Goal: Task Accomplishment & Management: Use online tool/utility

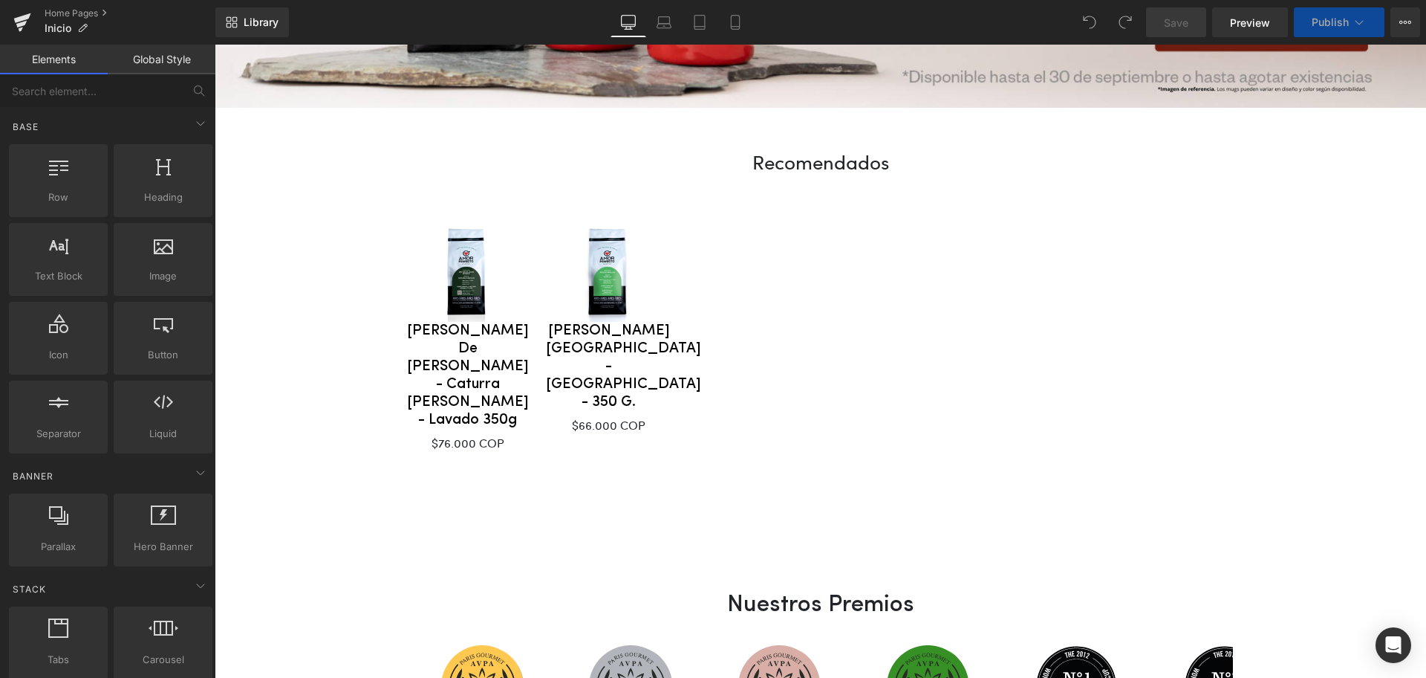
scroll to position [772, 0]
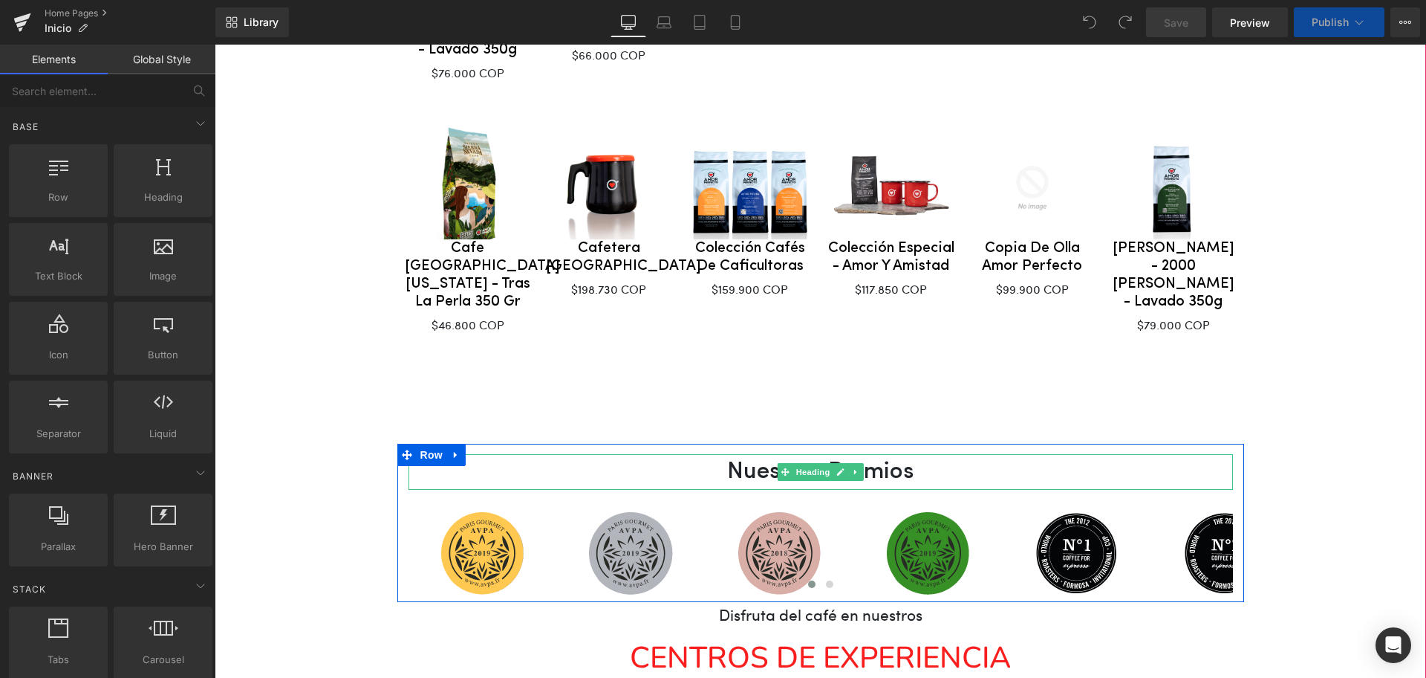
click at [1013, 384] on div at bounding box center [820, 376] width 847 height 15
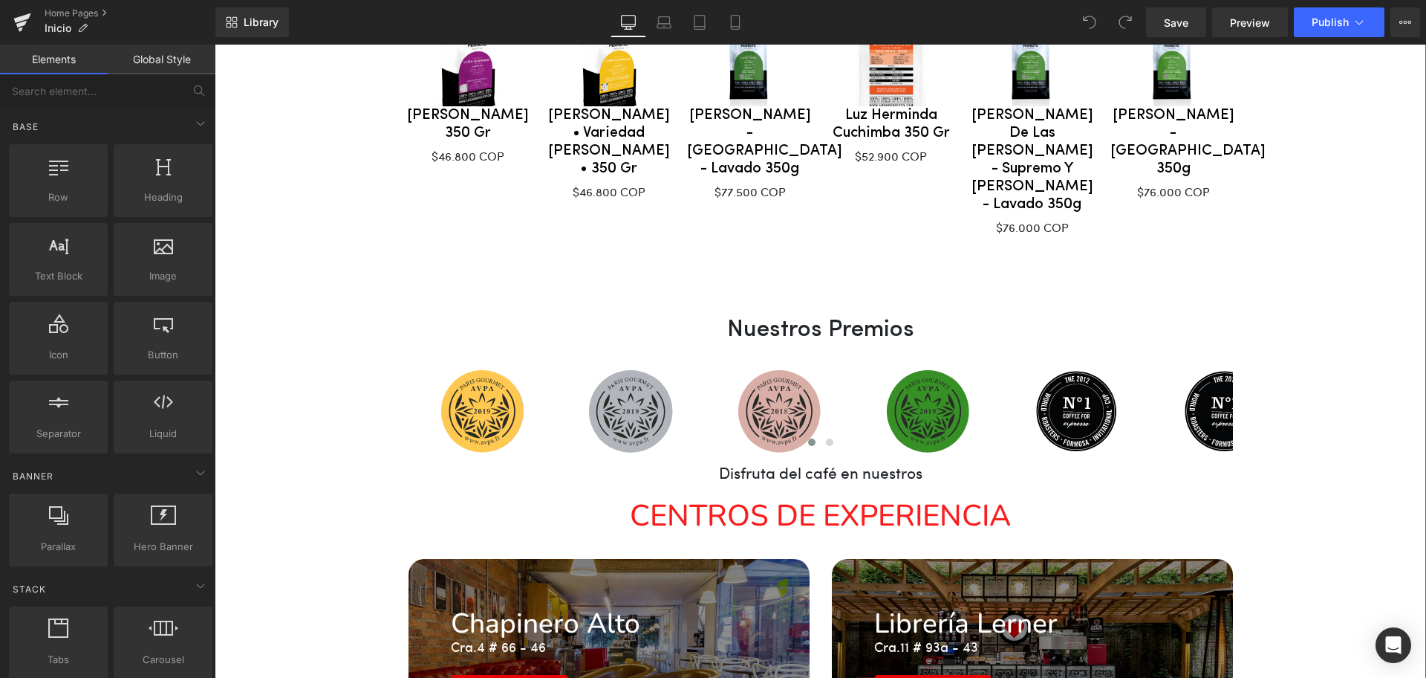
scroll to position [1701, 0]
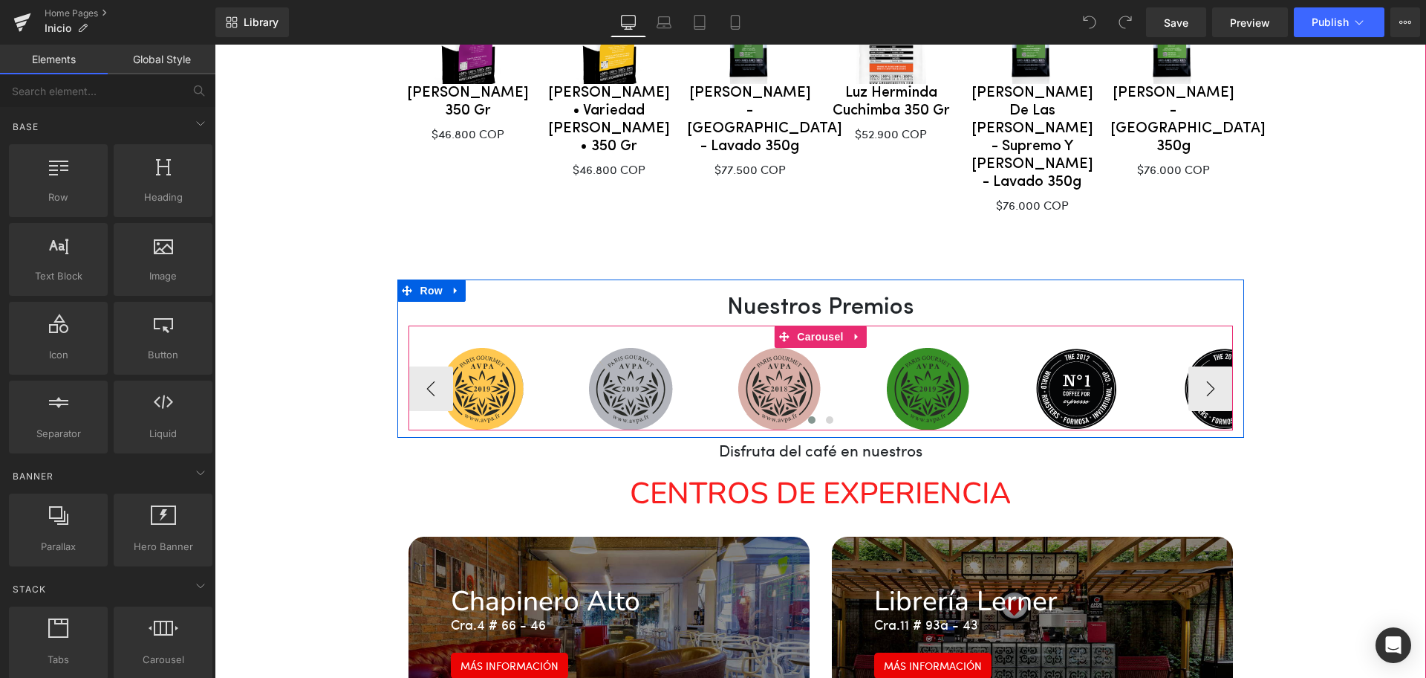
click at [966, 325] on div "Image Image Image Image Image Image Image Image Image" at bounding box center [821, 377] width 825 height 105
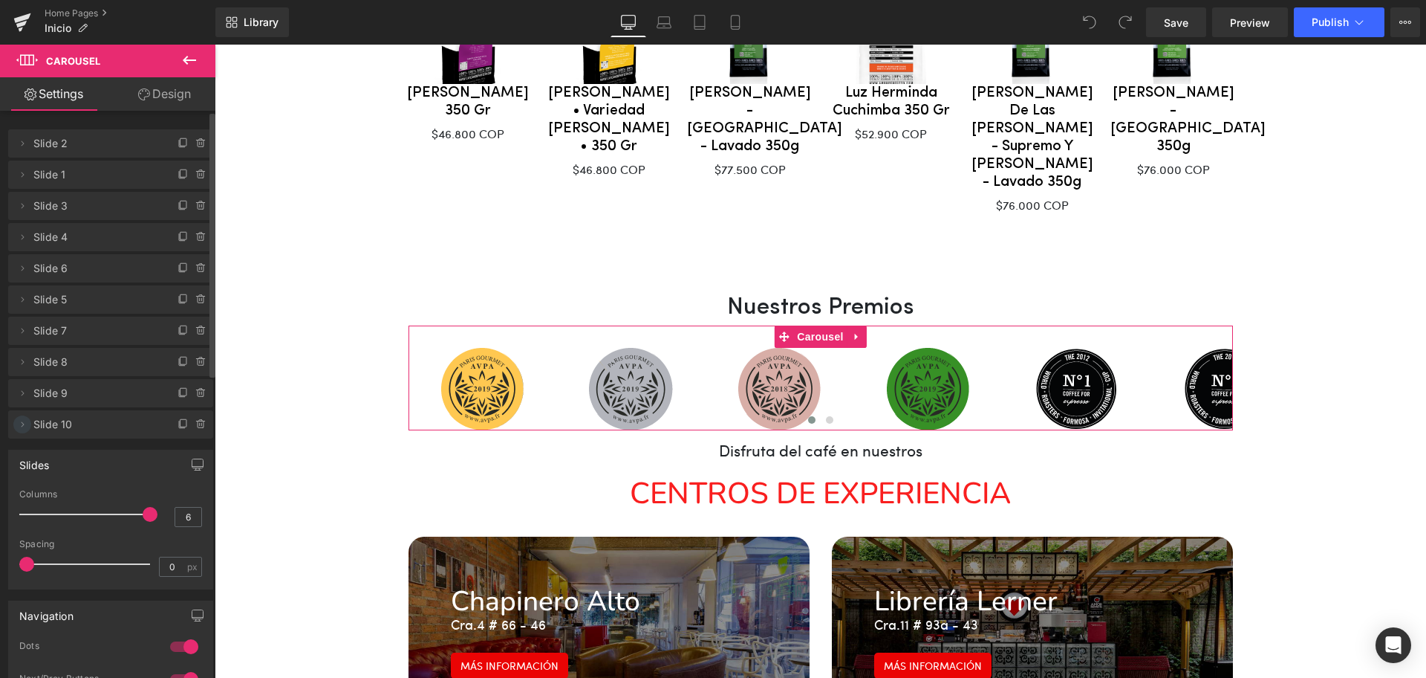
click at [24, 424] on icon at bounding box center [23, 423] width 3 height 5
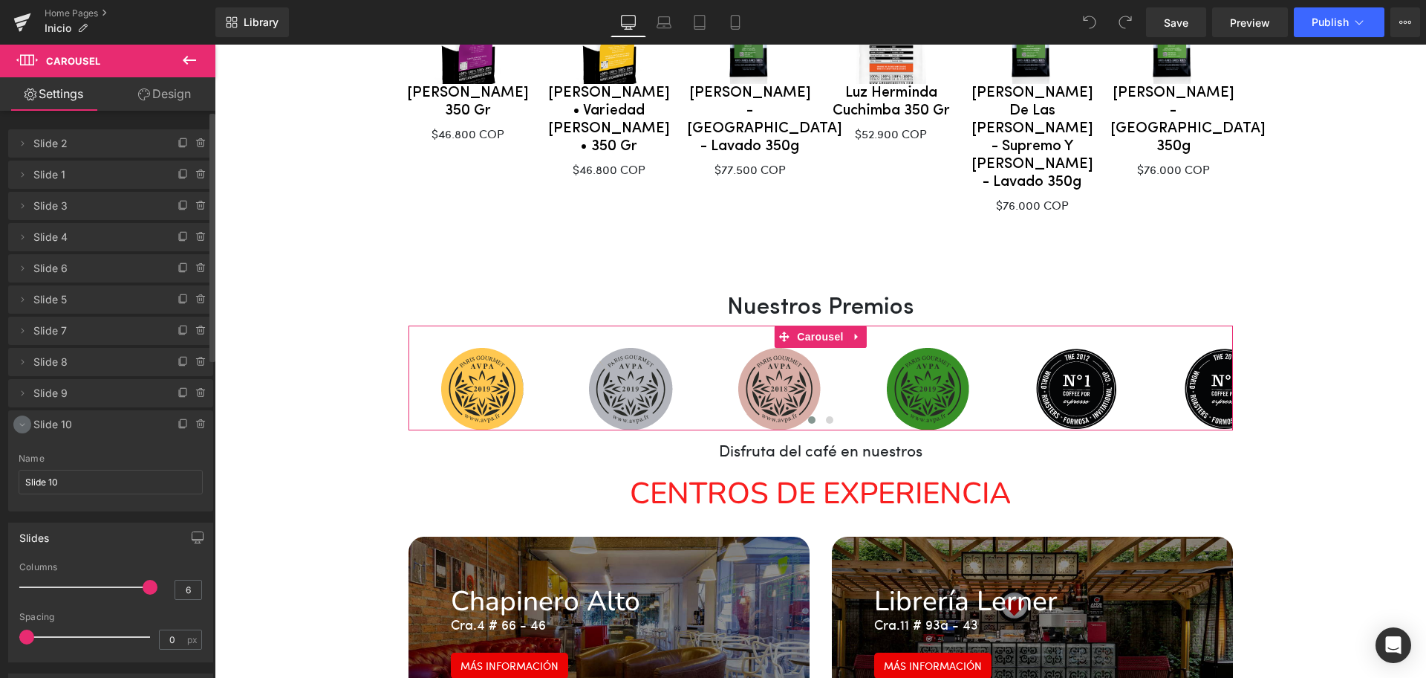
click at [24, 424] on icon at bounding box center [22, 424] width 5 height 3
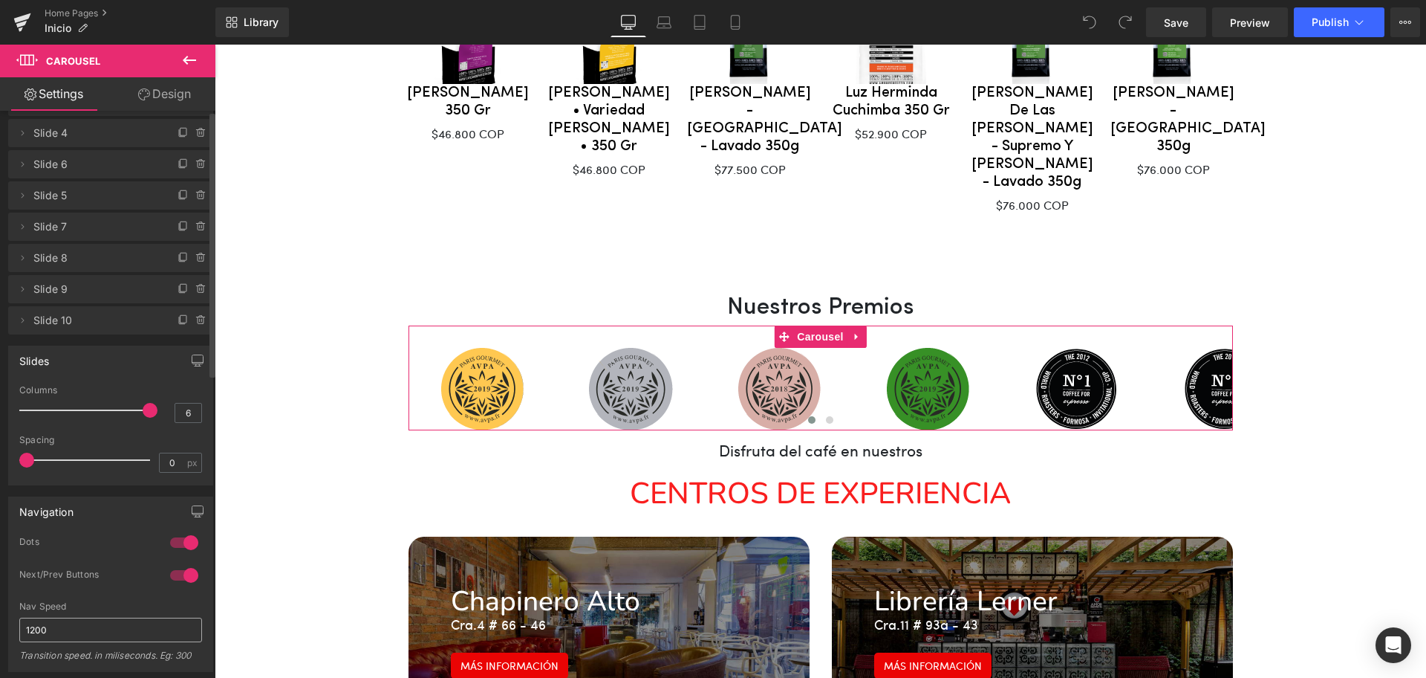
scroll to position [0, 0]
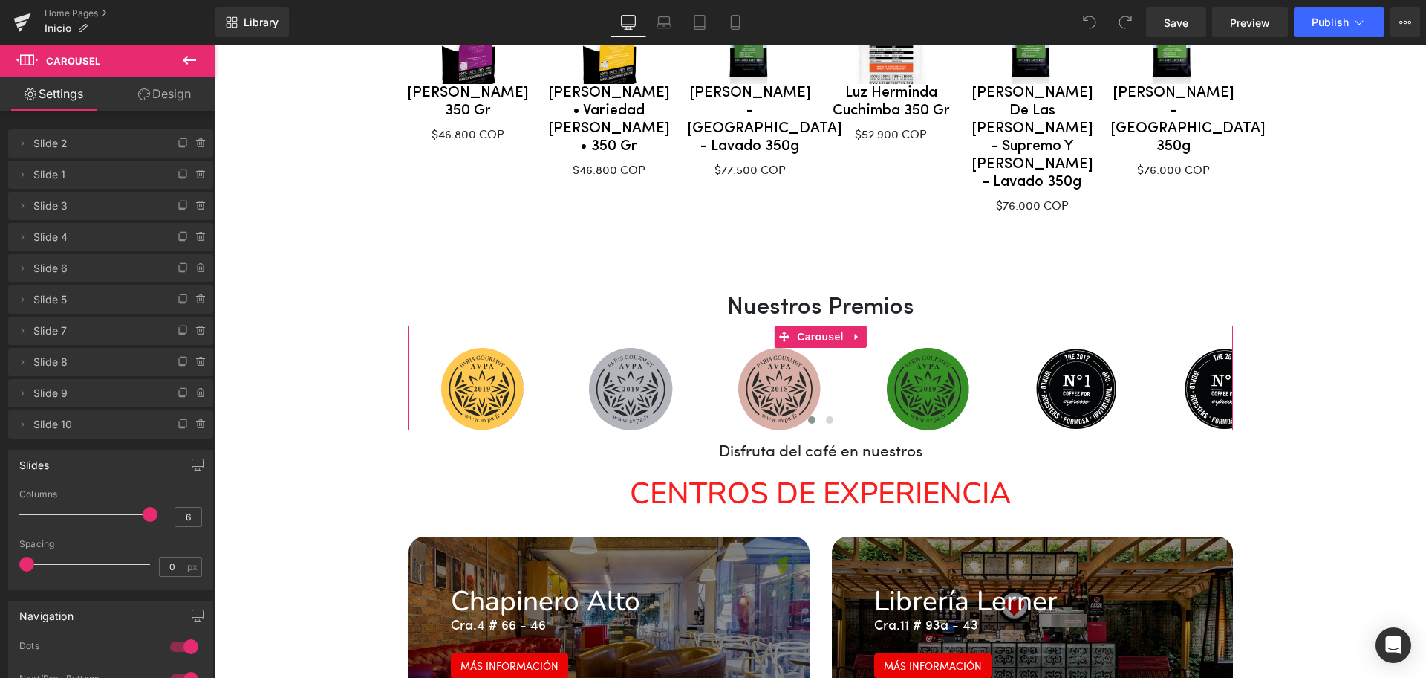
click at [159, 97] on link "Design" at bounding box center [165, 93] width 108 height 33
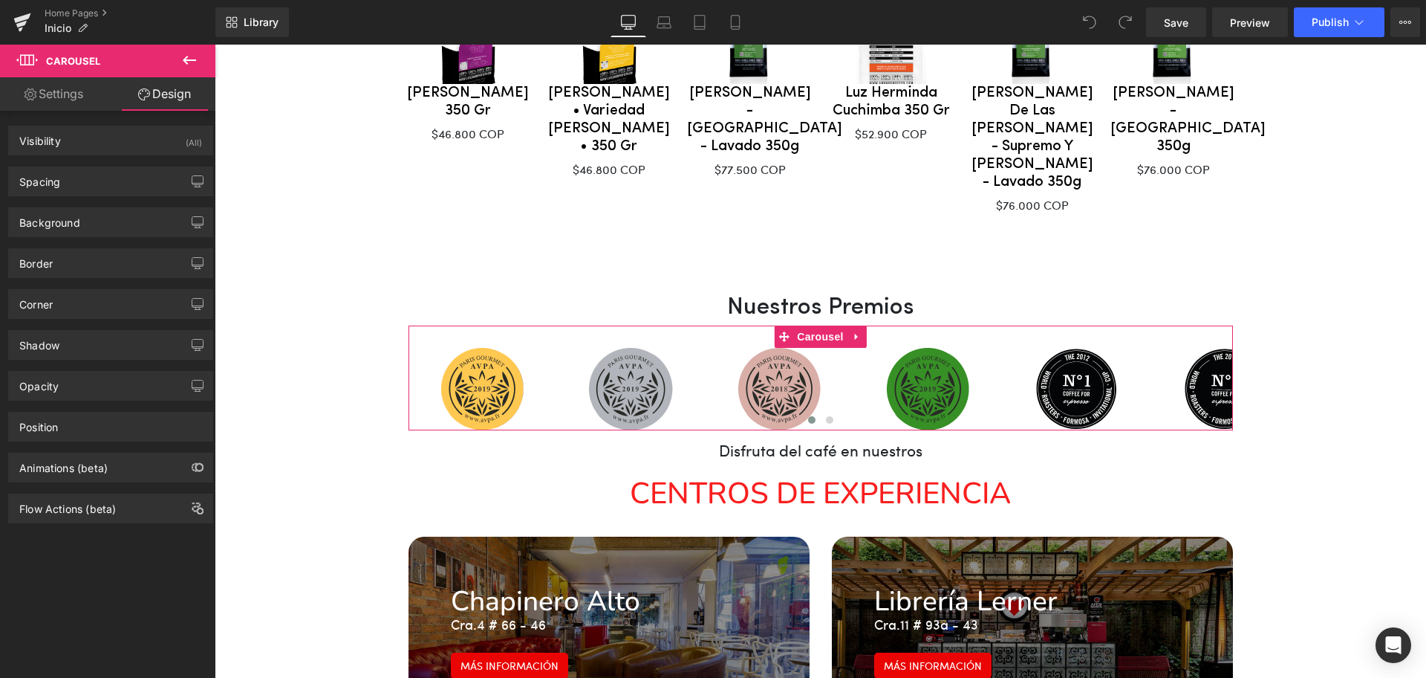
drag, startPoint x: 59, startPoint y: 100, endPoint x: 163, endPoint y: 132, distance: 109.7
click at [59, 100] on link "Settings" at bounding box center [54, 93] width 108 height 33
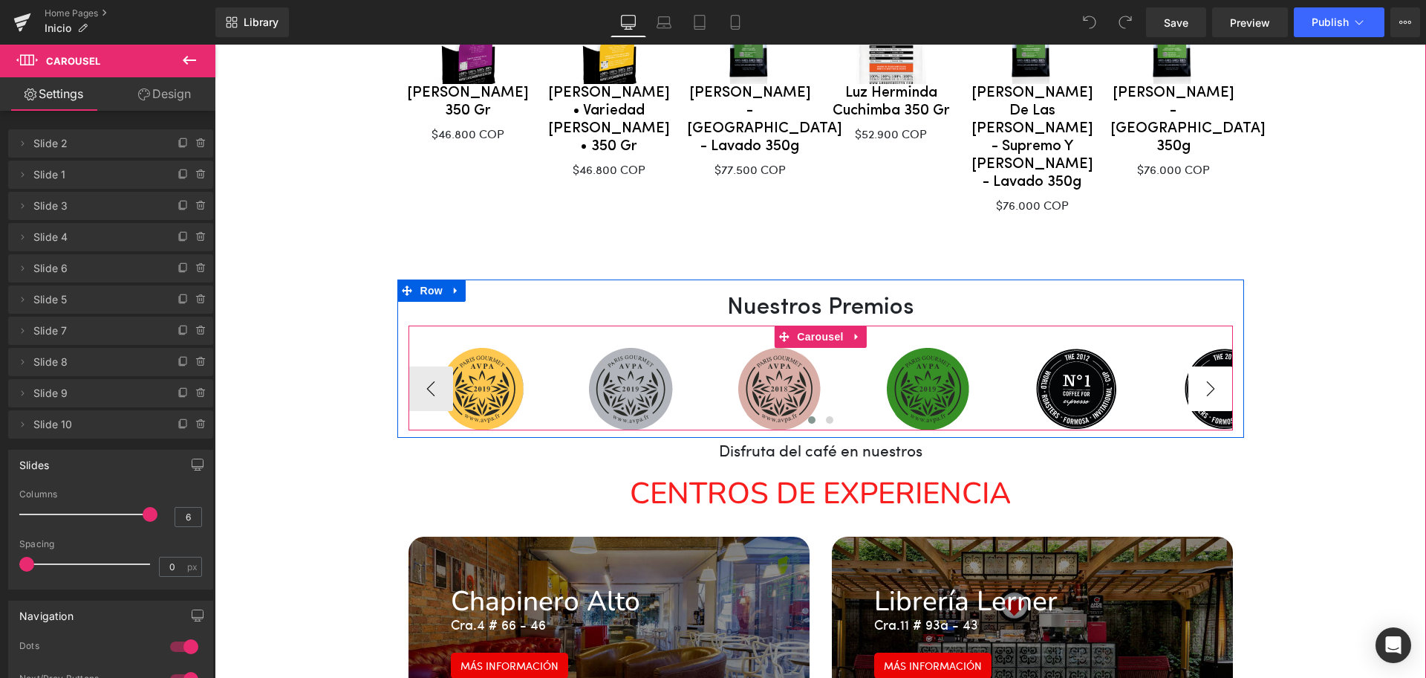
click at [1208, 366] on button "›" at bounding box center [1211, 388] width 45 height 45
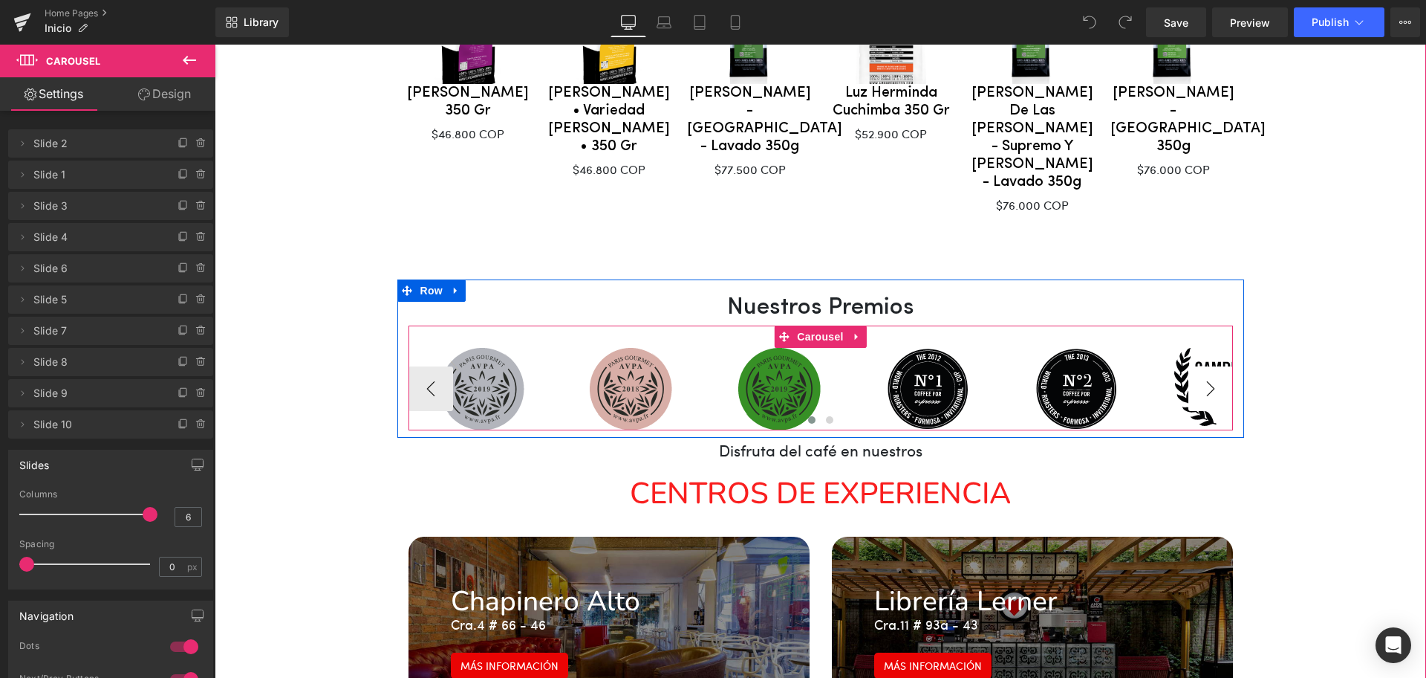
click at [1208, 366] on button "›" at bounding box center [1211, 388] width 45 height 45
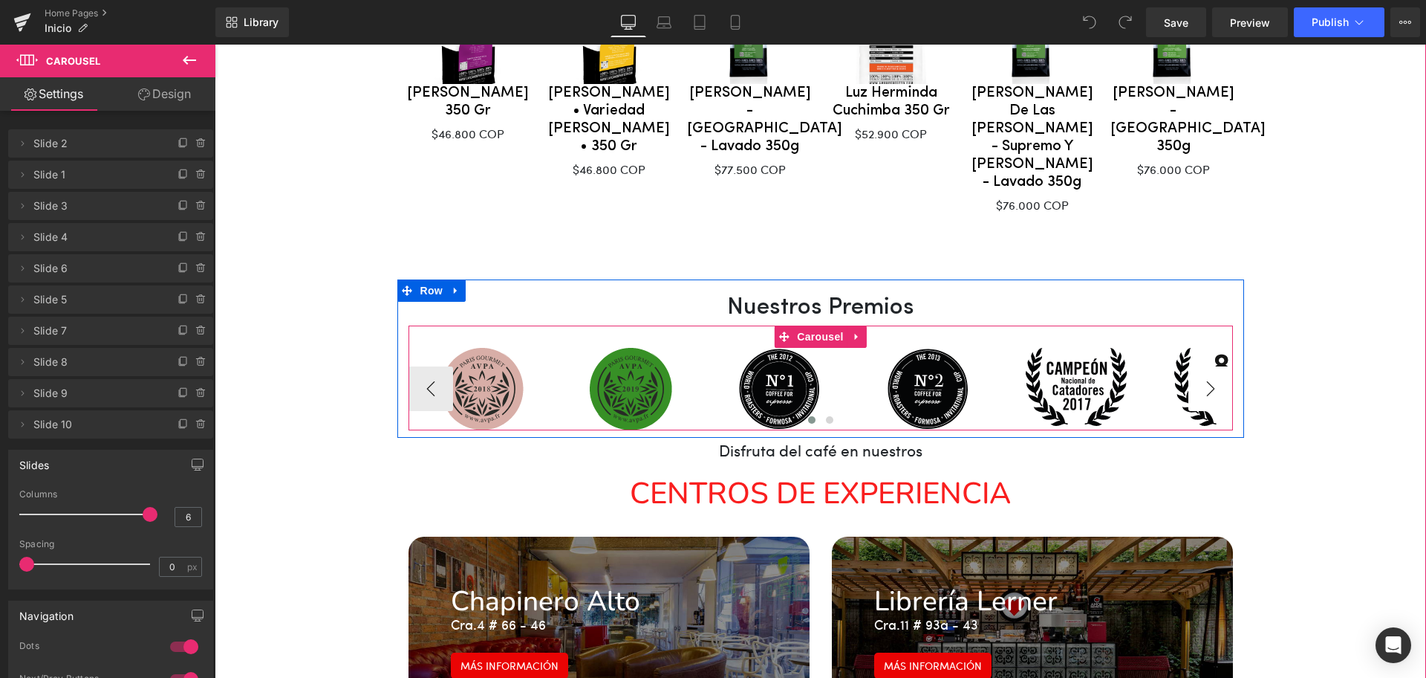
click at [1208, 366] on button "›" at bounding box center [1211, 388] width 45 height 45
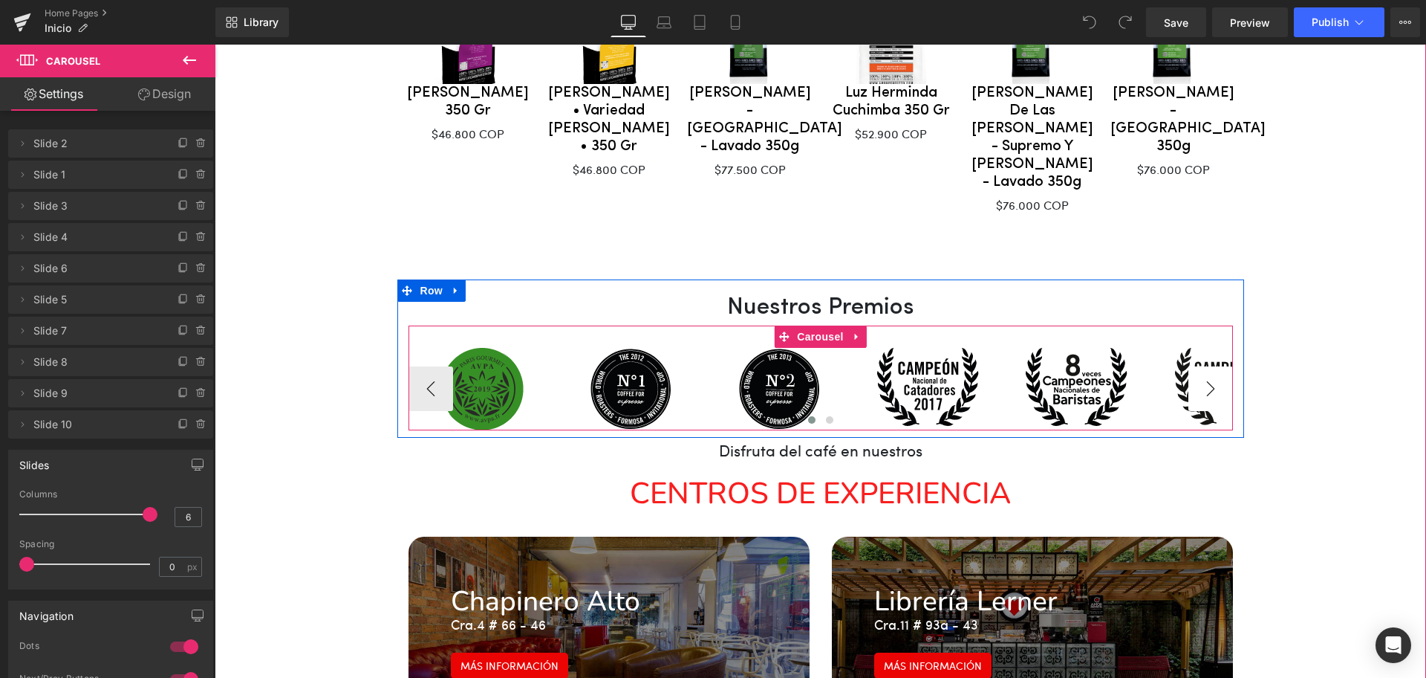
click at [1195, 366] on button "›" at bounding box center [1211, 388] width 45 height 45
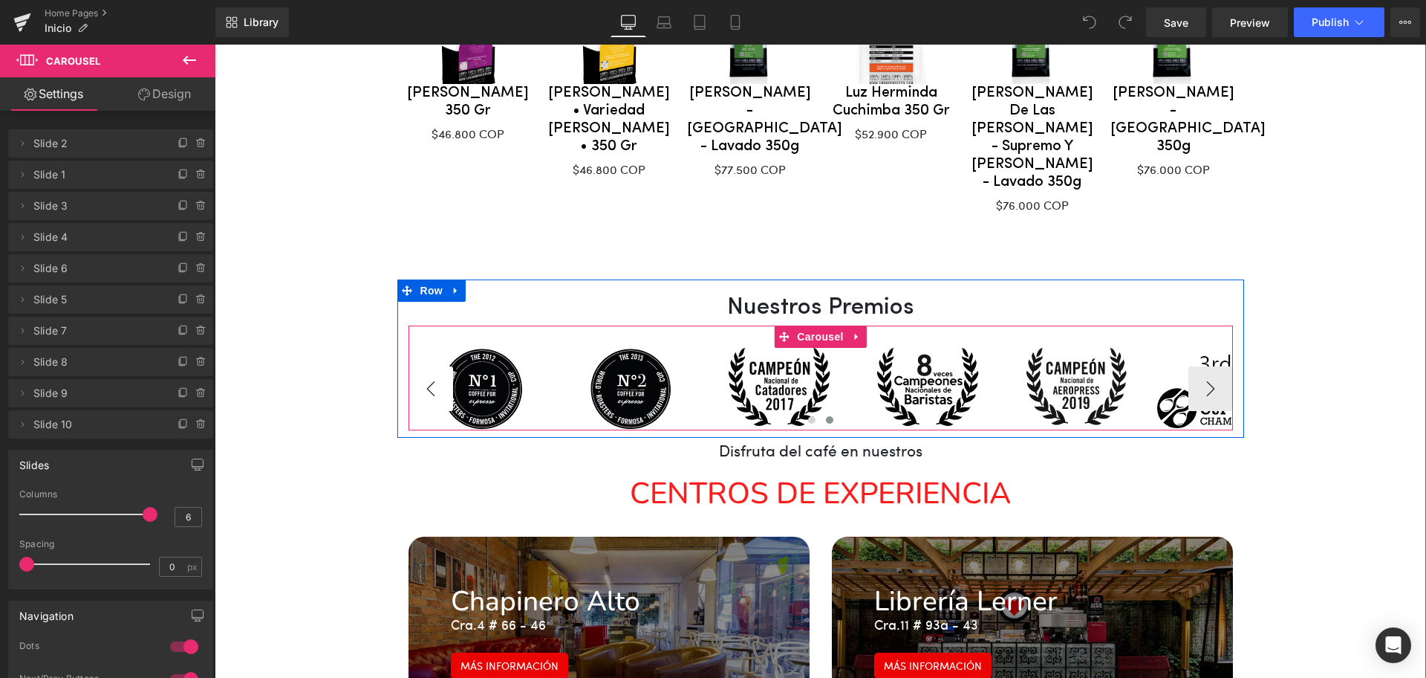
click at [426, 366] on button "‹" at bounding box center [431, 388] width 45 height 45
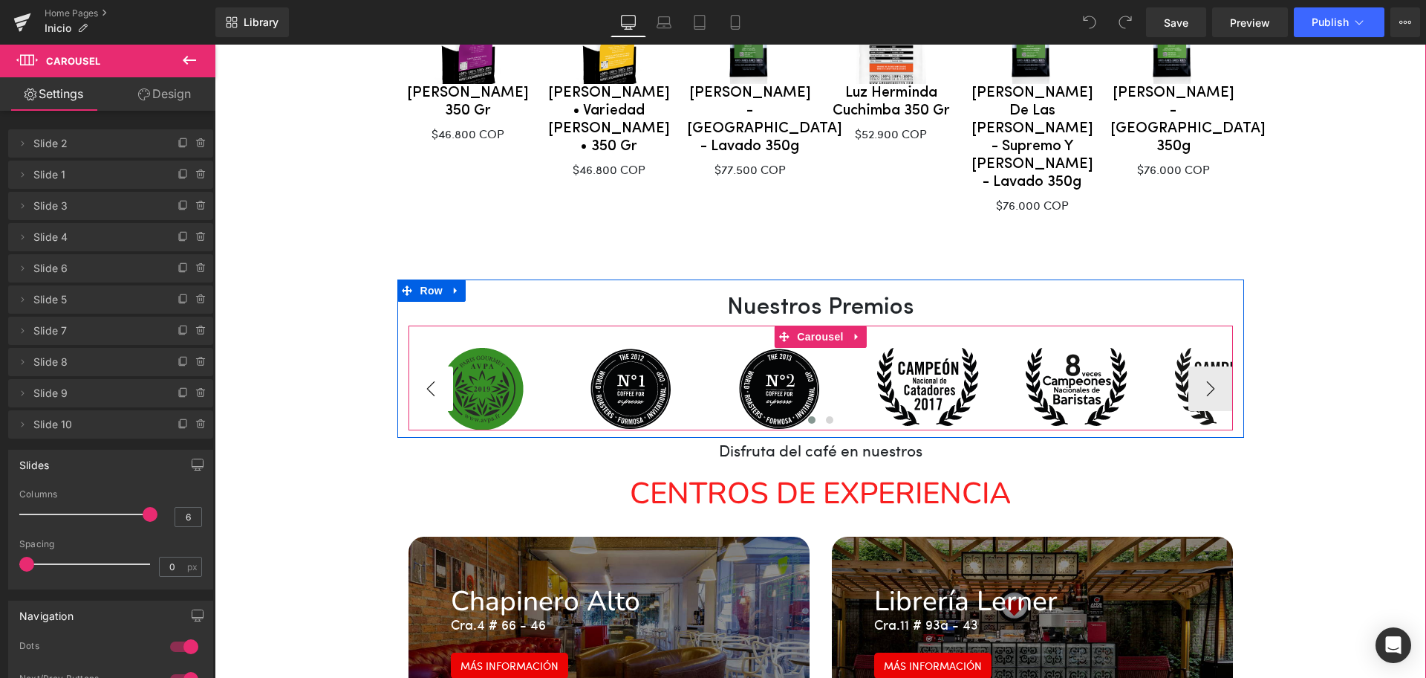
click at [423, 366] on button "‹" at bounding box center [431, 388] width 45 height 45
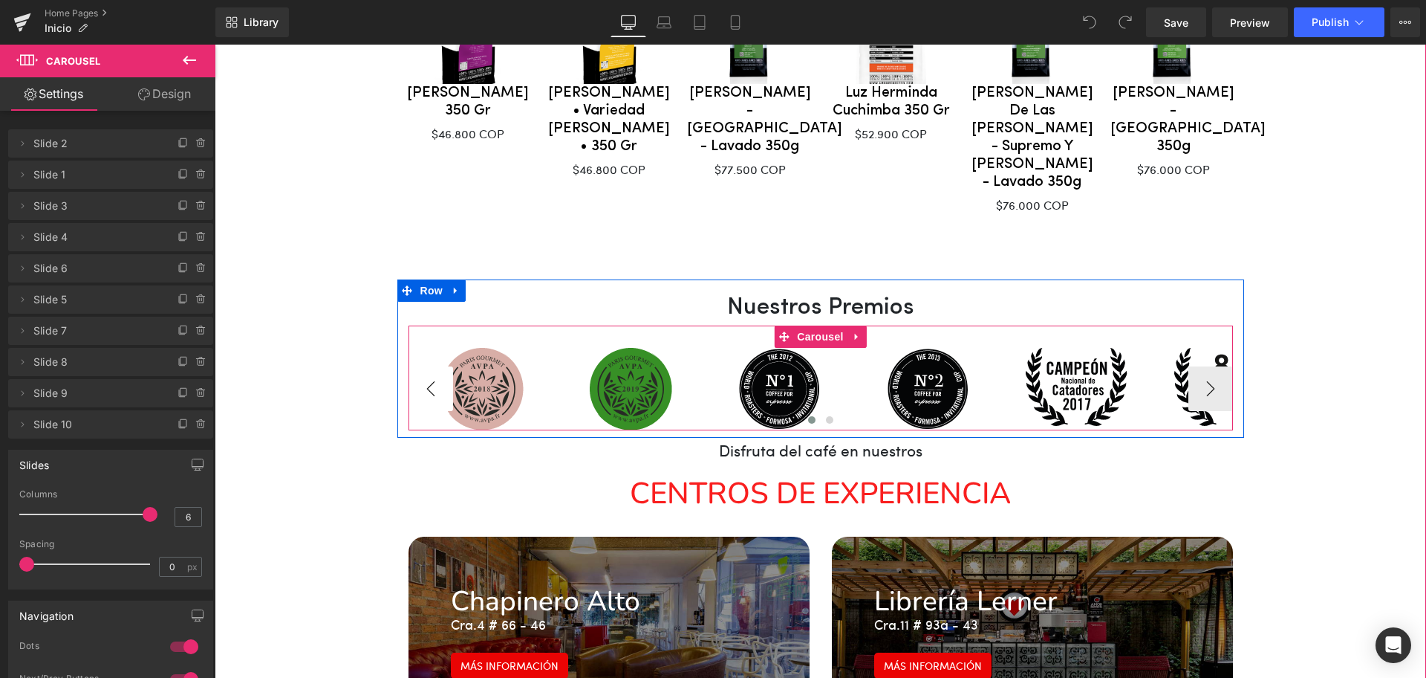
click at [423, 366] on button "‹" at bounding box center [431, 388] width 45 height 45
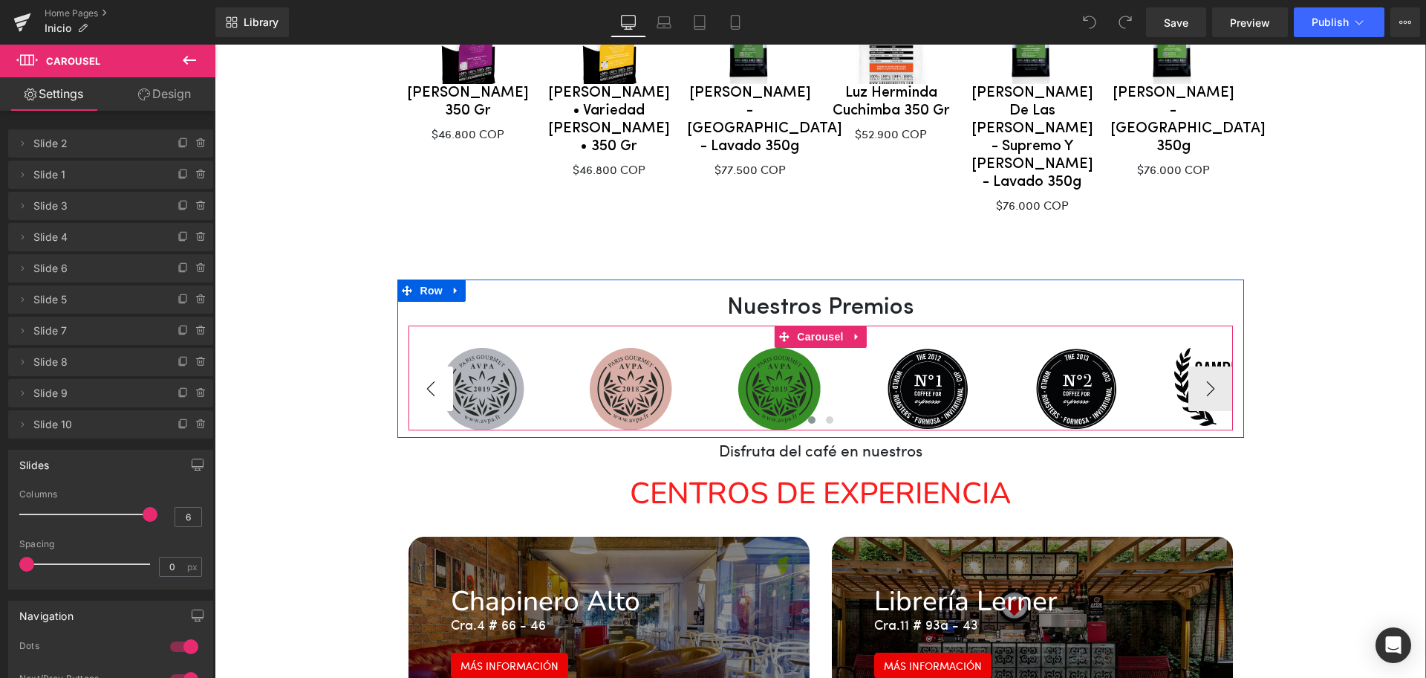
click at [423, 366] on button "‹" at bounding box center [431, 388] width 45 height 45
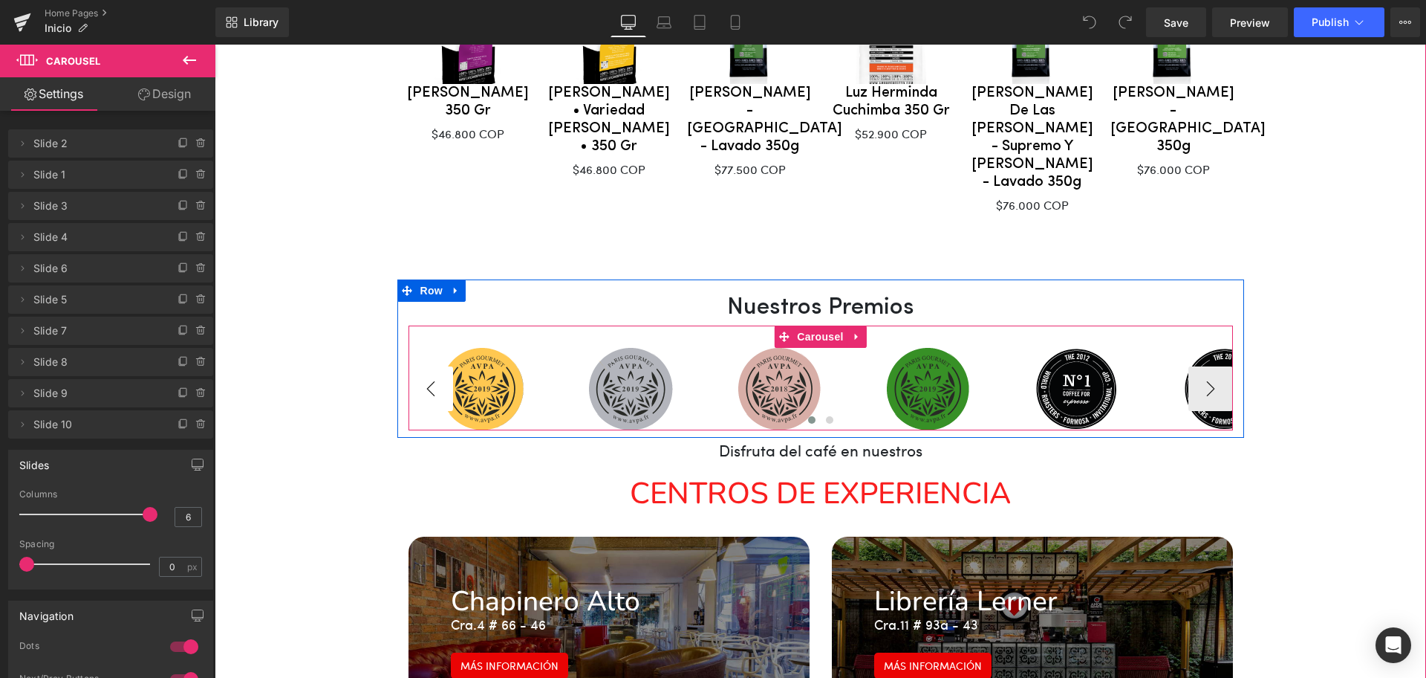
click at [423, 366] on button "‹" at bounding box center [431, 388] width 45 height 45
click at [808, 416] on span at bounding box center [811, 419] width 7 height 7
click at [826, 416] on span at bounding box center [829, 419] width 7 height 7
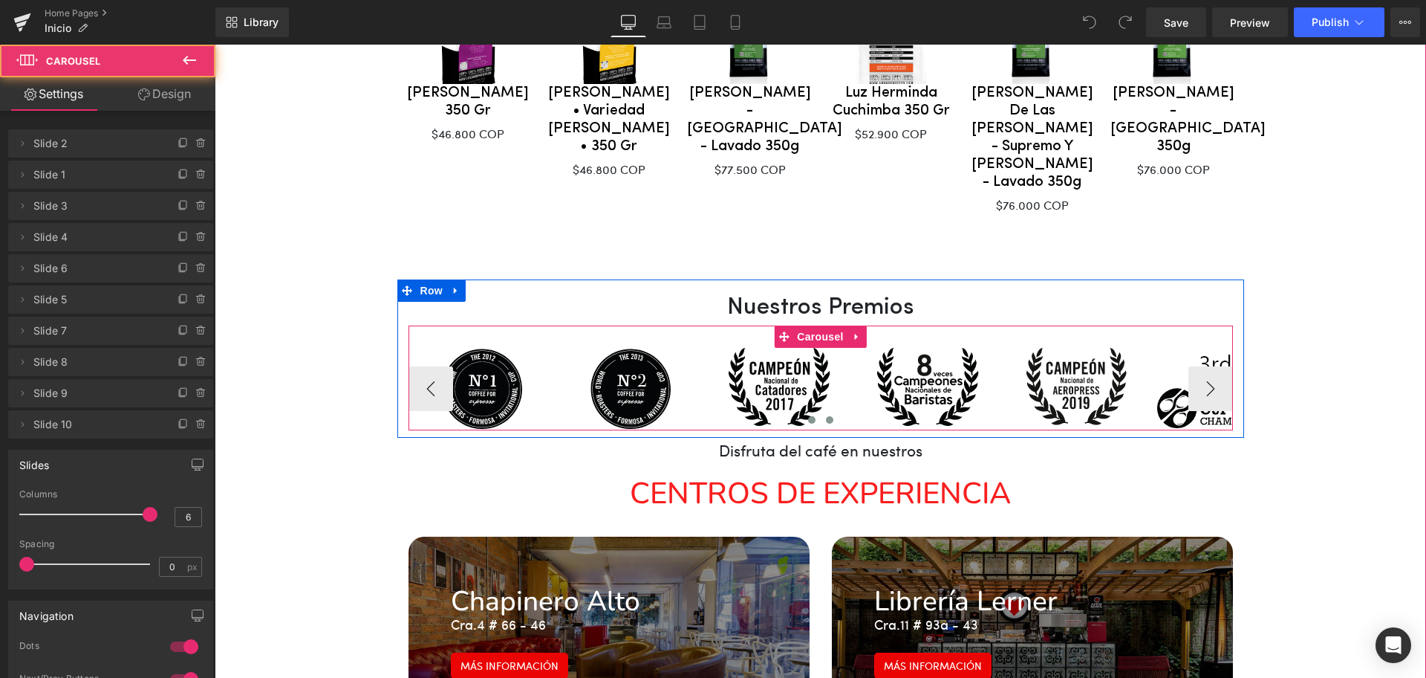
click at [808, 416] on span at bounding box center [811, 419] width 7 height 7
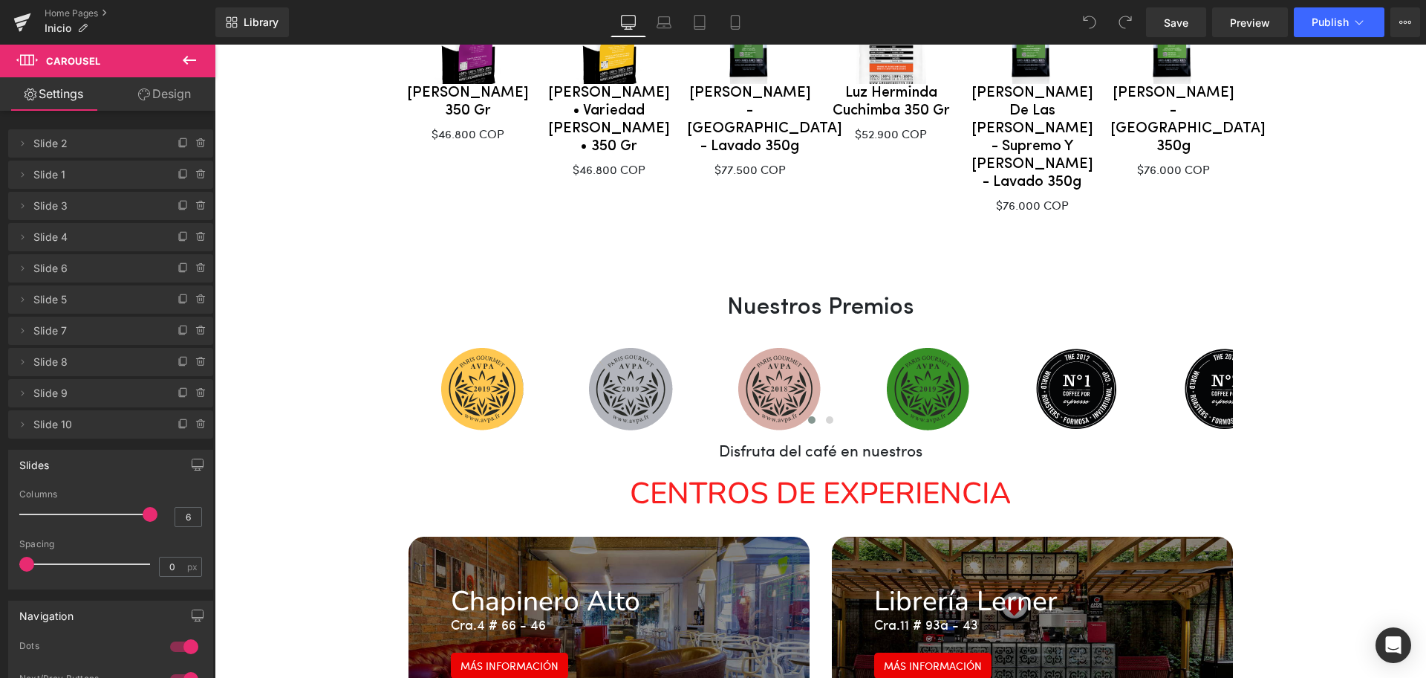
click at [191, 61] on icon at bounding box center [190, 60] width 18 height 18
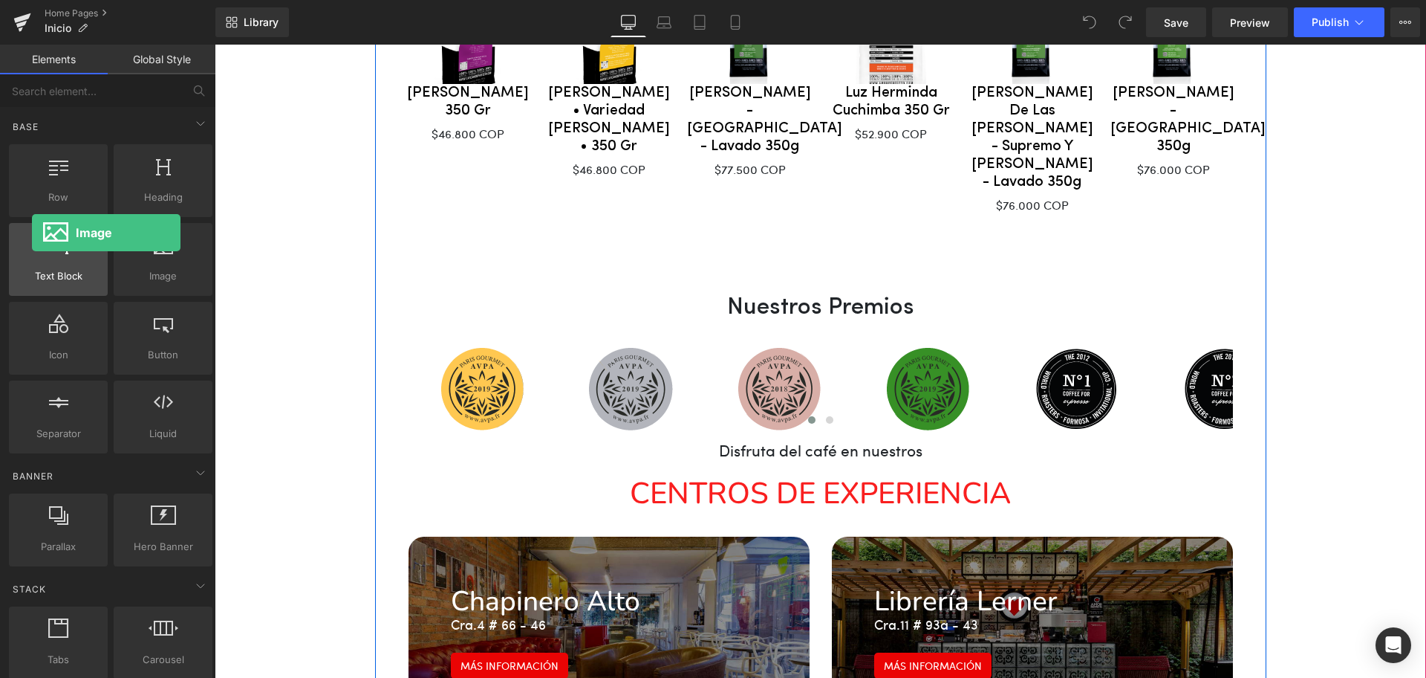
drag, startPoint x: 150, startPoint y: 260, endPoint x: 32, endPoint y: 233, distance: 121.3
click at [32, 233] on div "Row rows, columns, layouts, div Heading headings, titles, h1,h2,h3,h4,h5,h6 Tex…" at bounding box center [111, 298] width 210 height 315
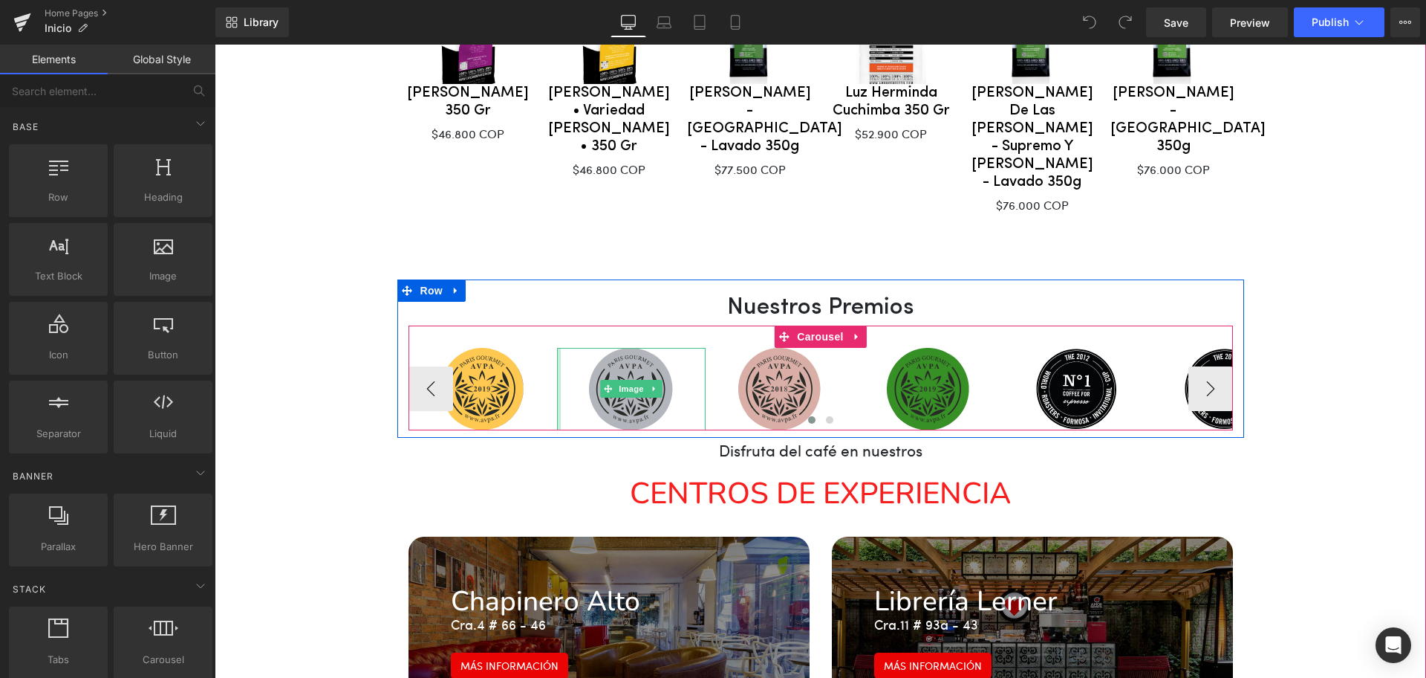
click at [557, 354] on div at bounding box center [559, 389] width 4 height 82
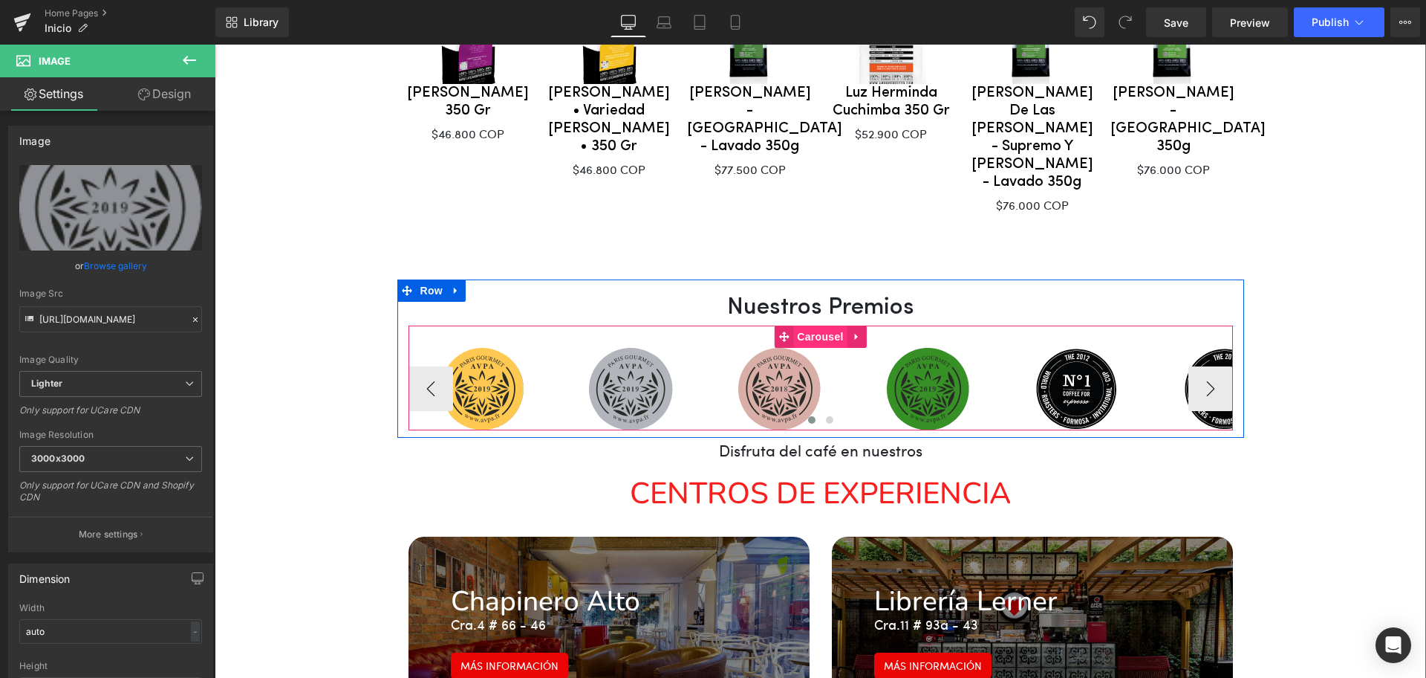
click at [796, 325] on span "Carousel" at bounding box center [819, 336] width 53 height 22
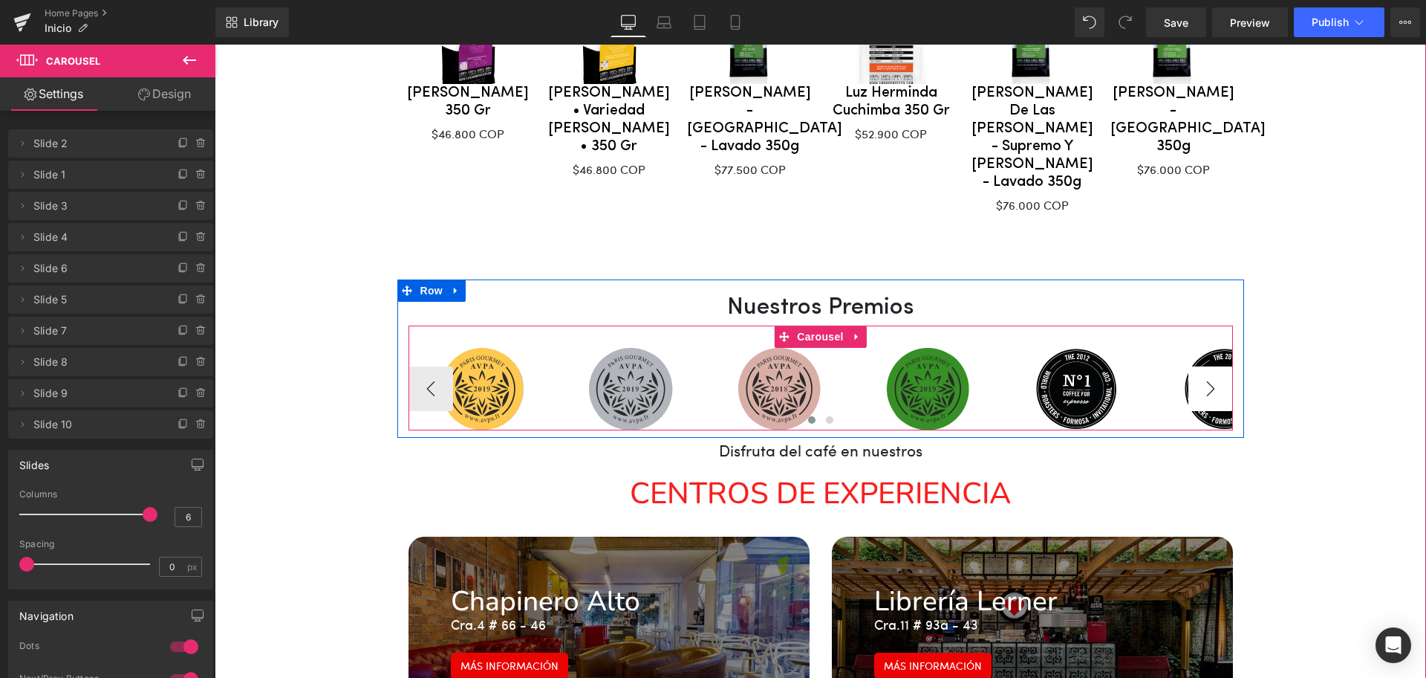
click at [1197, 366] on button "›" at bounding box center [1211, 388] width 45 height 45
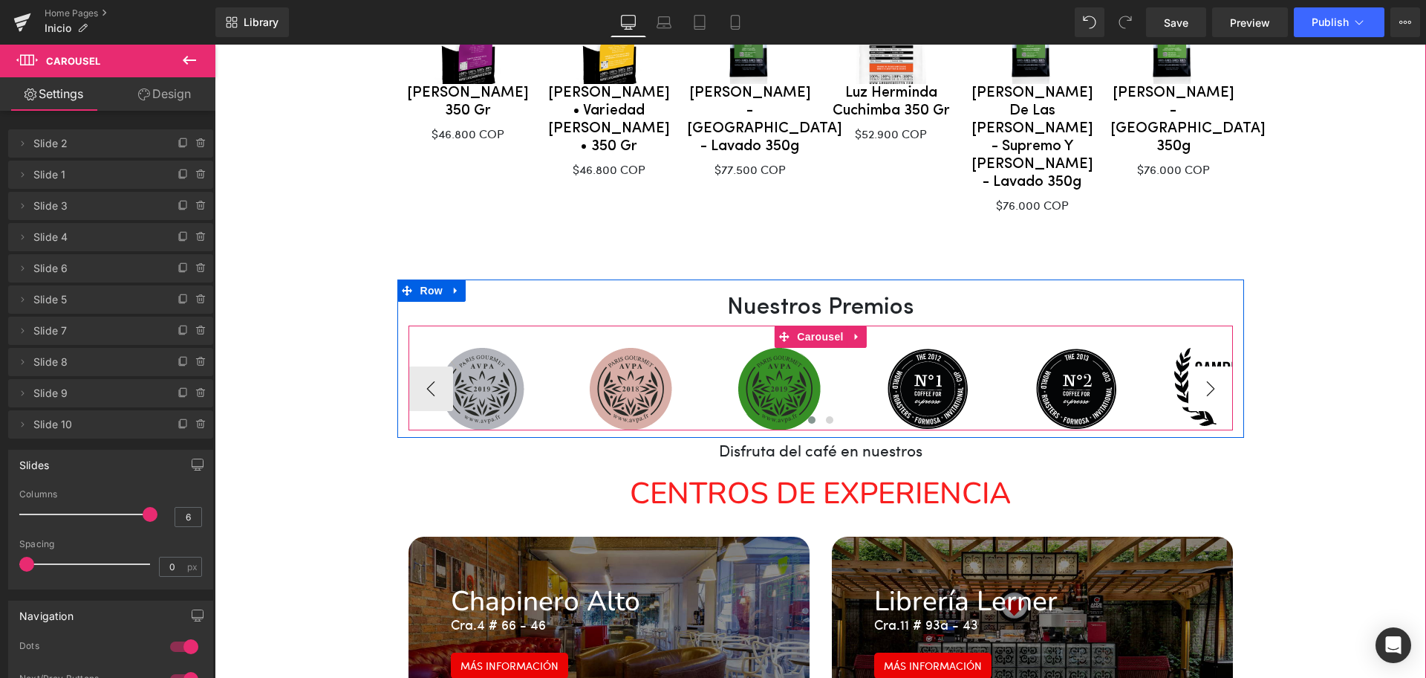
click at [1197, 366] on button "›" at bounding box center [1211, 388] width 45 height 45
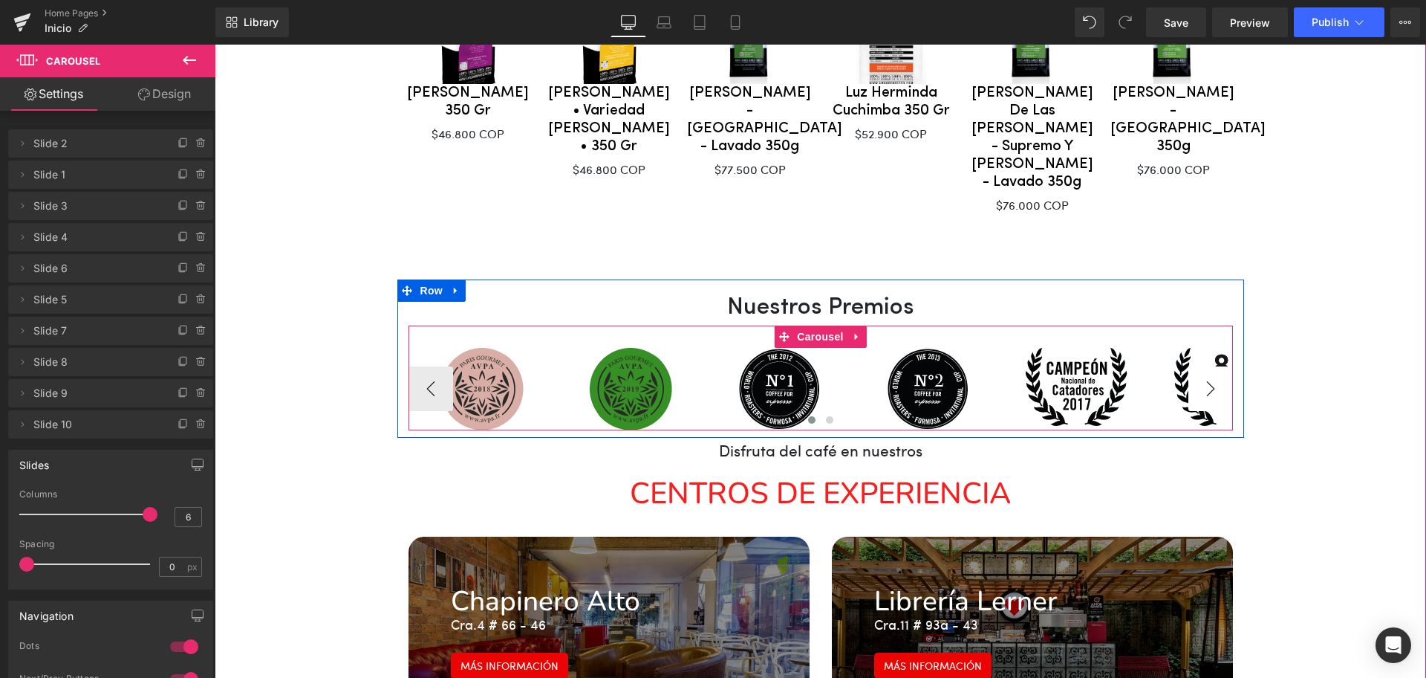
click at [1197, 366] on button "›" at bounding box center [1211, 388] width 45 height 45
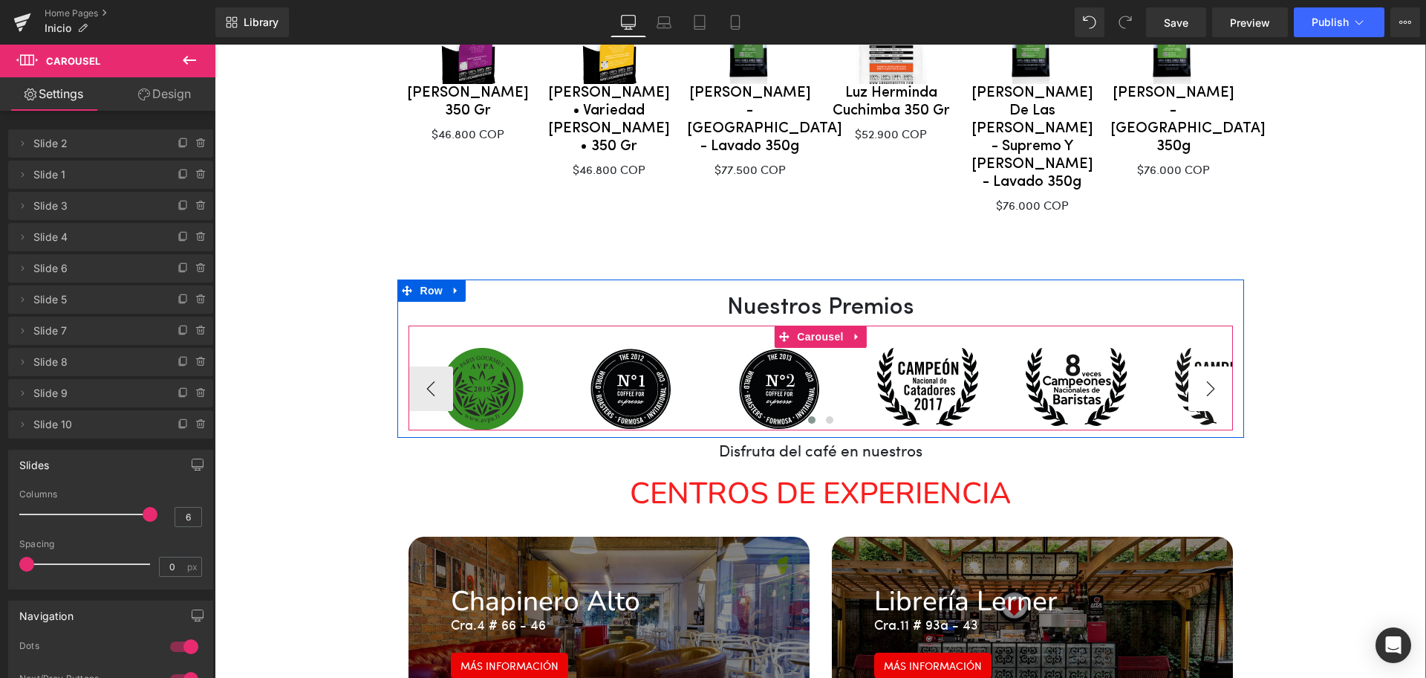
click at [1197, 366] on button "›" at bounding box center [1211, 388] width 45 height 45
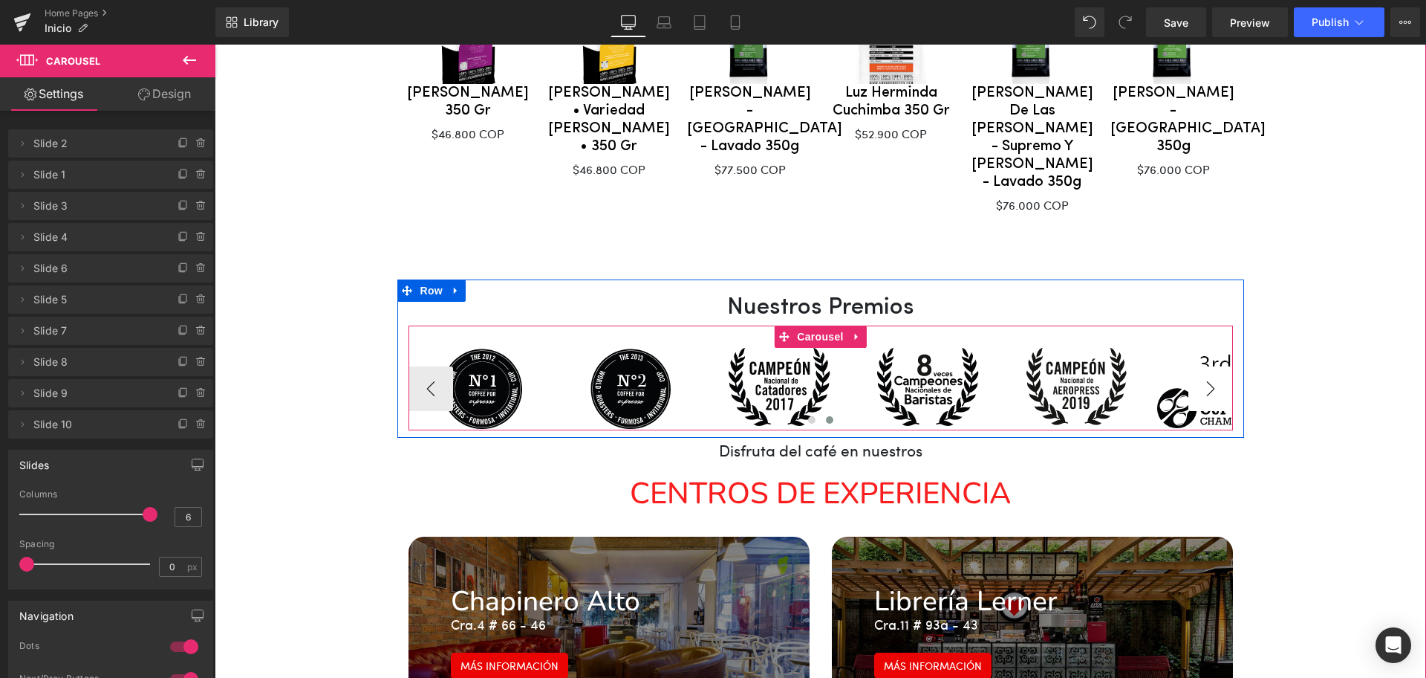
click at [1197, 366] on button "›" at bounding box center [1211, 388] width 45 height 45
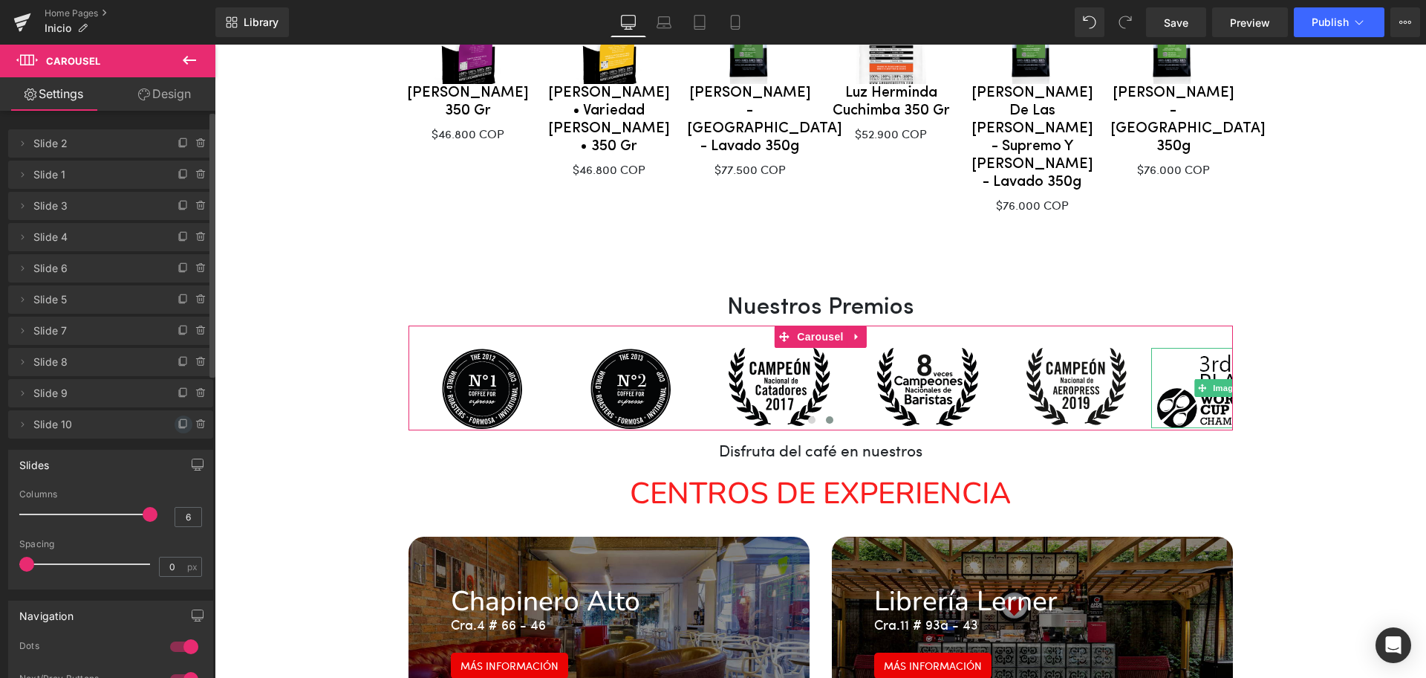
click at [178, 423] on icon at bounding box center [184, 424] width 12 height 12
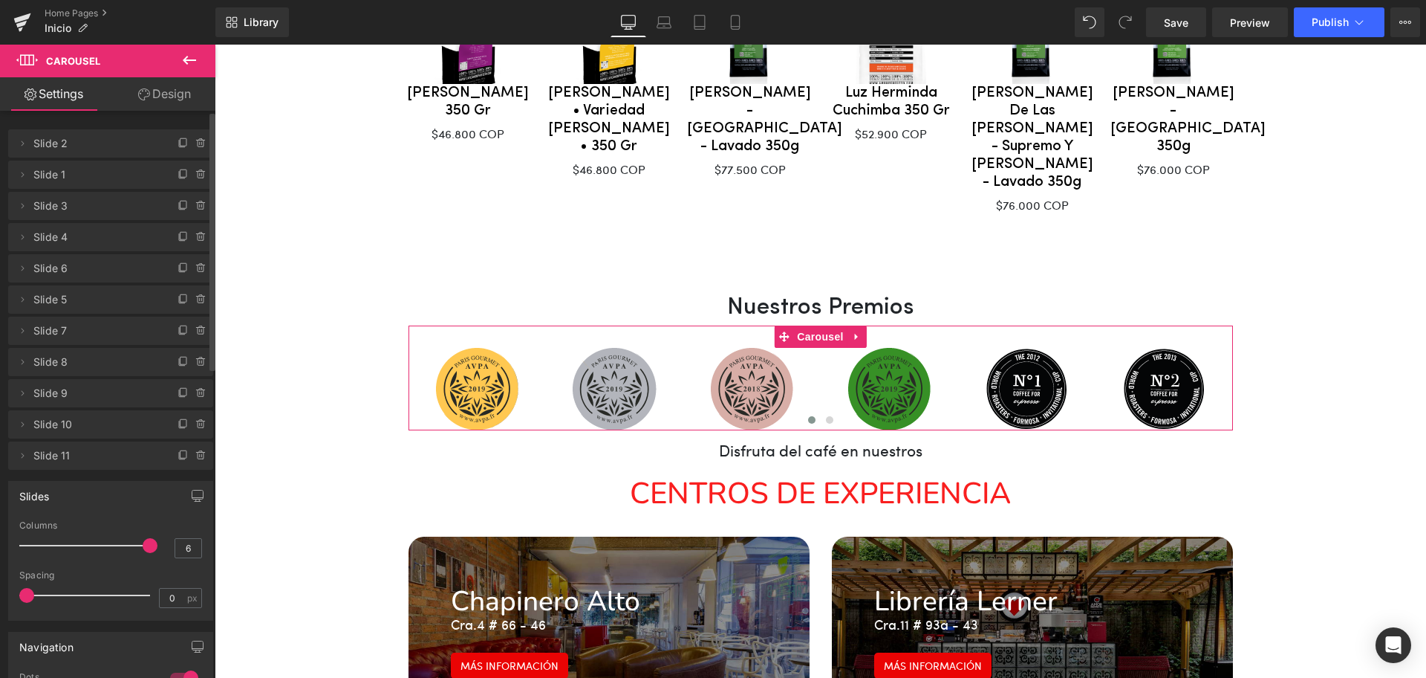
click at [73, 450] on span "Slide 11" at bounding box center [95, 455] width 125 height 28
click at [16, 459] on icon at bounding box center [22, 455] width 12 height 12
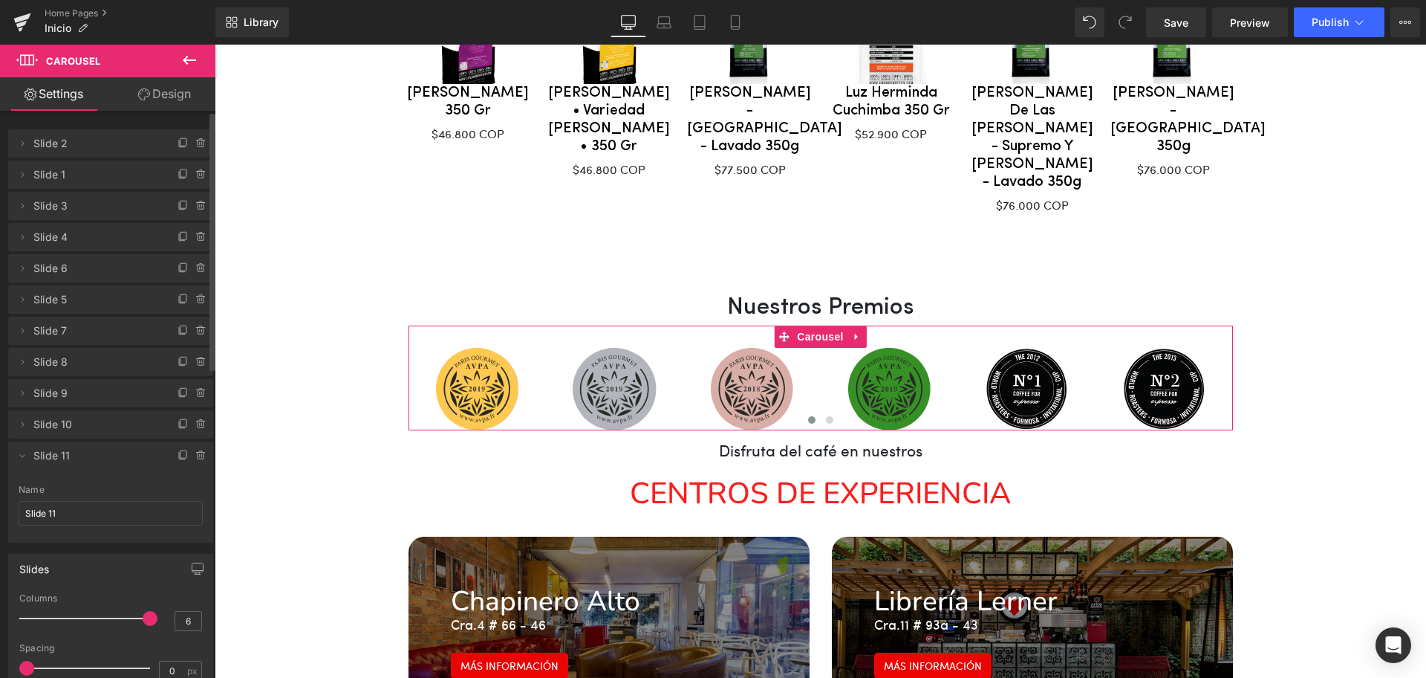
click at [98, 463] on span "Slide 11" at bounding box center [95, 455] width 125 height 28
click at [72, 508] on input "Slide 11" at bounding box center [111, 513] width 184 height 25
click at [95, 449] on span "Slide 11" at bounding box center [95, 455] width 125 height 28
click at [22, 455] on icon at bounding box center [22, 455] width 12 height 12
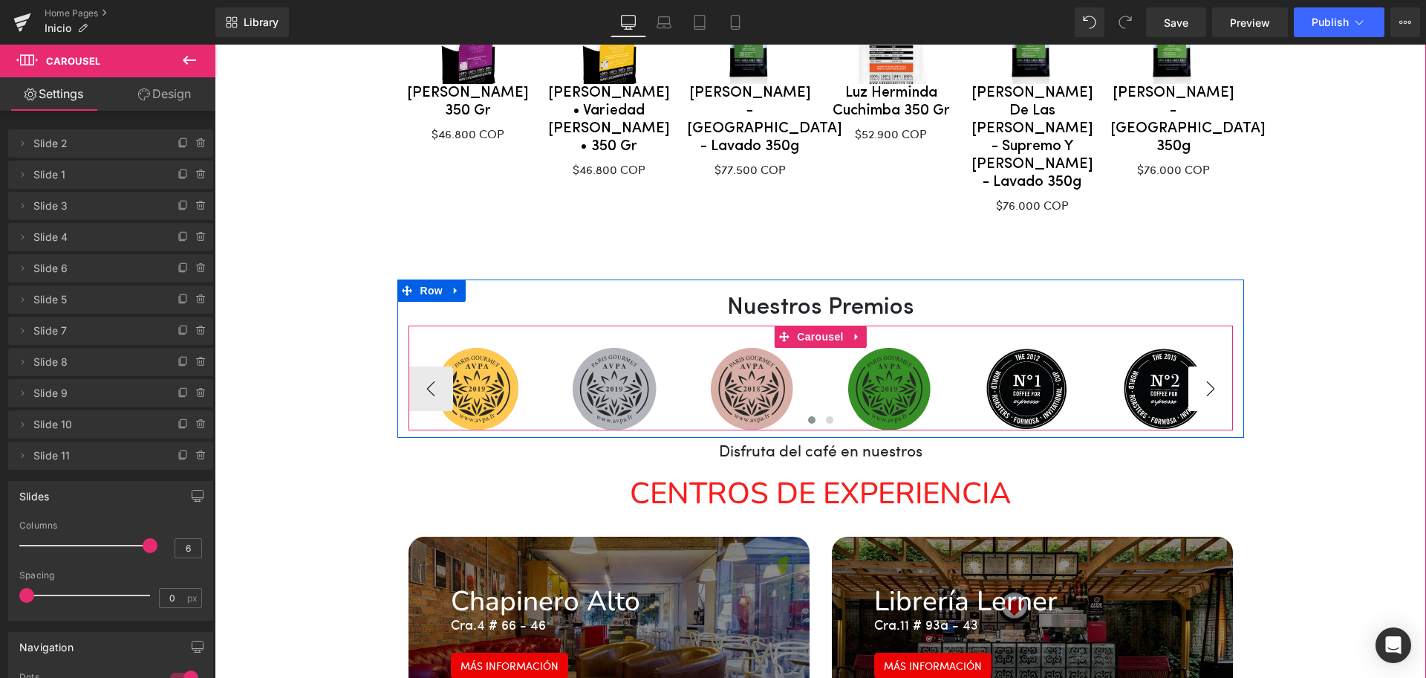
click at [1204, 366] on button "›" at bounding box center [1211, 388] width 45 height 45
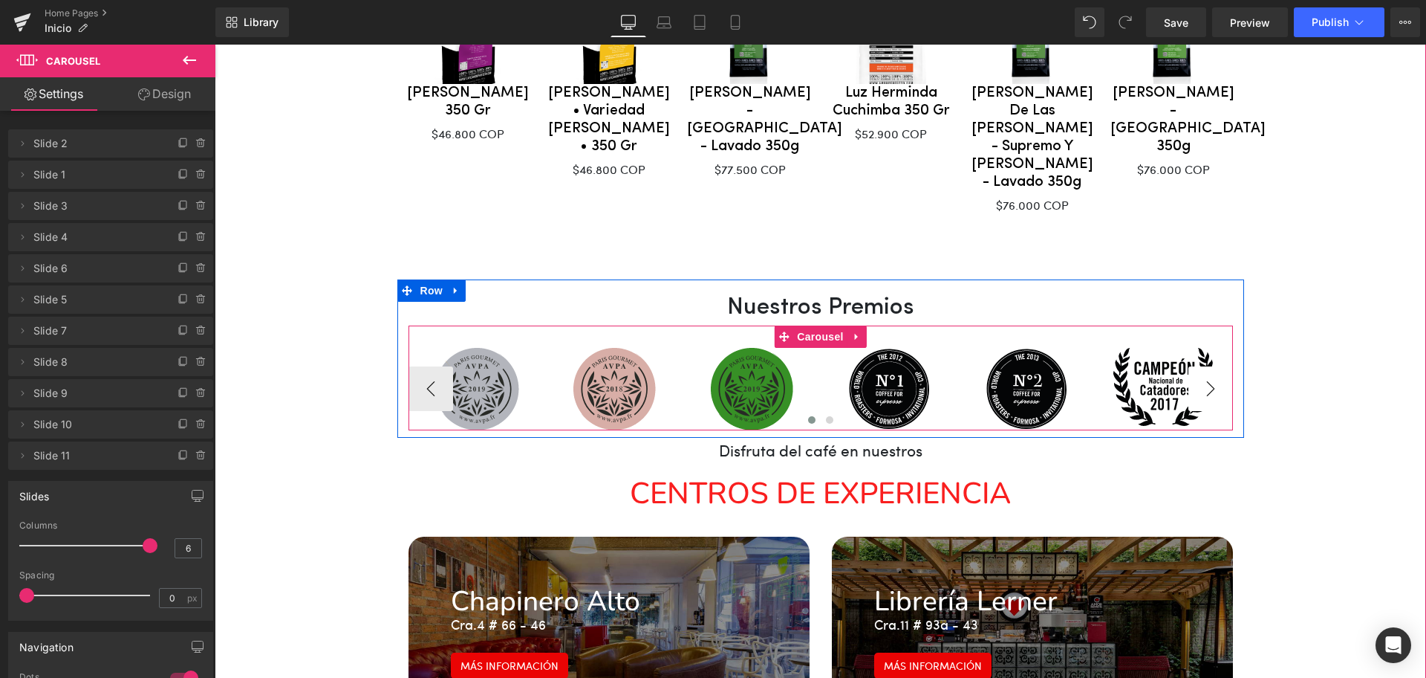
click at [1204, 366] on button "›" at bounding box center [1211, 388] width 45 height 45
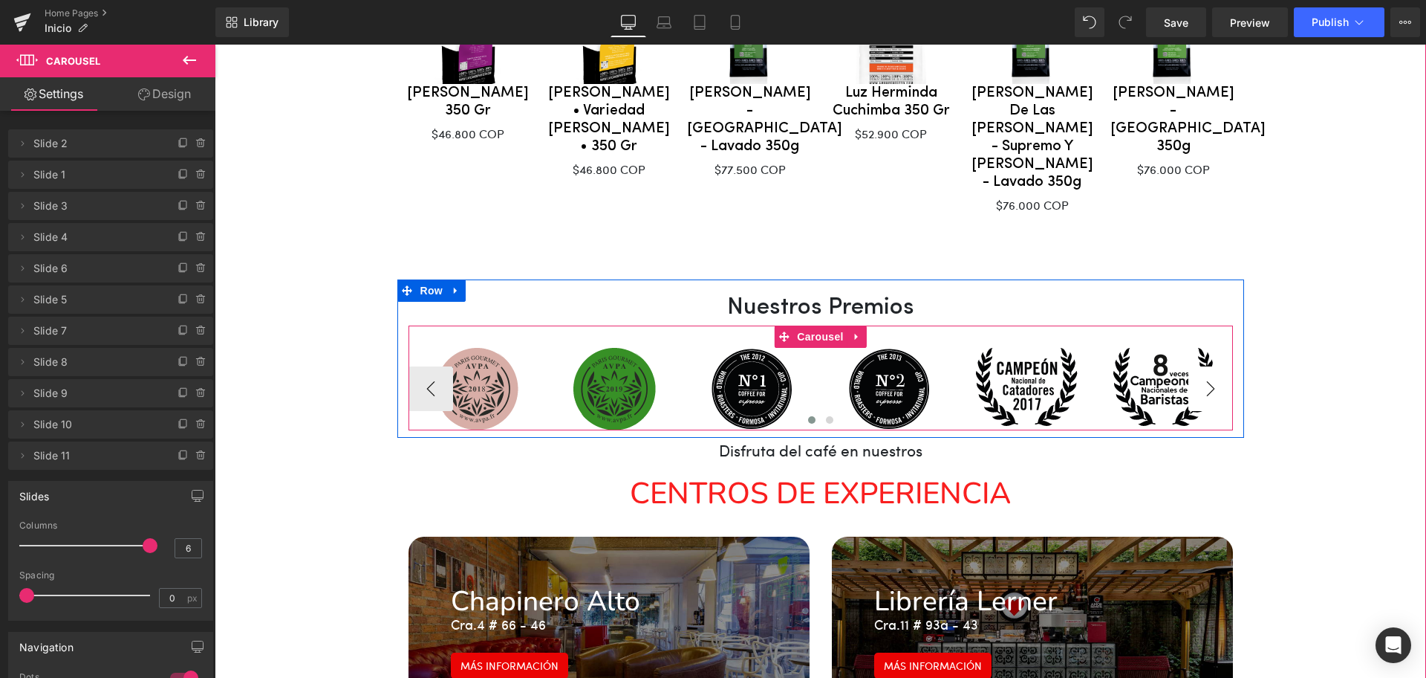
click at [1204, 366] on button "›" at bounding box center [1211, 388] width 45 height 45
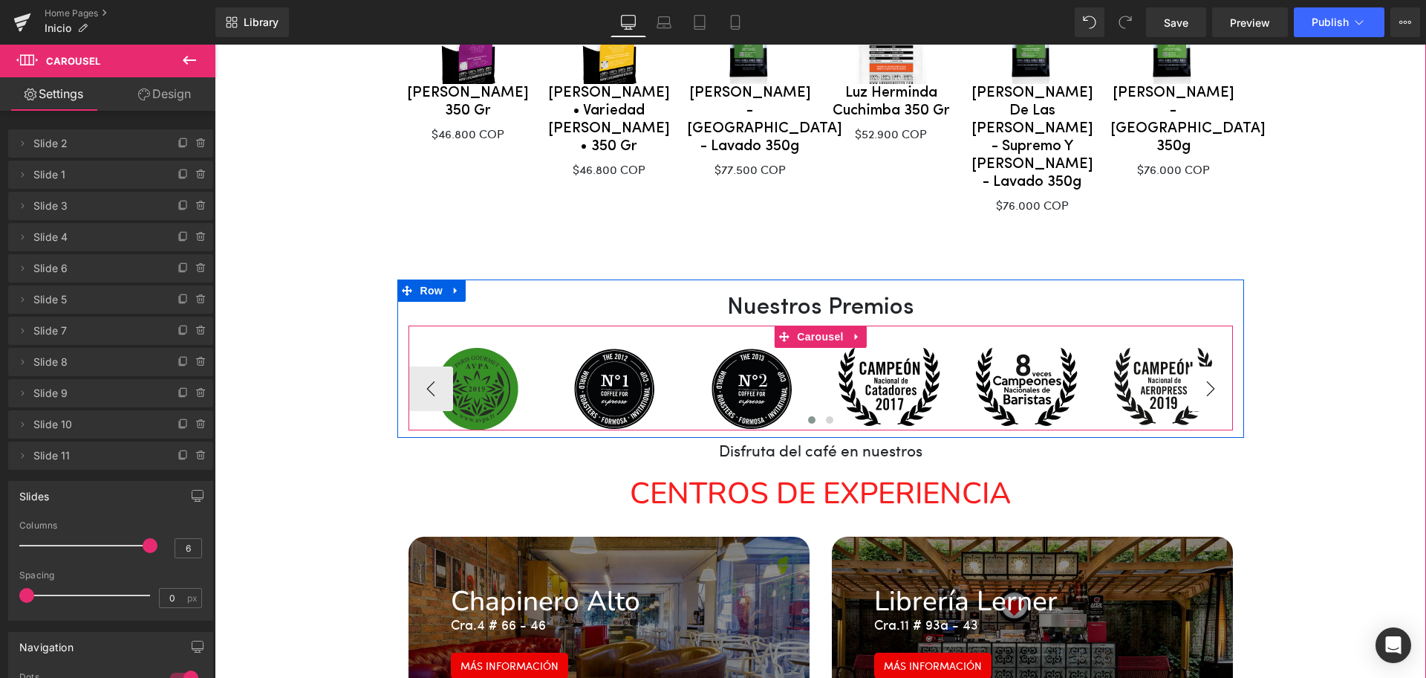
click at [1204, 366] on button "›" at bounding box center [1211, 388] width 45 height 45
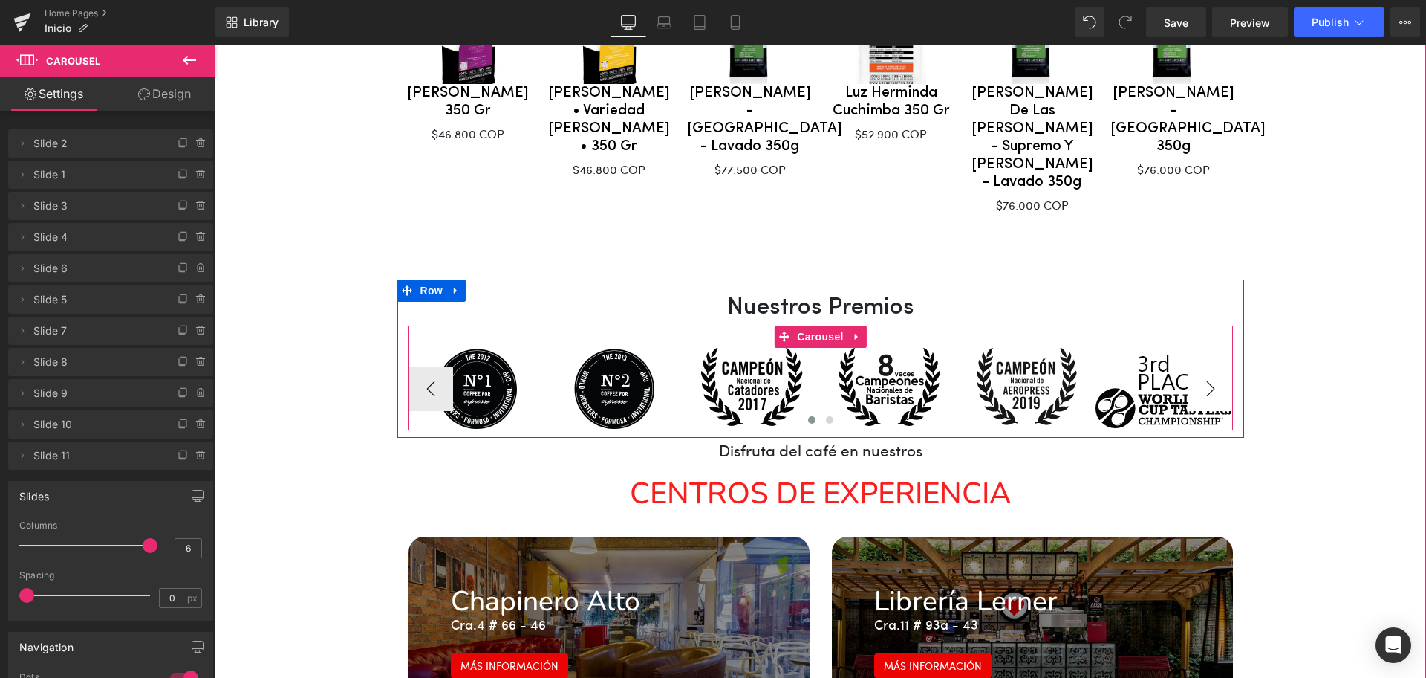
click at [1204, 366] on button "›" at bounding box center [1211, 388] width 45 height 45
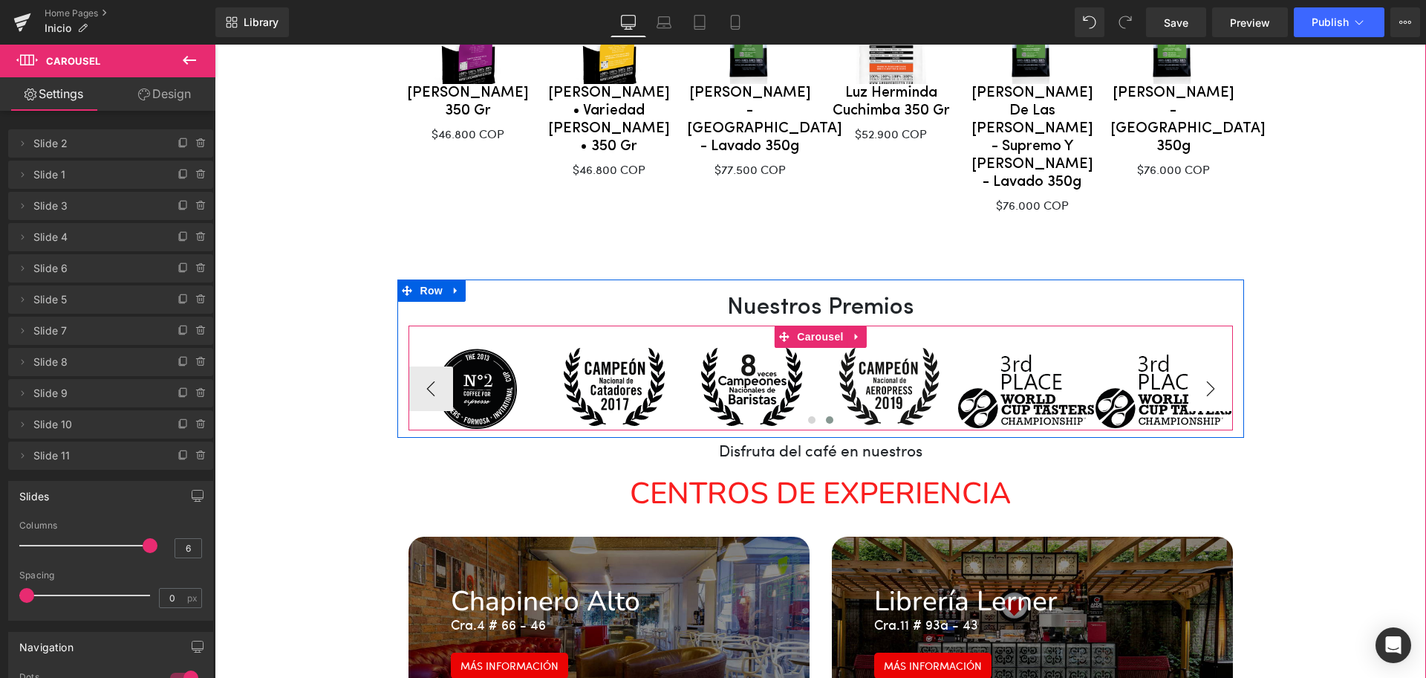
click at [1204, 366] on button "›" at bounding box center [1211, 388] width 45 height 45
click at [1146, 348] on img at bounding box center [1164, 388] width 137 height 80
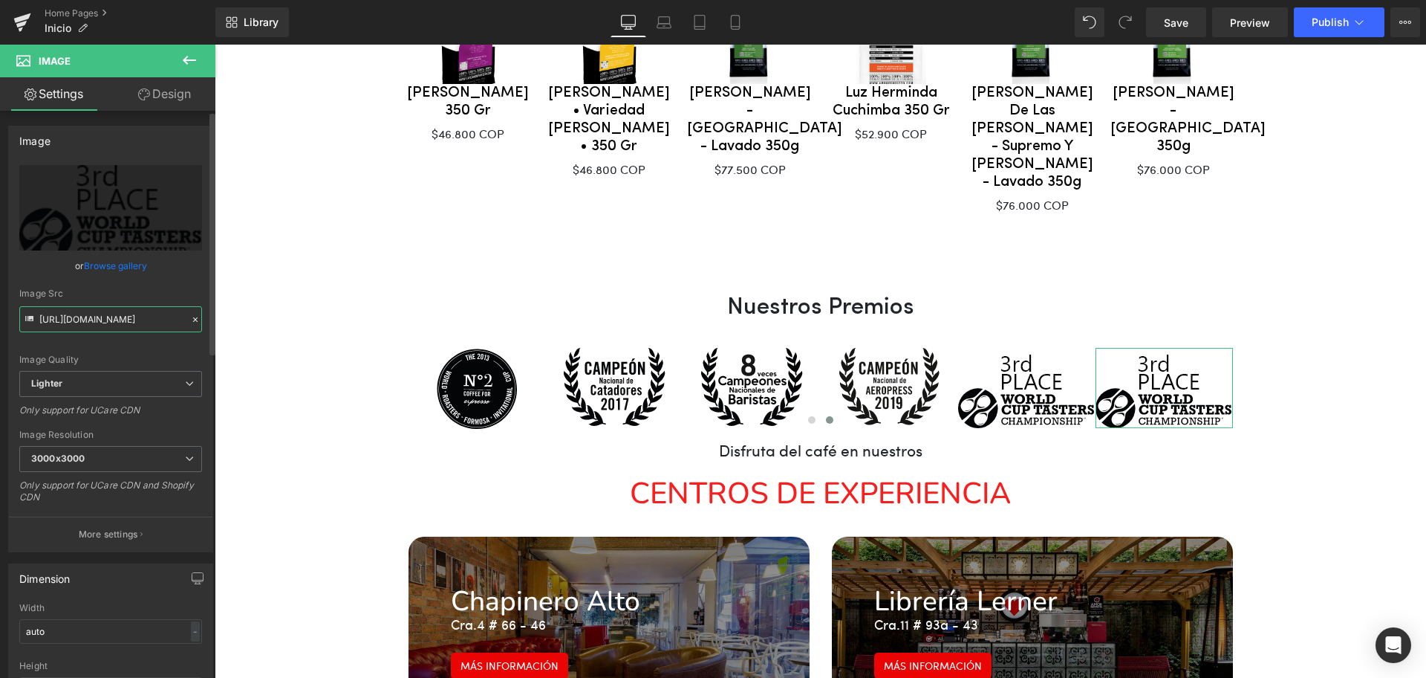
click at [111, 320] on input "[URL][DOMAIN_NAME]" at bounding box center [110, 319] width 183 height 26
click at [190, 322] on icon at bounding box center [195, 319] width 10 height 10
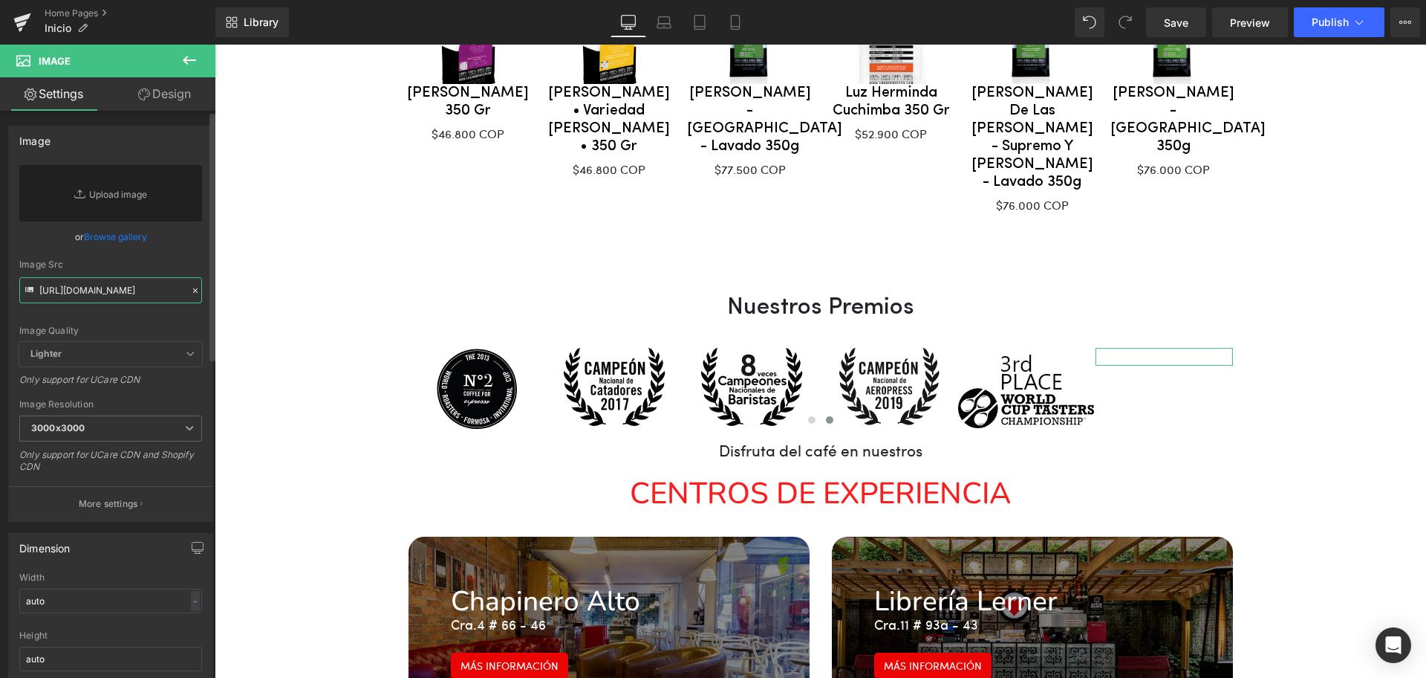
click at [89, 292] on input "[URL][DOMAIN_NAME]" at bounding box center [110, 290] width 183 height 26
paste input "<lore ipsu="dolor://sitame.consec.adi/8283/elitse_d3.eiu" tem="incididunt"/><ut…"
type input "<lore ipsu="dolor://sitame.consec.adi/8283/elitse_d3.eiu" tem="incididunt"/><ut…"
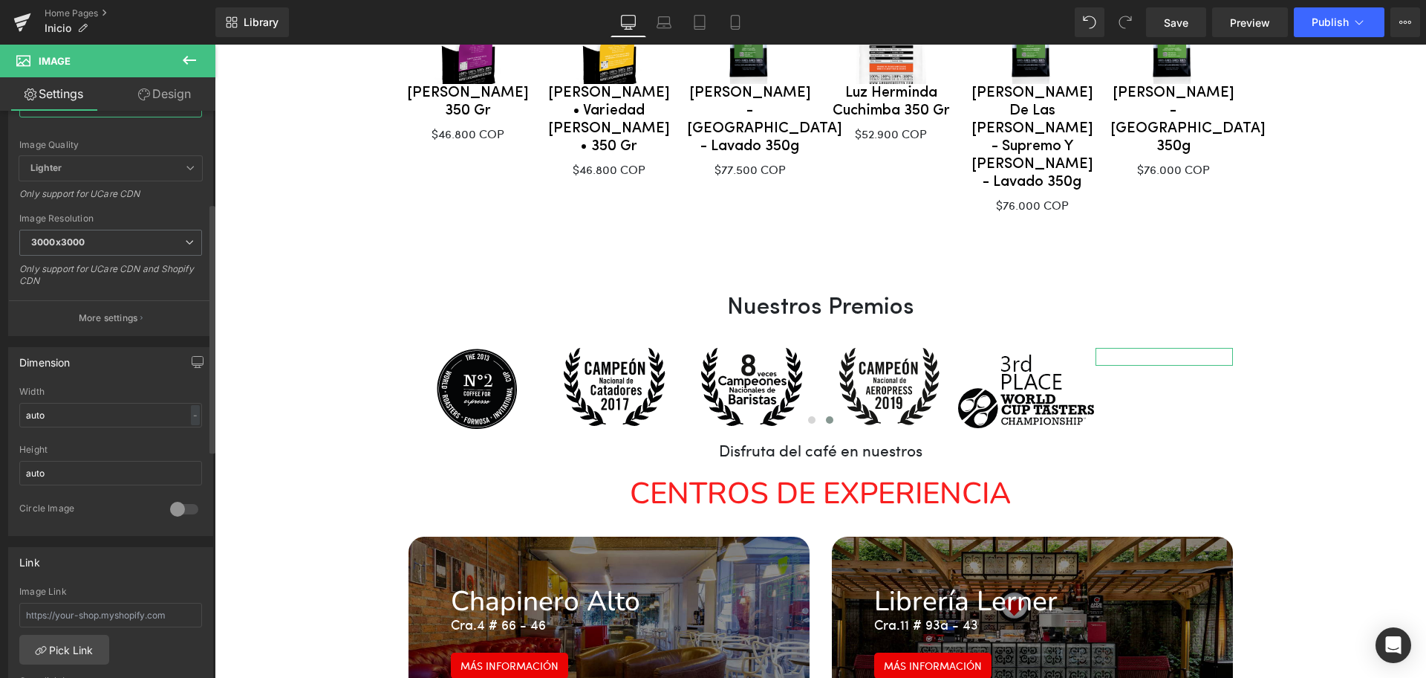
scroll to position [279, 0]
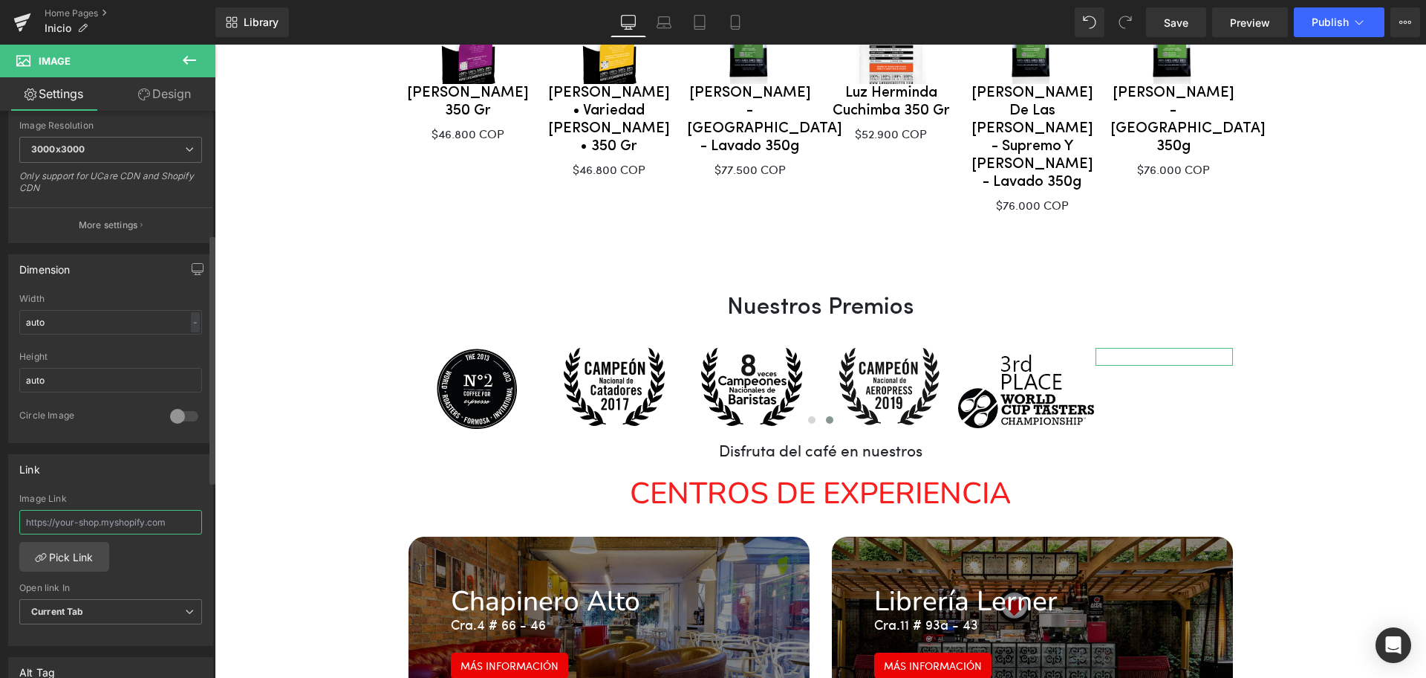
click at [155, 528] on input "text" at bounding box center [110, 522] width 183 height 25
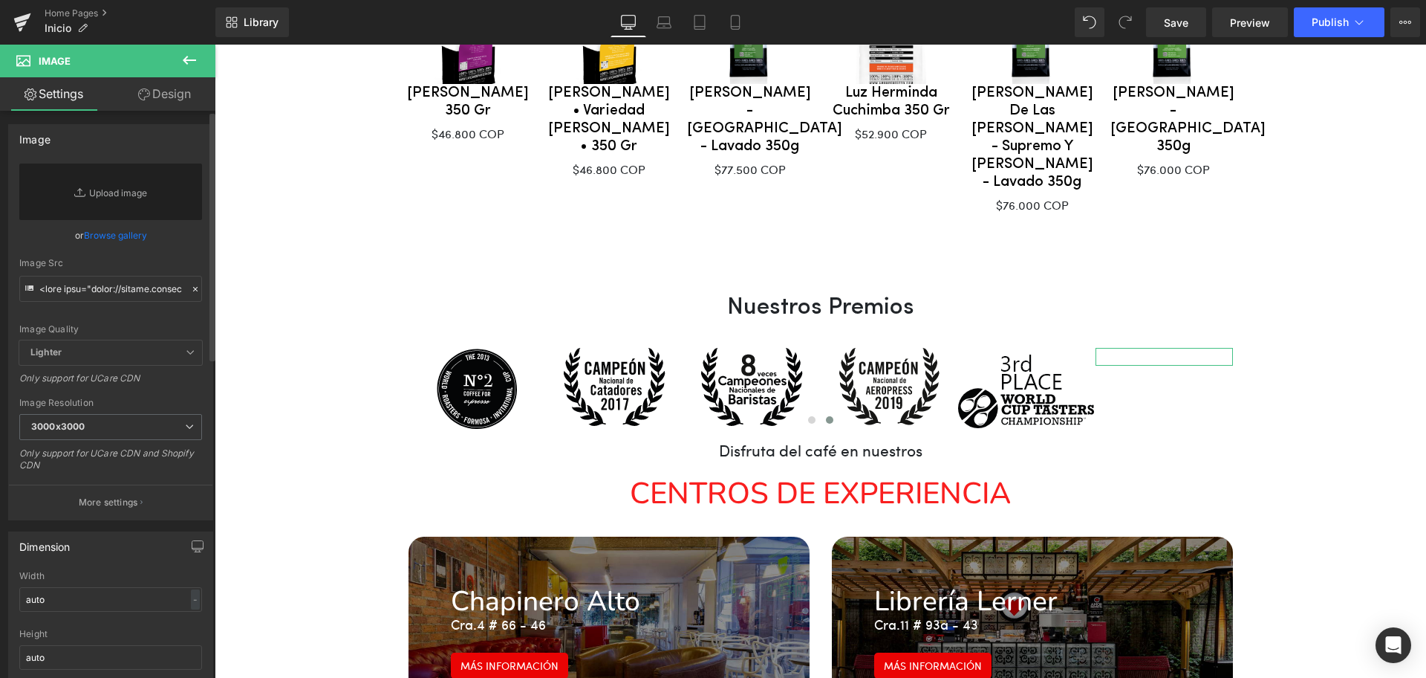
scroll to position [0, 0]
click at [134, 499] on p "More settings" at bounding box center [108, 503] width 59 height 13
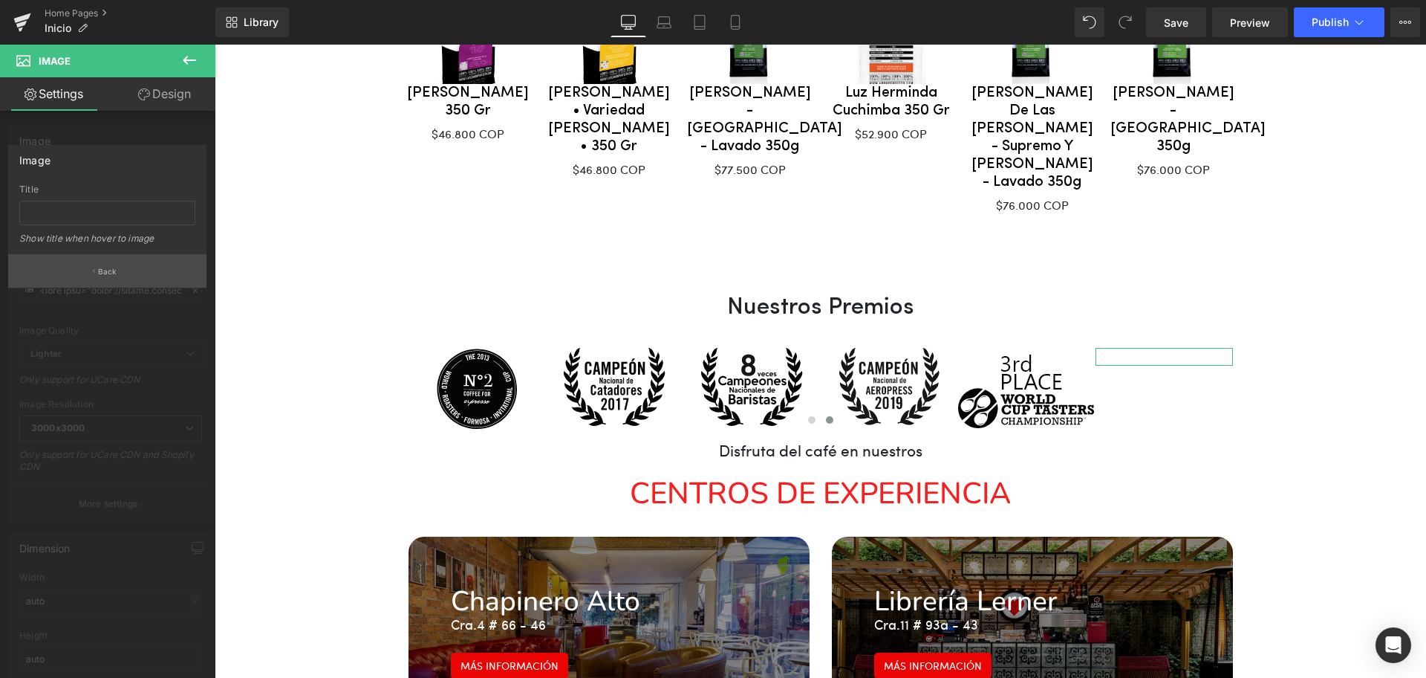
click at [102, 271] on p "Back" at bounding box center [107, 271] width 19 height 11
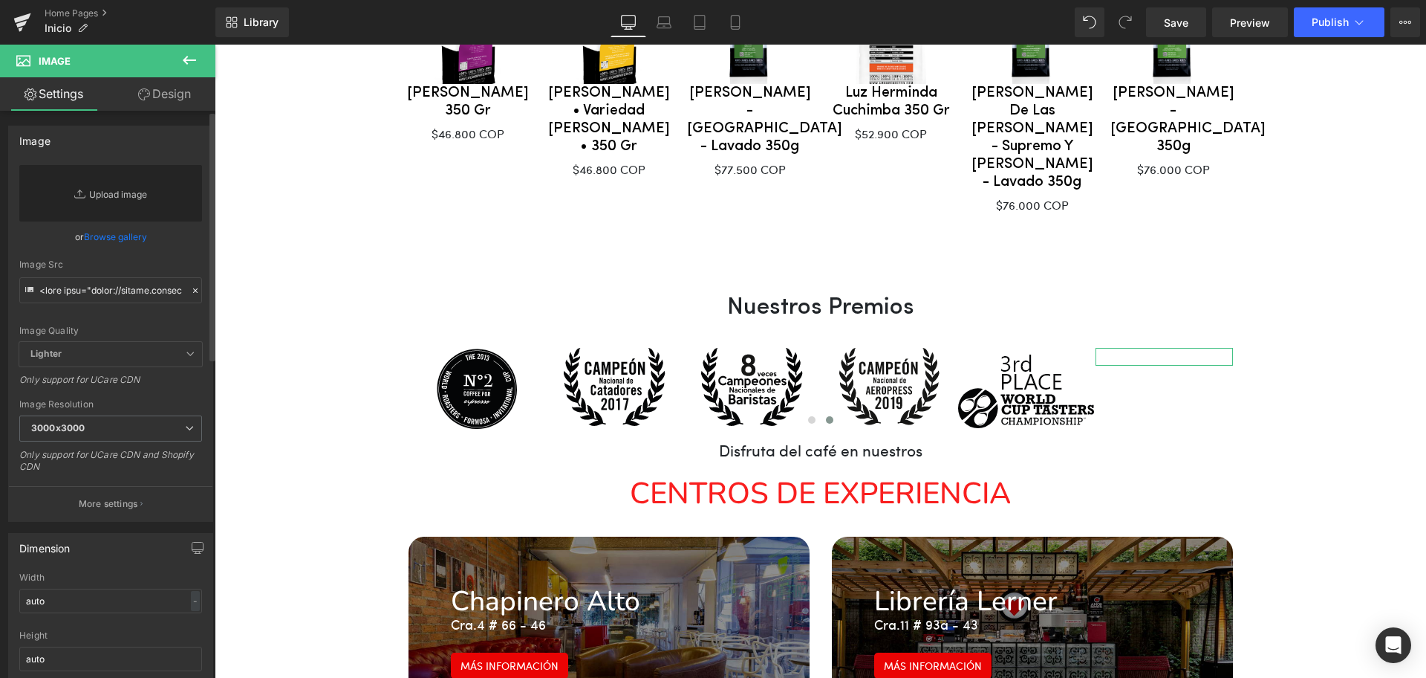
click at [111, 186] on link "Replace Image" at bounding box center [110, 193] width 183 height 56
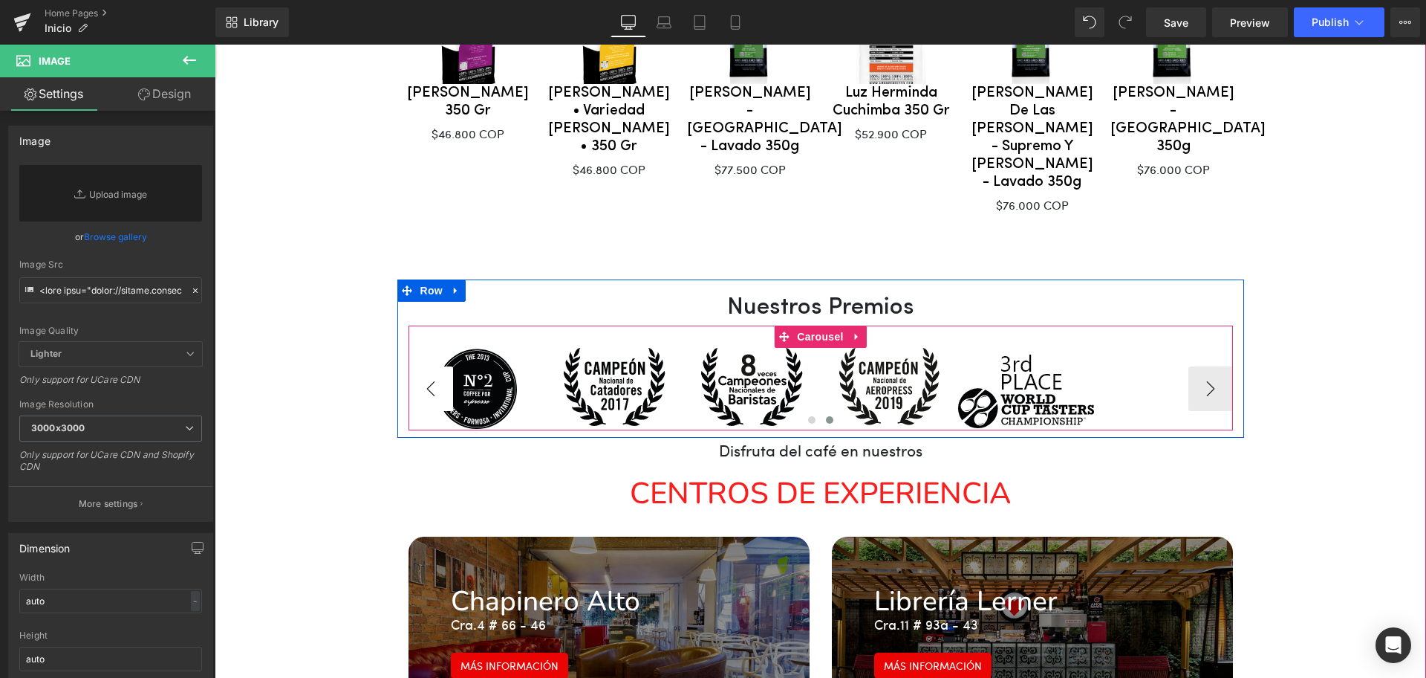
click at [433, 366] on button "‹" at bounding box center [431, 388] width 45 height 45
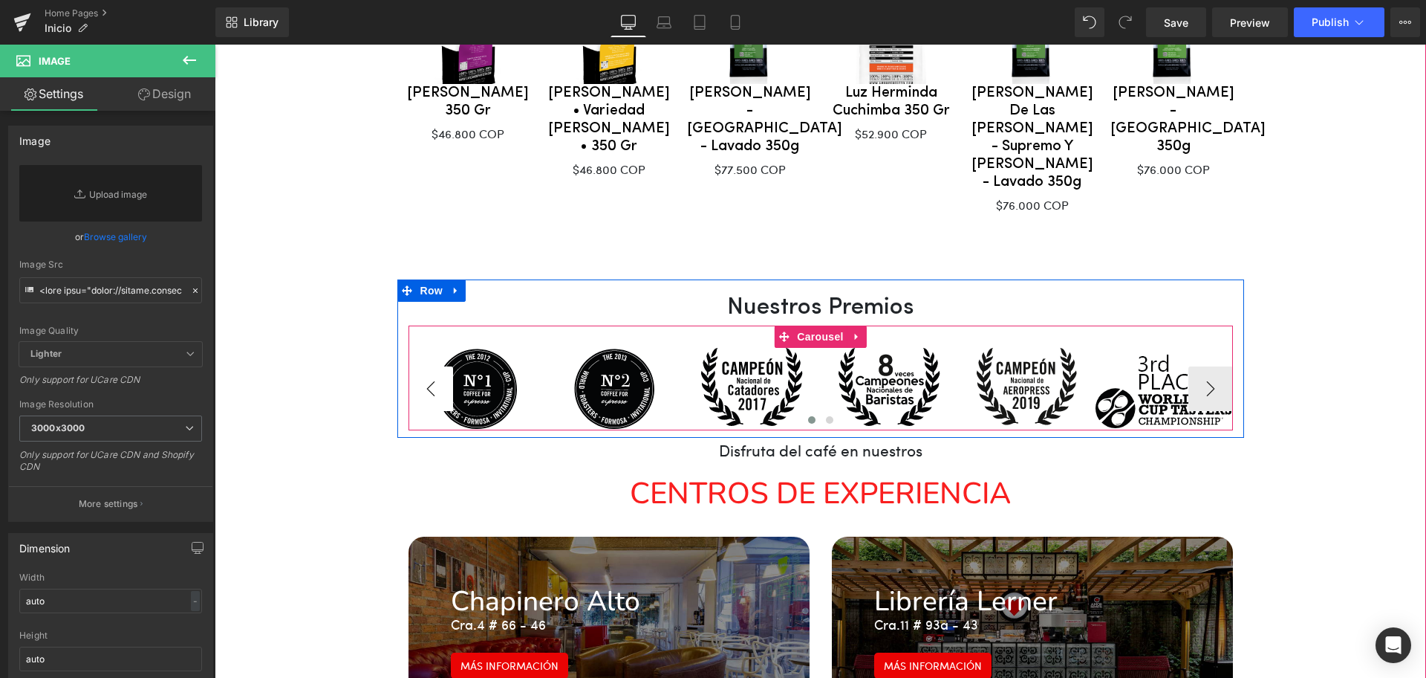
click at [433, 366] on button "‹" at bounding box center [431, 388] width 45 height 45
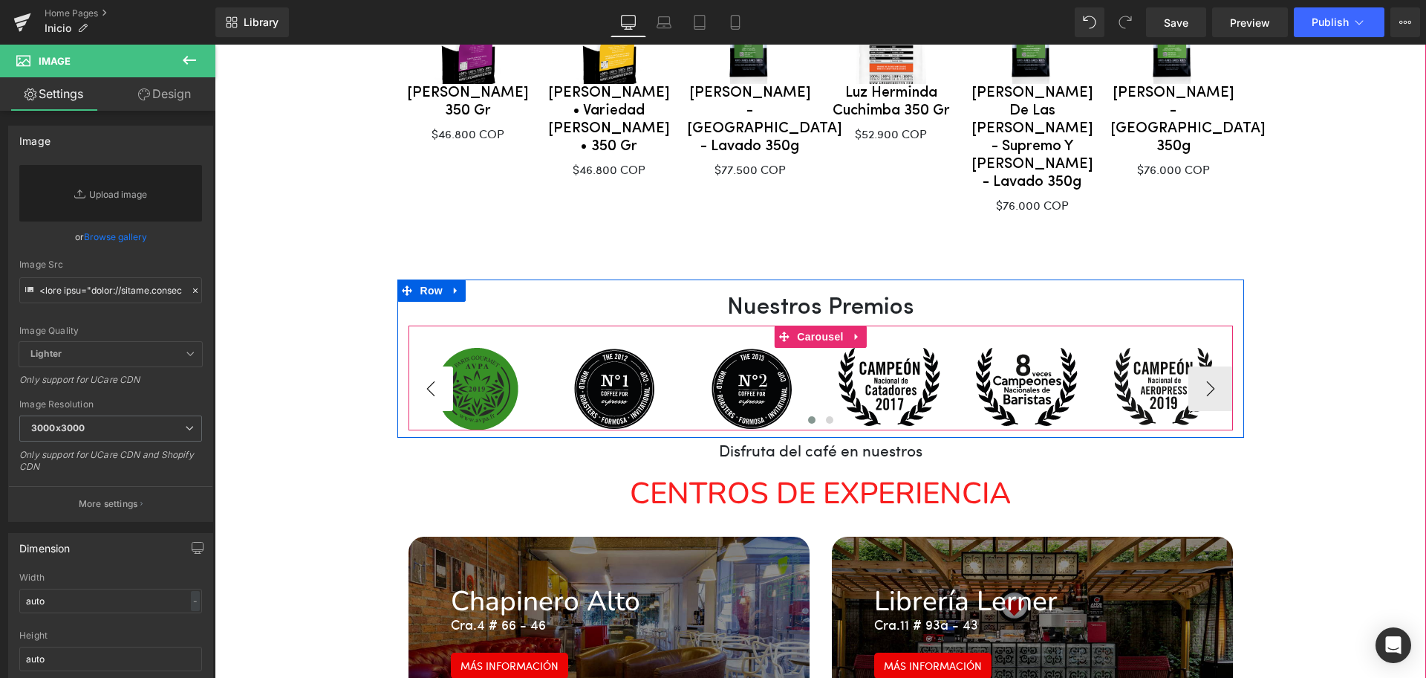
click at [435, 366] on button "‹" at bounding box center [431, 388] width 45 height 45
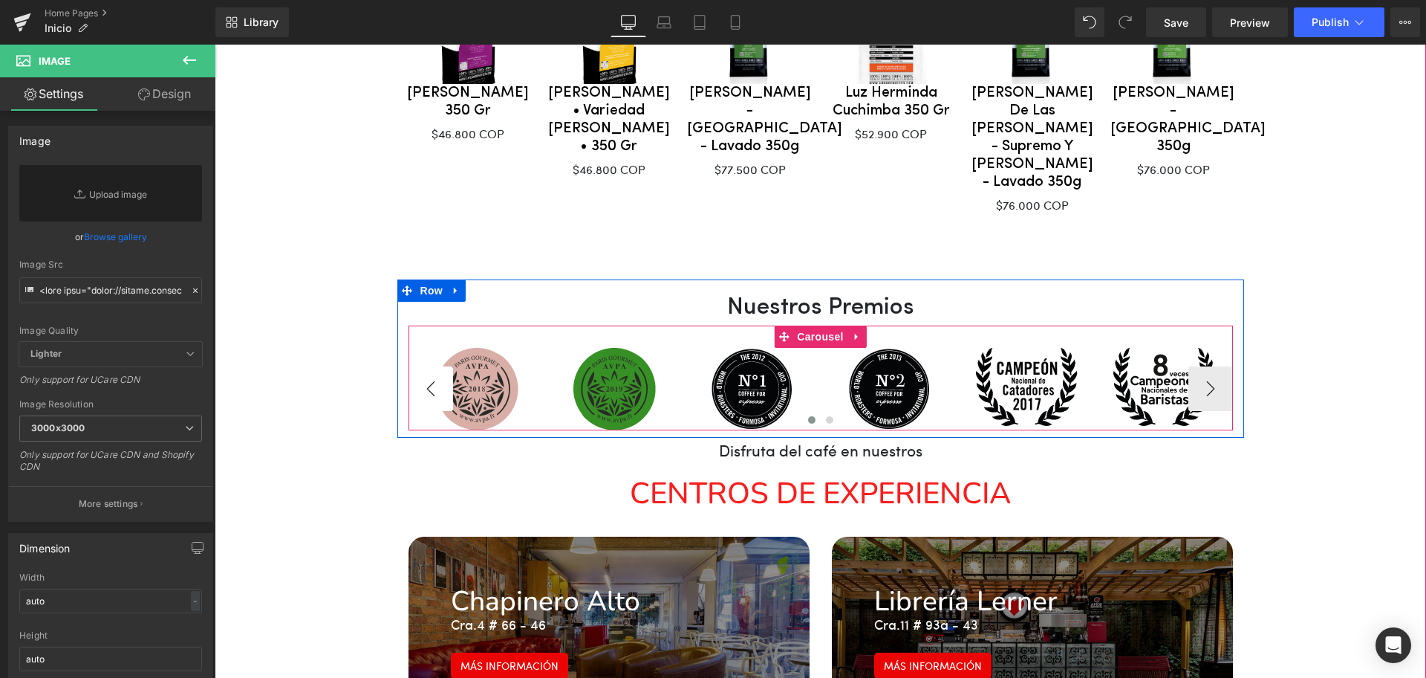
click at [432, 366] on button "‹" at bounding box center [431, 388] width 45 height 45
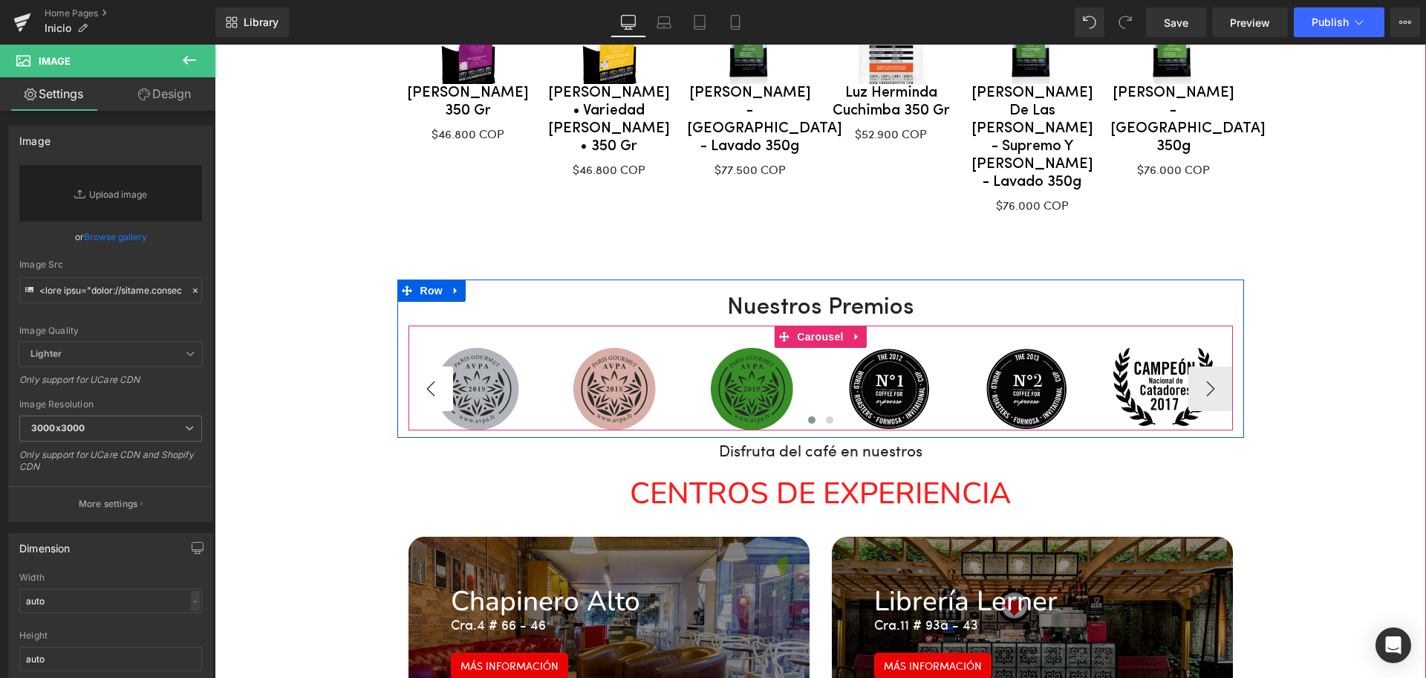
click at [432, 366] on button "‹" at bounding box center [431, 388] width 45 height 45
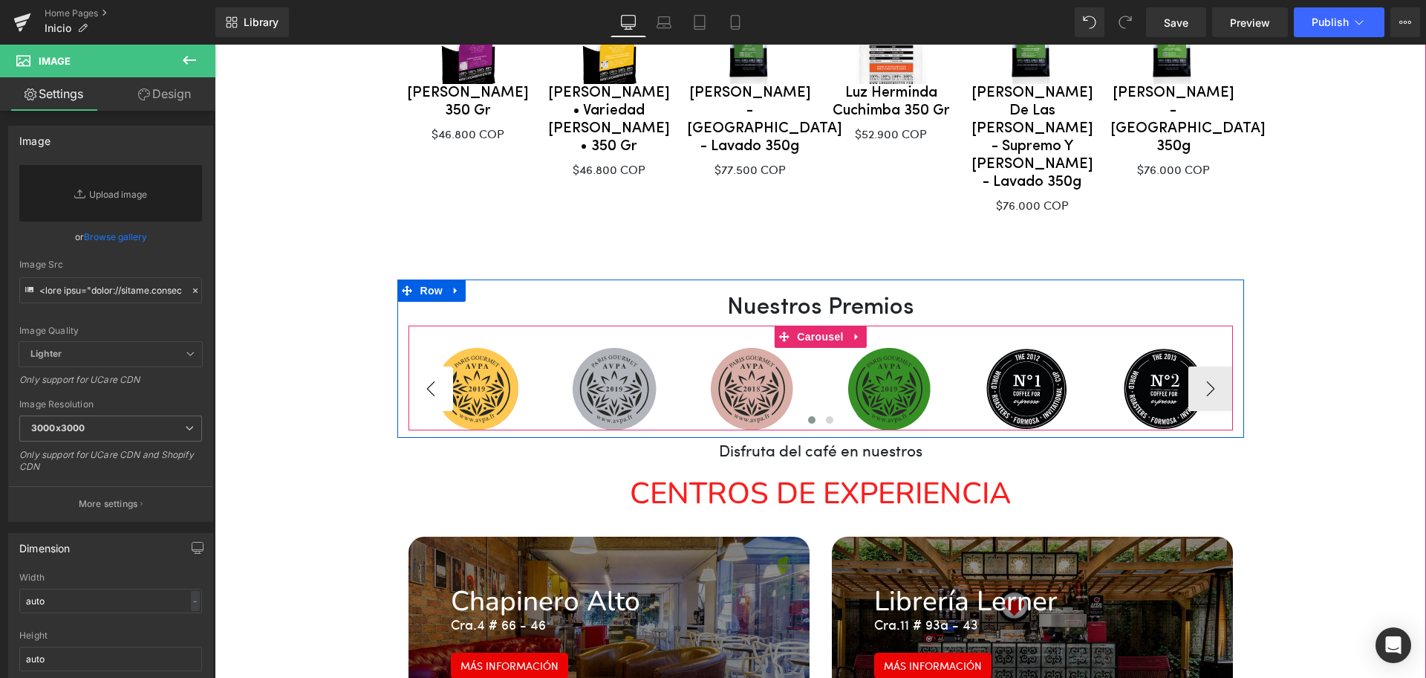
click at [432, 366] on button "‹" at bounding box center [431, 388] width 45 height 45
click at [1193, 366] on button "›" at bounding box center [1211, 388] width 45 height 45
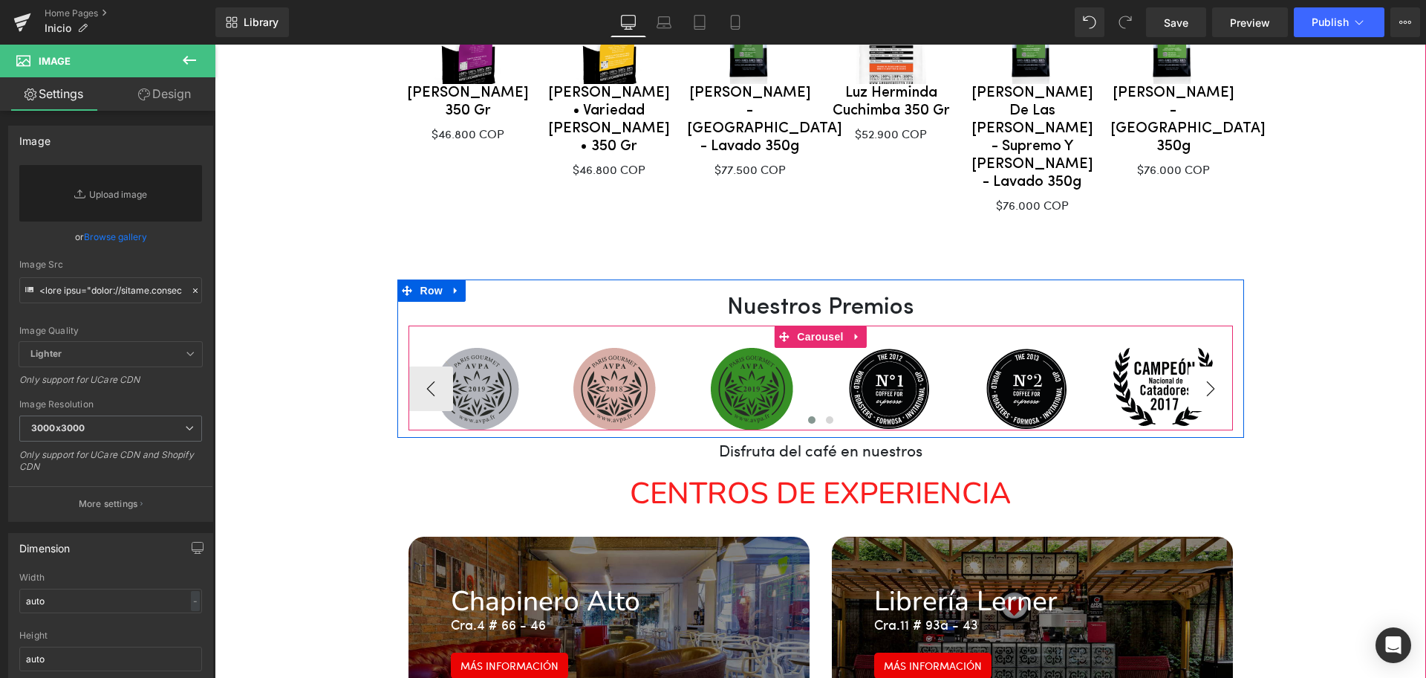
click at [1193, 366] on button "›" at bounding box center [1211, 388] width 45 height 45
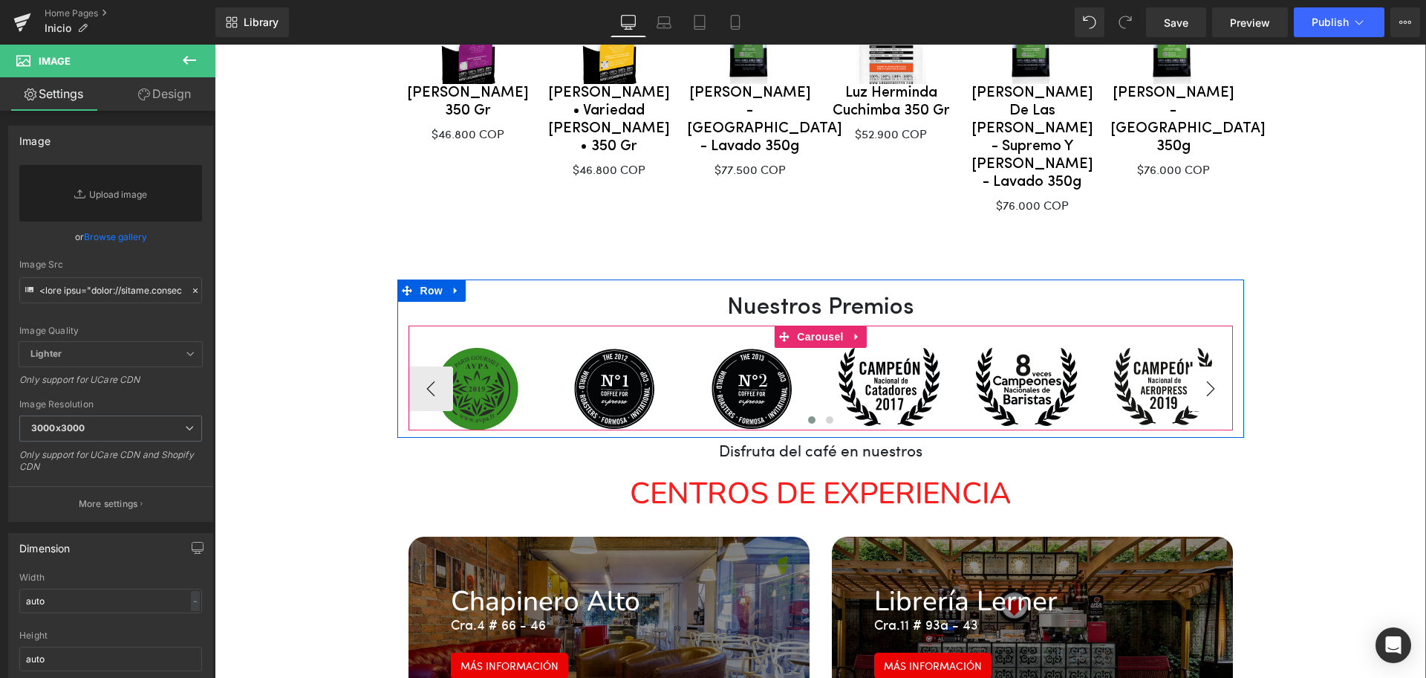
click at [1193, 366] on button "›" at bounding box center [1211, 388] width 45 height 45
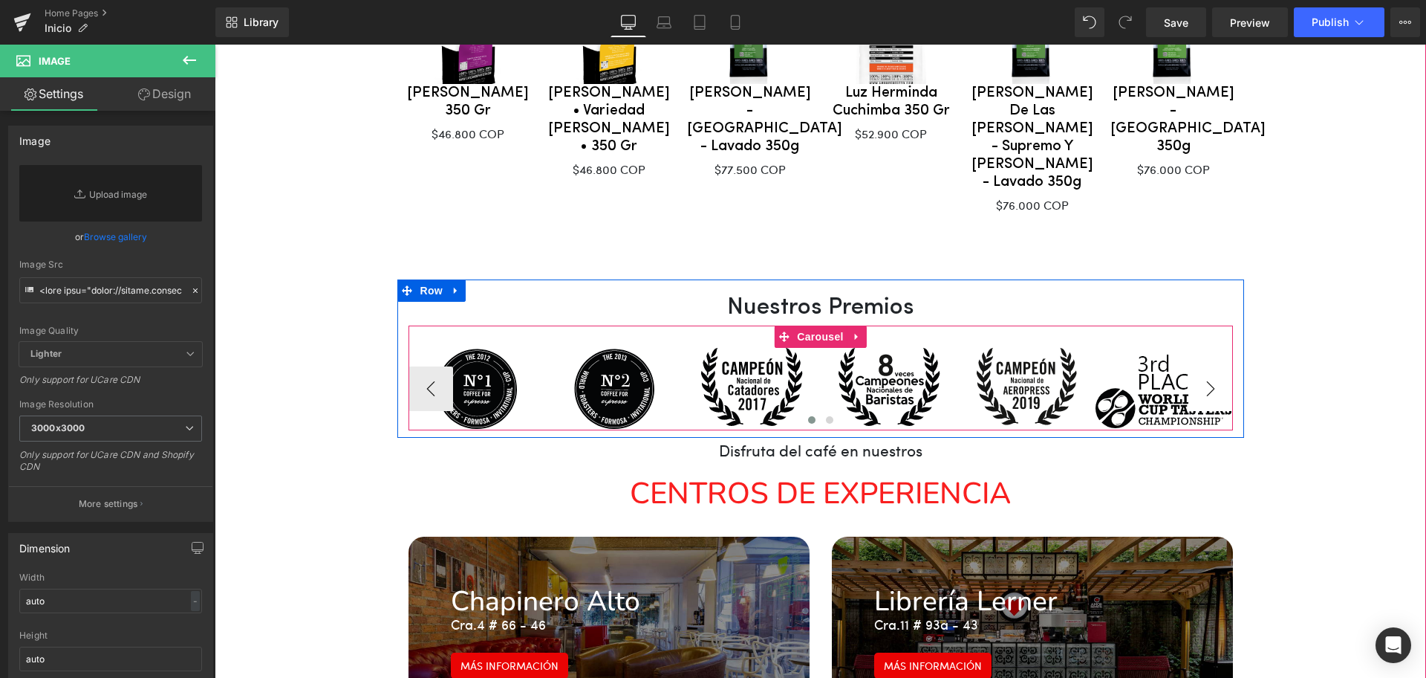
click at [1193, 366] on button "›" at bounding box center [1211, 388] width 45 height 45
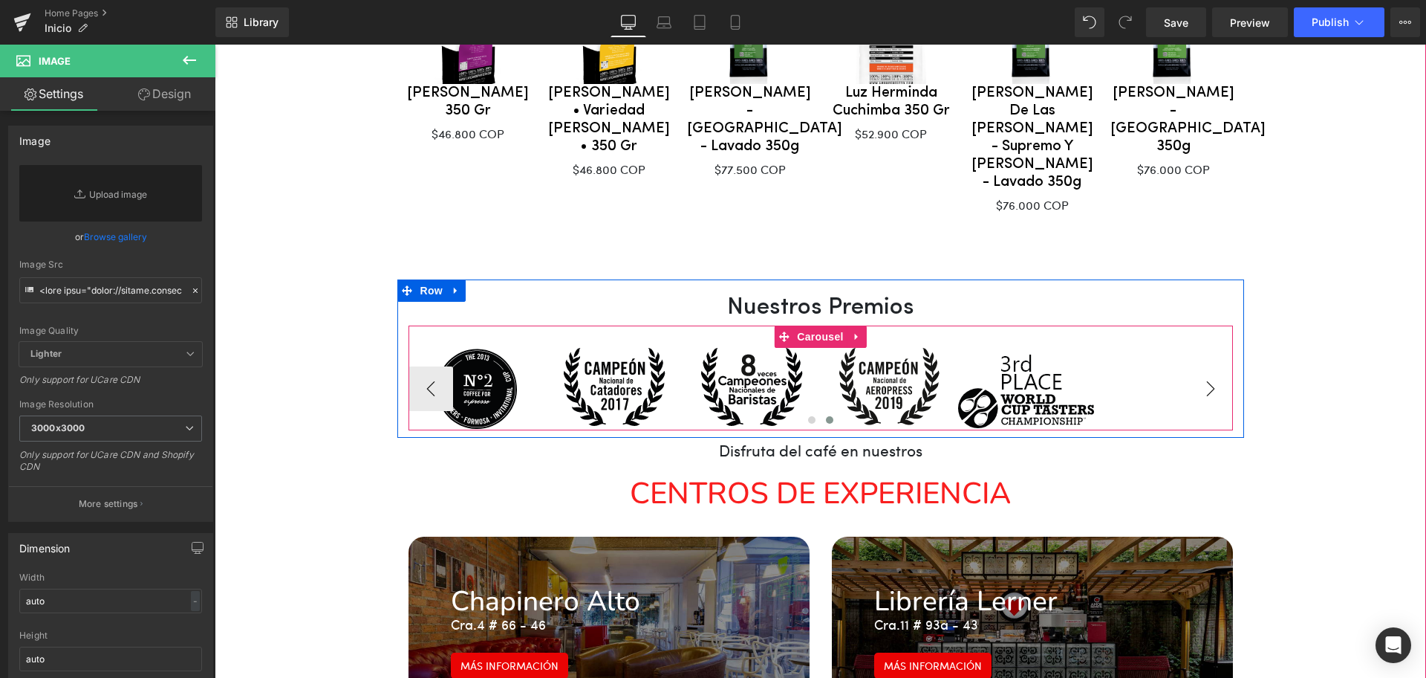
click at [1193, 366] on button "›" at bounding box center [1211, 388] width 45 height 45
click at [1197, 366] on button "›" at bounding box center [1211, 388] width 45 height 45
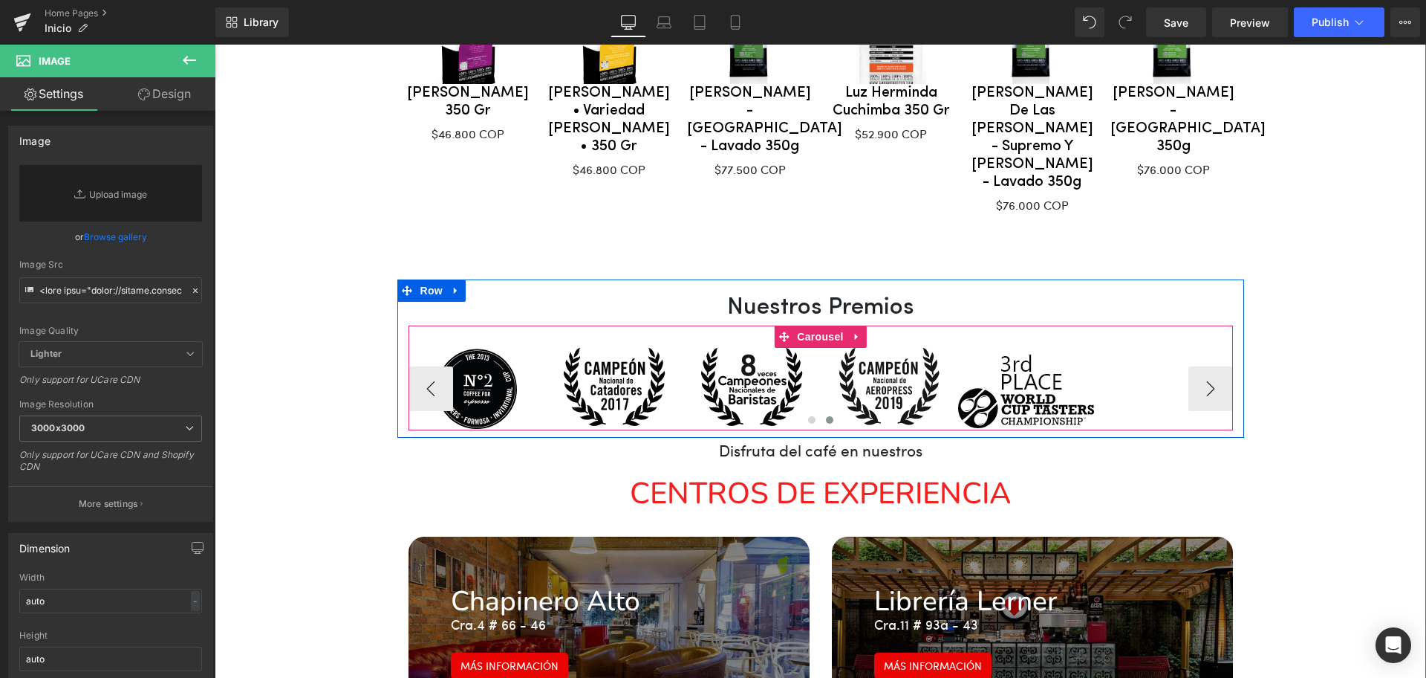
click at [1128, 348] on div "Image" at bounding box center [1164, 366] width 137 height 37
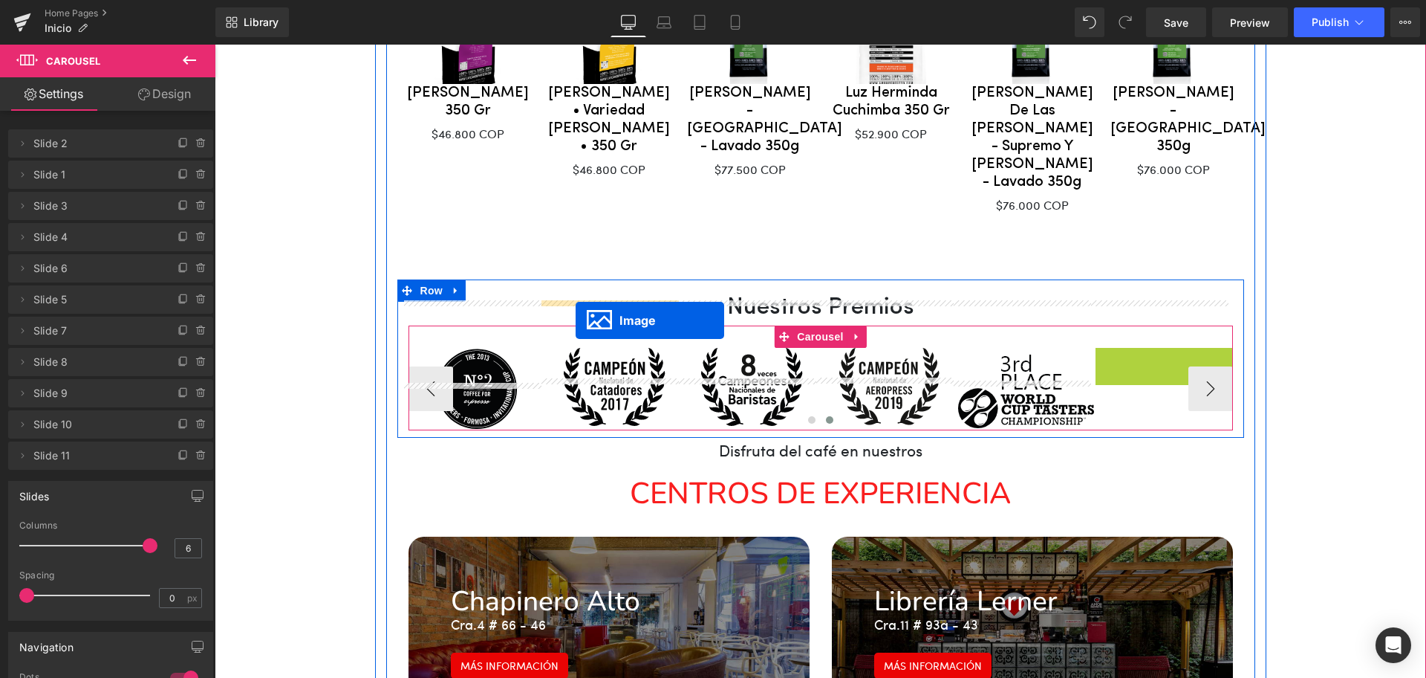
drag, startPoint x: 1151, startPoint y: 307, endPoint x: 576, endPoint y: 320, distance: 575.2
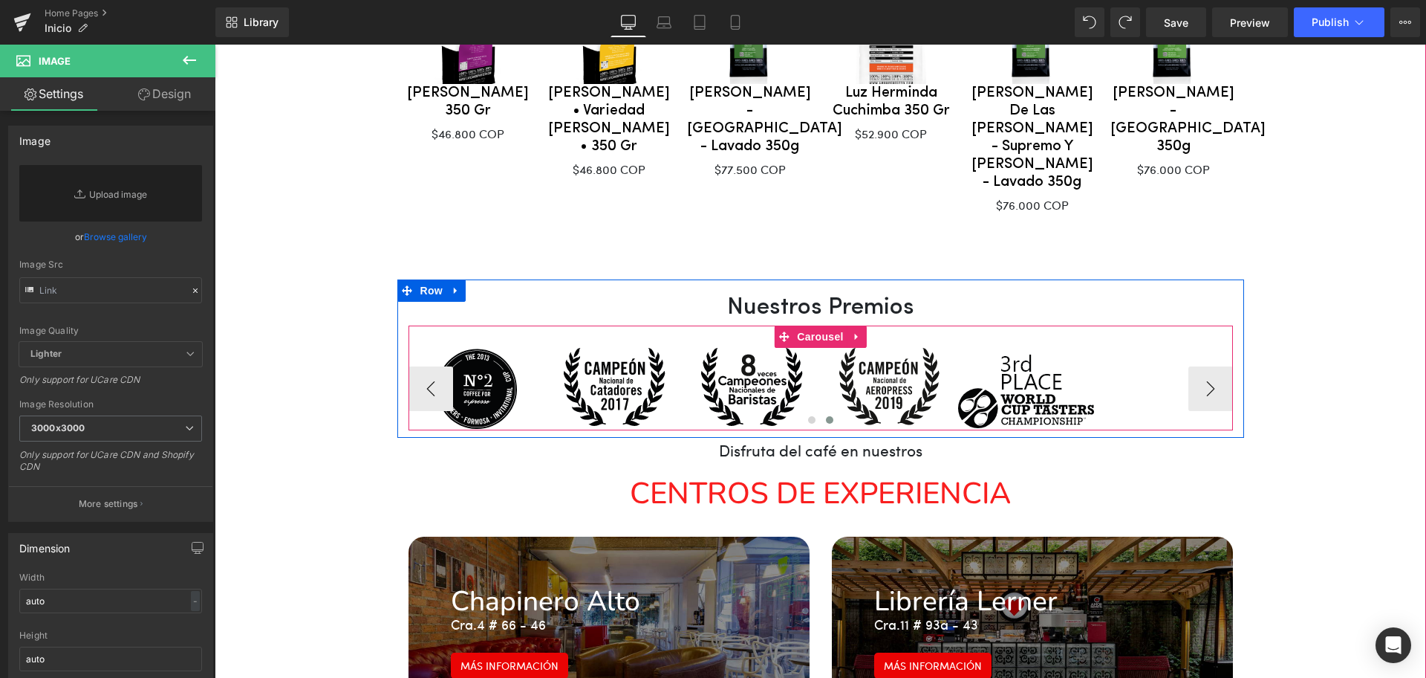
click at [1124, 348] on div "Image" at bounding box center [1164, 366] width 137 height 37
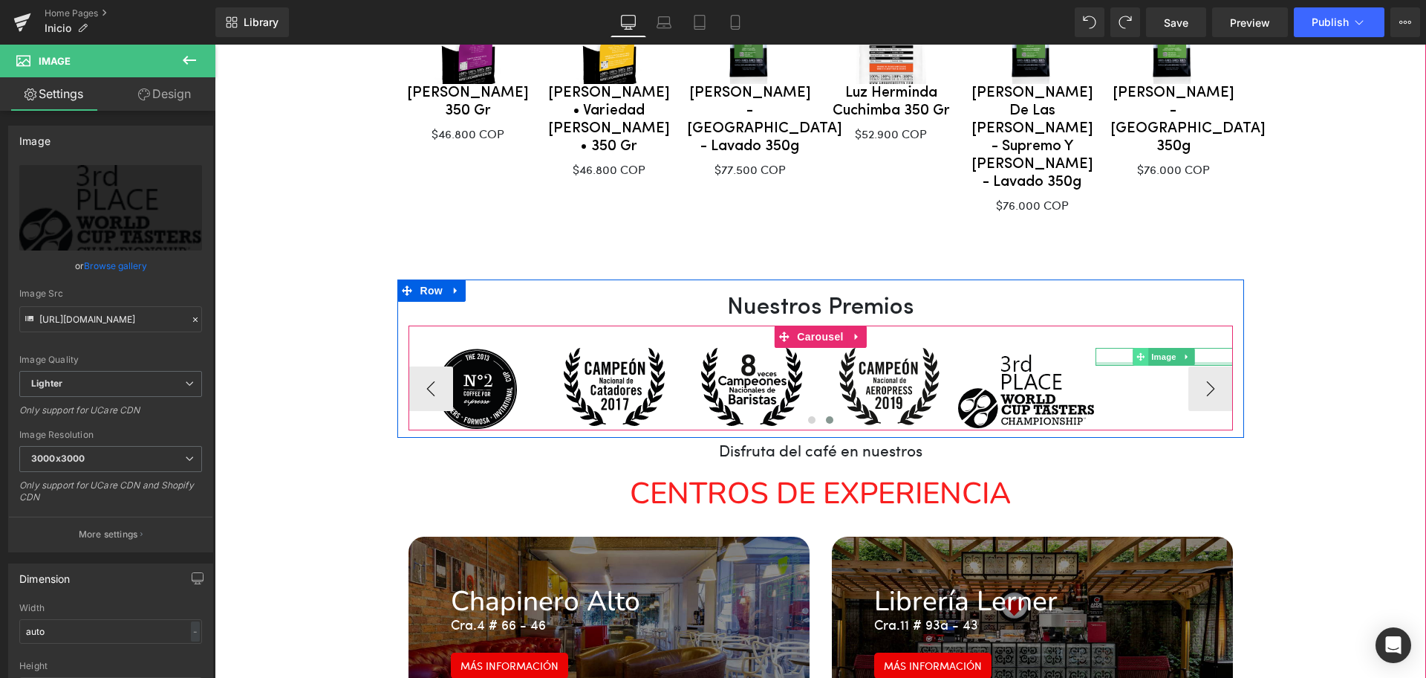
click at [1137, 352] on icon at bounding box center [1141, 356] width 8 height 8
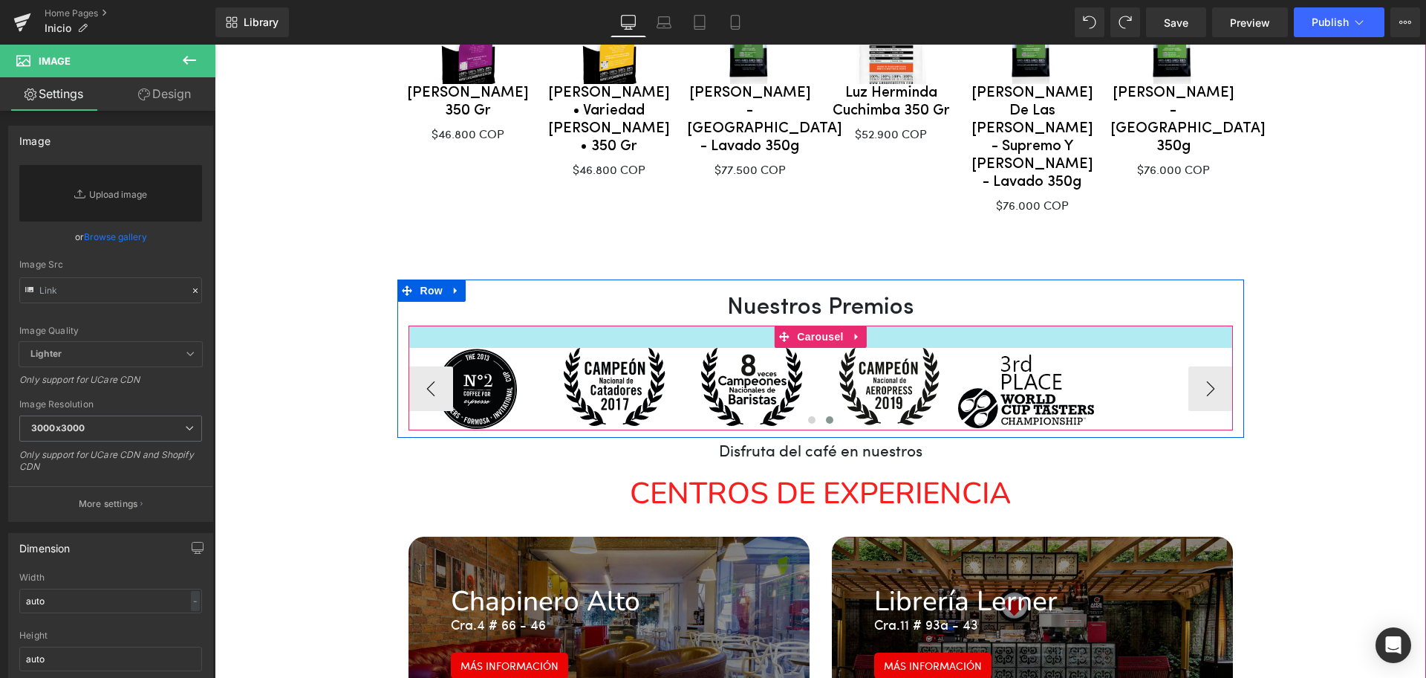
click at [215, 45] on div at bounding box center [215, 45] width 0 height 0
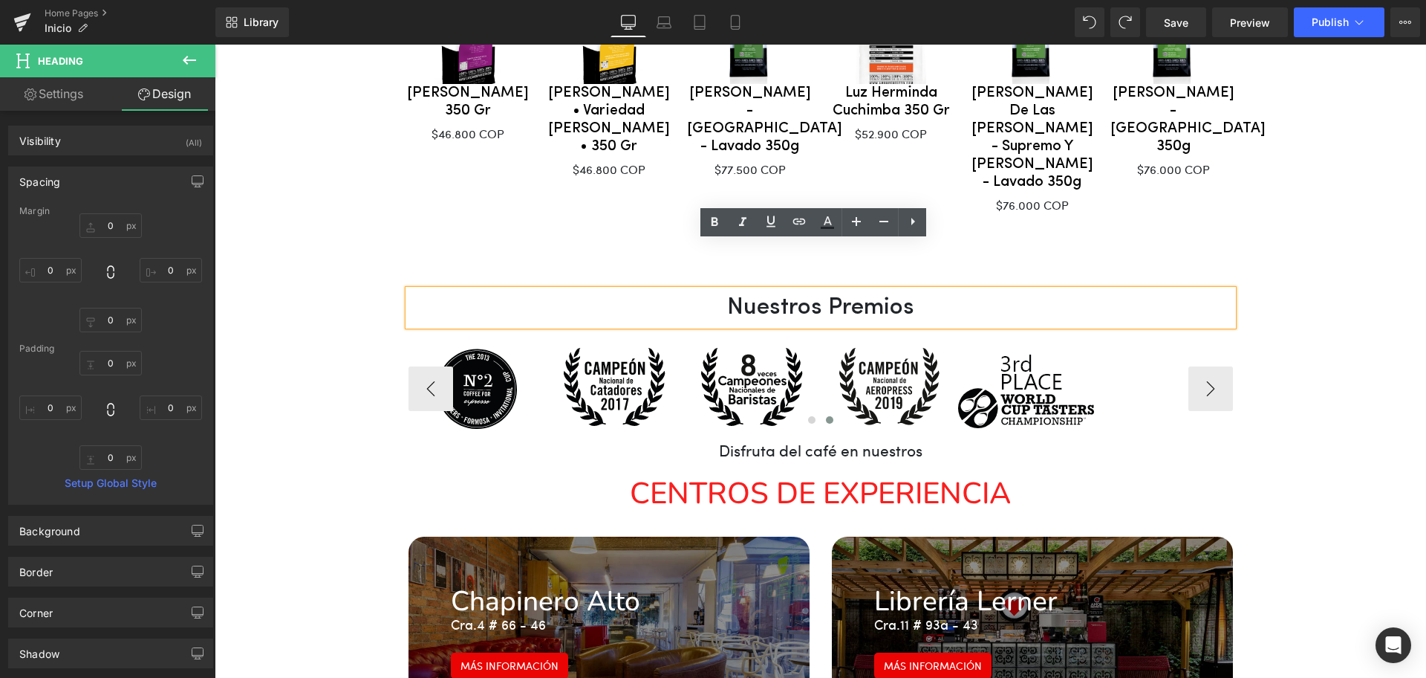
click at [547, 412] on div at bounding box center [821, 421] width 825 height 19
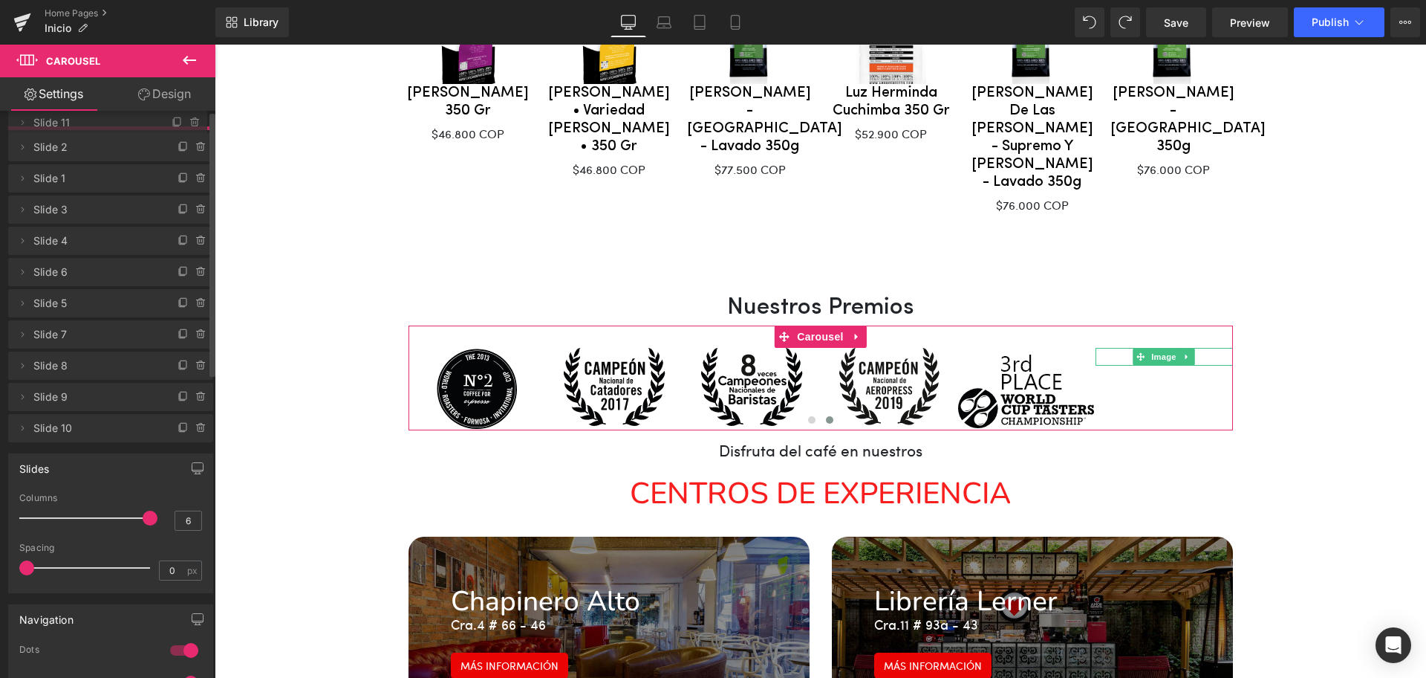
drag, startPoint x: 115, startPoint y: 466, endPoint x: 120, endPoint y: 133, distance: 332.9
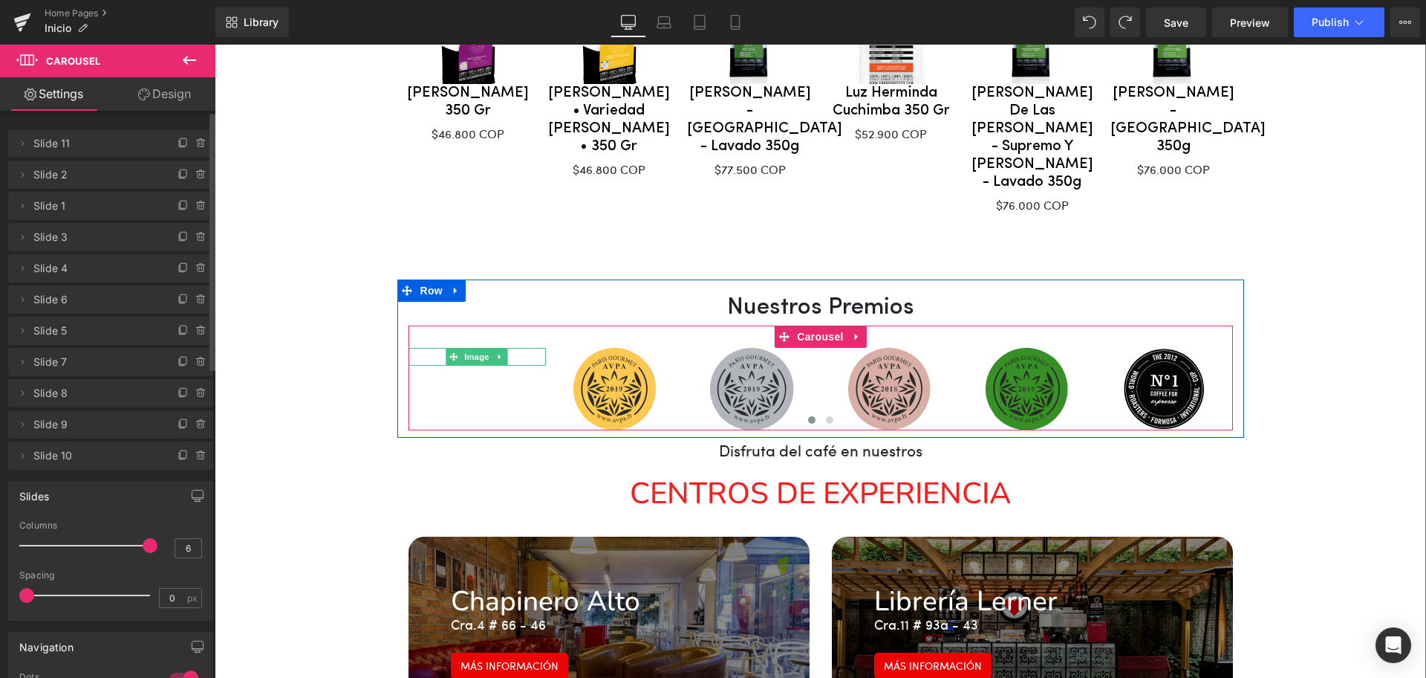
drag, startPoint x: 468, startPoint y: 311, endPoint x: 357, endPoint y: 301, distance: 111.2
click at [469, 348] on span "Image" at bounding box center [476, 357] width 31 height 18
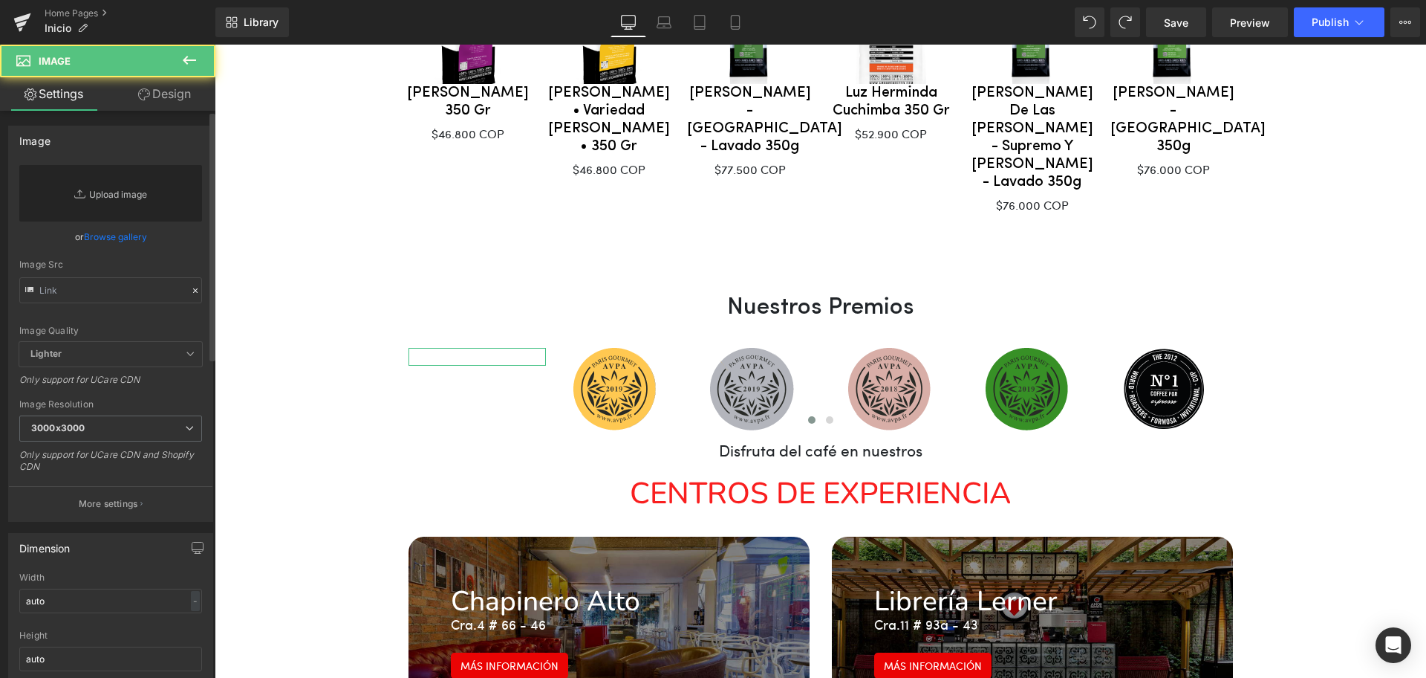
click at [89, 191] on link "Replace Image" at bounding box center [110, 193] width 183 height 56
type input "C:\fakepath\logoGuru.png"
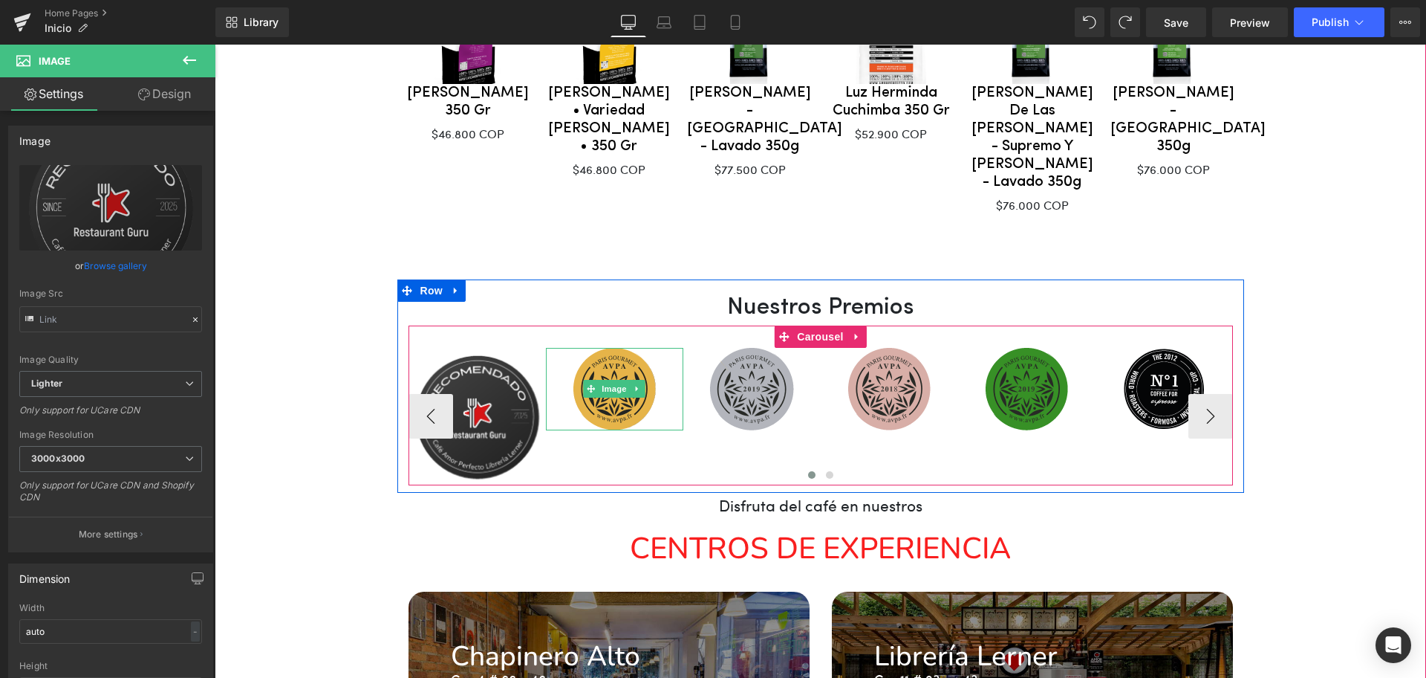
click at [605, 371] on img at bounding box center [615, 389] width 82 height 82
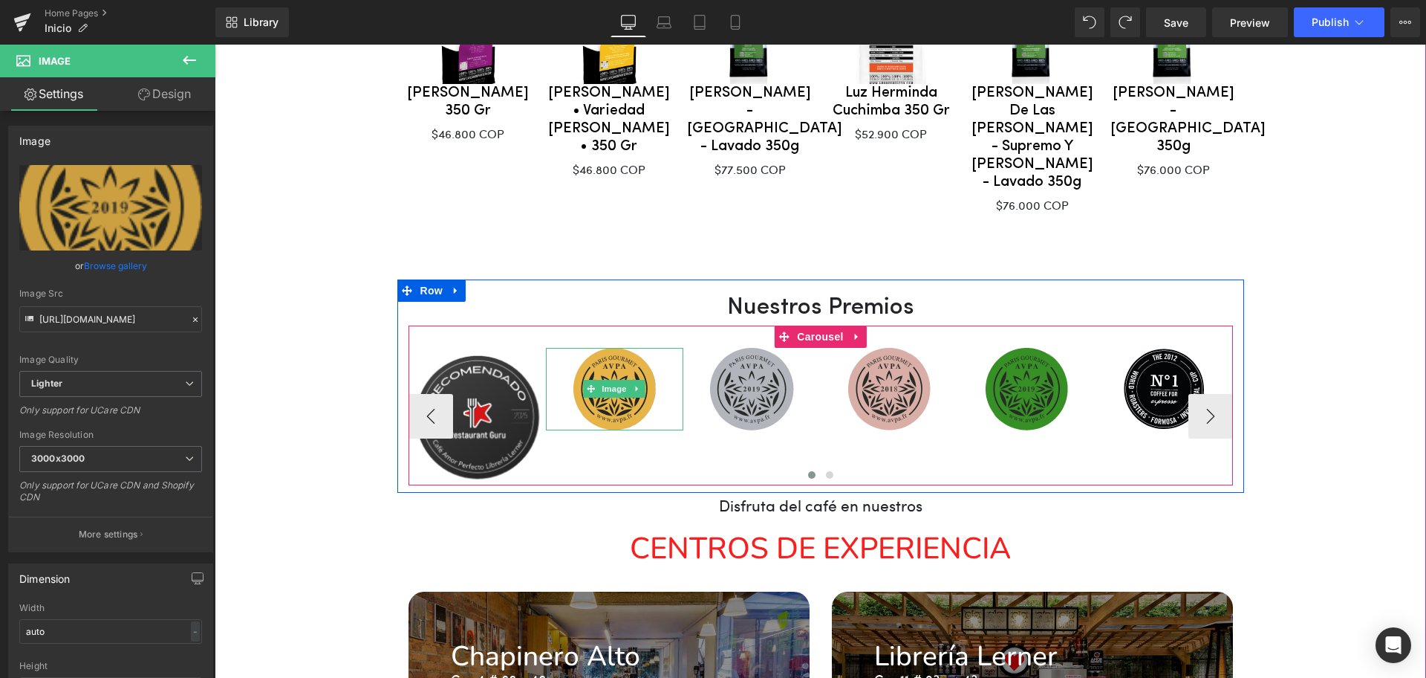
click at [606, 357] on img at bounding box center [615, 389] width 82 height 82
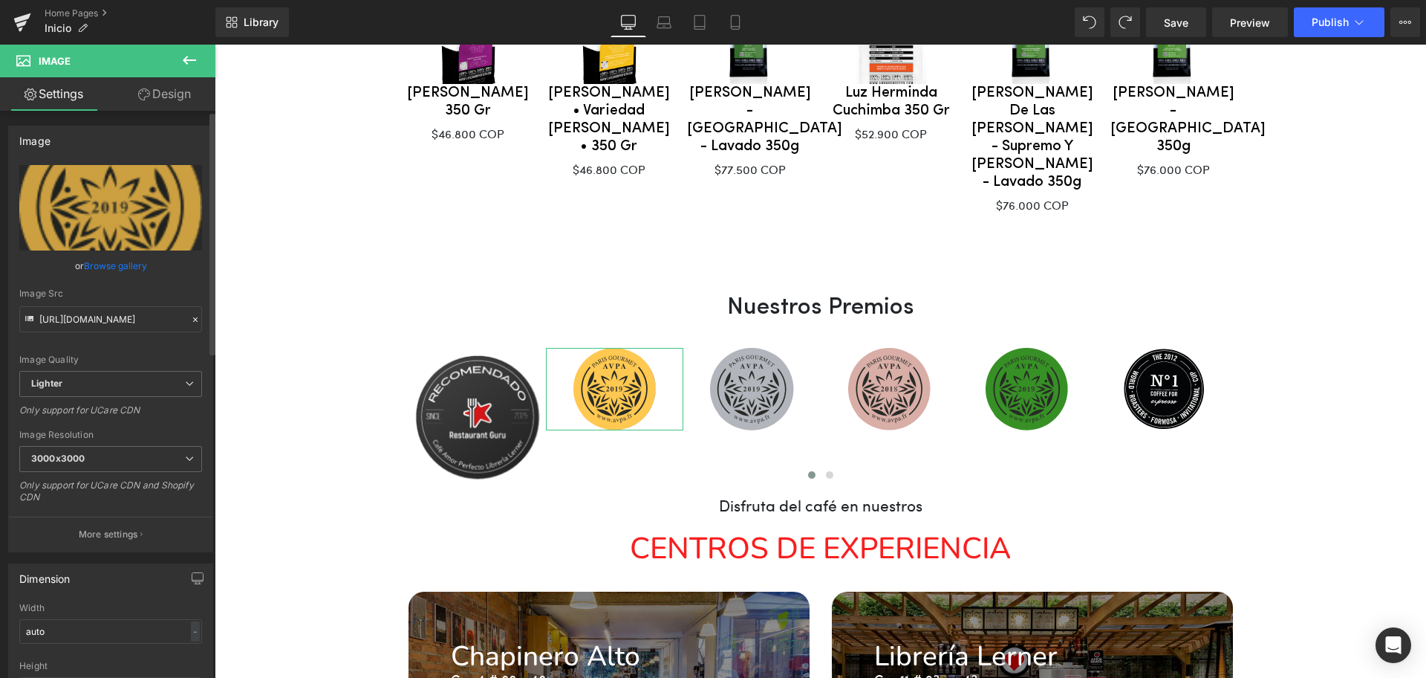
click at [134, 267] on link "Browse gallery" at bounding box center [115, 266] width 63 height 26
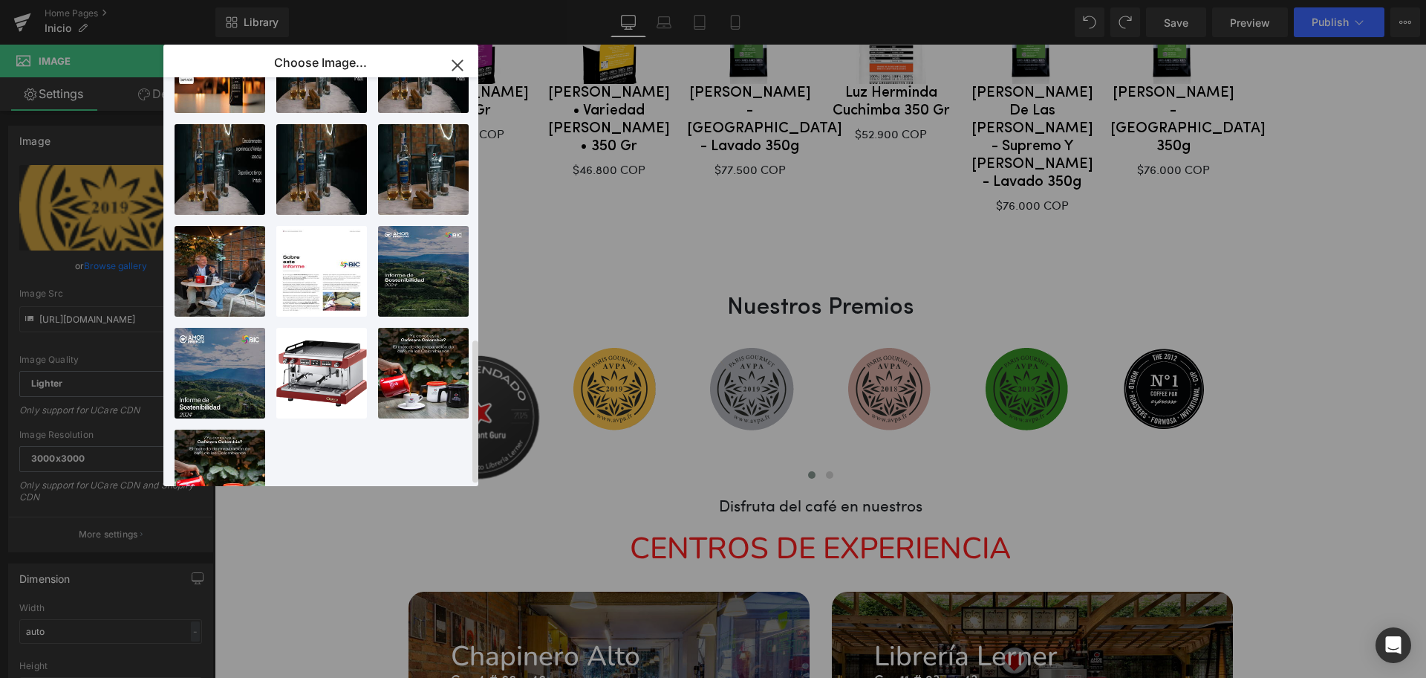
scroll to position [736, 0]
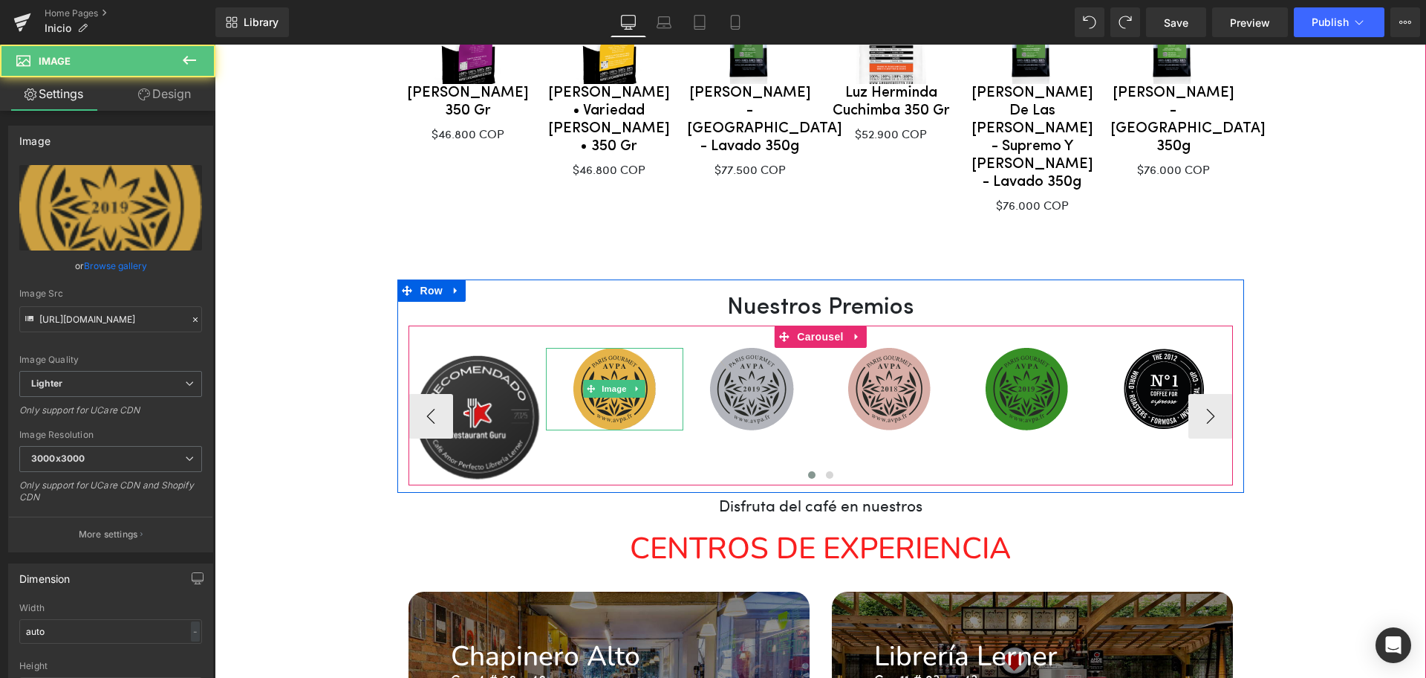
click at [622, 348] on img at bounding box center [615, 389] width 82 height 82
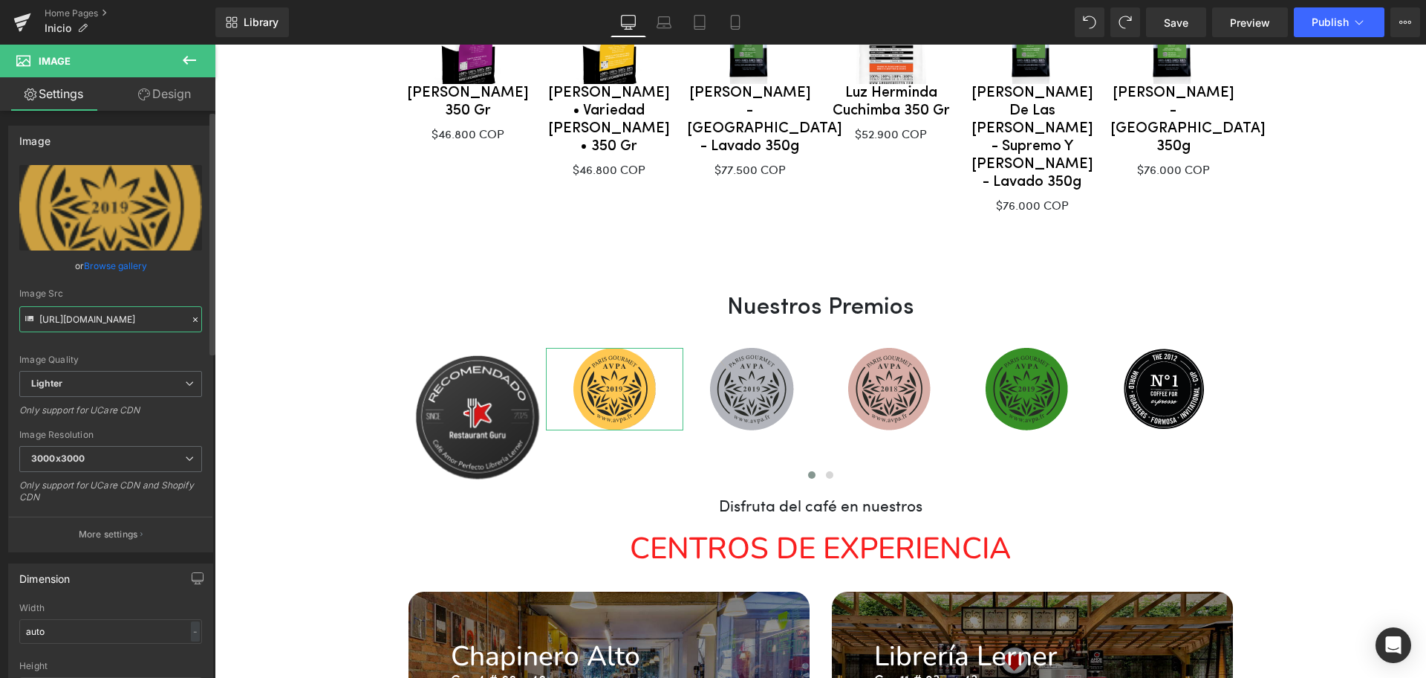
click at [152, 325] on input "[URL][DOMAIN_NAME]" at bounding box center [110, 319] width 183 height 26
drag, startPoint x: 317, startPoint y: 365, endPoint x: 334, endPoint y: 320, distance: 47.5
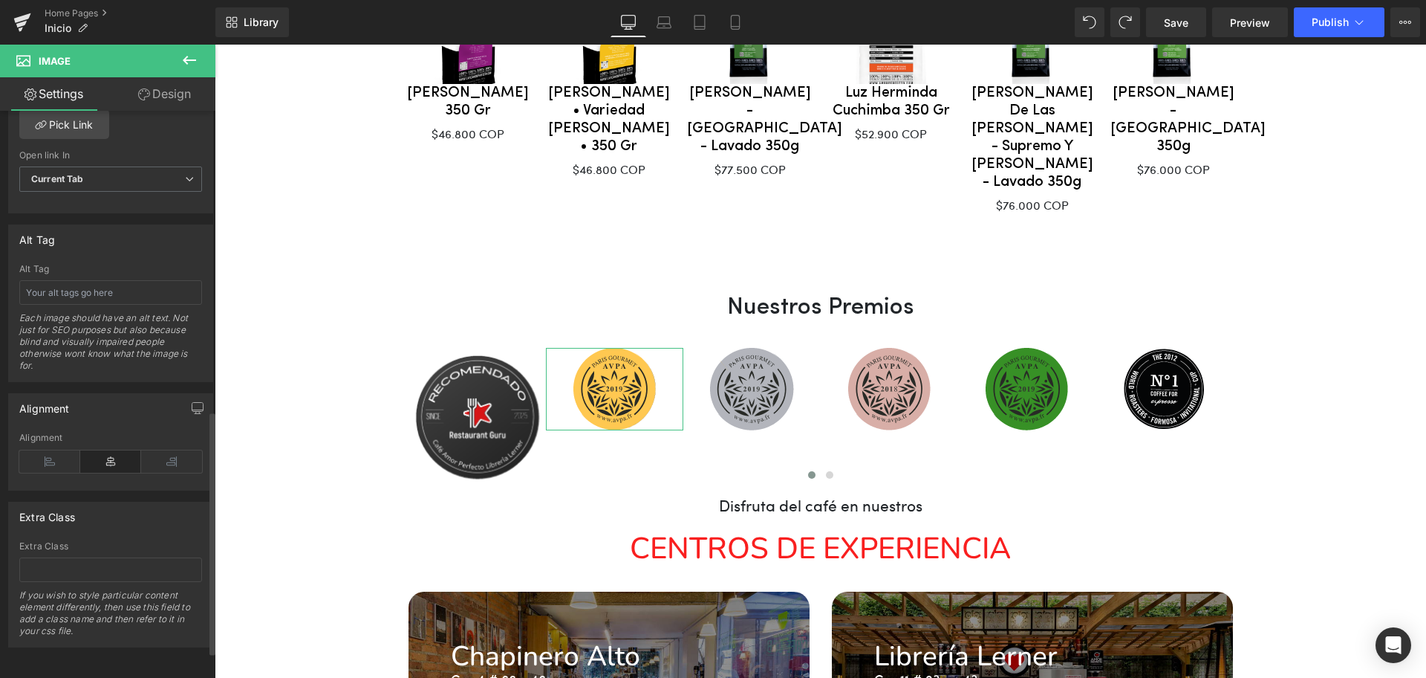
scroll to position [384, 0]
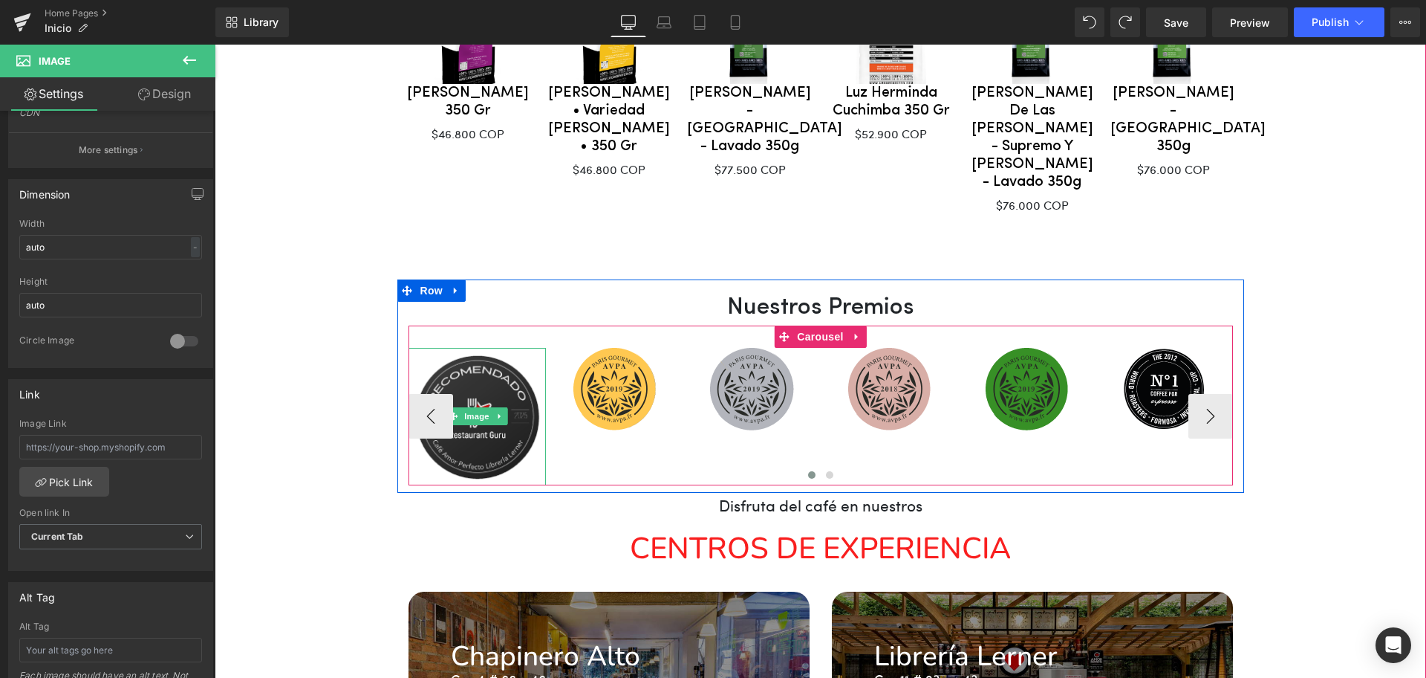
click at [470, 348] on img at bounding box center [477, 416] width 137 height 137
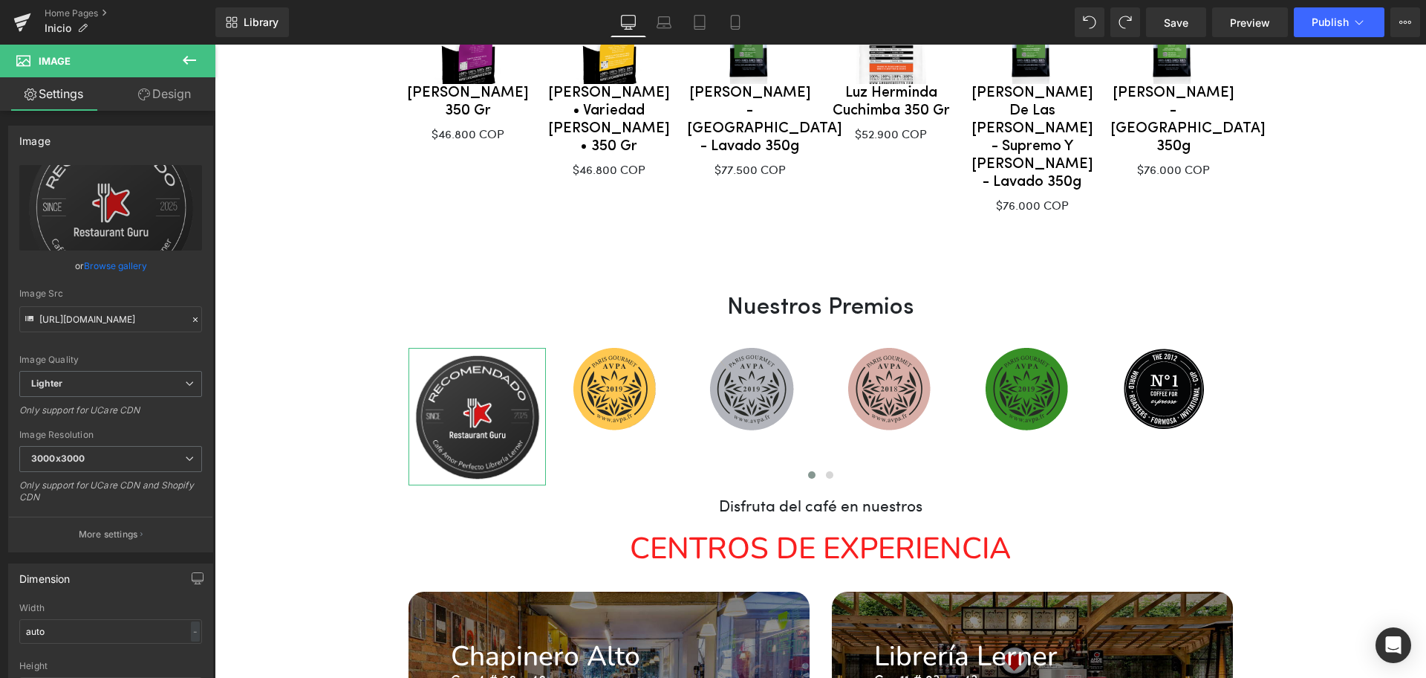
click at [158, 100] on link "Design" at bounding box center [165, 93] width 108 height 33
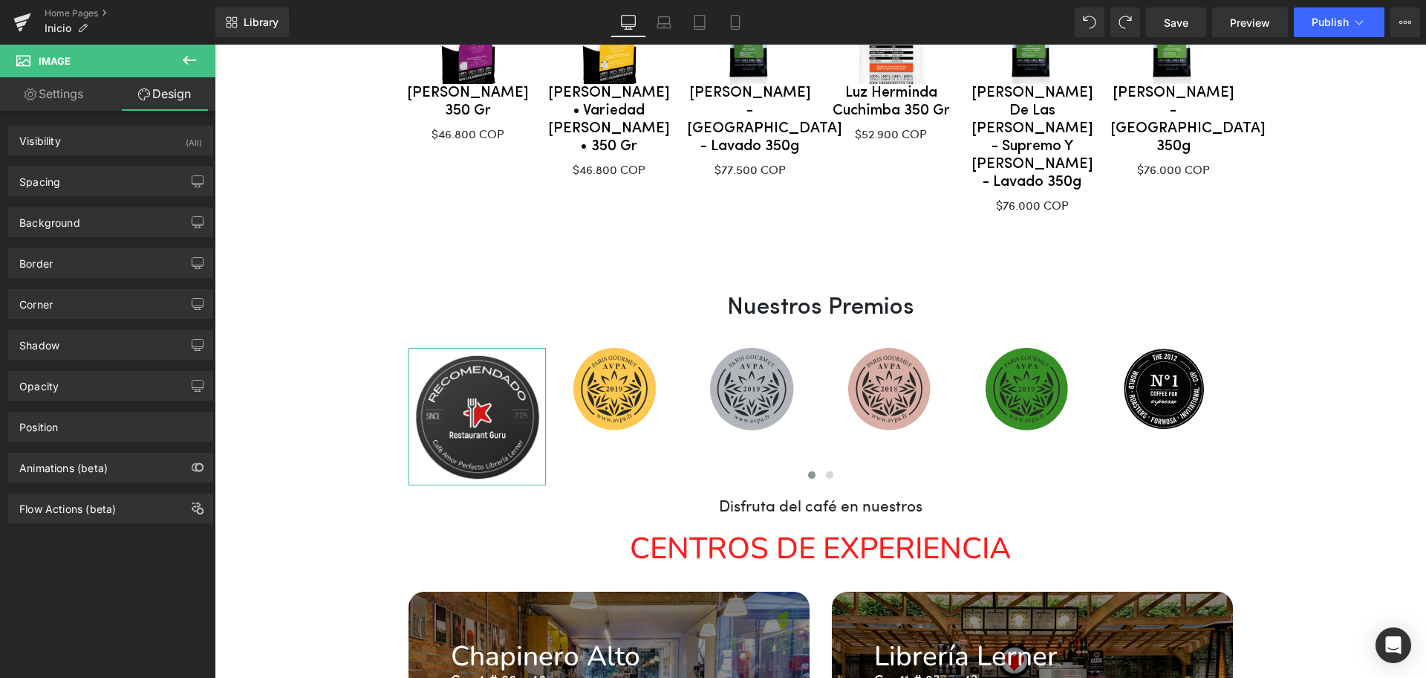
click at [55, 102] on link "Settings" at bounding box center [54, 93] width 108 height 33
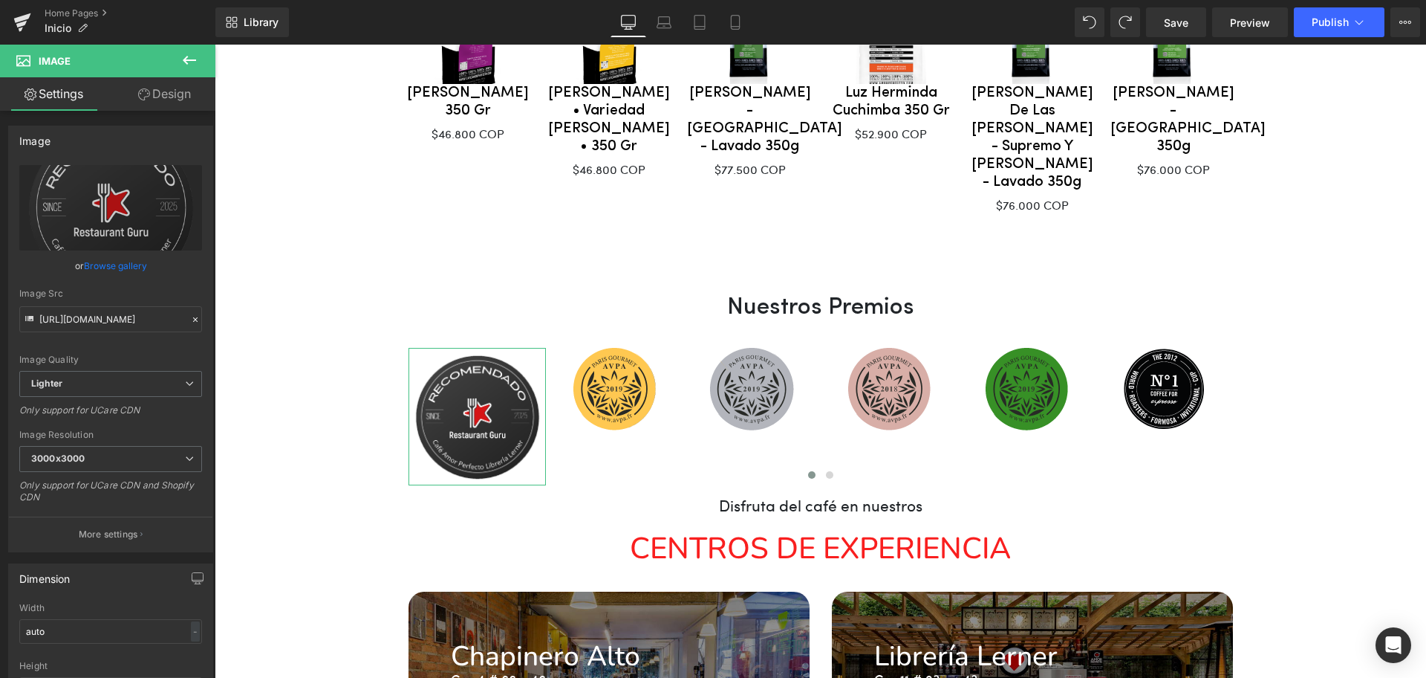
click at [158, 94] on link "Design" at bounding box center [165, 93] width 108 height 33
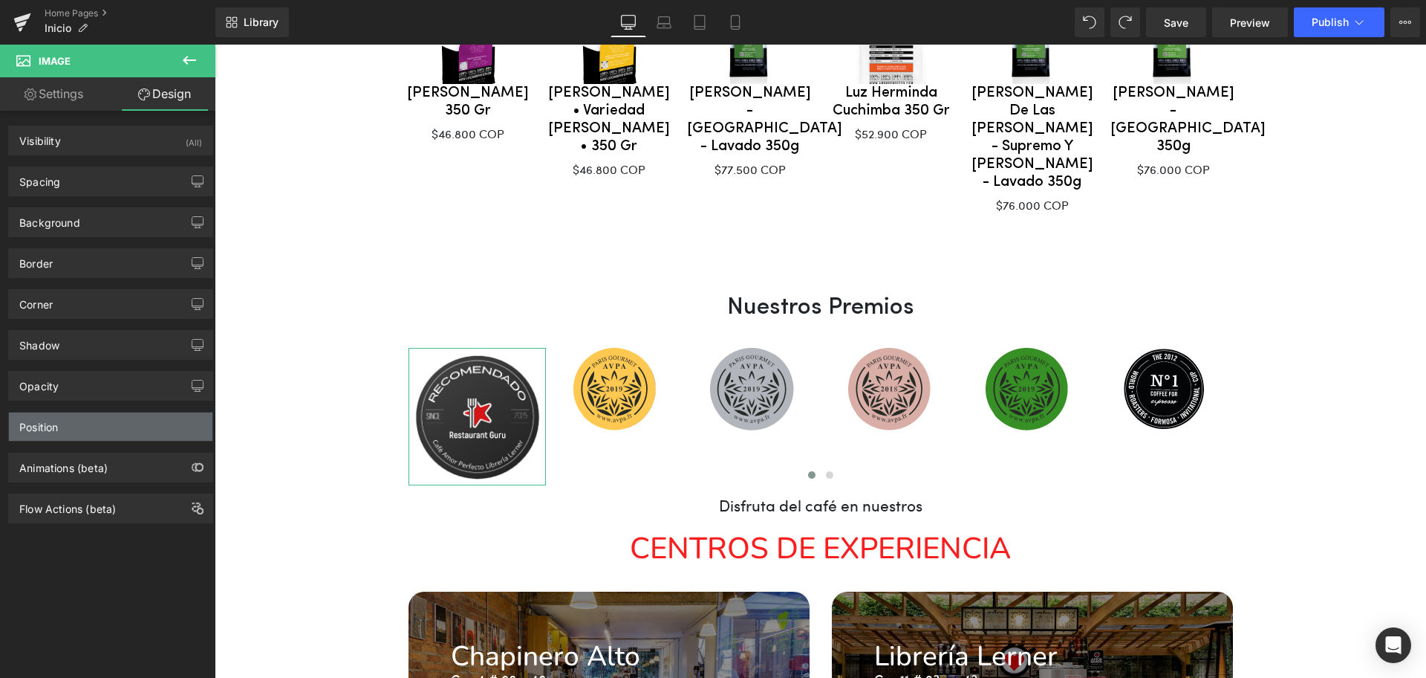
click at [85, 430] on div "Position" at bounding box center [111, 426] width 204 height 28
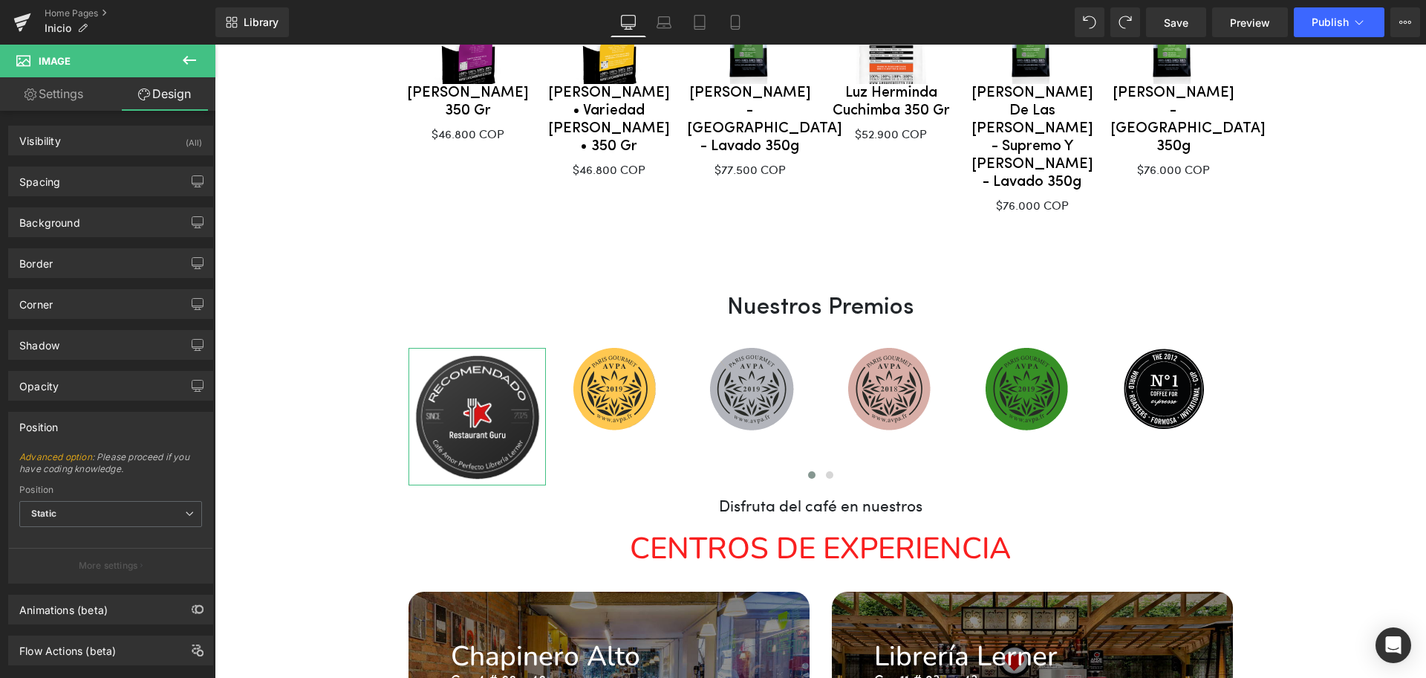
click at [85, 430] on div "Position" at bounding box center [111, 426] width 204 height 28
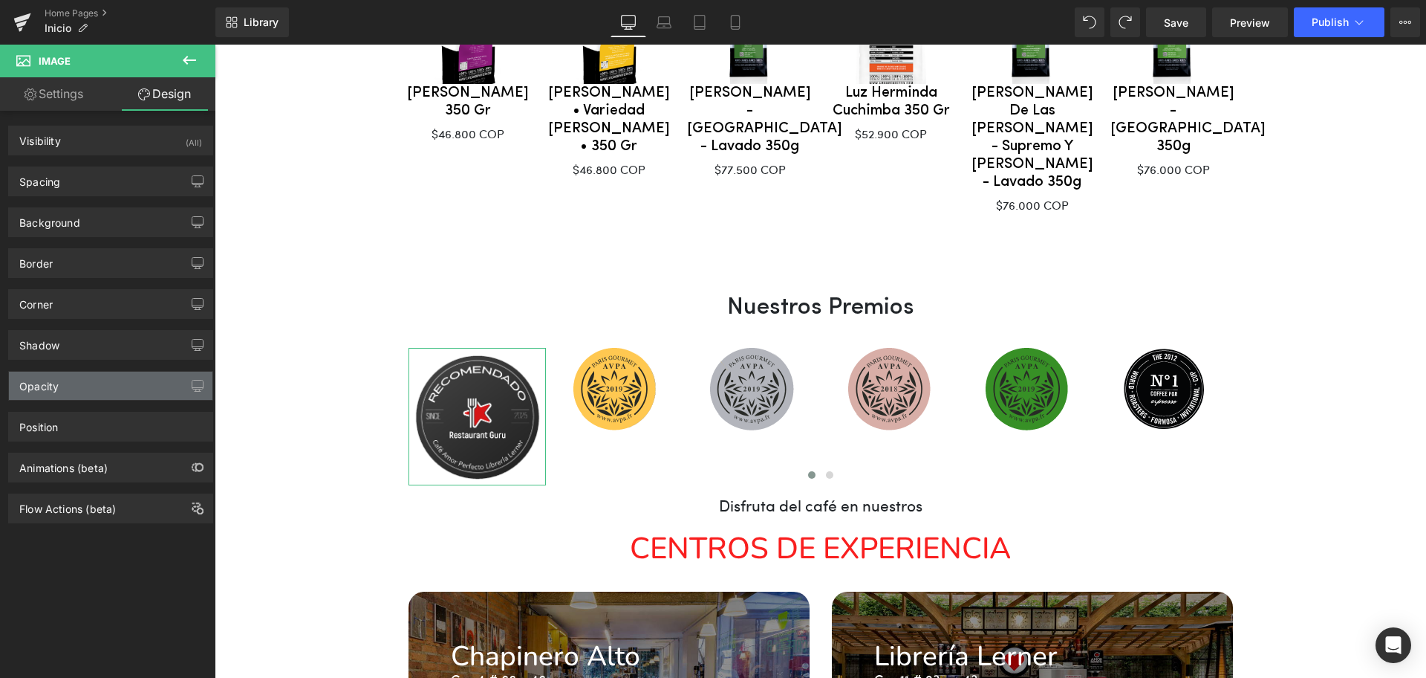
click at [79, 383] on div "Opacity" at bounding box center [111, 385] width 204 height 28
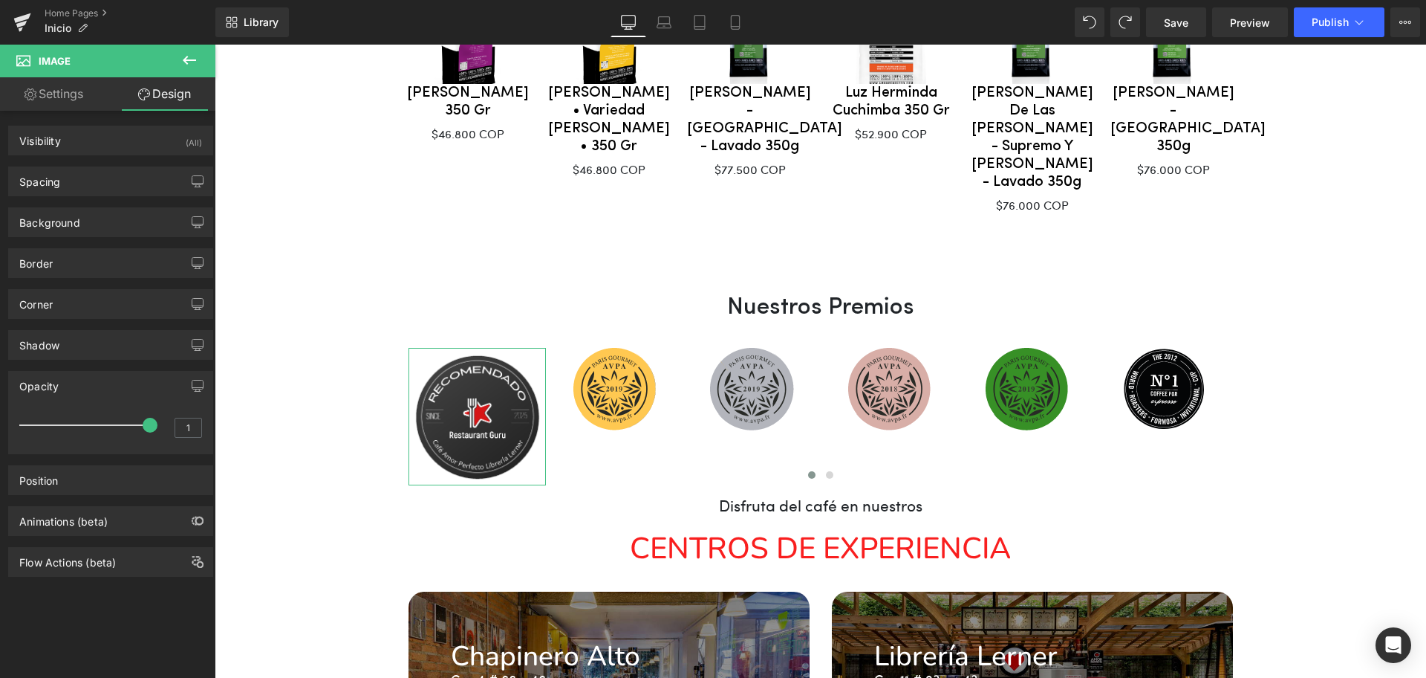
click at [79, 383] on div "Opacity" at bounding box center [111, 385] width 204 height 28
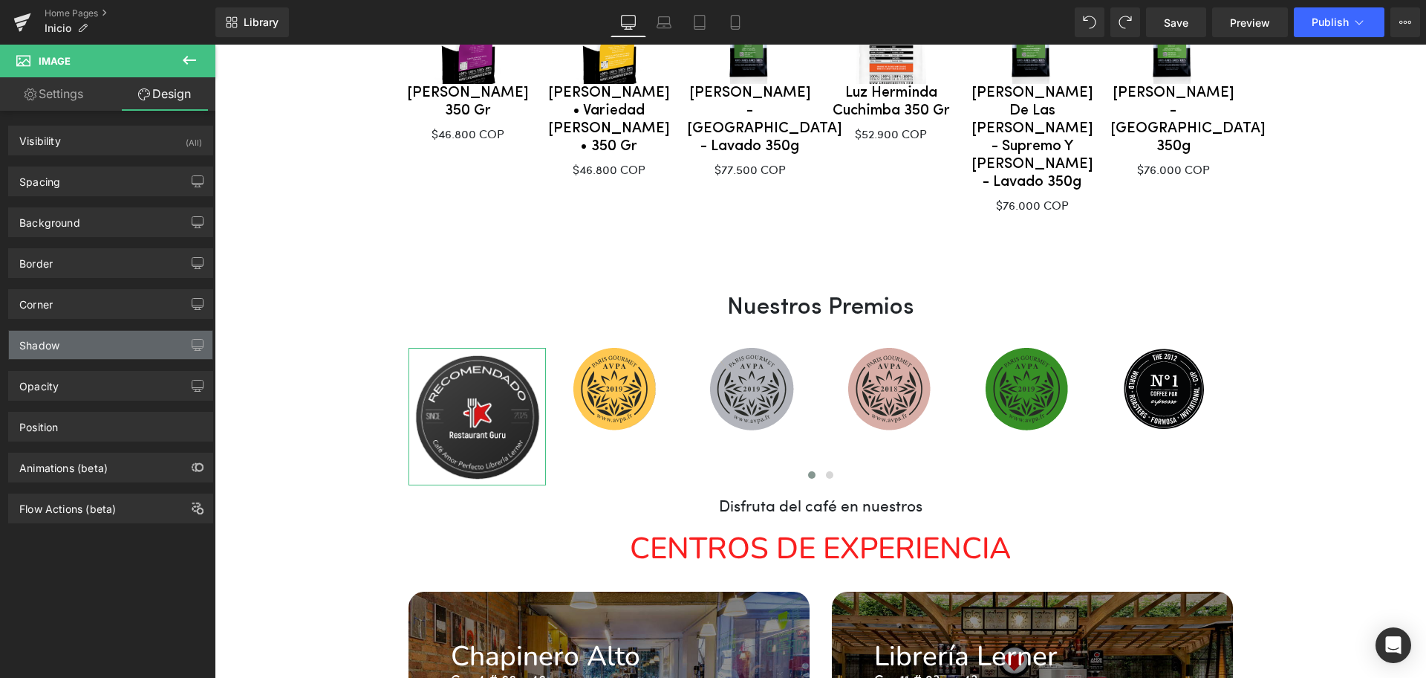
click at [82, 349] on div "Shadow" at bounding box center [111, 345] width 204 height 28
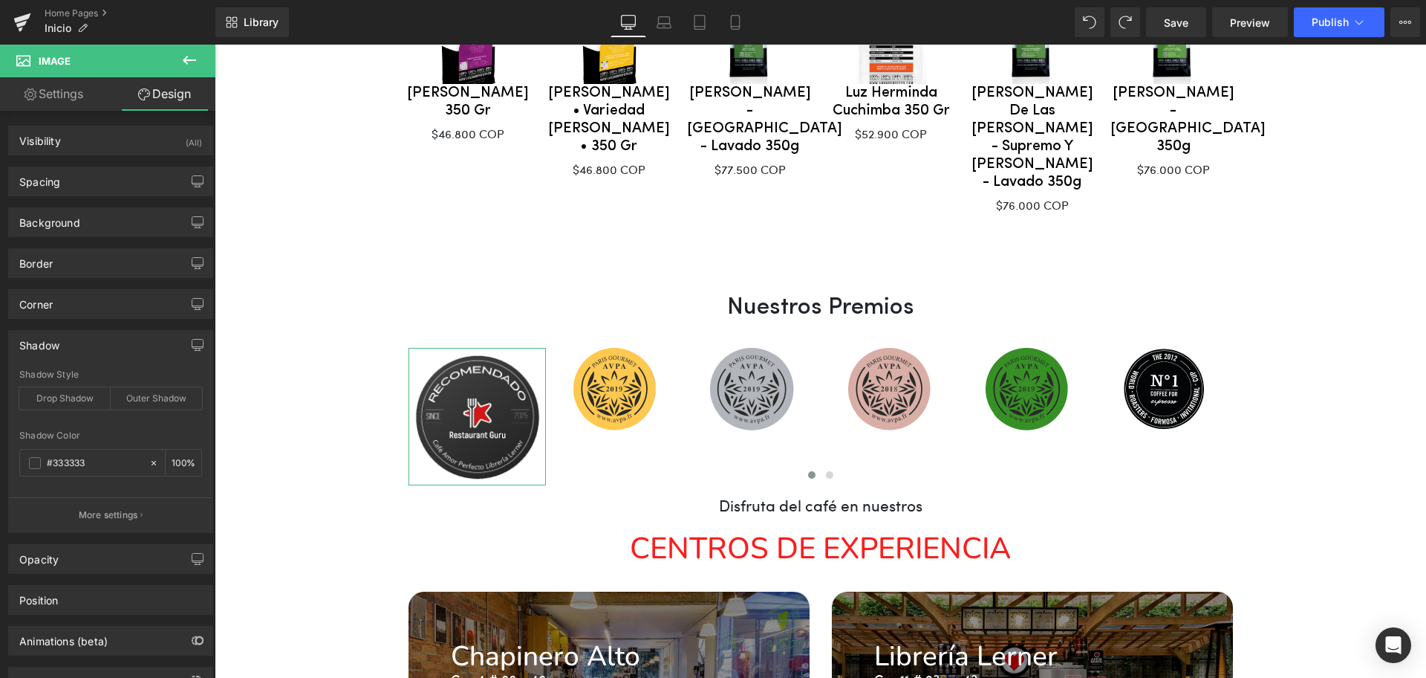
click at [75, 348] on div "Shadow" at bounding box center [111, 345] width 204 height 28
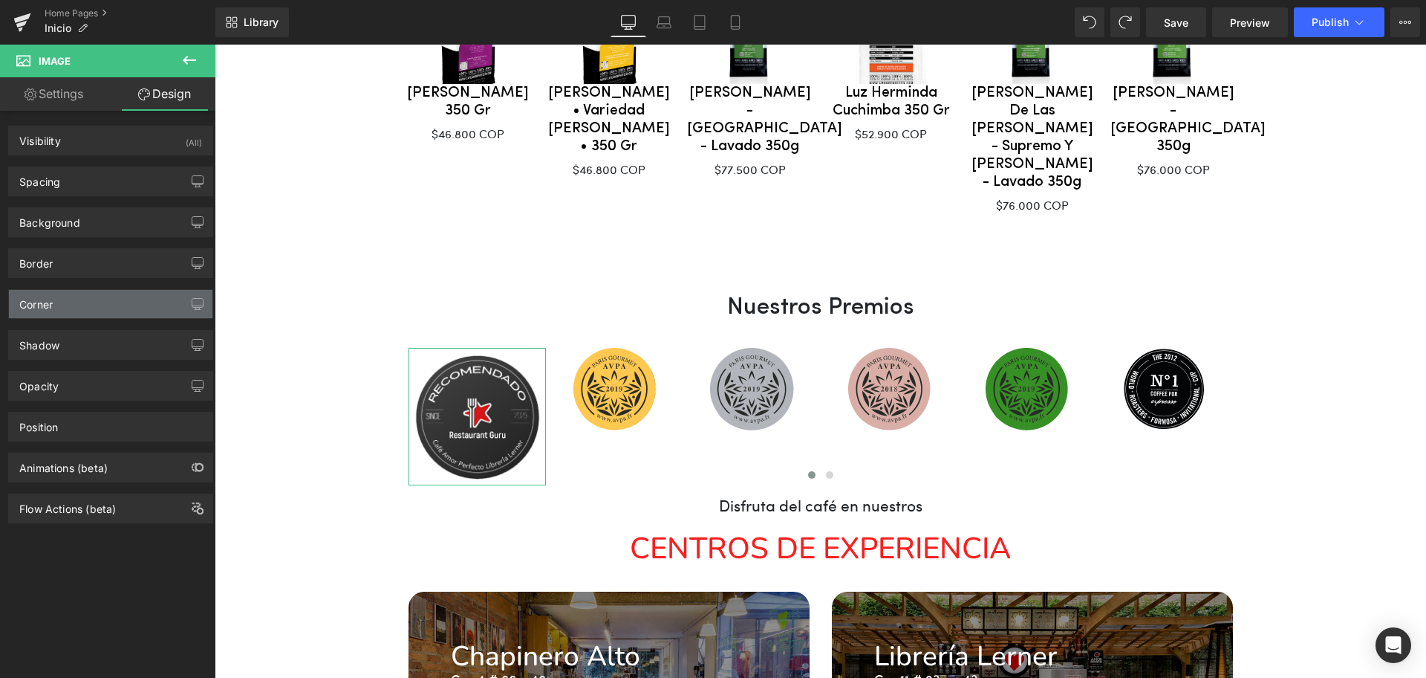
click at [77, 297] on div "Corner" at bounding box center [111, 304] width 204 height 28
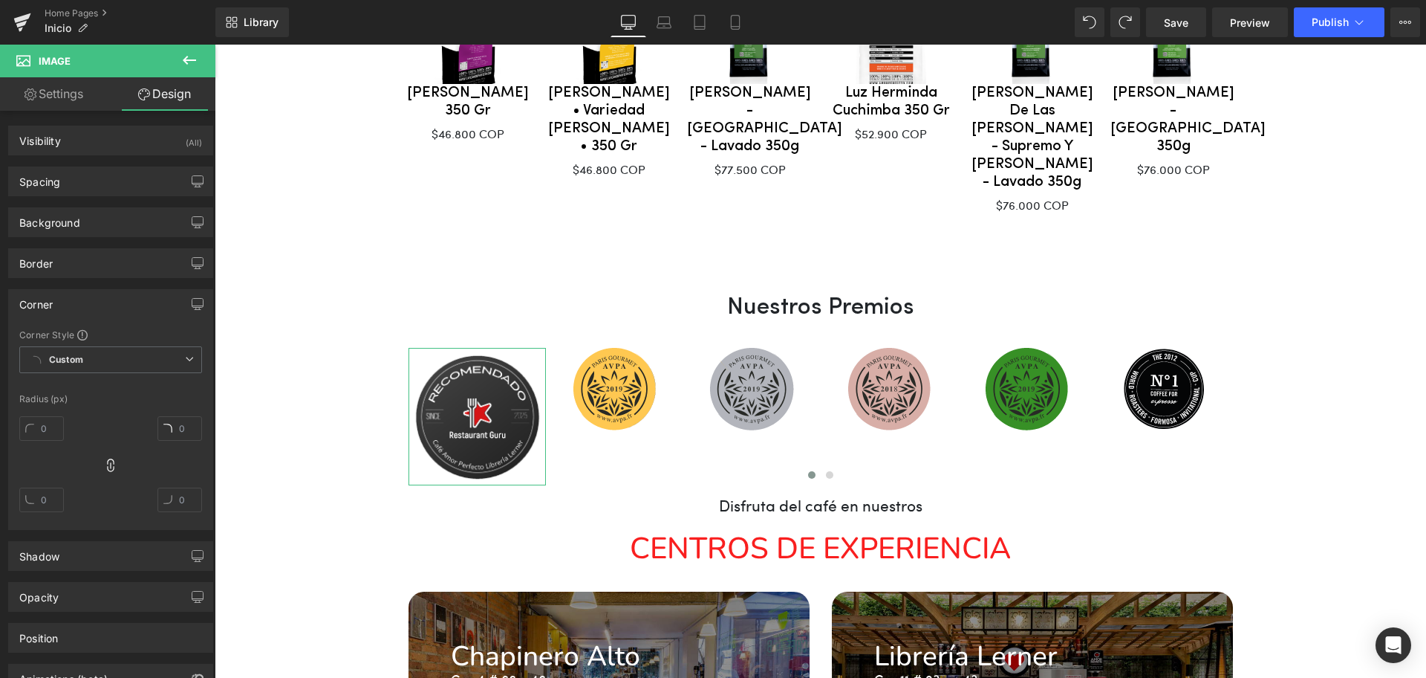
click at [65, 300] on div "Corner" at bounding box center [111, 304] width 204 height 28
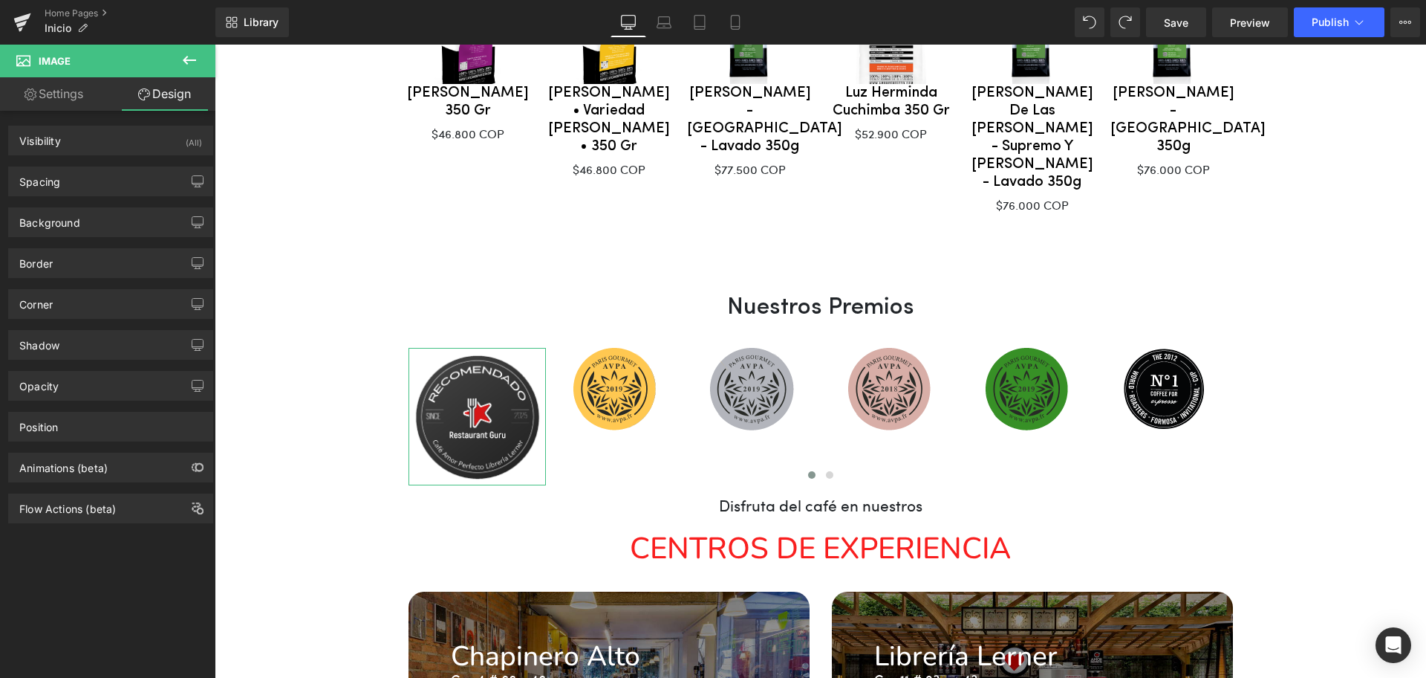
click at [62, 88] on link "Settings" at bounding box center [54, 93] width 108 height 33
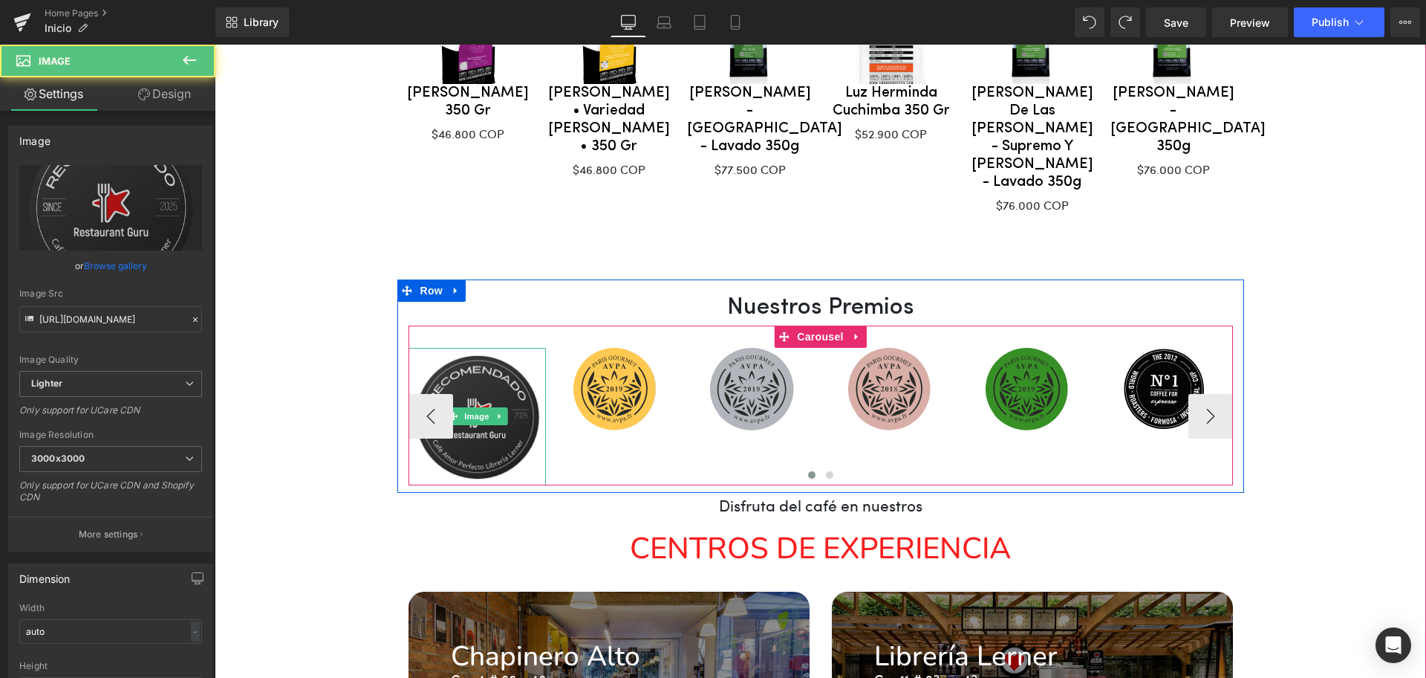
click at [507, 348] on img at bounding box center [477, 416] width 137 height 137
click at [491, 349] on img at bounding box center [477, 416] width 137 height 137
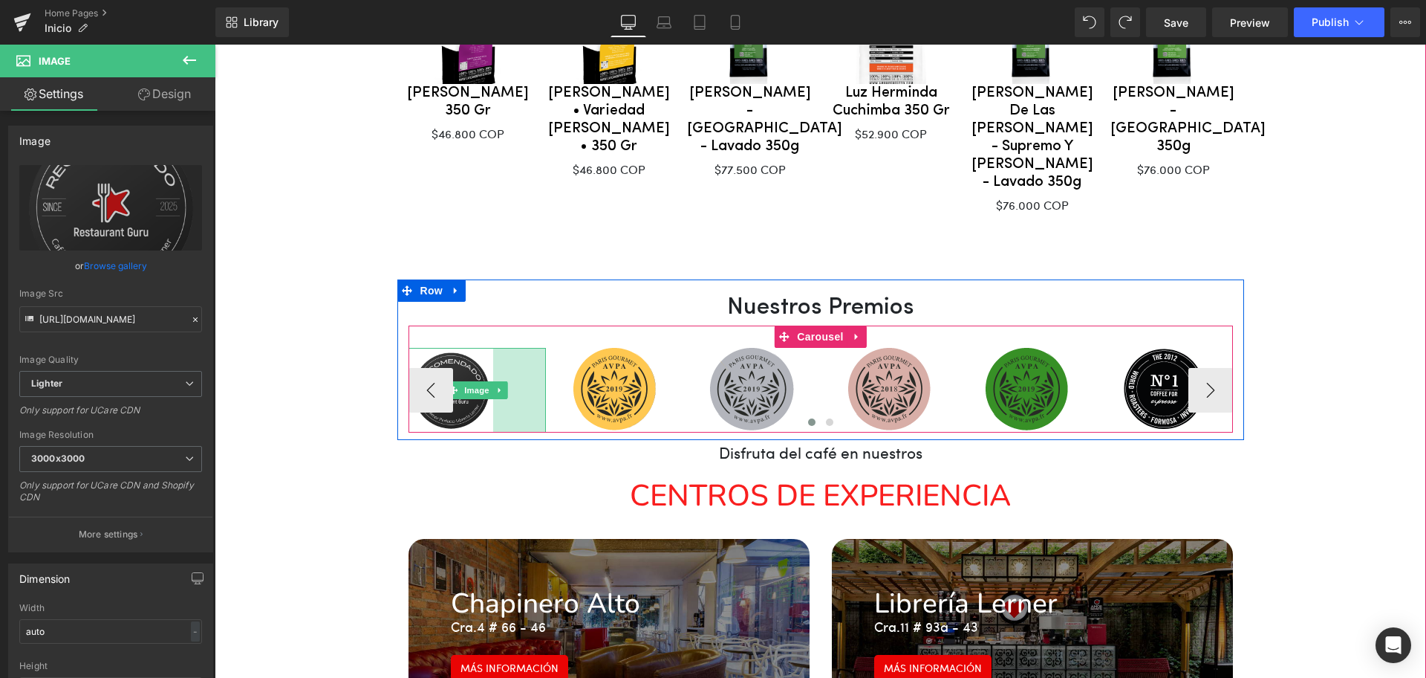
drag, startPoint x: 538, startPoint y: 300, endPoint x: 485, endPoint y: 319, distance: 56.2
click at [485, 348] on div "Image 71px" at bounding box center [477, 390] width 137 height 85
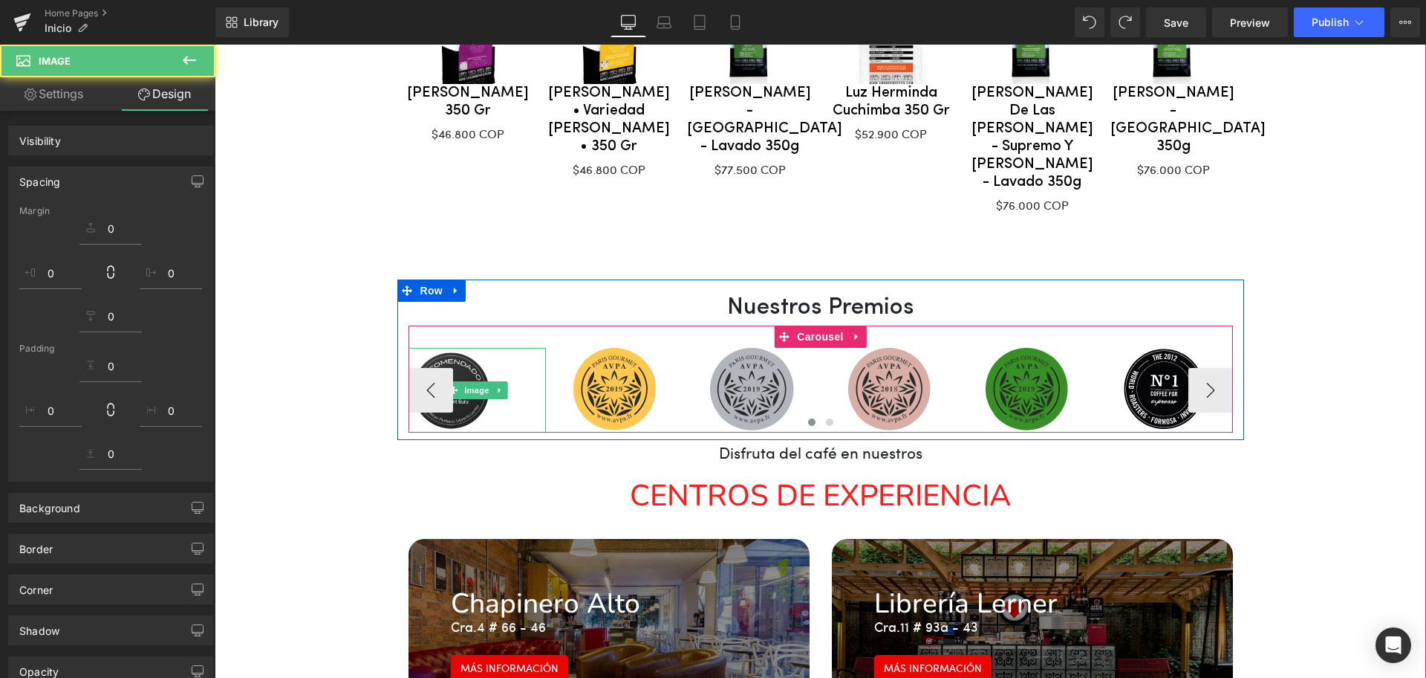
click at [473, 348] on img at bounding box center [477, 390] width 137 height 85
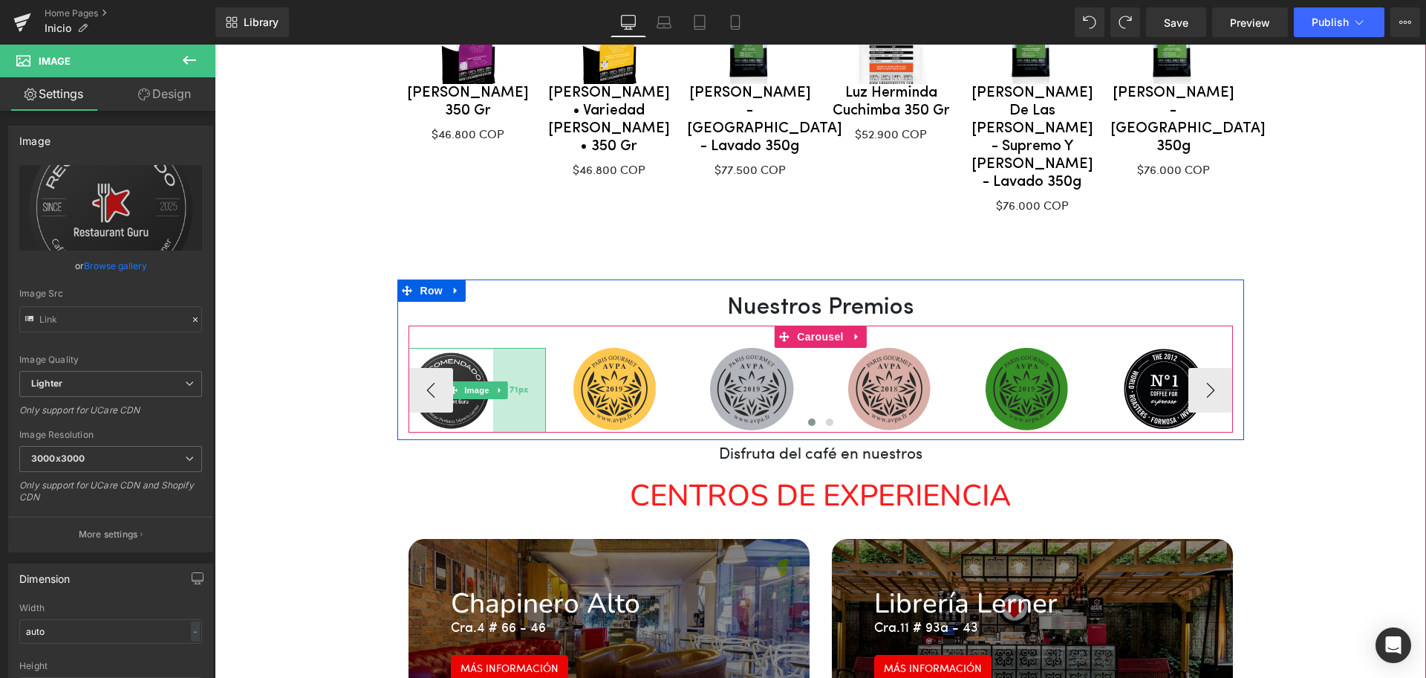
click at [510, 348] on div "71px" at bounding box center [519, 390] width 53 height 85
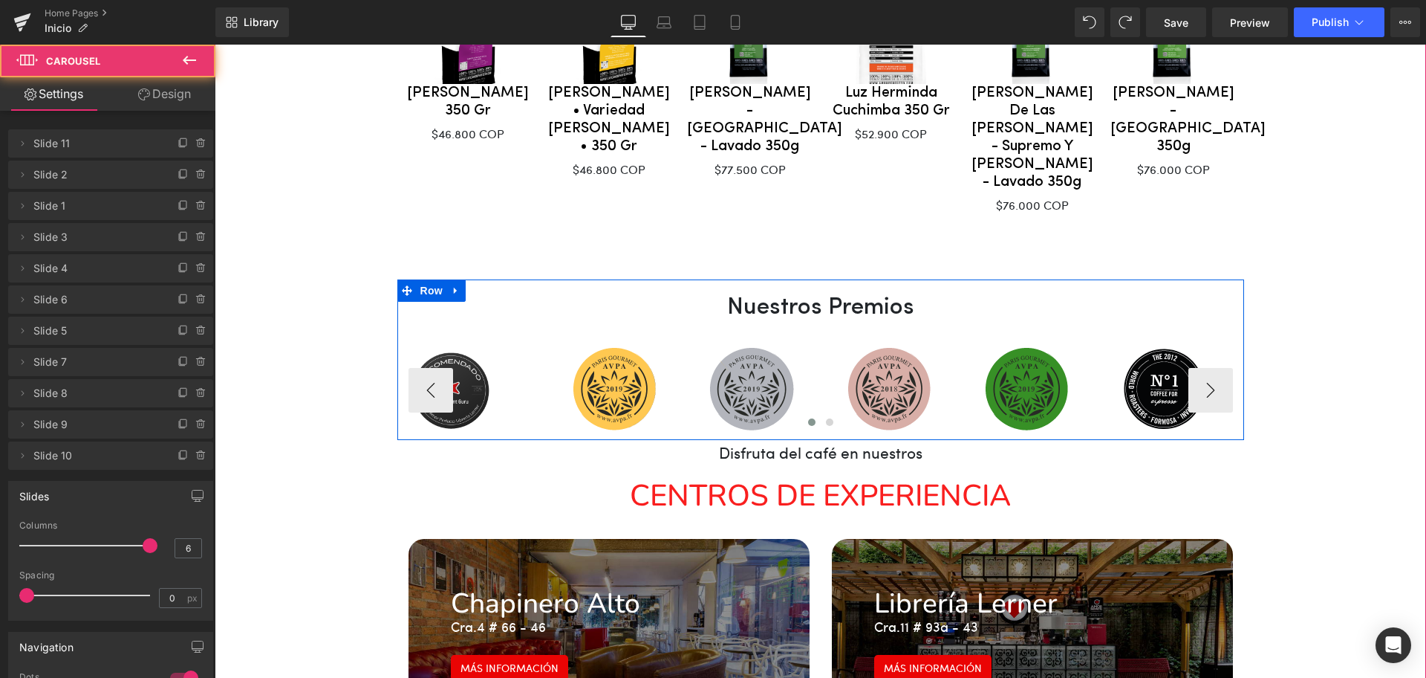
click at [518, 348] on img at bounding box center [477, 390] width 137 height 85
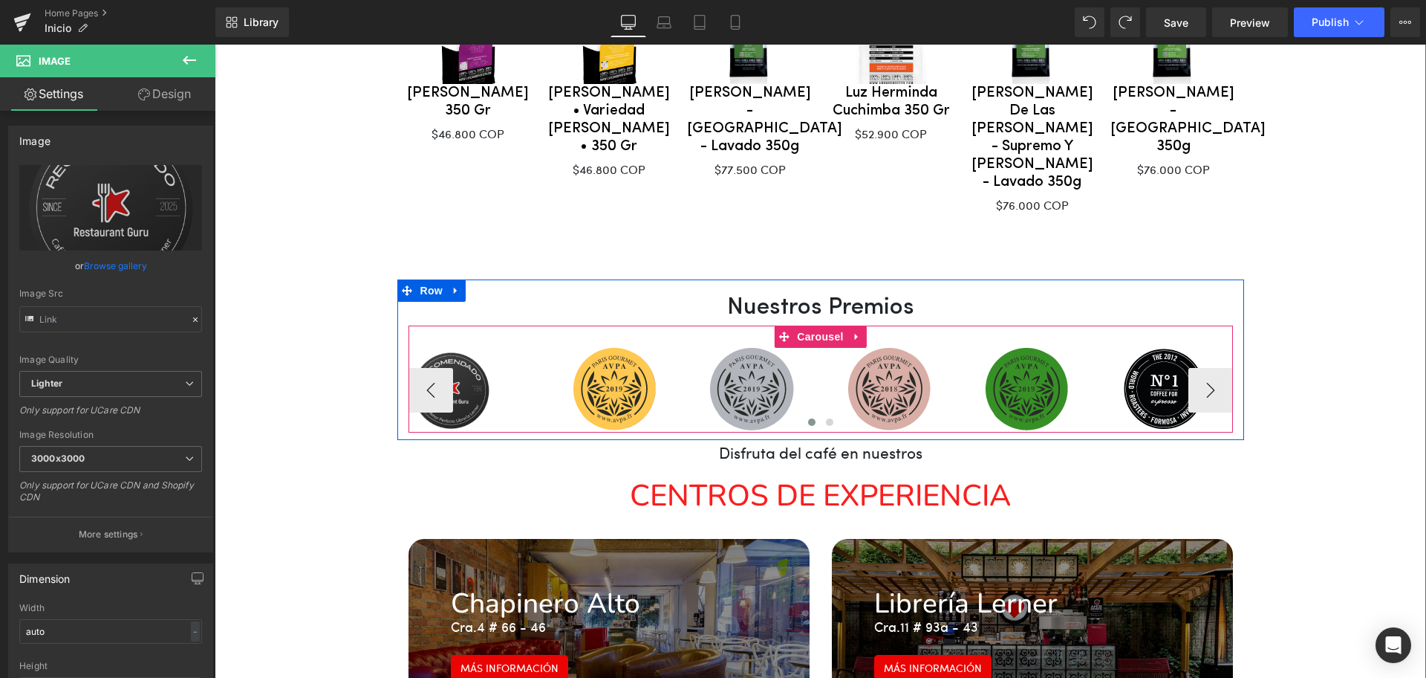
drag, startPoint x: 533, startPoint y: 302, endPoint x: 532, endPoint y: 292, distance: 9.7
click at [532, 325] on div "Image Image Image Image Image Image Image Image" at bounding box center [821, 378] width 825 height 107
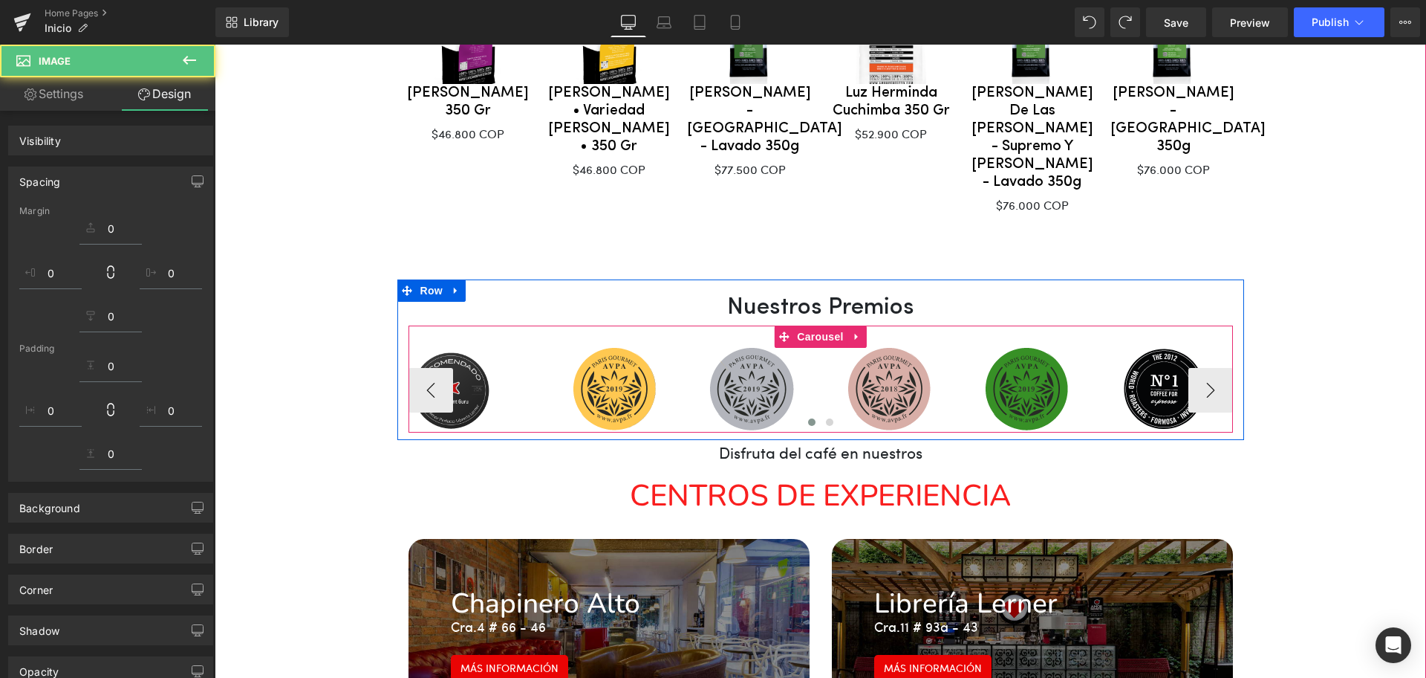
click at [505, 348] on img at bounding box center [477, 390] width 137 height 85
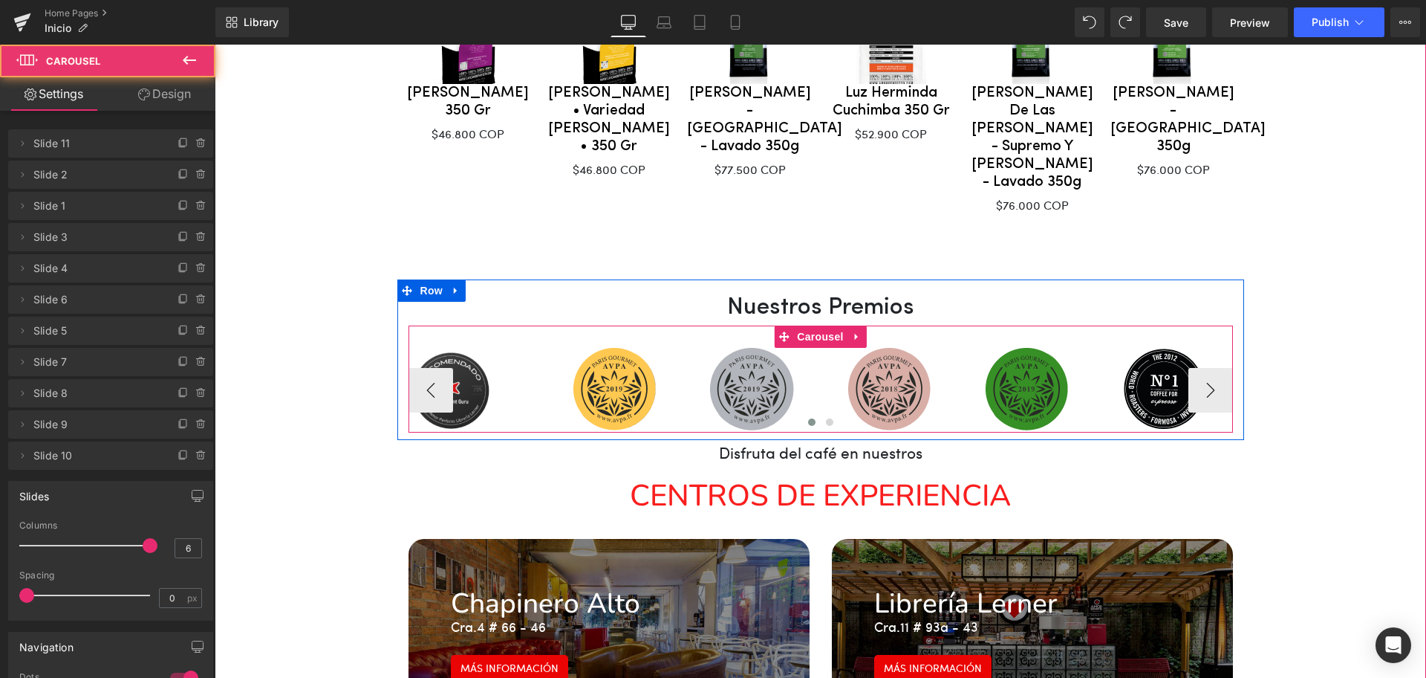
click at [537, 325] on div "Image Image Image Image Image Image Image Image" at bounding box center [821, 378] width 825 height 107
click at [522, 348] on img at bounding box center [477, 390] width 137 height 85
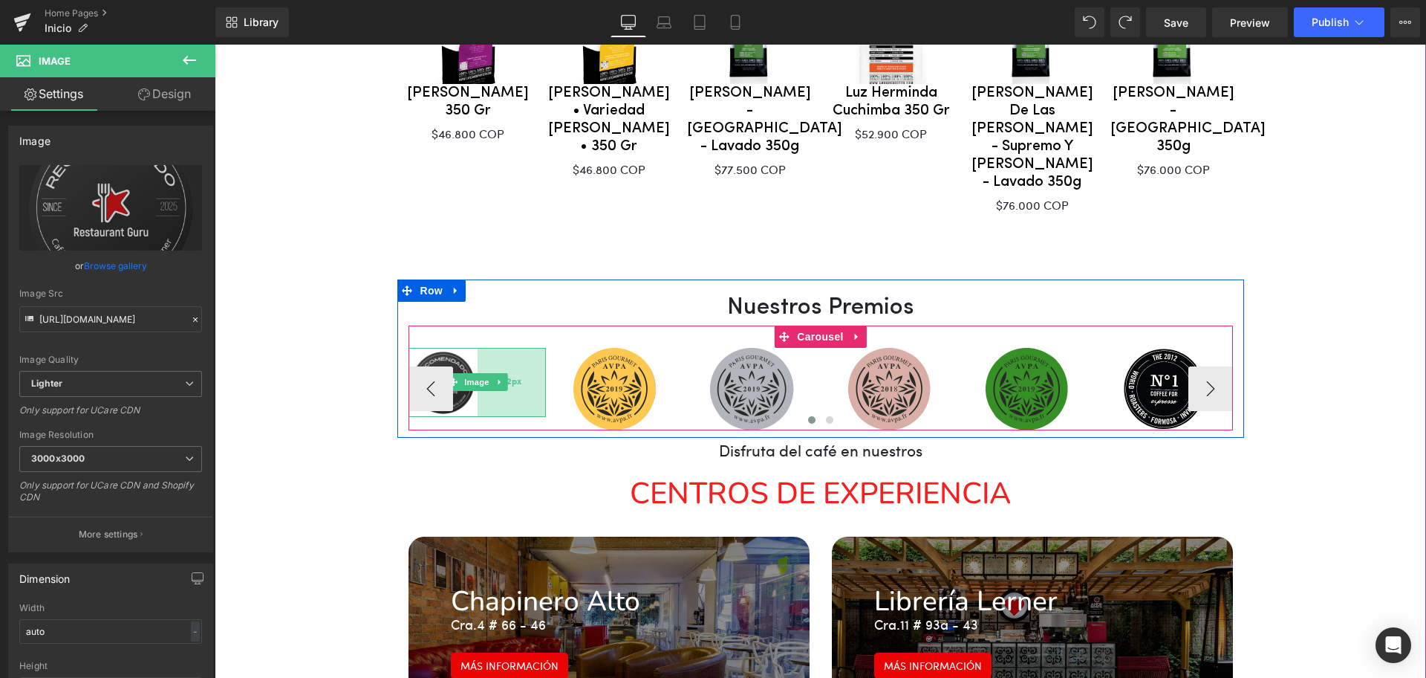
drag, startPoint x: 536, startPoint y: 302, endPoint x: 521, endPoint y: 305, distance: 15.9
click at [521, 348] on div "92px" at bounding box center [512, 382] width 68 height 69
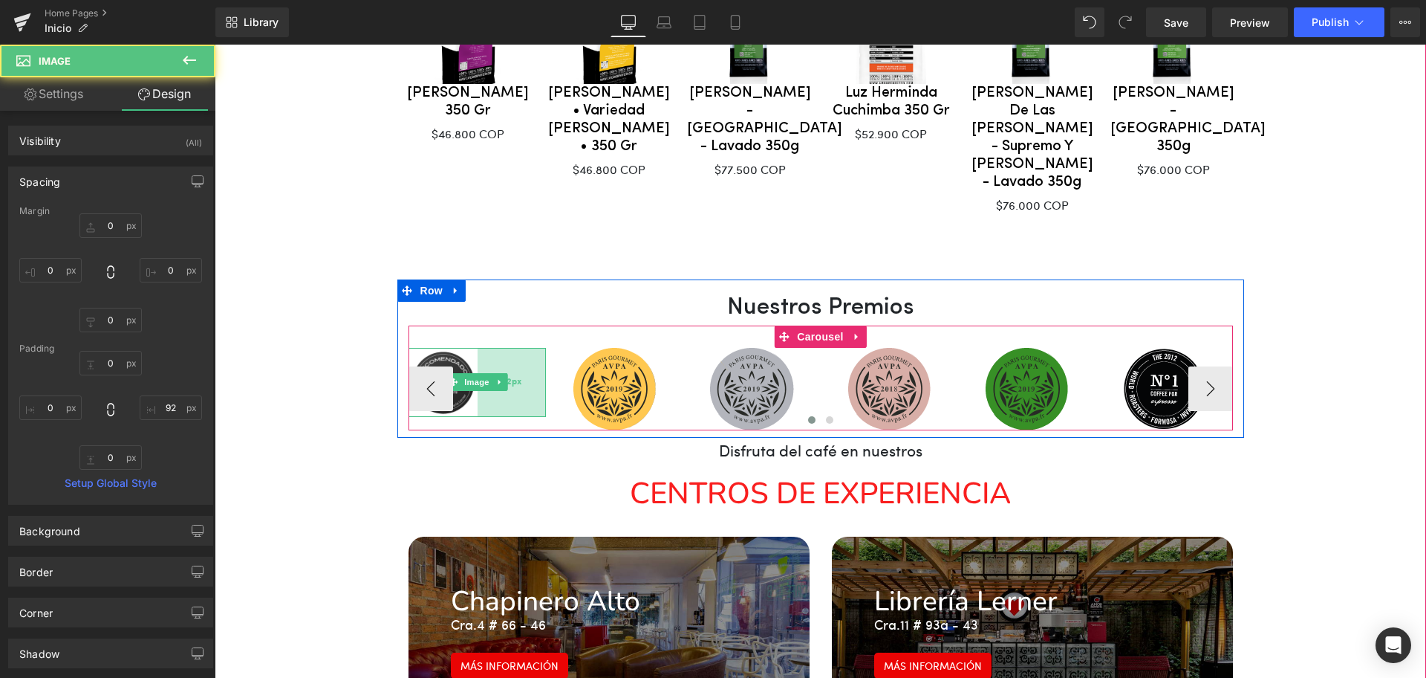
click at [510, 350] on div "92px" at bounding box center [512, 382] width 68 height 69
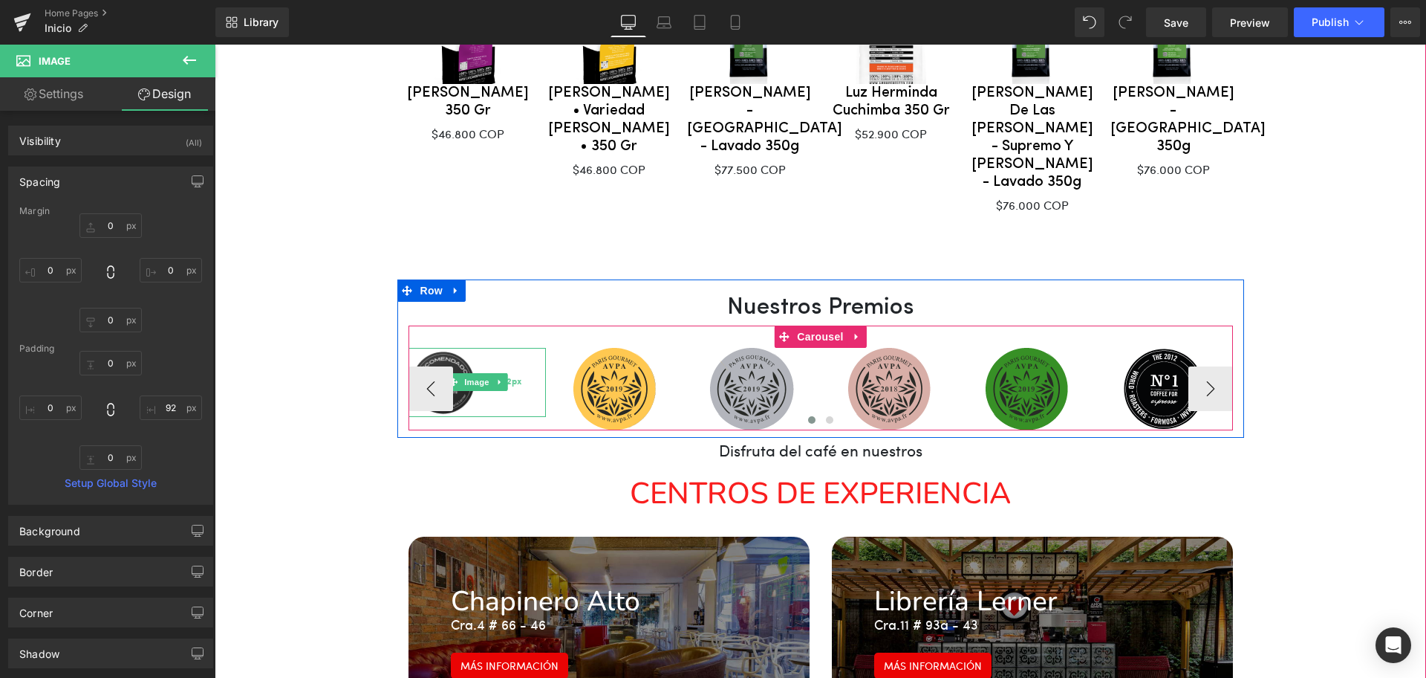
click at [510, 350] on div "92px" at bounding box center [512, 382] width 68 height 69
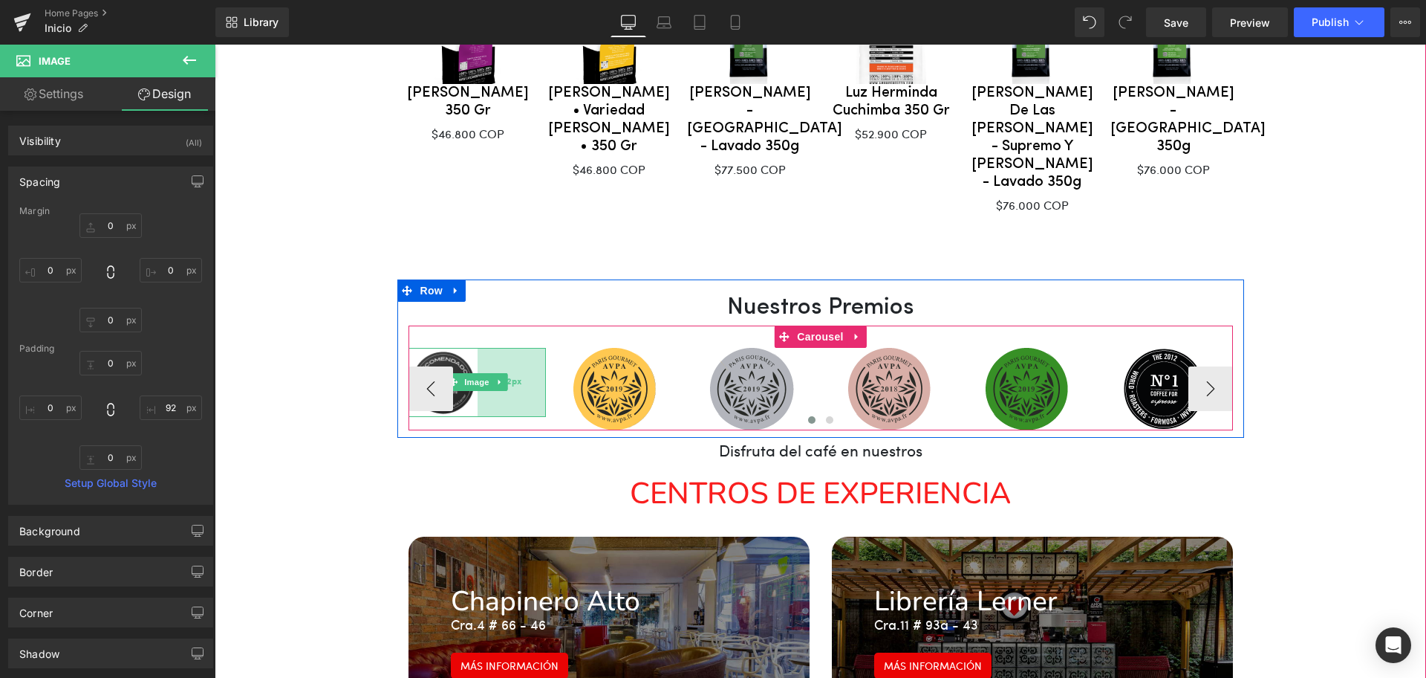
click at [510, 350] on div "92px" at bounding box center [512, 382] width 68 height 69
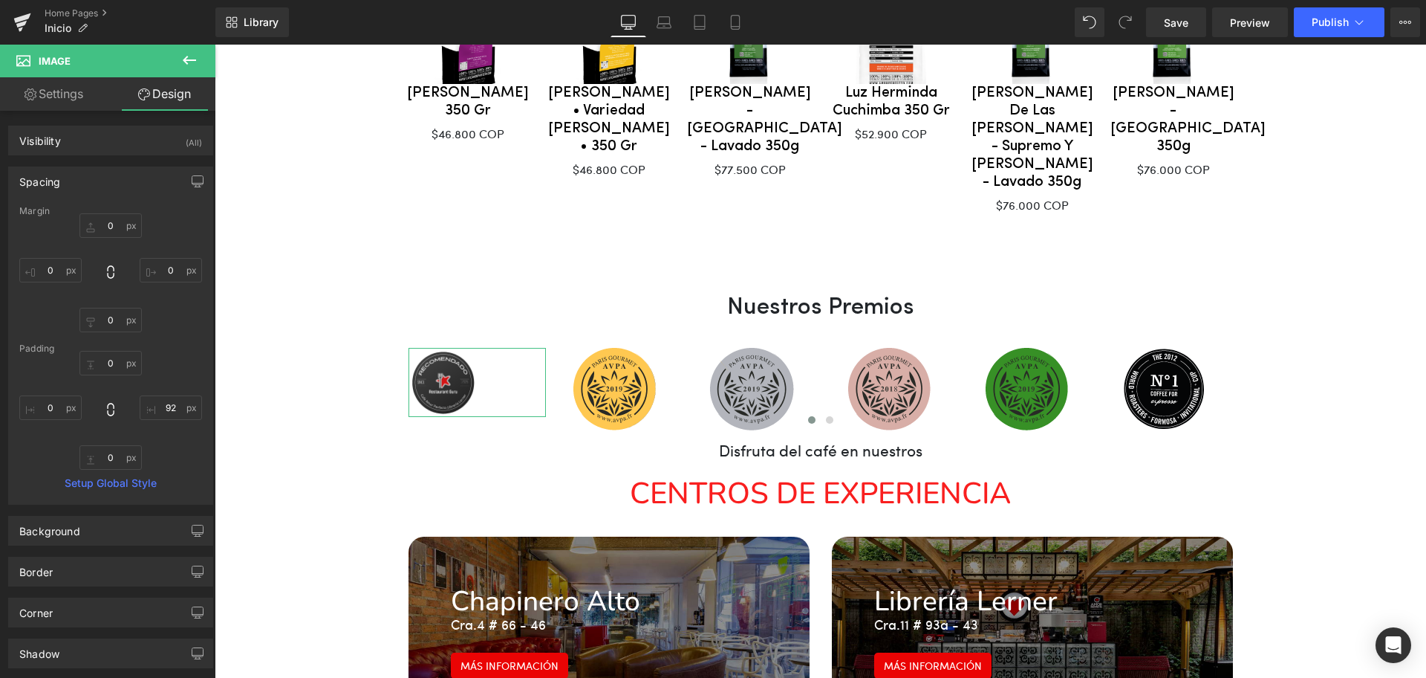
click at [59, 97] on link "Settings" at bounding box center [54, 93] width 108 height 33
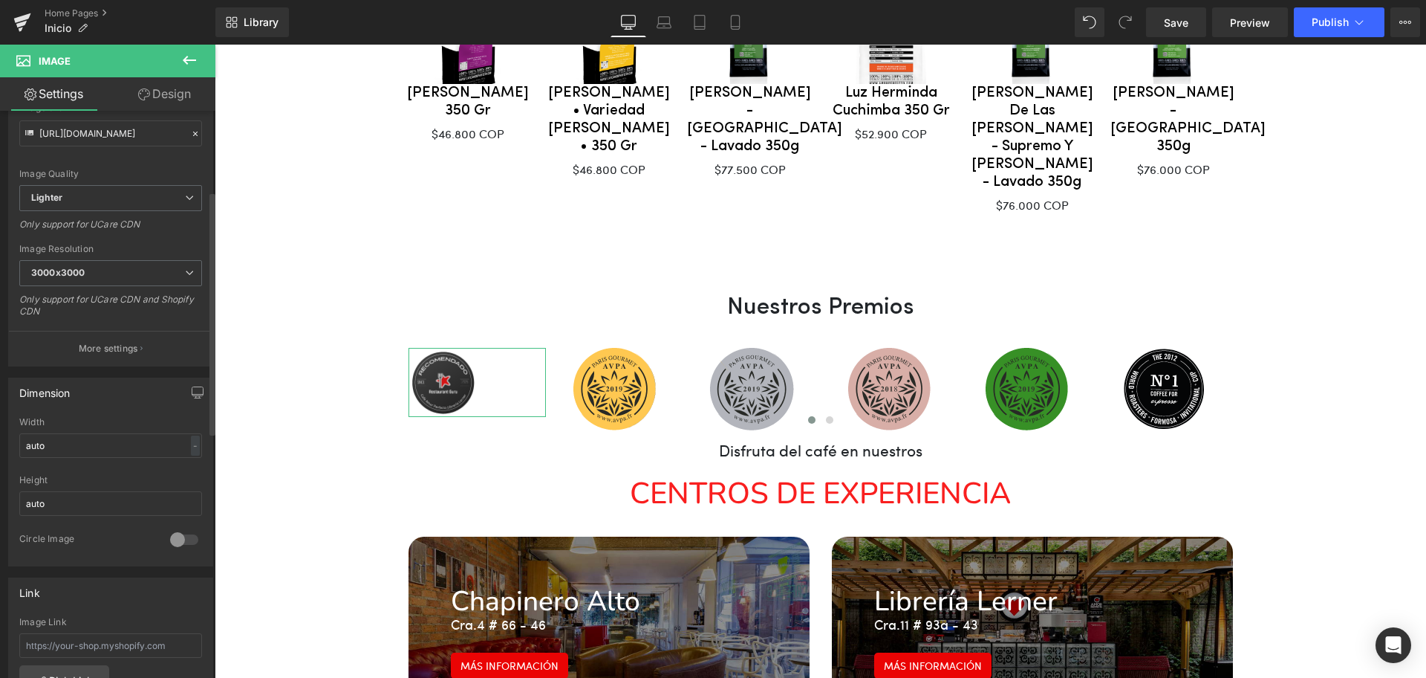
scroll to position [106, 0]
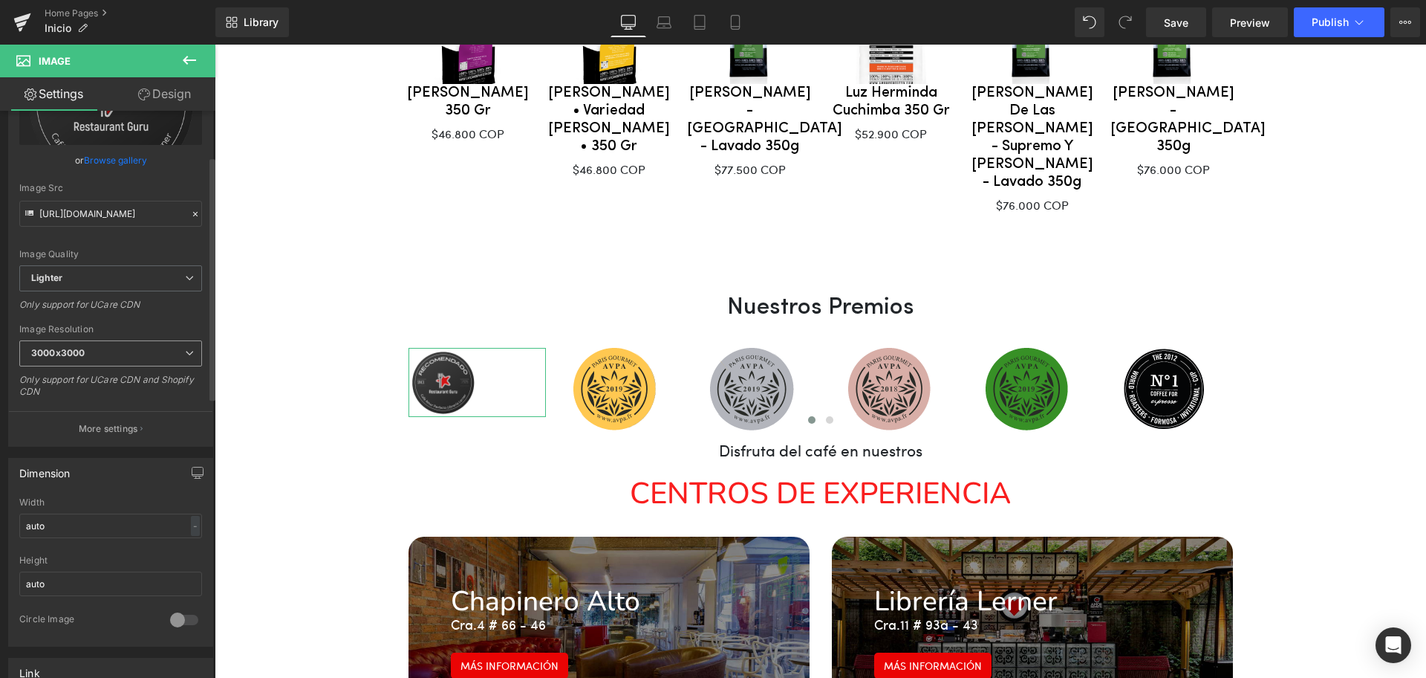
click at [131, 349] on span "3000x3000" at bounding box center [110, 353] width 183 height 26
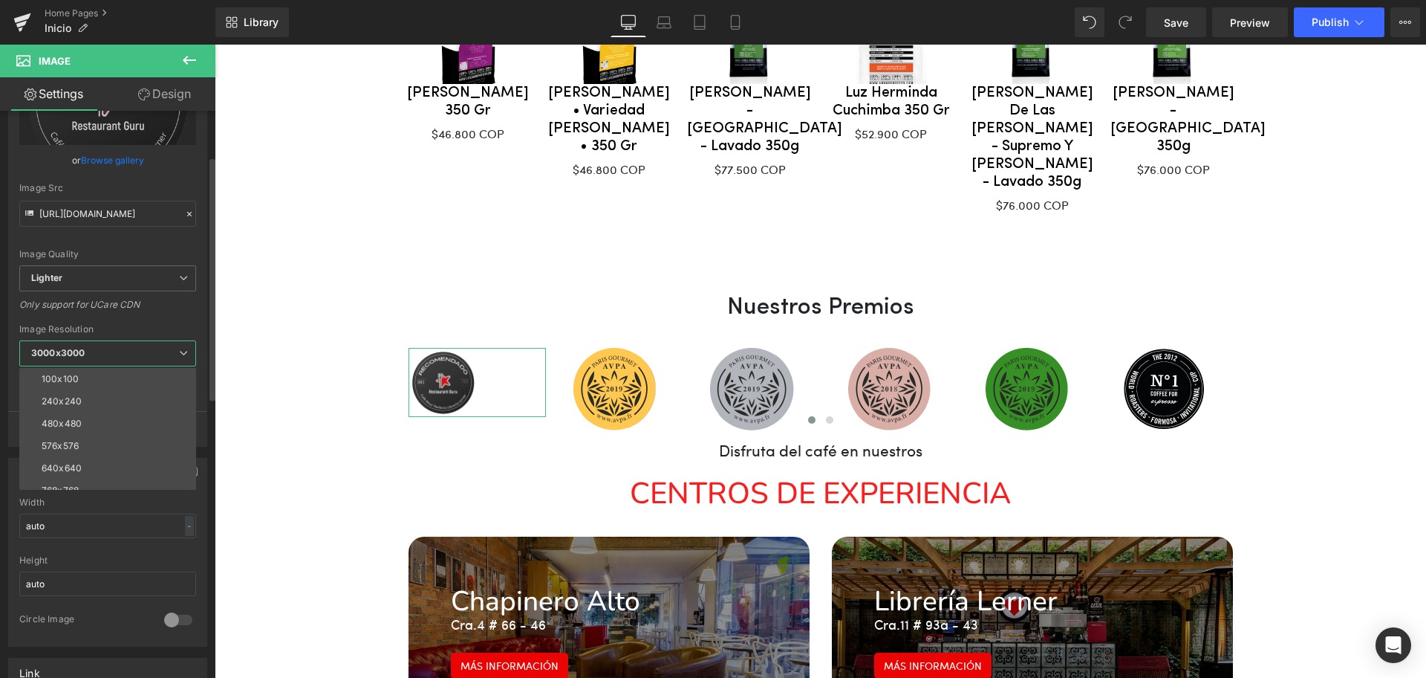
click at [158, 312] on div "Only support for UCare CDN" at bounding box center [107, 310] width 177 height 22
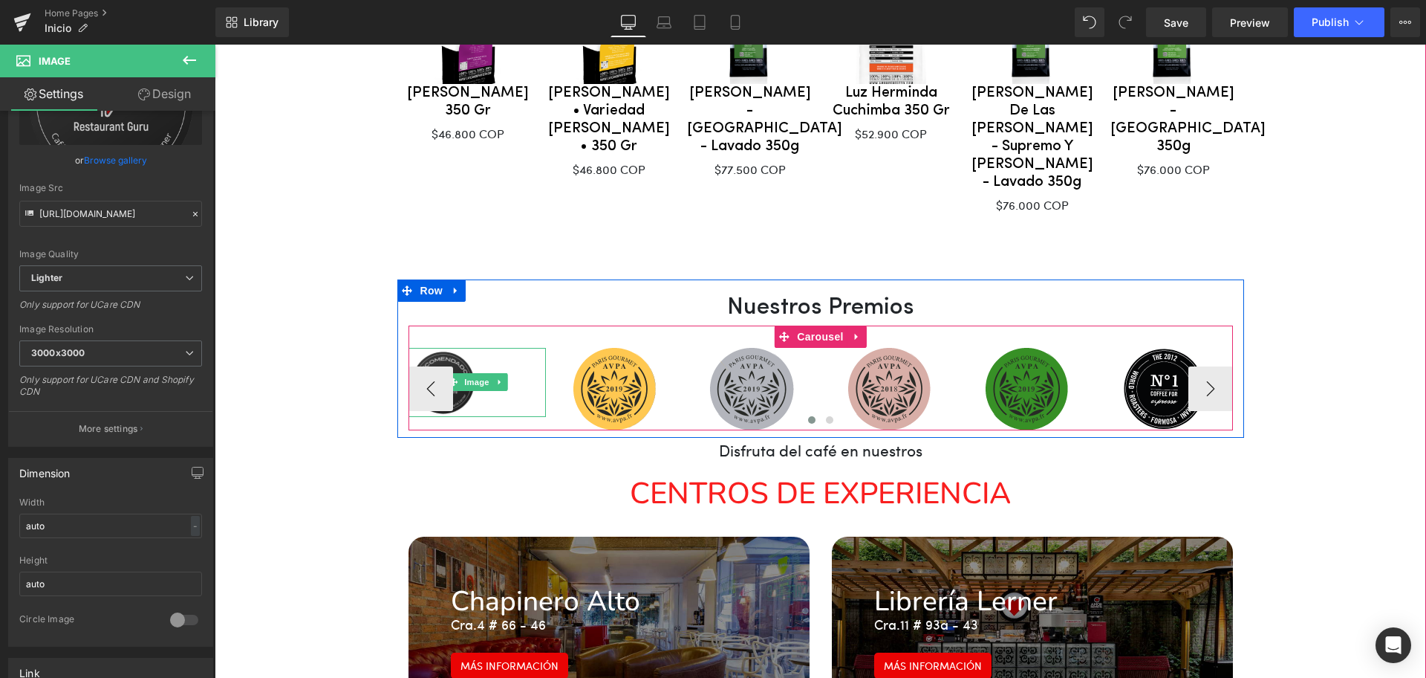
click at [461, 348] on img at bounding box center [477, 382] width 137 height 69
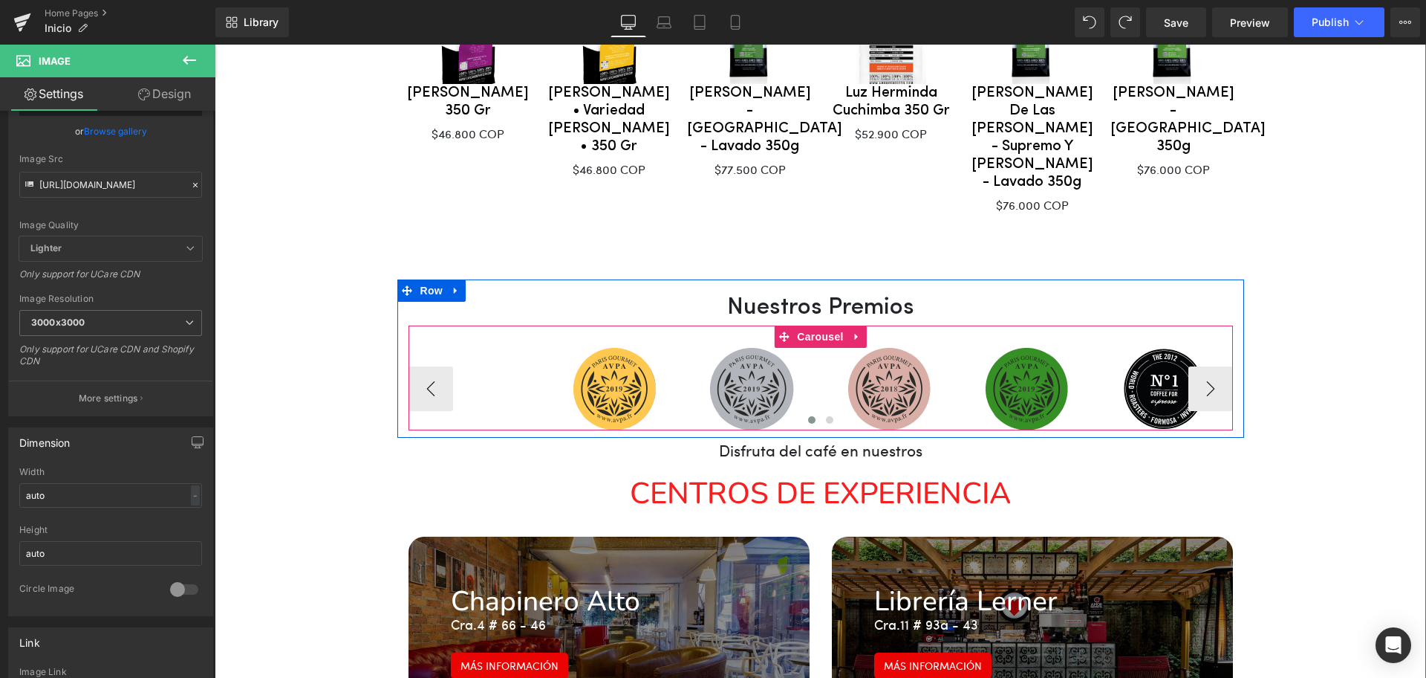
click at [467, 348] on div "Image" at bounding box center [477, 357] width 137 height 18
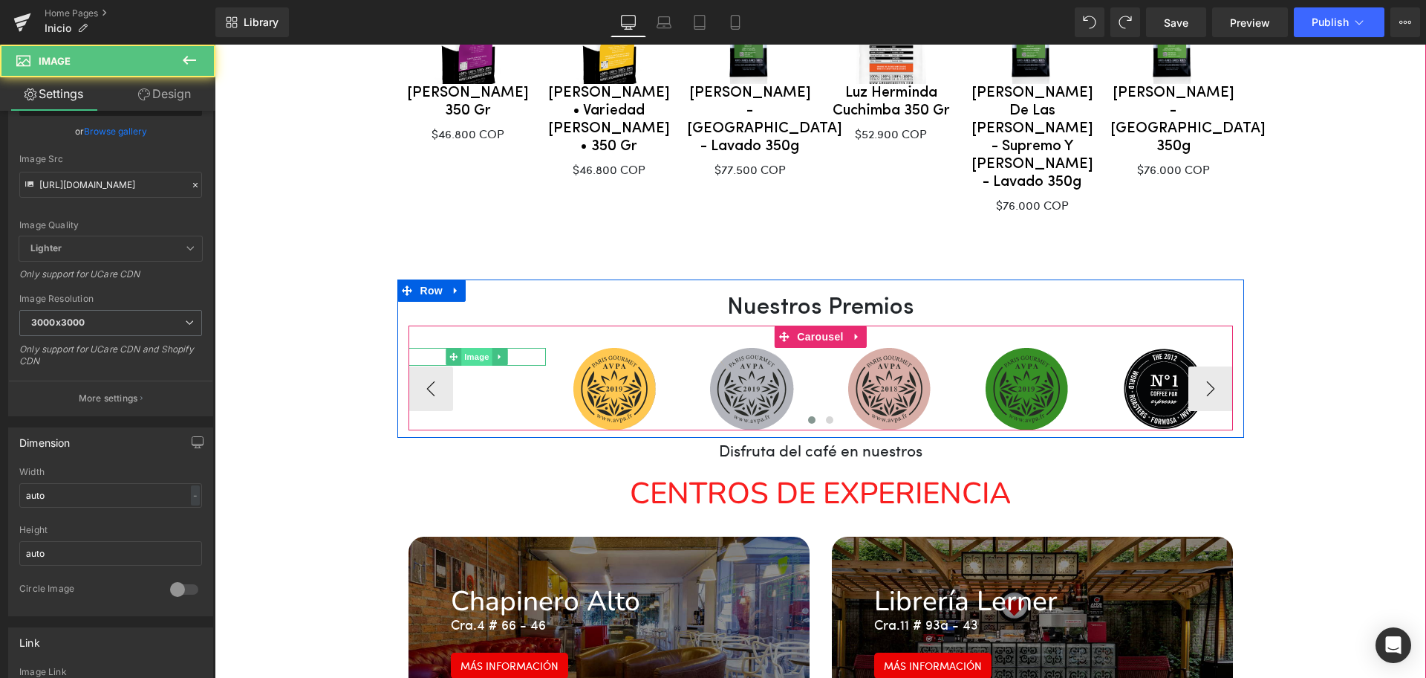
click at [464, 348] on span "Image" at bounding box center [476, 357] width 31 height 18
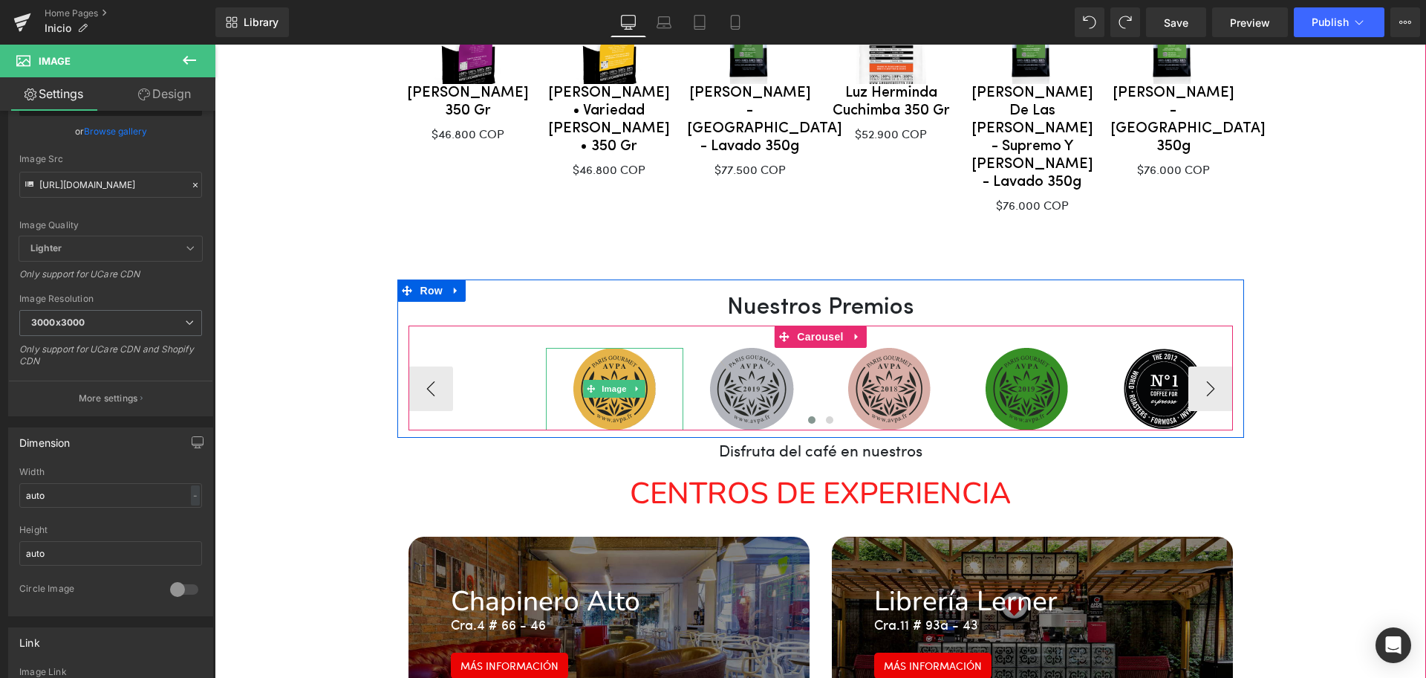
click at [624, 348] on img at bounding box center [615, 389] width 82 height 82
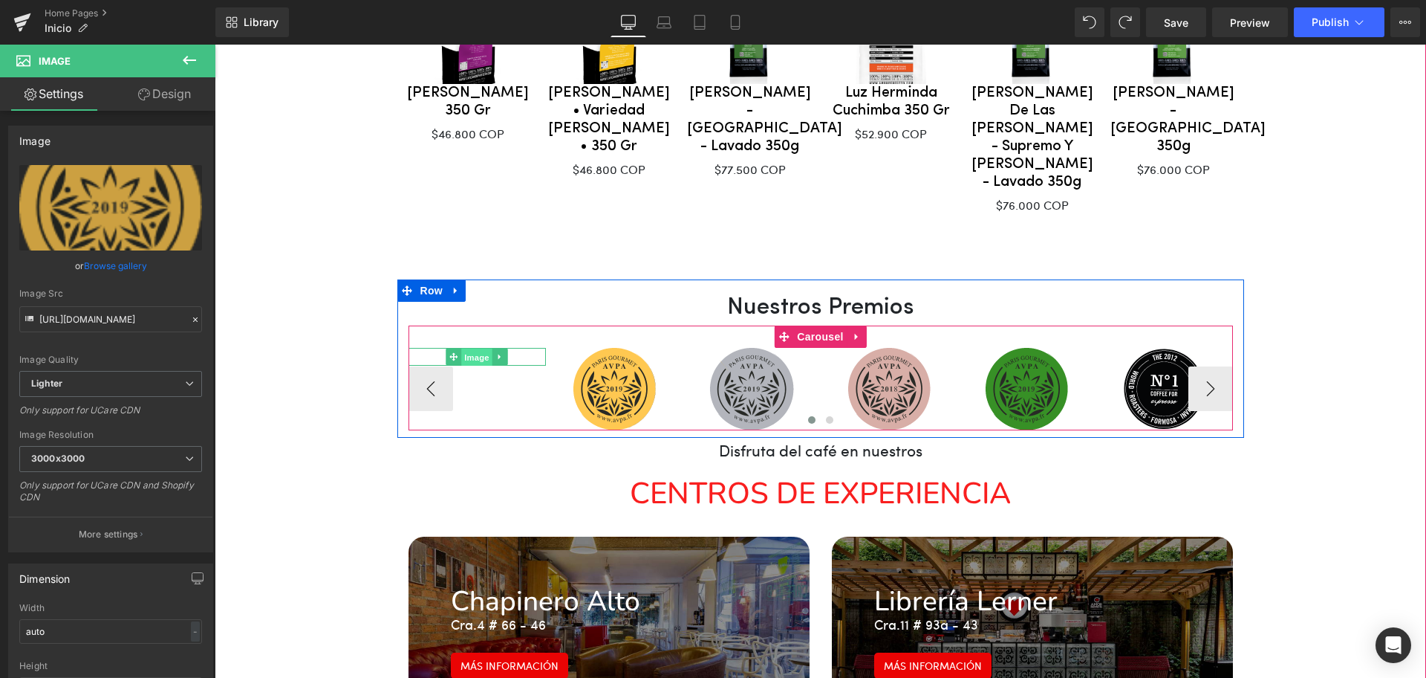
click at [470, 348] on span "Image" at bounding box center [476, 357] width 31 height 18
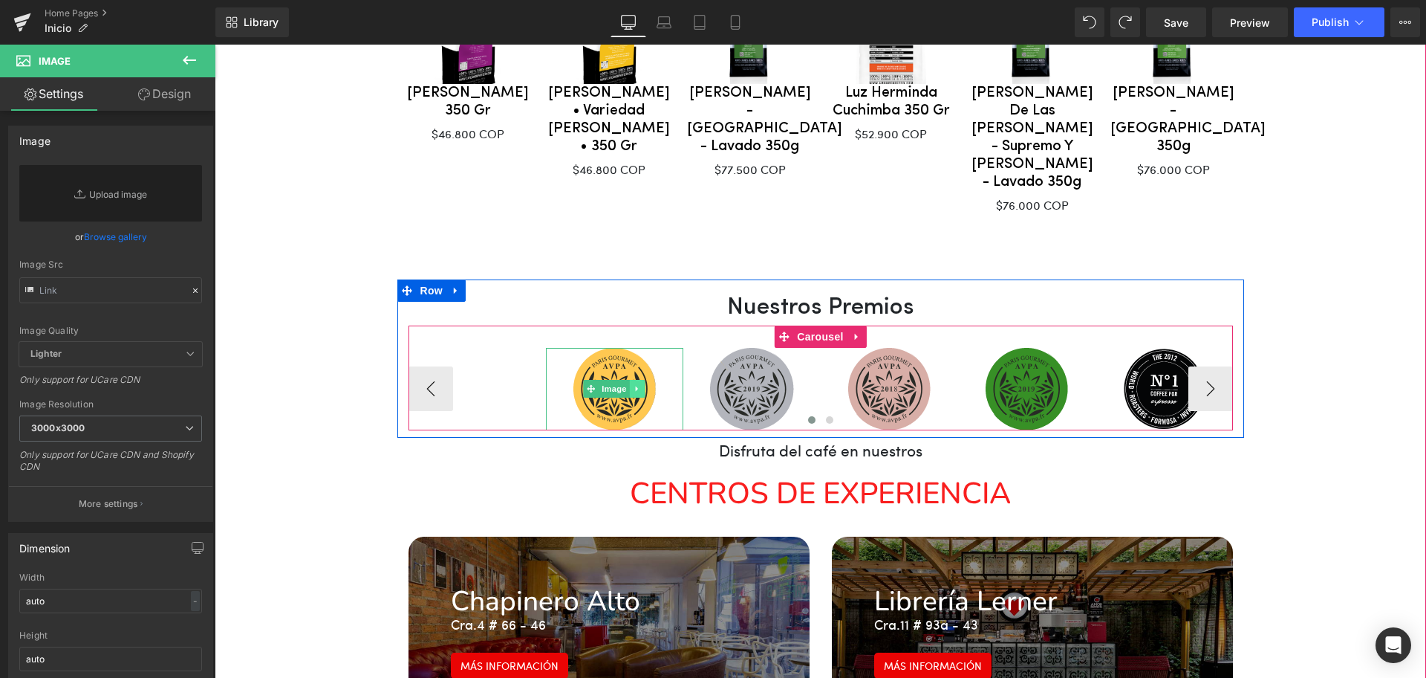
click at [630, 380] on link at bounding box center [638, 389] width 16 height 18
click at [631, 348] on img at bounding box center [615, 389] width 82 height 82
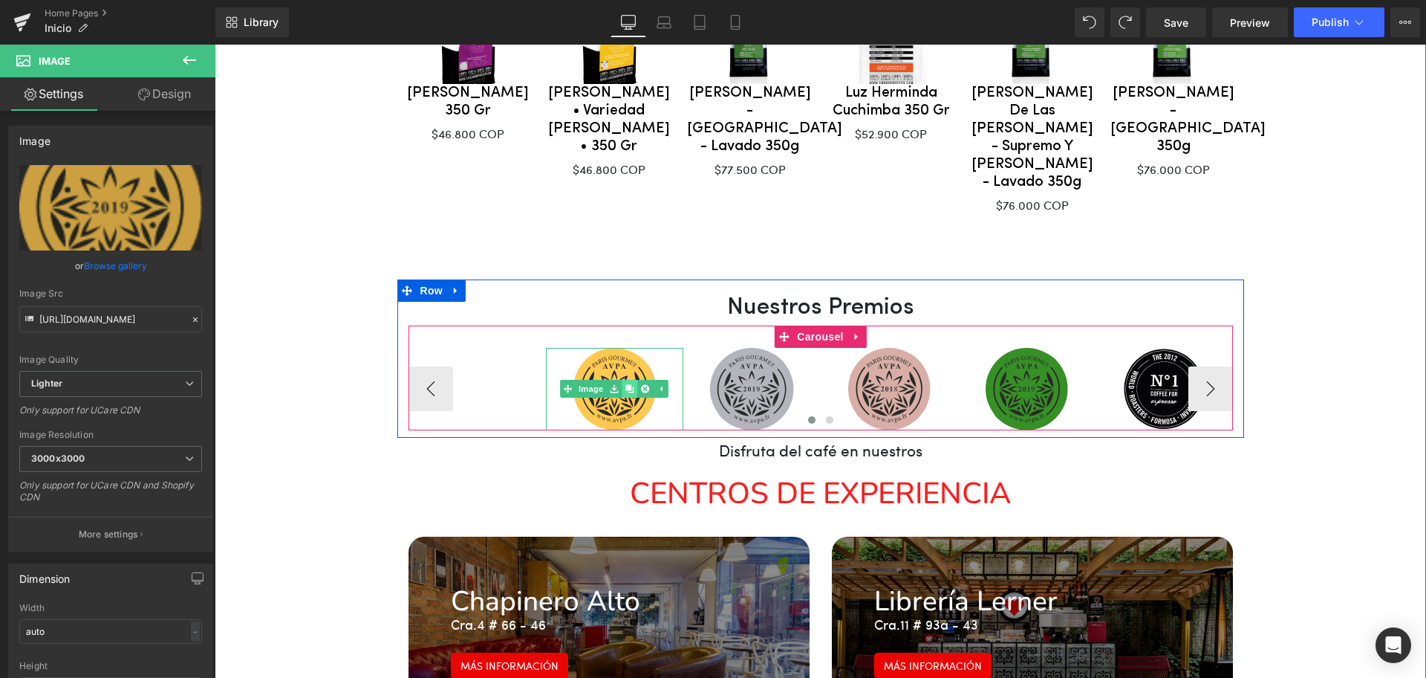
click at [626, 384] on icon at bounding box center [630, 388] width 8 height 9
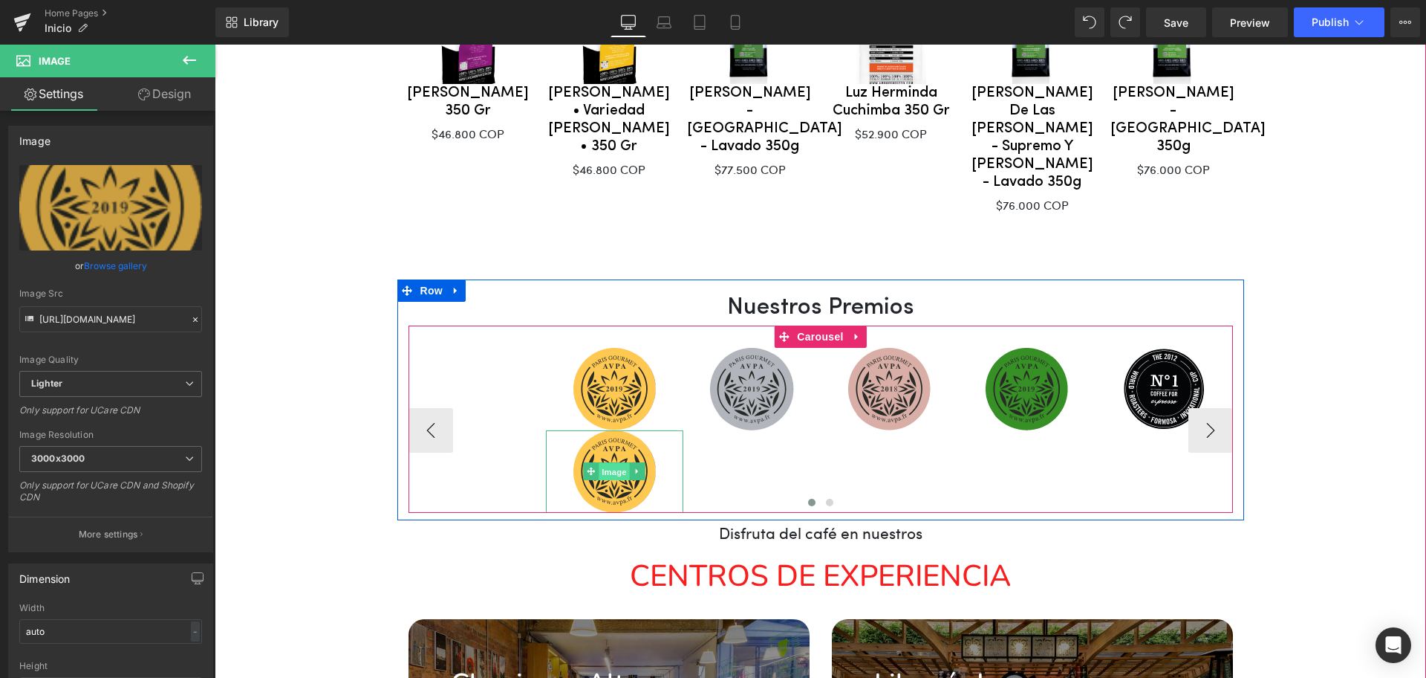
click at [599, 463] on span "Image" at bounding box center [614, 472] width 31 height 18
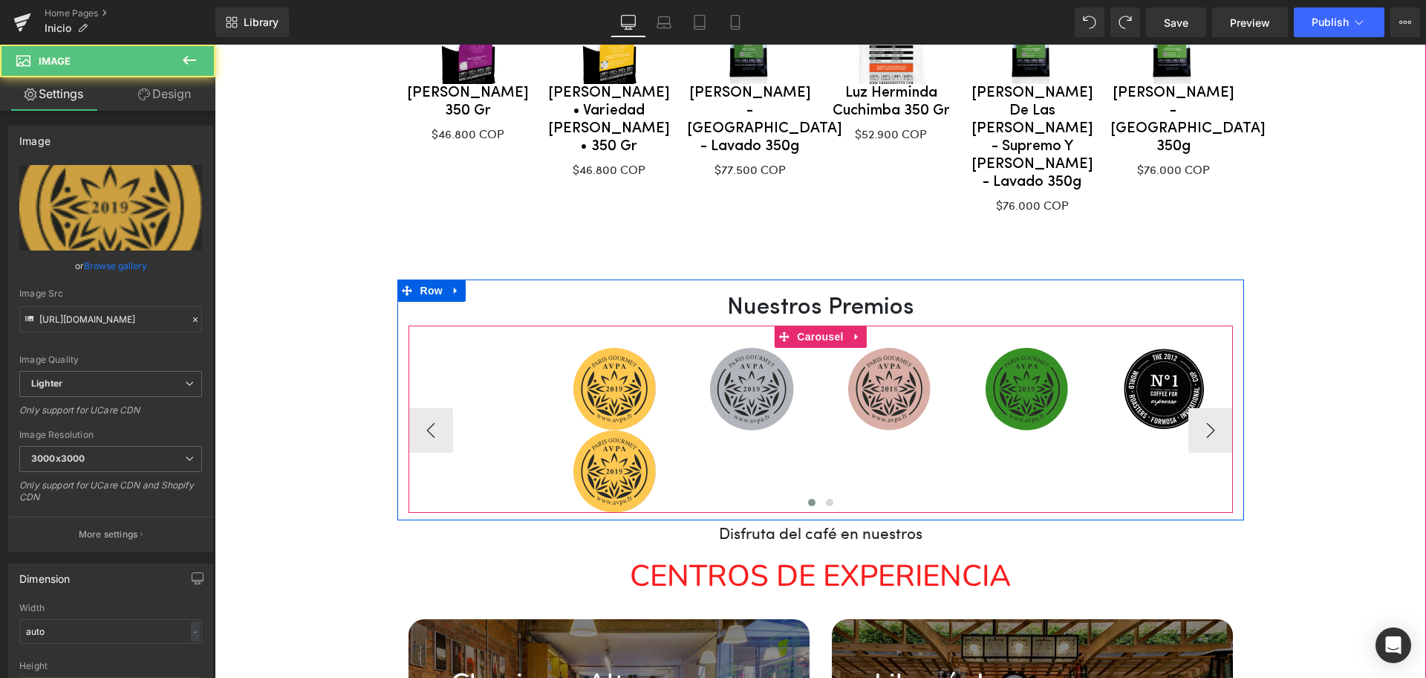
click at [475, 348] on div "Image" at bounding box center [477, 357] width 137 height 18
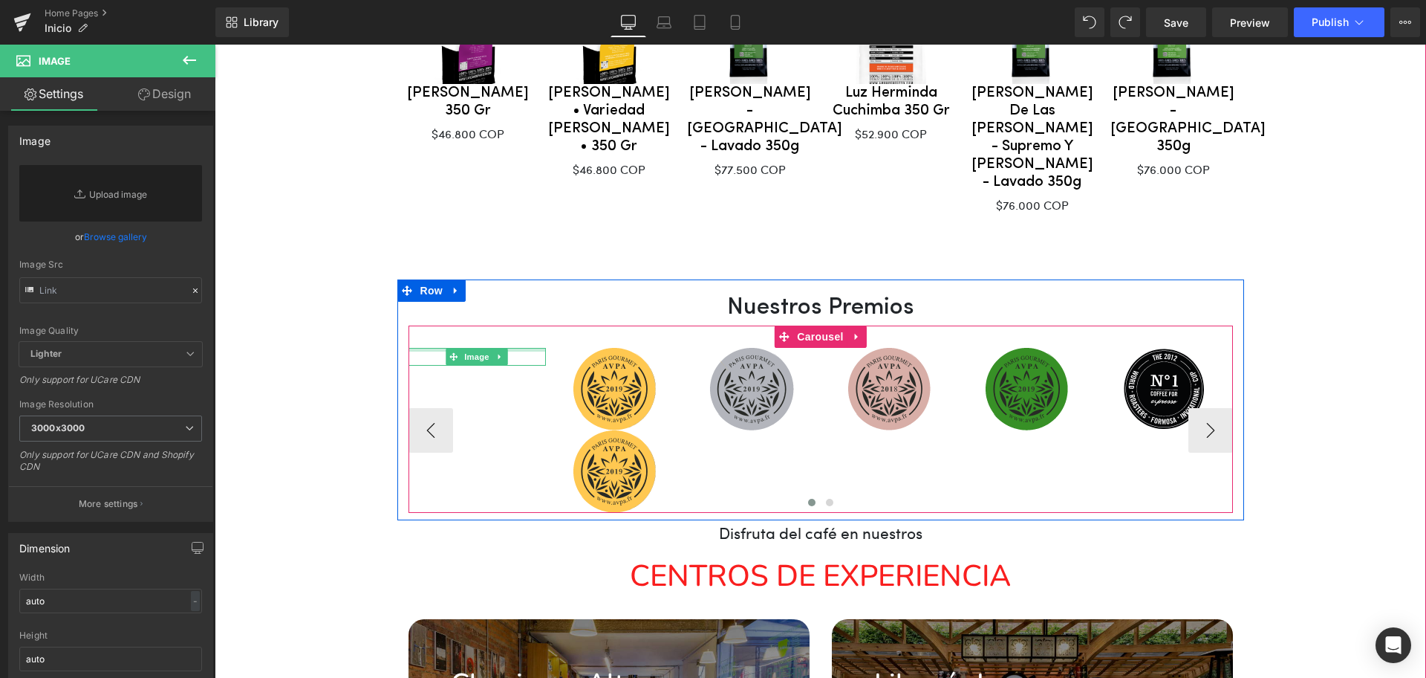
click at [514, 348] on div at bounding box center [477, 350] width 137 height 4
click at [523, 362] on div at bounding box center [477, 364] width 137 height 4
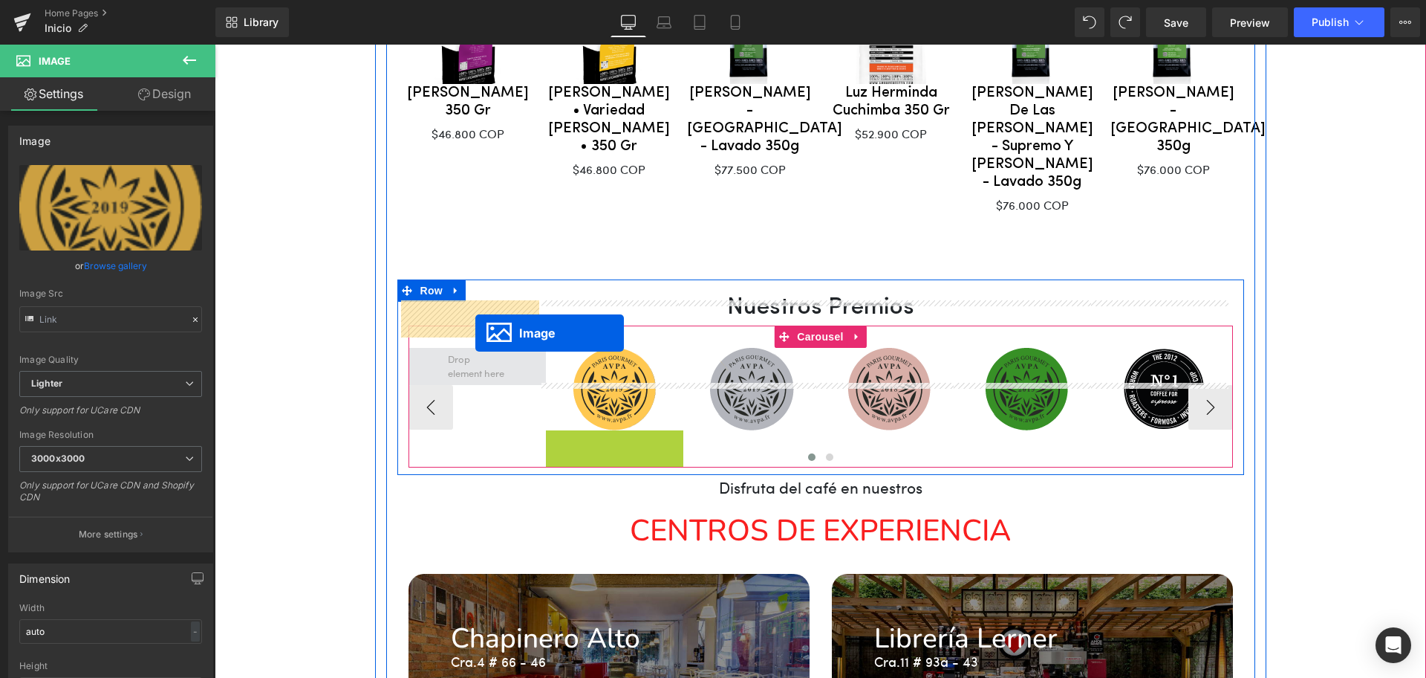
drag, startPoint x: 606, startPoint y: 423, endPoint x: 475, endPoint y: 333, distance: 159.1
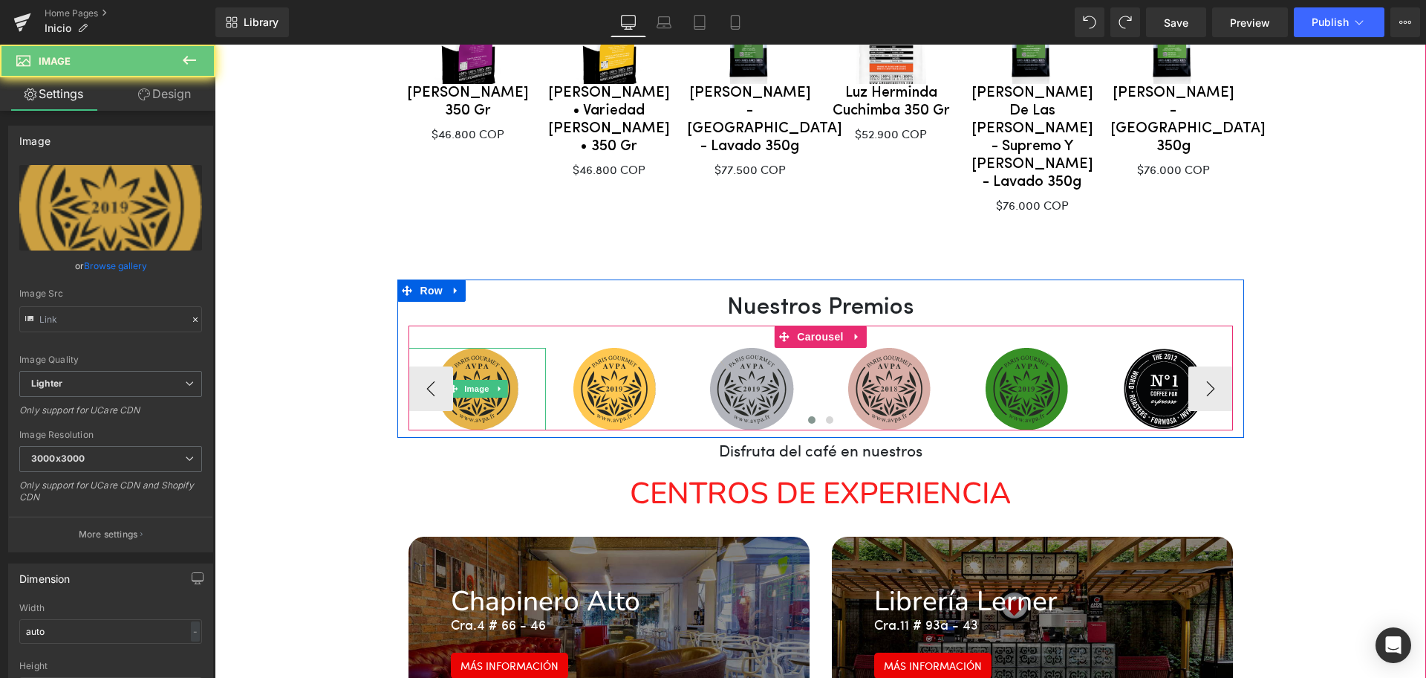
click at [495, 348] on img at bounding box center [477, 389] width 82 height 82
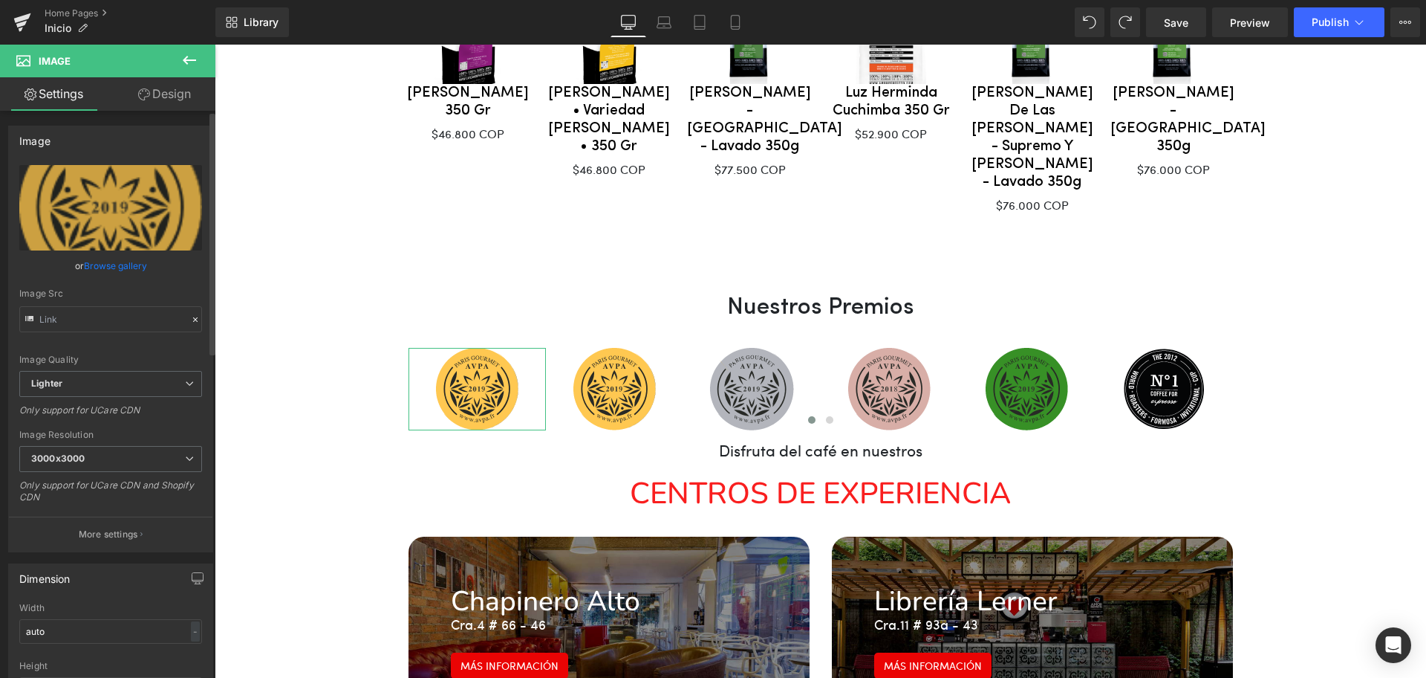
click at [123, 264] on link "Browse gallery" at bounding box center [115, 266] width 63 height 26
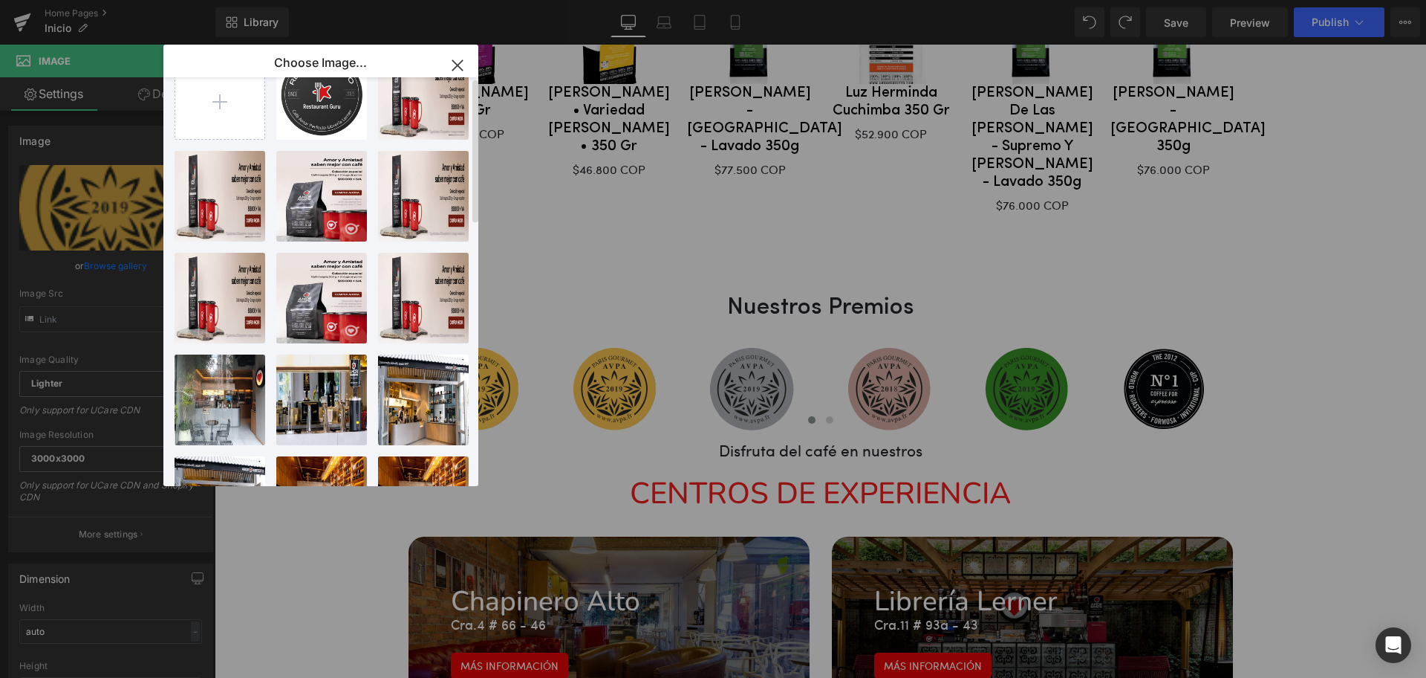
scroll to position [0, 0]
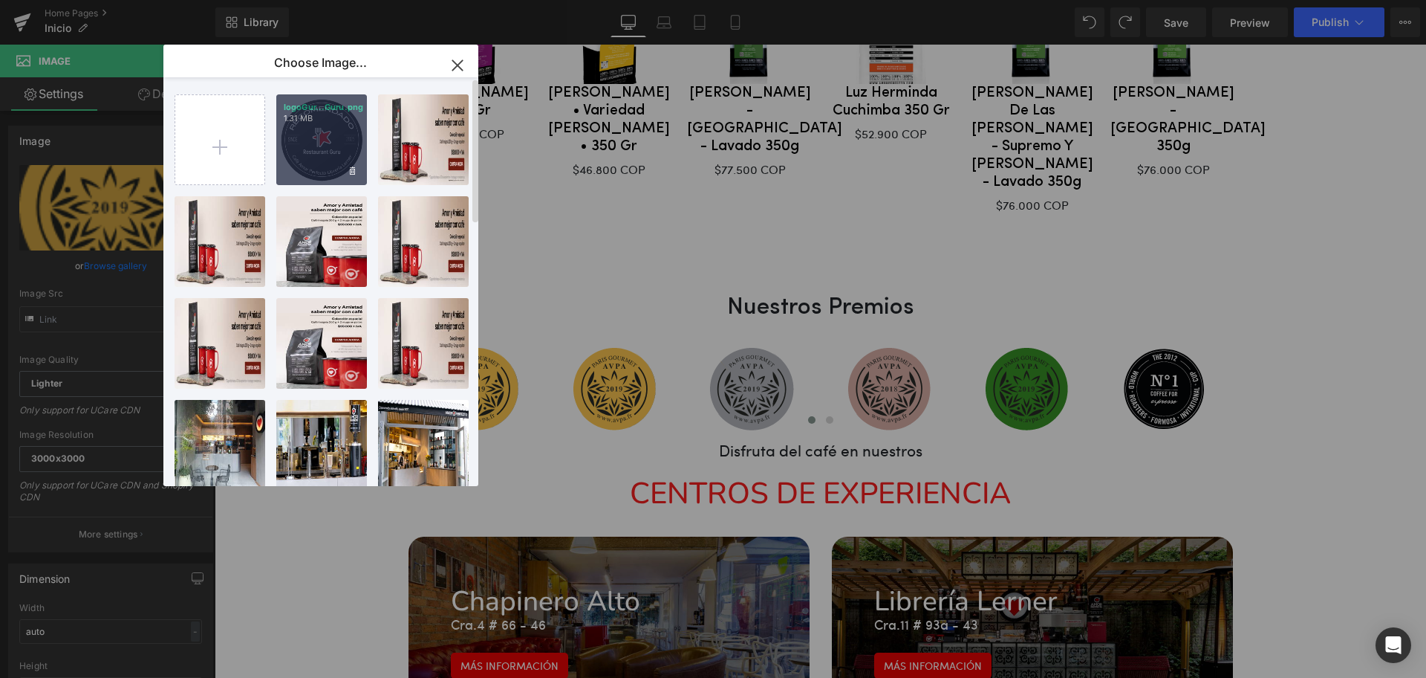
click at [319, 141] on div "logoGur...Guru.png 1.31 MB" at bounding box center [321, 139] width 91 height 91
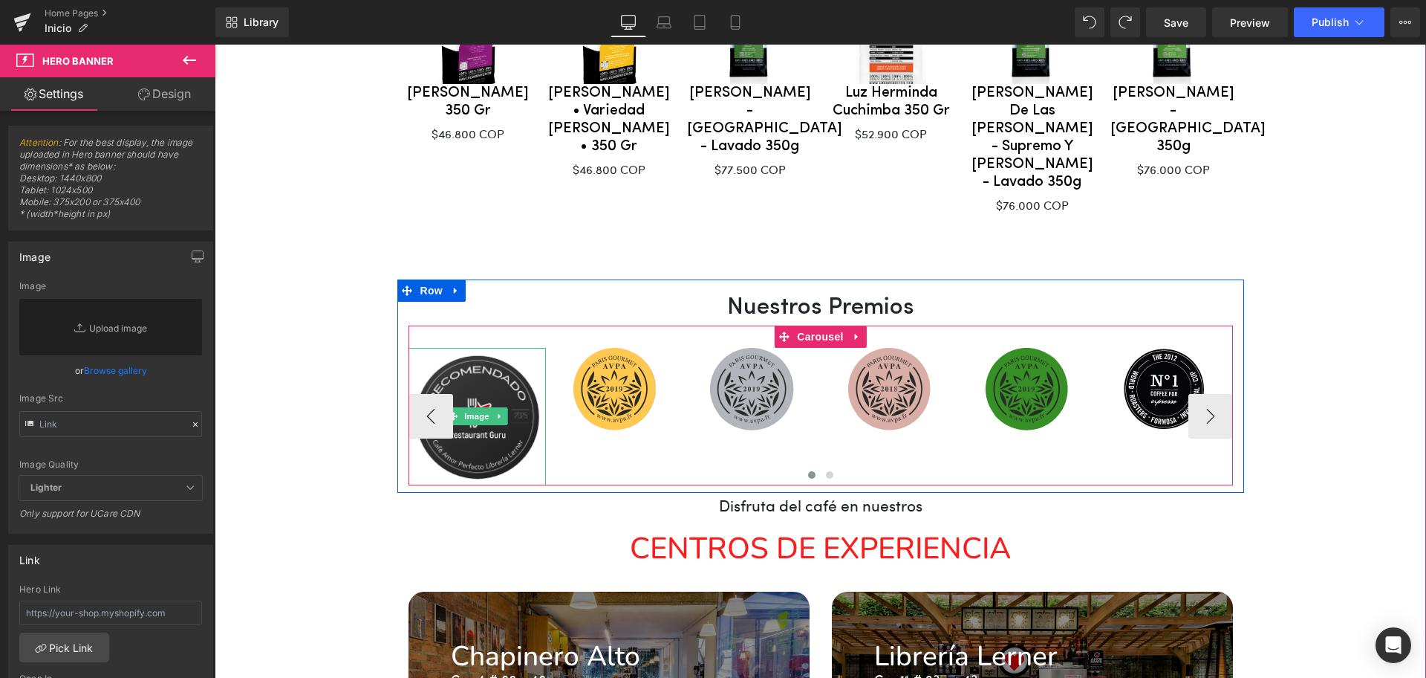
click at [514, 348] on img at bounding box center [477, 416] width 137 height 137
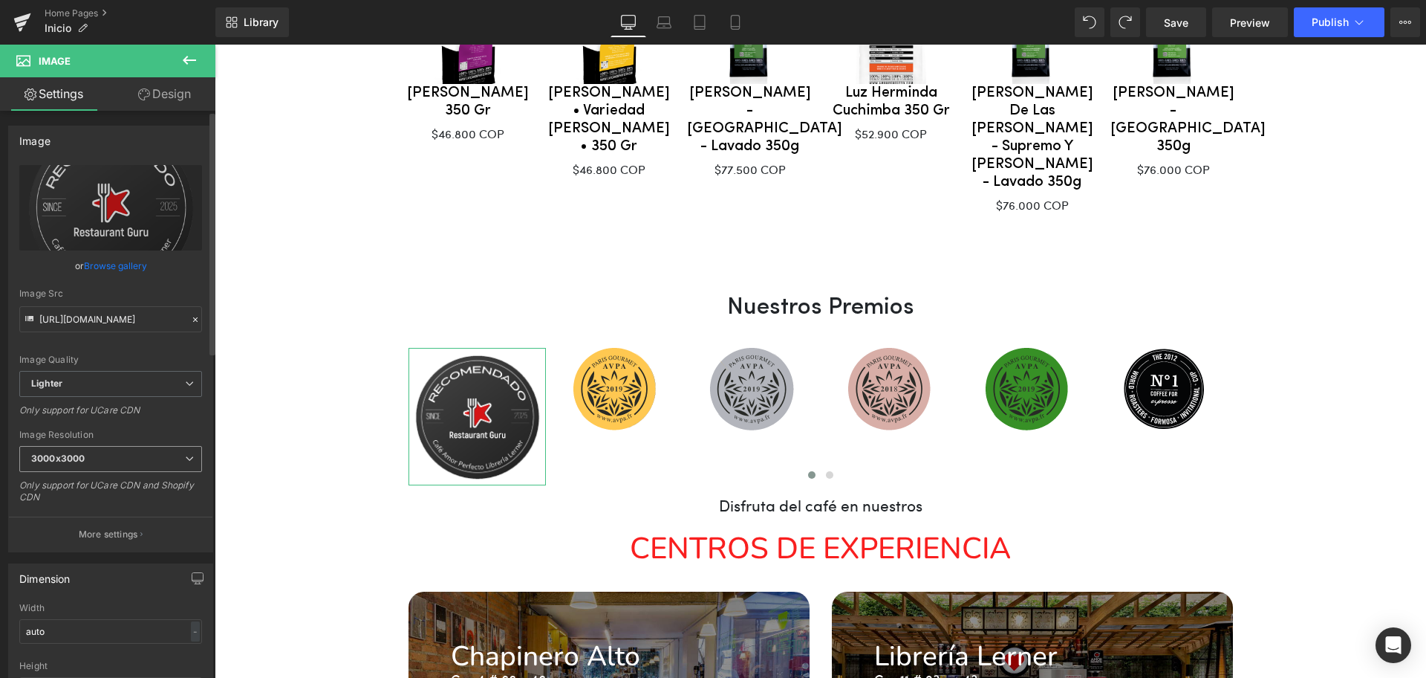
drag, startPoint x: 62, startPoint y: 447, endPoint x: 65, endPoint y: 458, distance: 12.3
click at [62, 447] on span "3000x3000" at bounding box center [110, 459] width 183 height 26
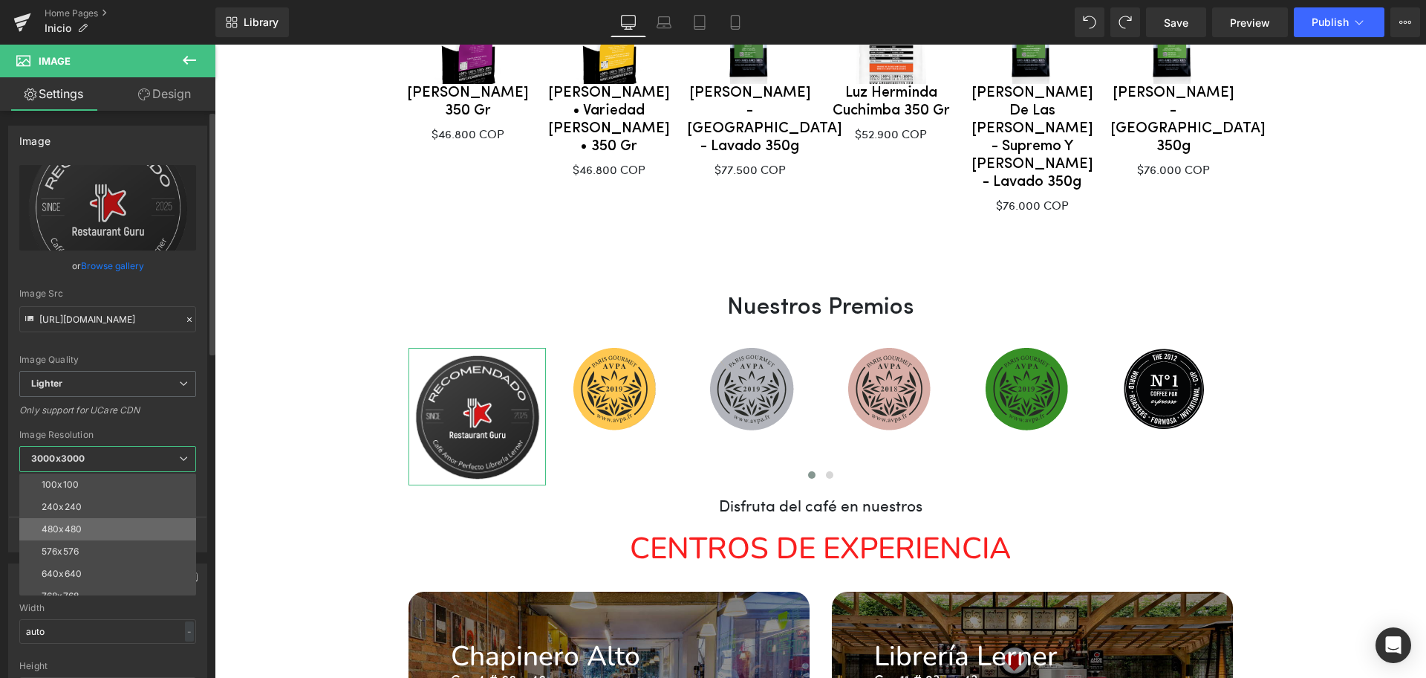
click at [87, 526] on li "480x480" at bounding box center [111, 529] width 184 height 22
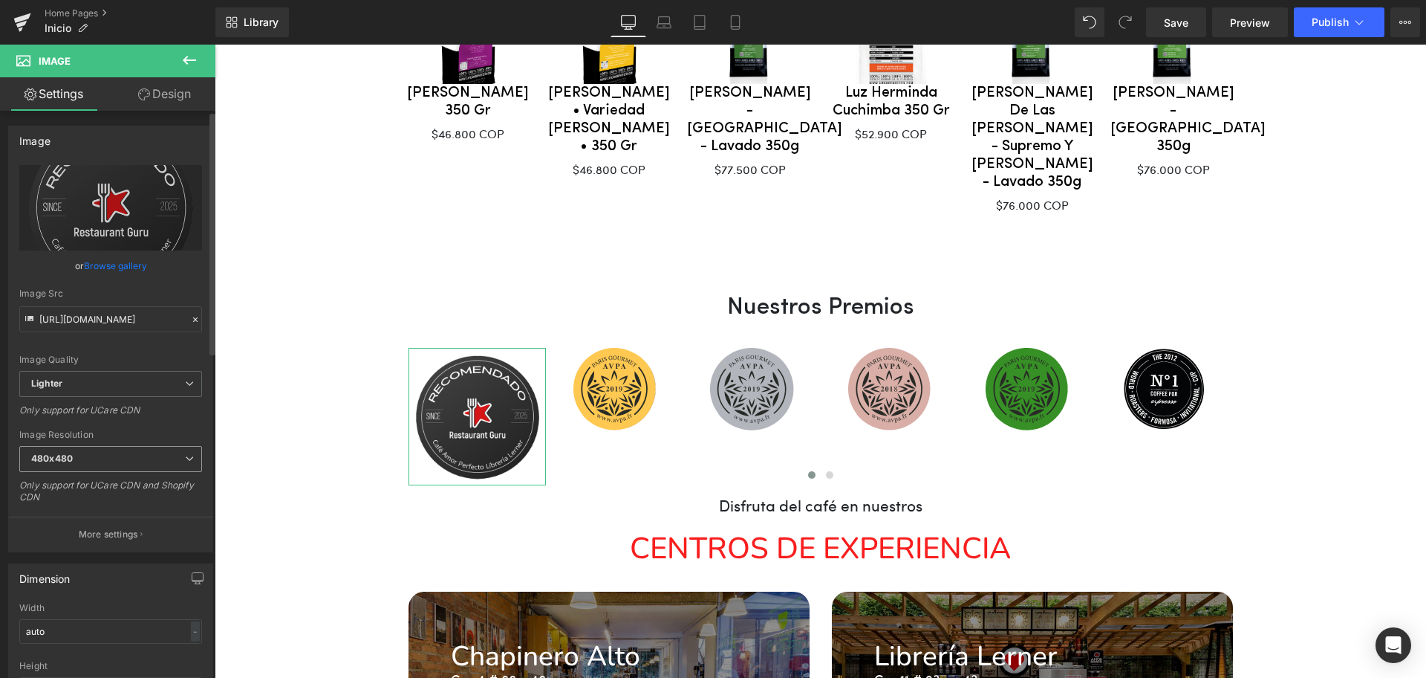
click at [86, 461] on span "480x480" at bounding box center [110, 459] width 183 height 26
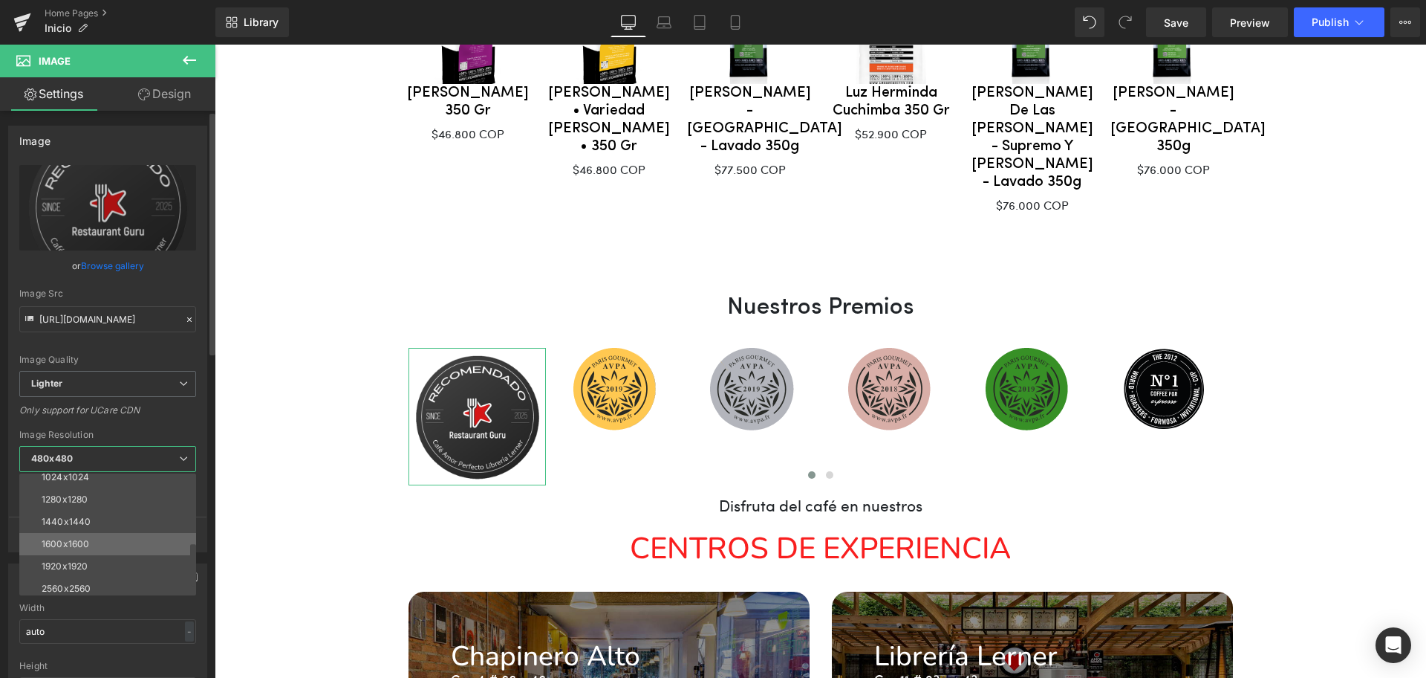
scroll to position [212, 0]
click at [77, 580] on div "3000x3000" at bounding box center [68, 584] width 52 height 10
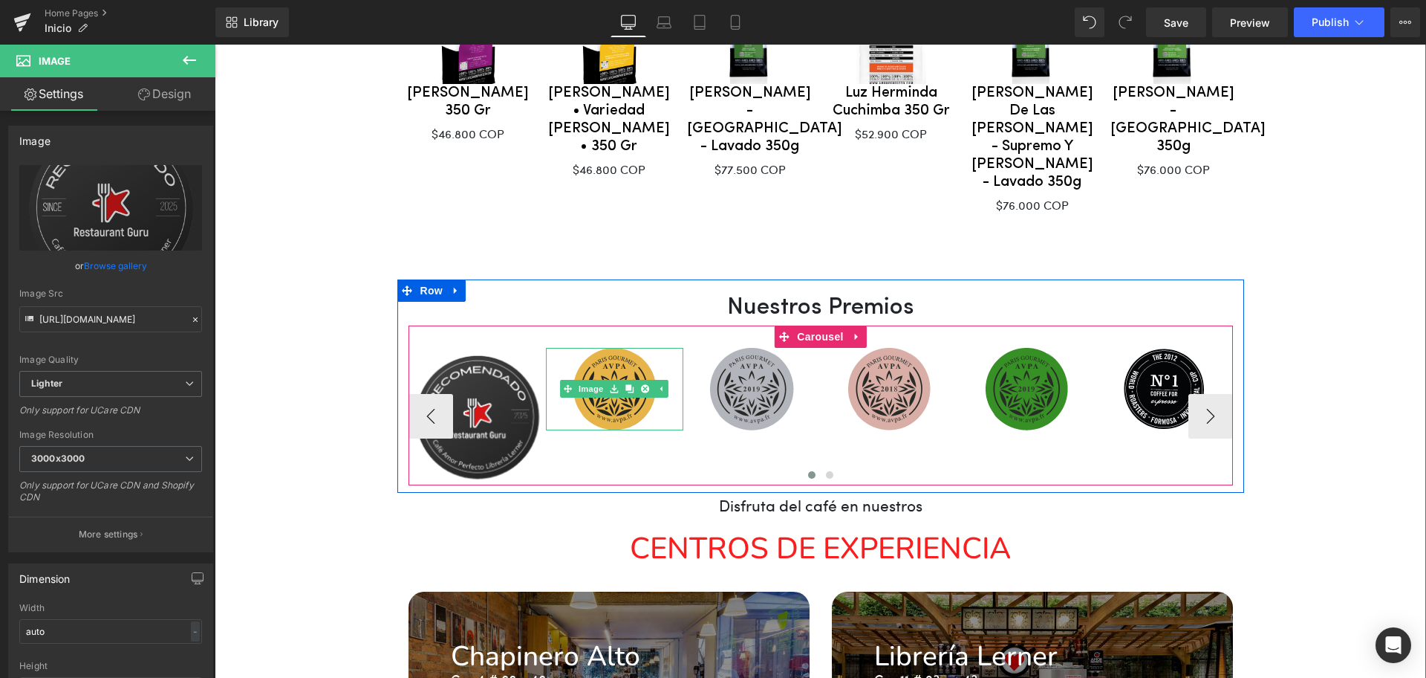
click at [614, 348] on img at bounding box center [615, 389] width 82 height 82
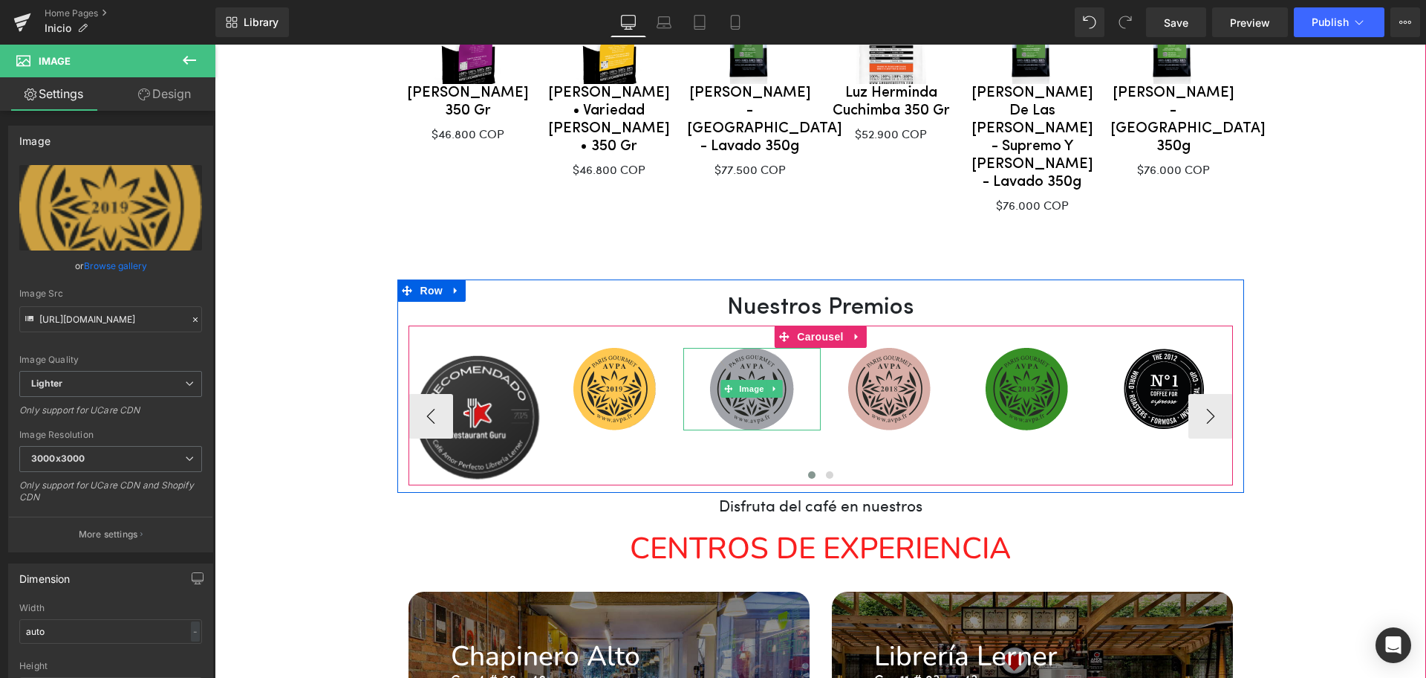
click at [727, 348] on img at bounding box center [752, 389] width 84 height 82
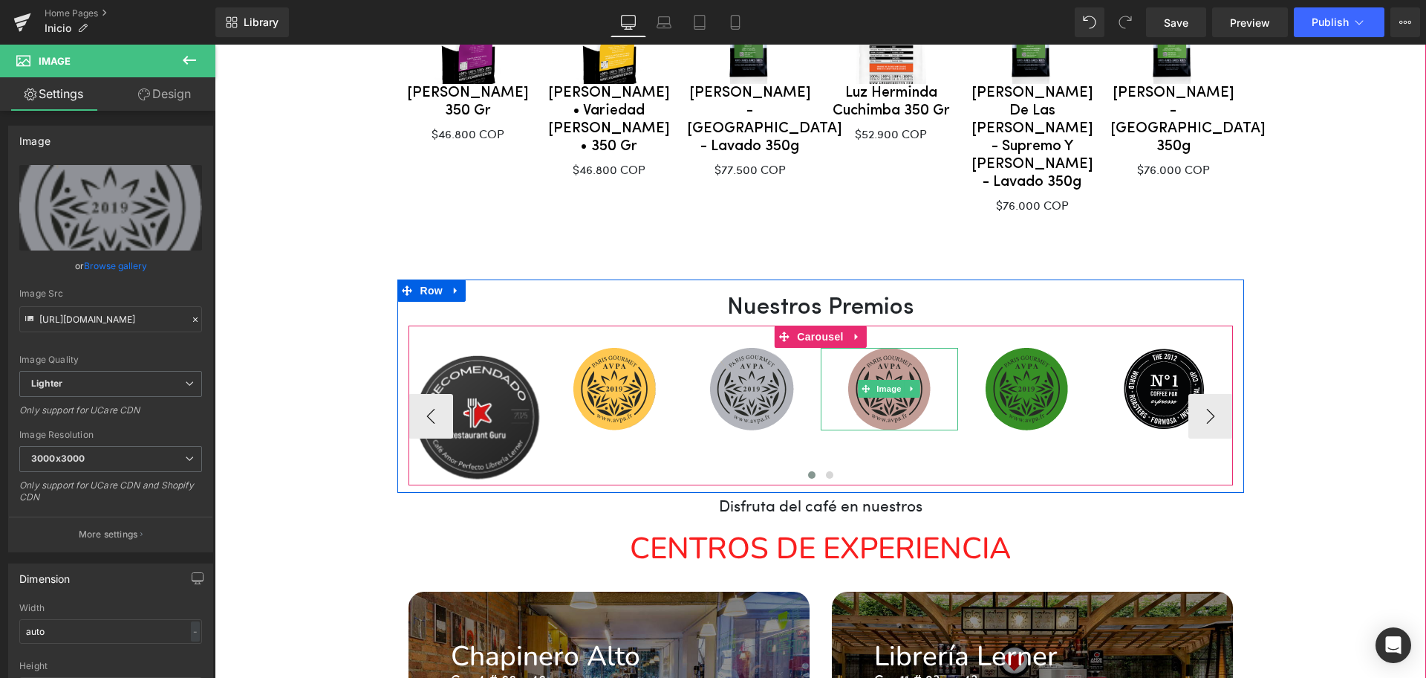
click at [895, 348] on img at bounding box center [889, 389] width 82 height 82
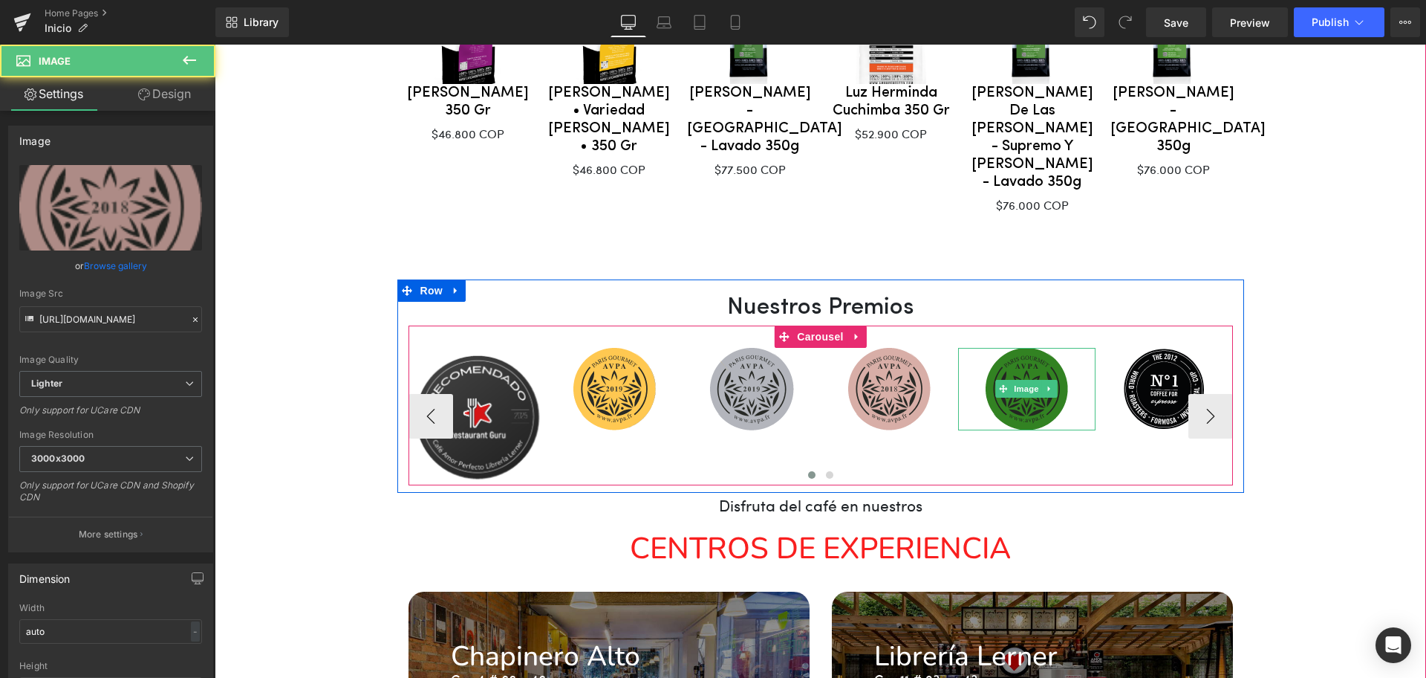
click at [1017, 348] on img at bounding box center [1027, 389] width 82 height 82
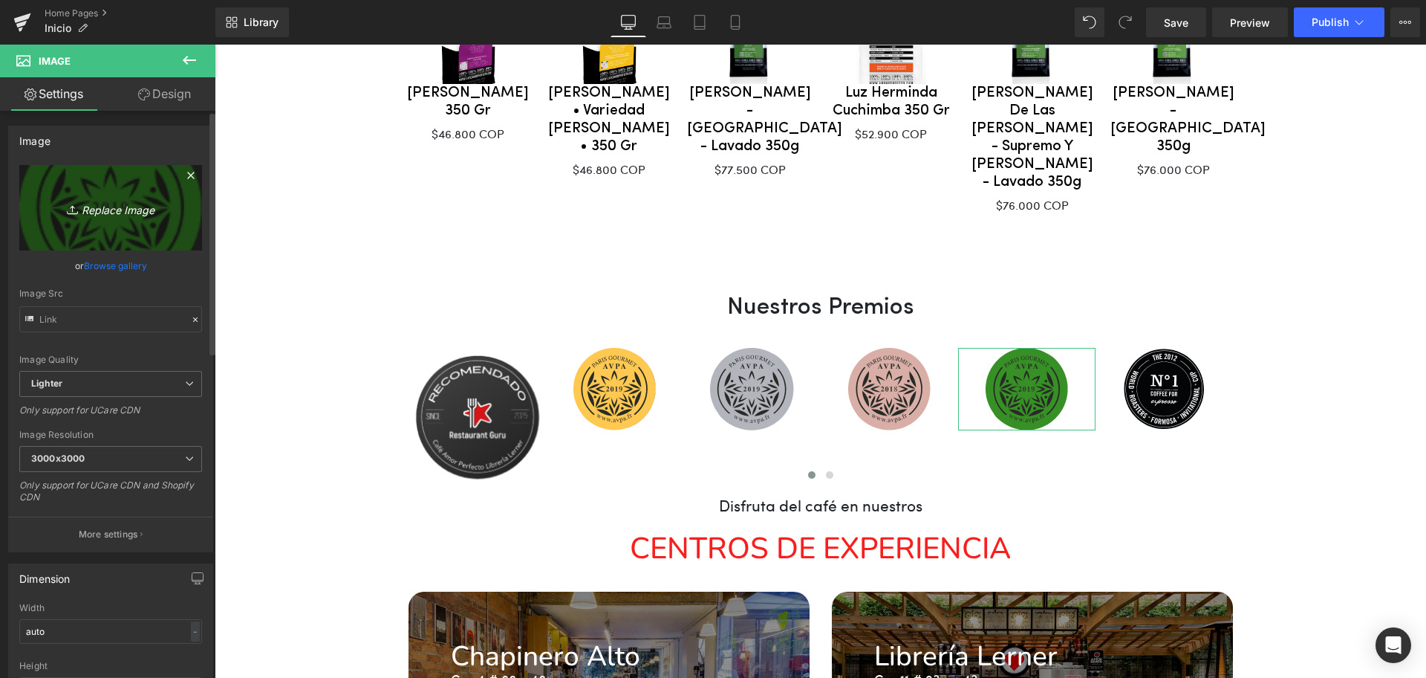
click at [116, 213] on icon "Replace Image" at bounding box center [110, 207] width 119 height 19
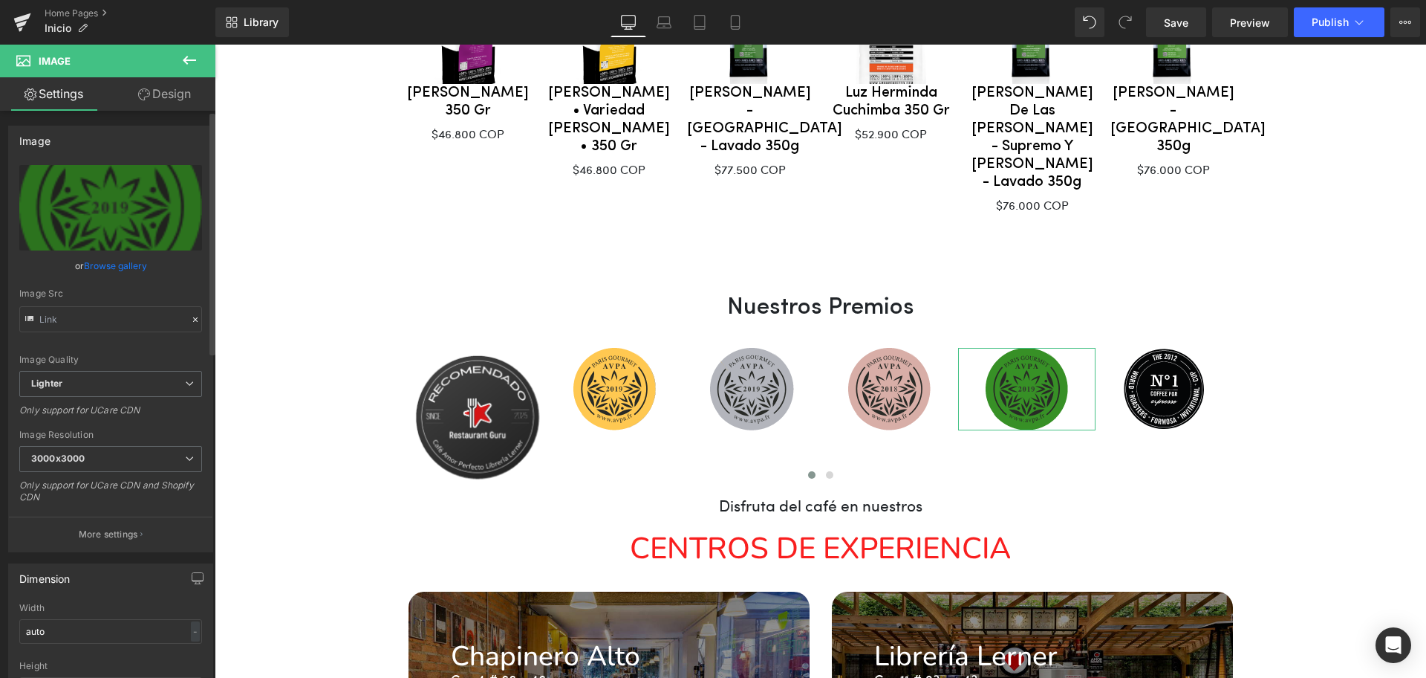
click at [101, 261] on link "Browse gallery" at bounding box center [115, 266] width 63 height 26
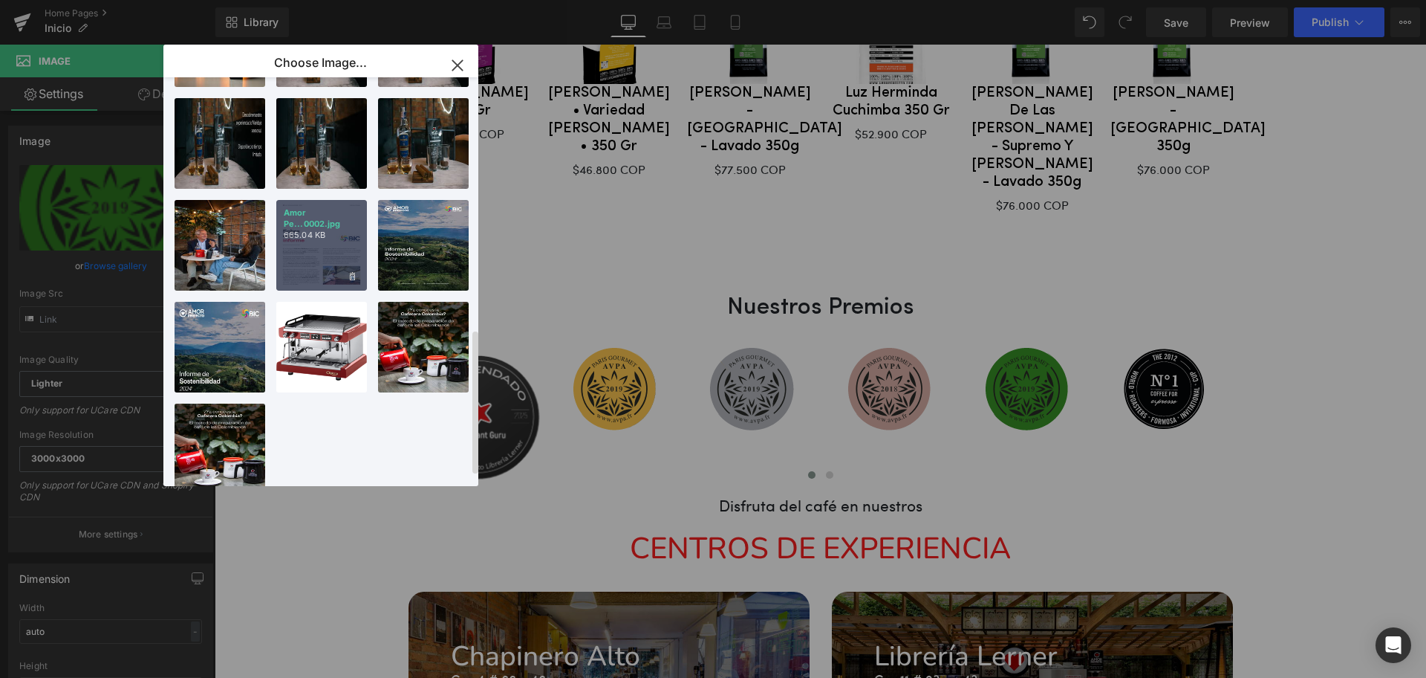
scroll to position [736, 0]
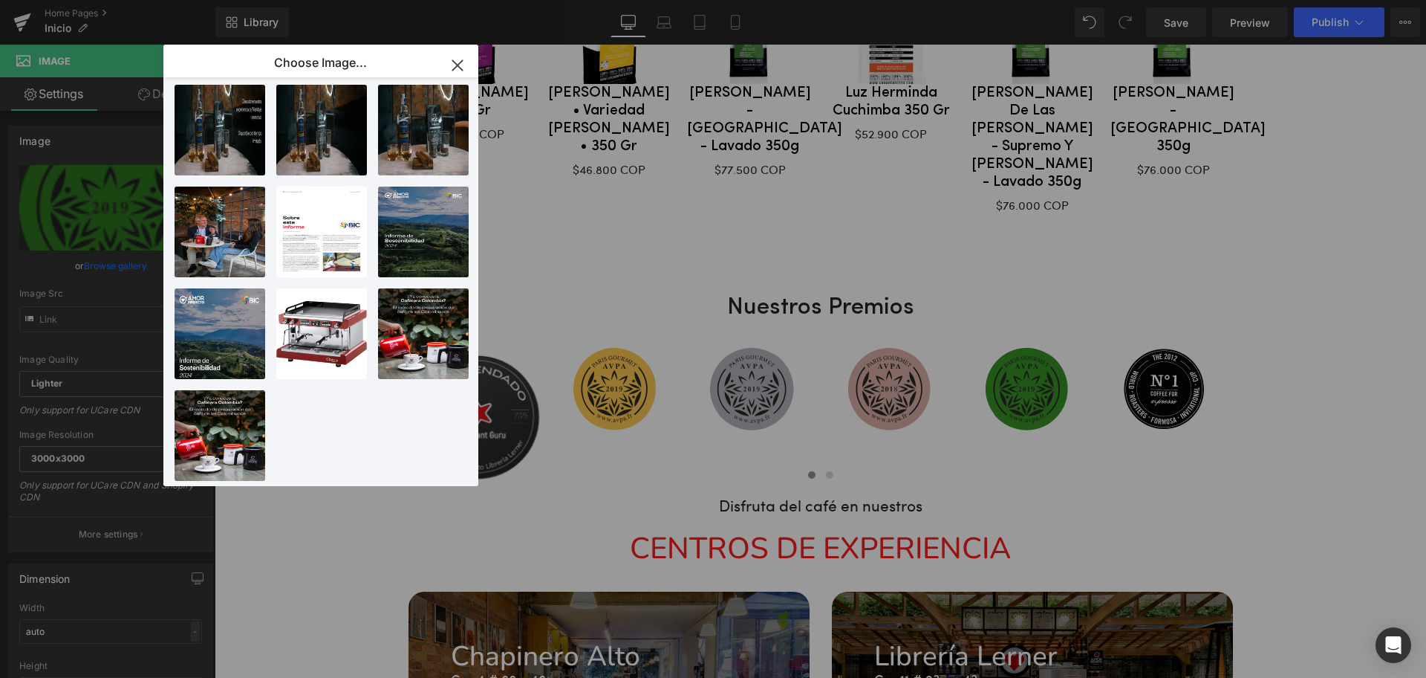
click at [462, 56] on icon "button" at bounding box center [458, 65] width 24 height 24
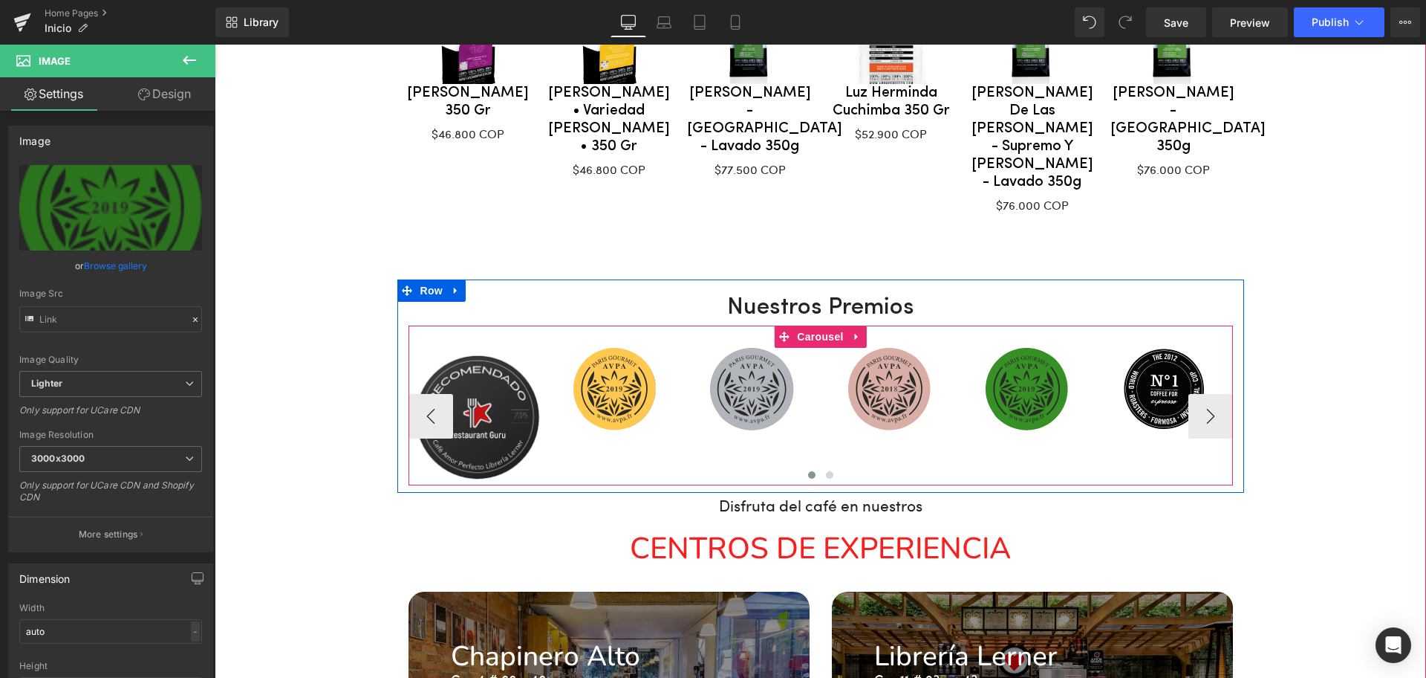
click at [498, 348] on img at bounding box center [477, 416] width 137 height 137
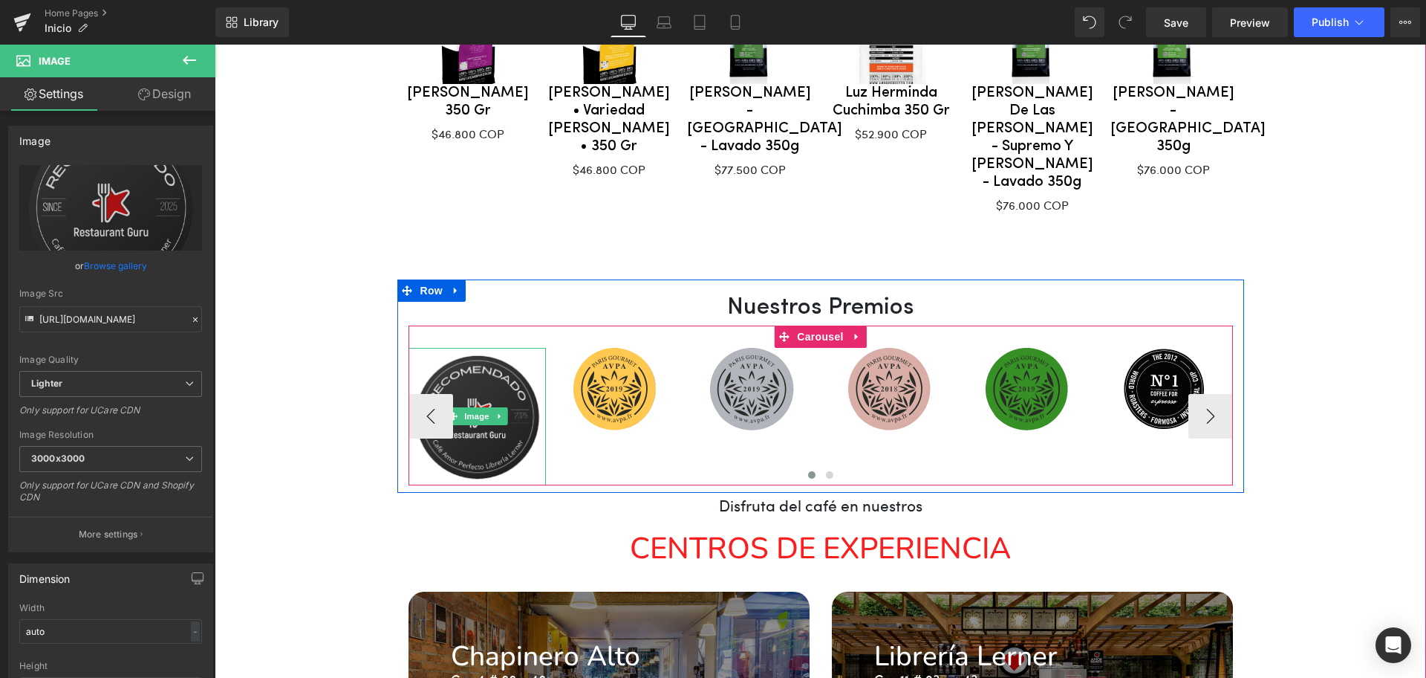
click at [447, 405] on img at bounding box center [477, 416] width 137 height 137
drag, startPoint x: 537, startPoint y: 300, endPoint x: 536, endPoint y: 308, distance: 8.2
click at [536, 348] on div "Image" at bounding box center [477, 416] width 137 height 137
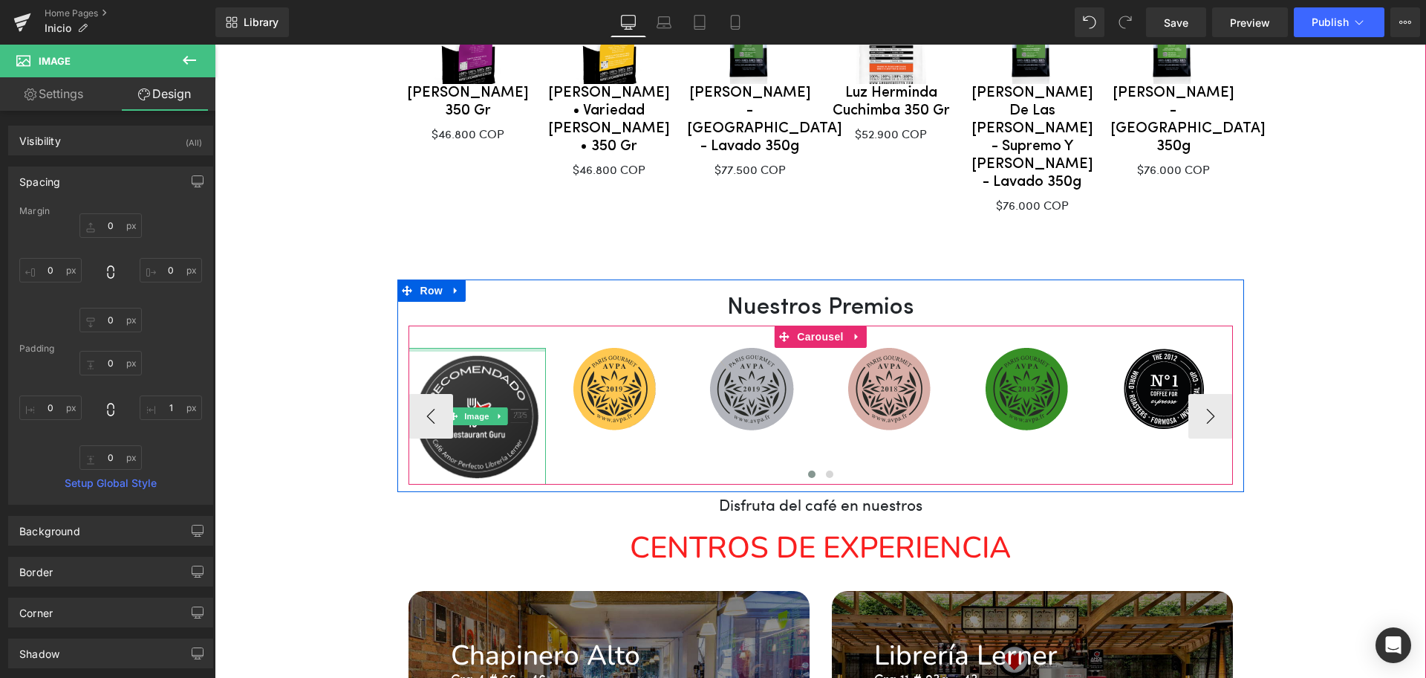
click at [513, 348] on div at bounding box center [477, 350] width 137 height 4
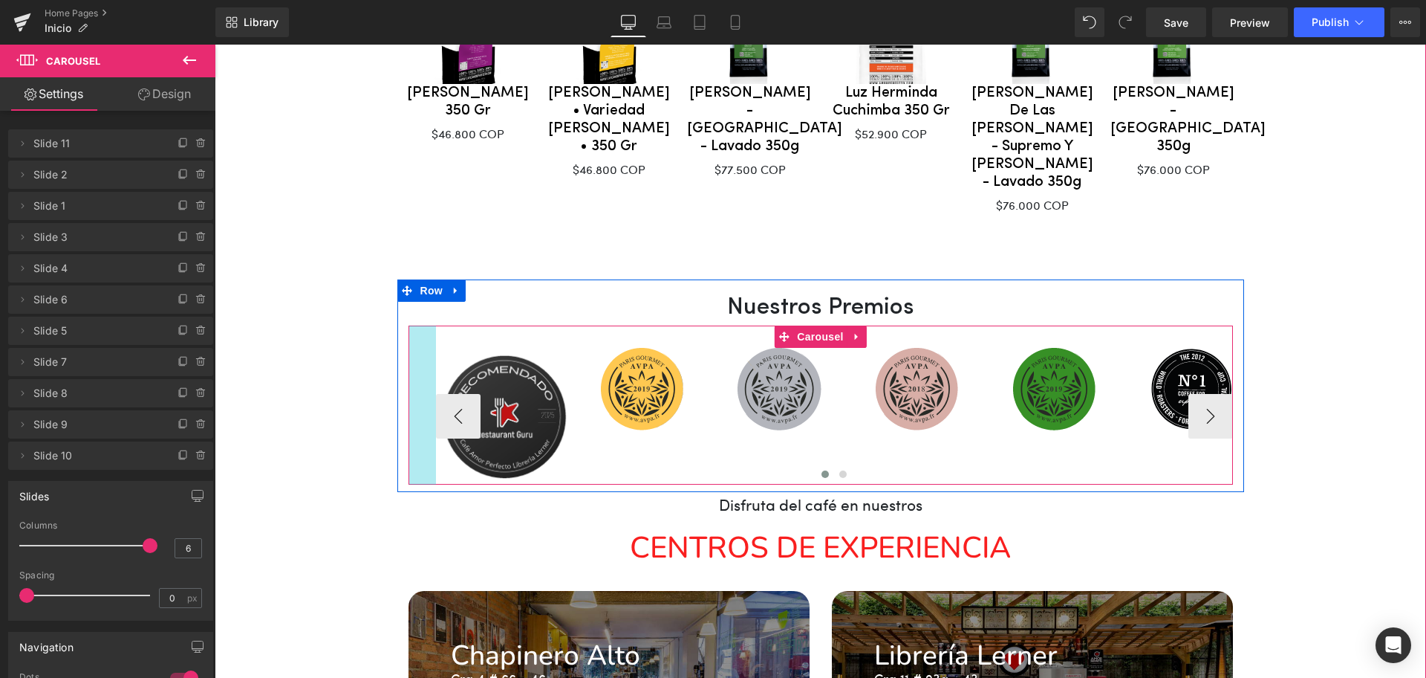
drag, startPoint x: 404, startPoint y: 300, endPoint x: 432, endPoint y: 311, distance: 29.4
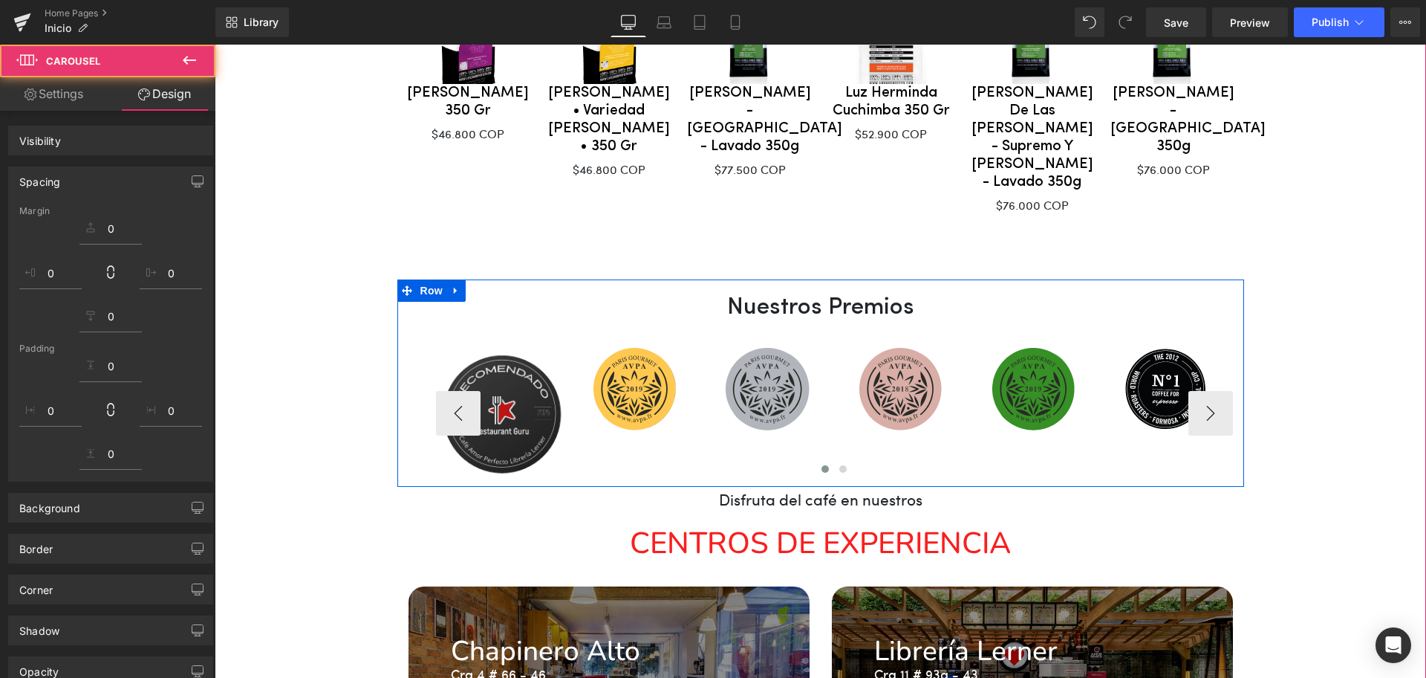
click at [436, 348] on div "Image" at bounding box center [502, 414] width 133 height 132
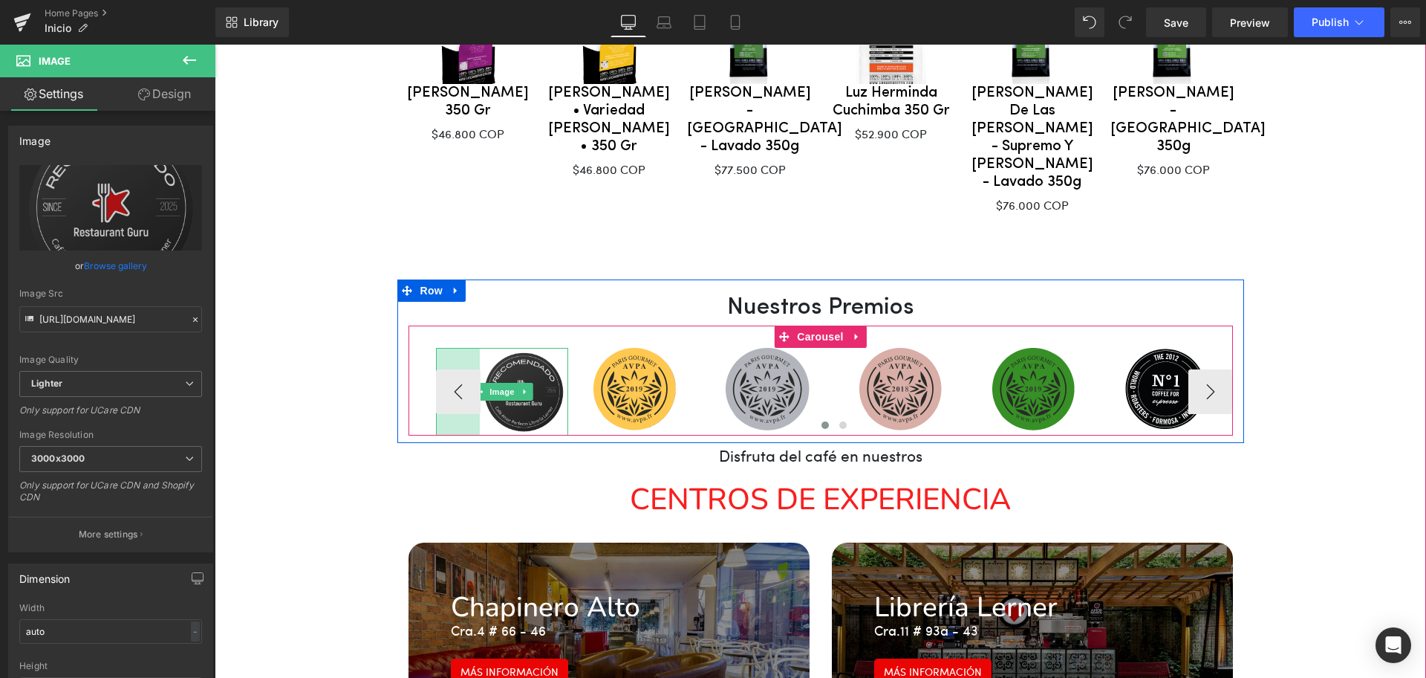
drag, startPoint x: 429, startPoint y: 299, endPoint x: 473, endPoint y: 317, distance: 47.0
click at [473, 348] on div "Image 59px" at bounding box center [502, 392] width 133 height 88
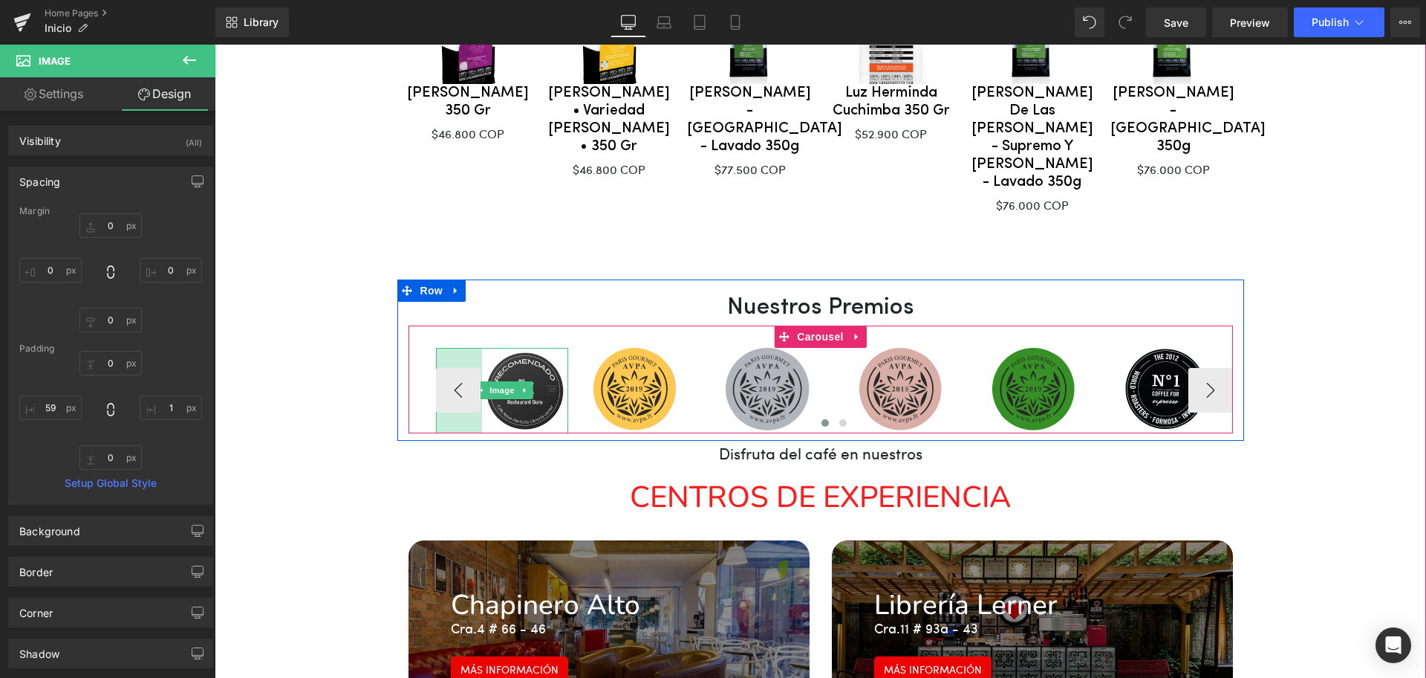
click at [436, 348] on div "62px" at bounding box center [459, 391] width 46 height 86
click at [518, 348] on img at bounding box center [502, 391] width 133 height 86
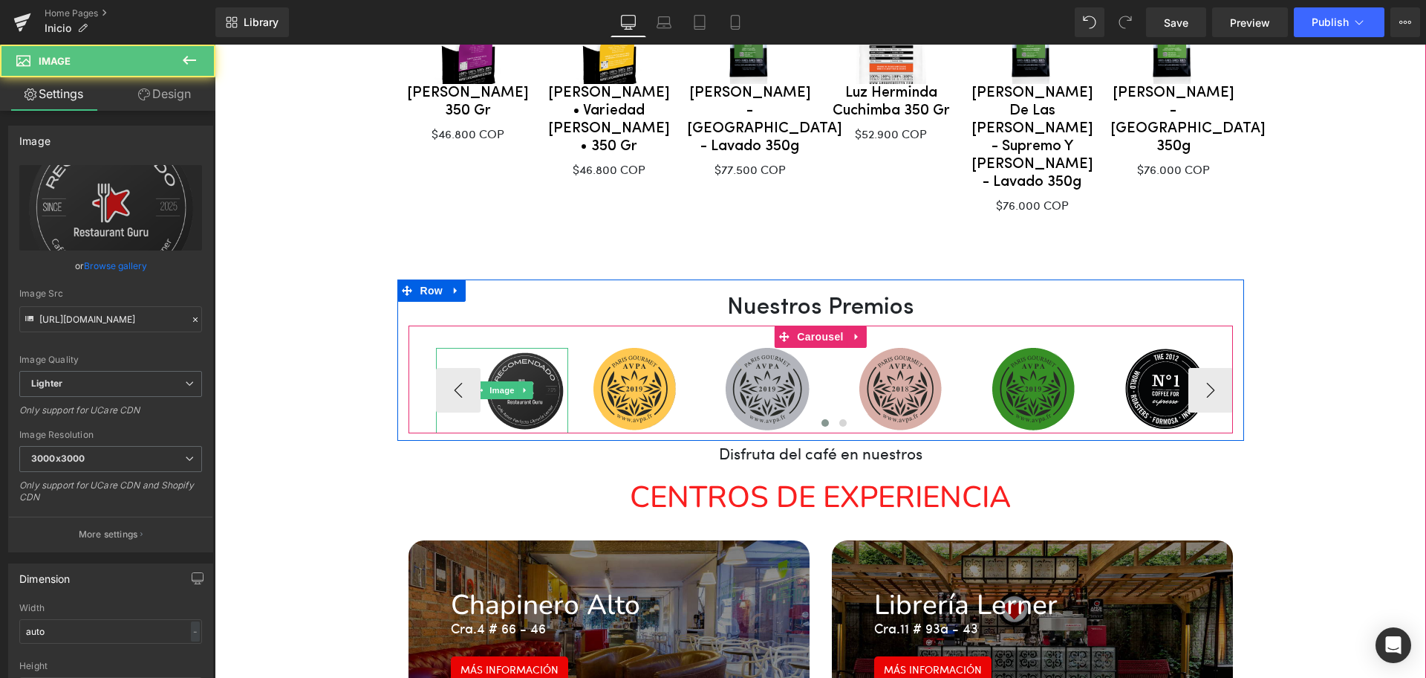
click at [533, 348] on img at bounding box center [502, 391] width 133 height 86
click at [514, 348] on img at bounding box center [502, 391] width 133 height 86
click at [532, 348] on img at bounding box center [502, 391] width 133 height 86
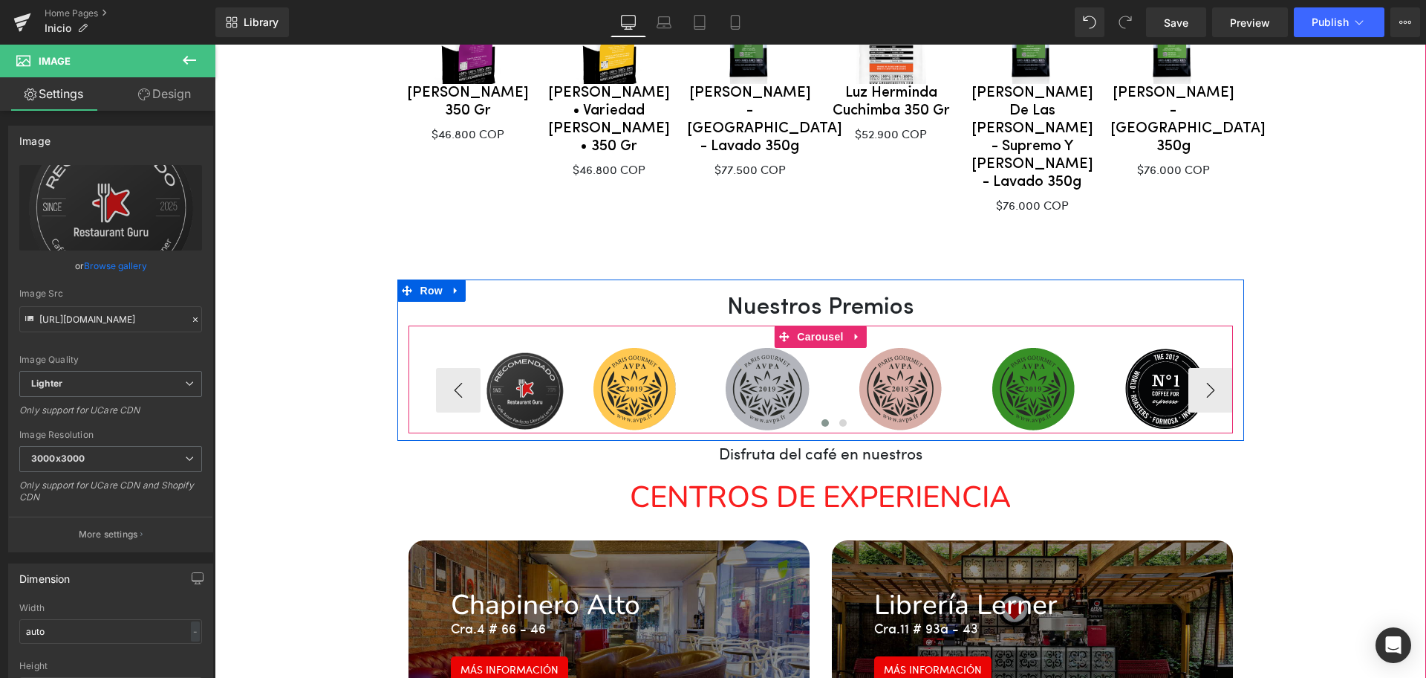
click at [515, 415] on div at bounding box center [834, 424] width 797 height 19
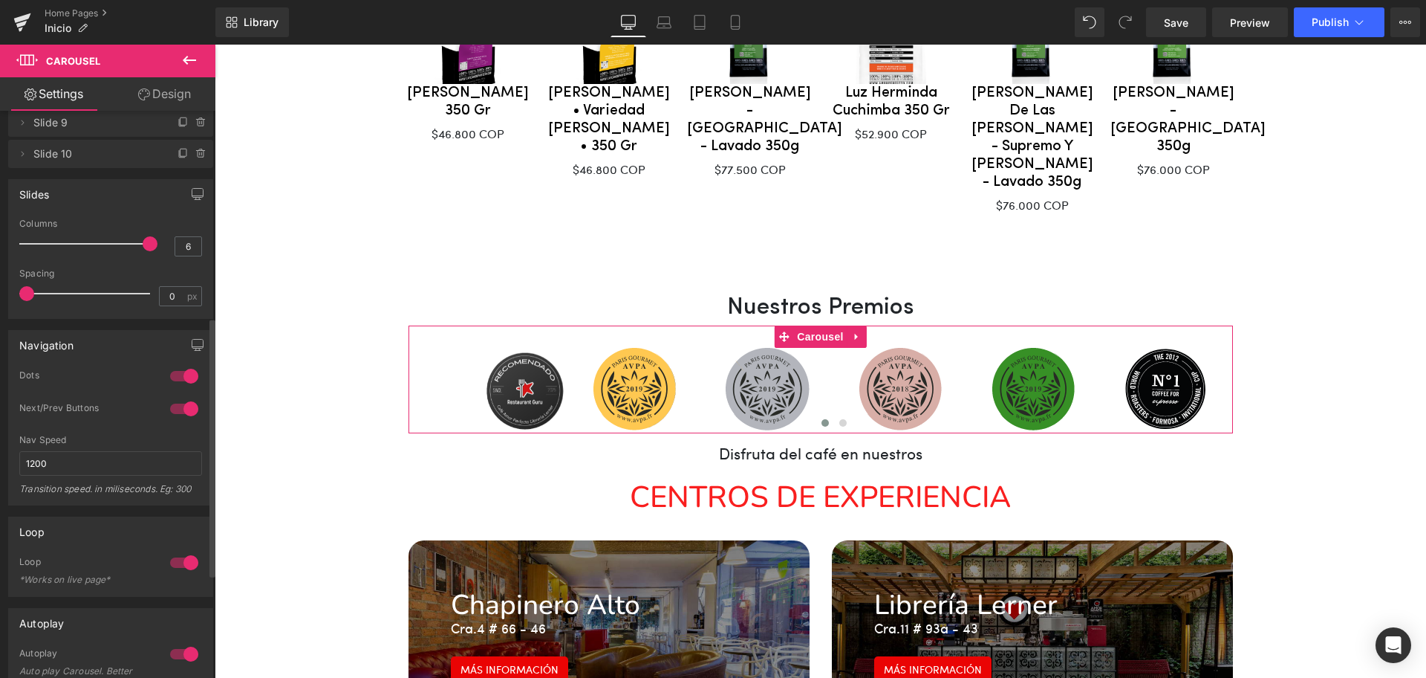
scroll to position [464, 0]
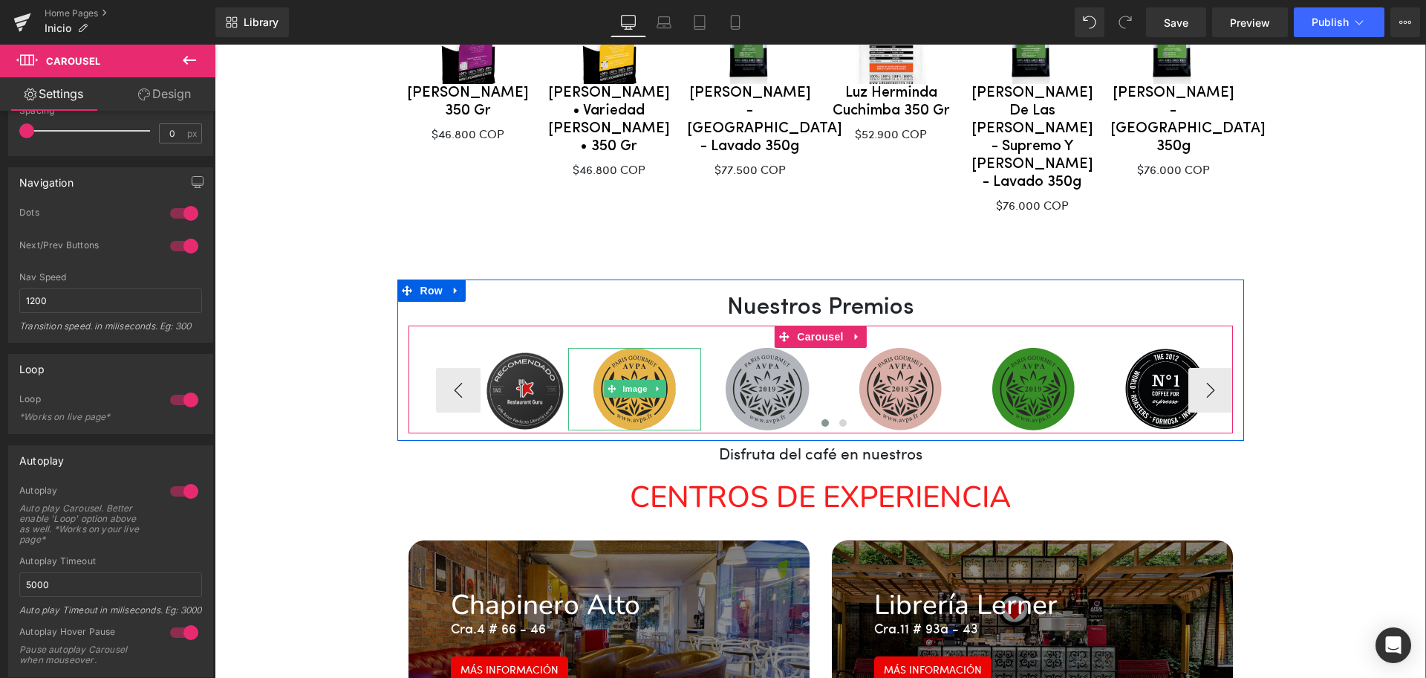
click at [629, 348] on img at bounding box center [635, 389] width 82 height 82
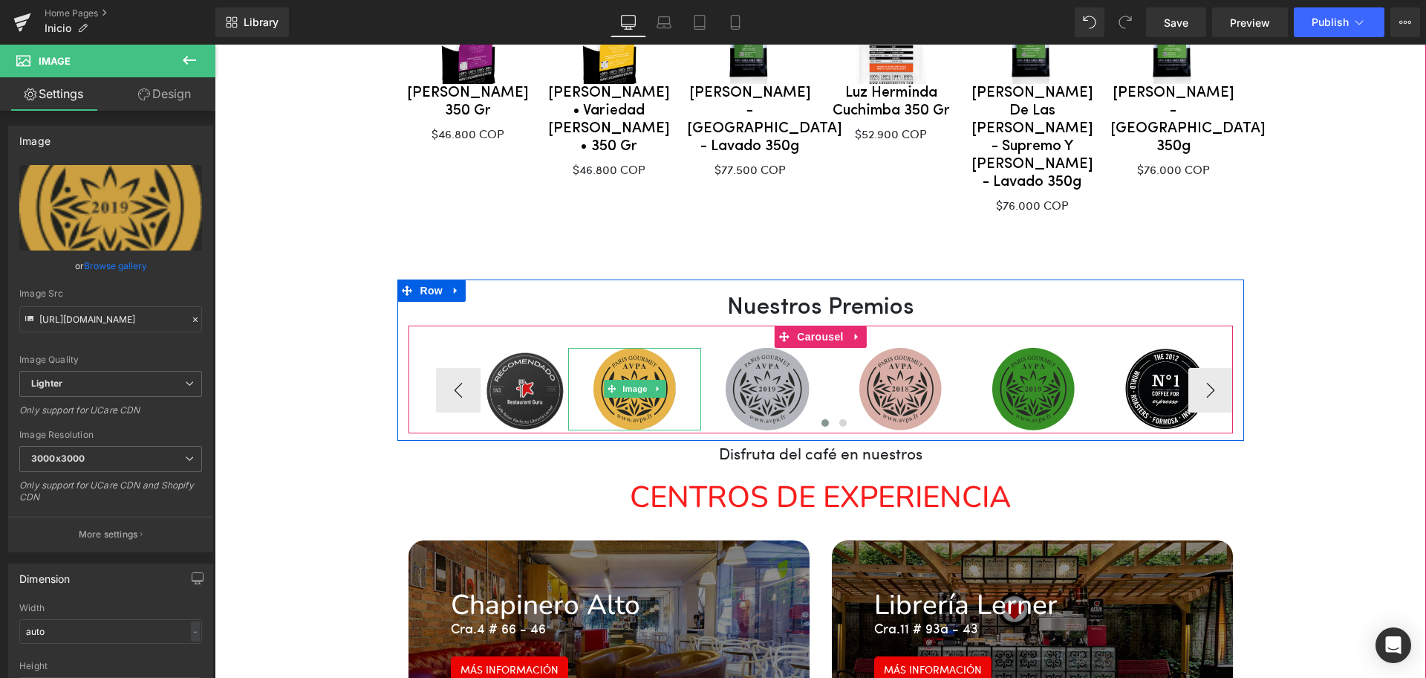
click at [617, 348] on img at bounding box center [635, 389] width 82 height 82
click at [515, 348] on img at bounding box center [502, 391] width 133 height 86
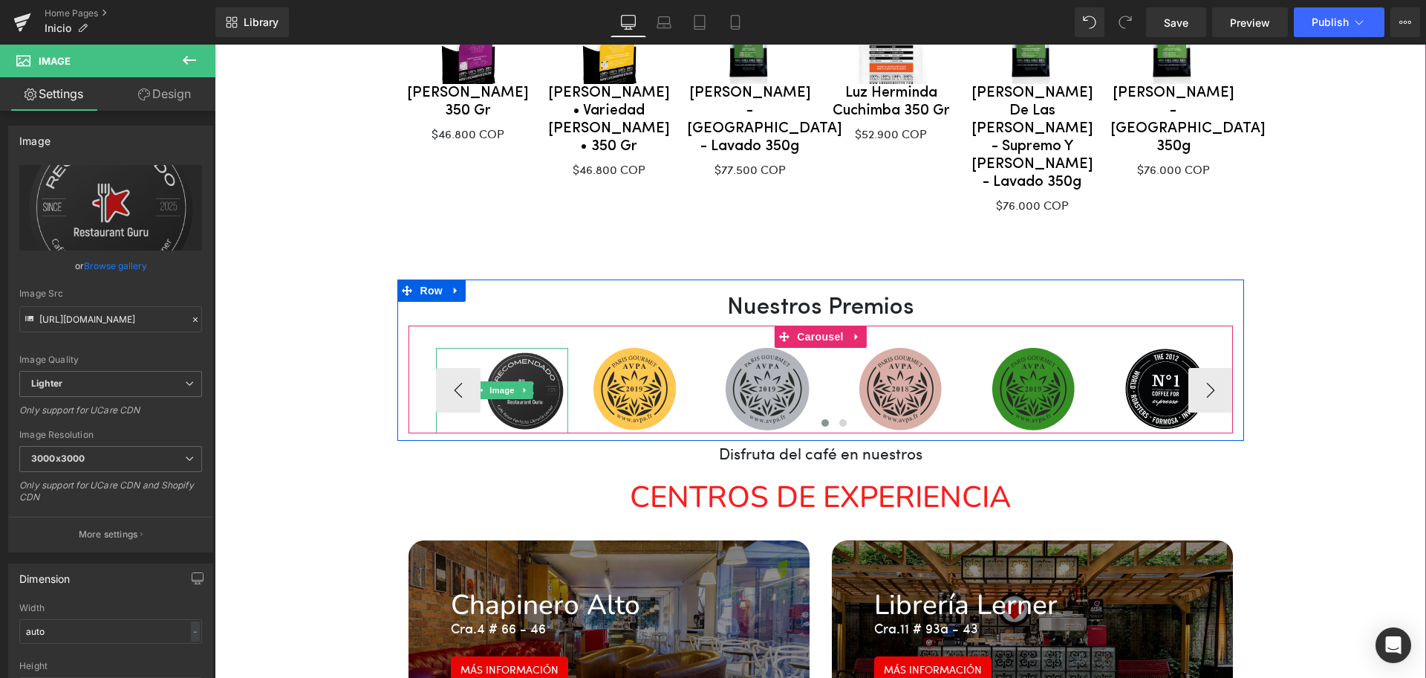
click at [533, 348] on img at bounding box center [502, 391] width 133 height 86
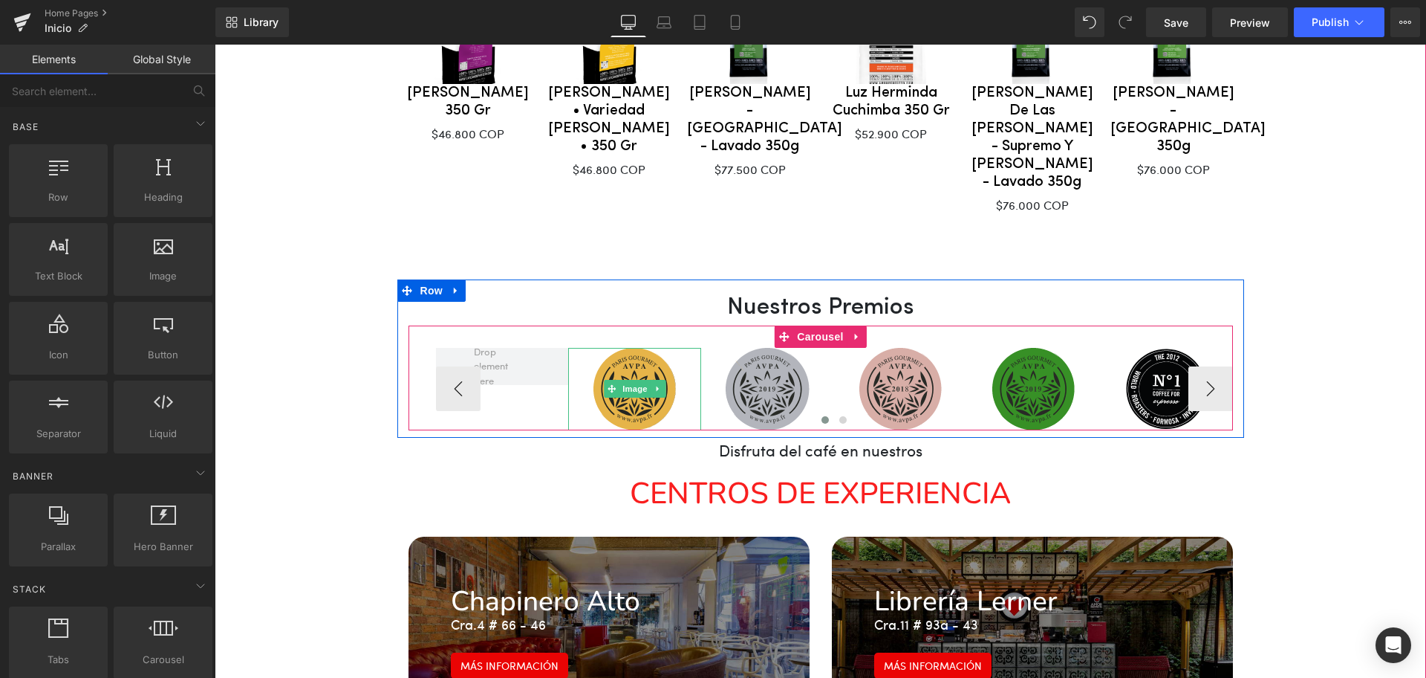
click at [621, 348] on img at bounding box center [635, 389] width 82 height 82
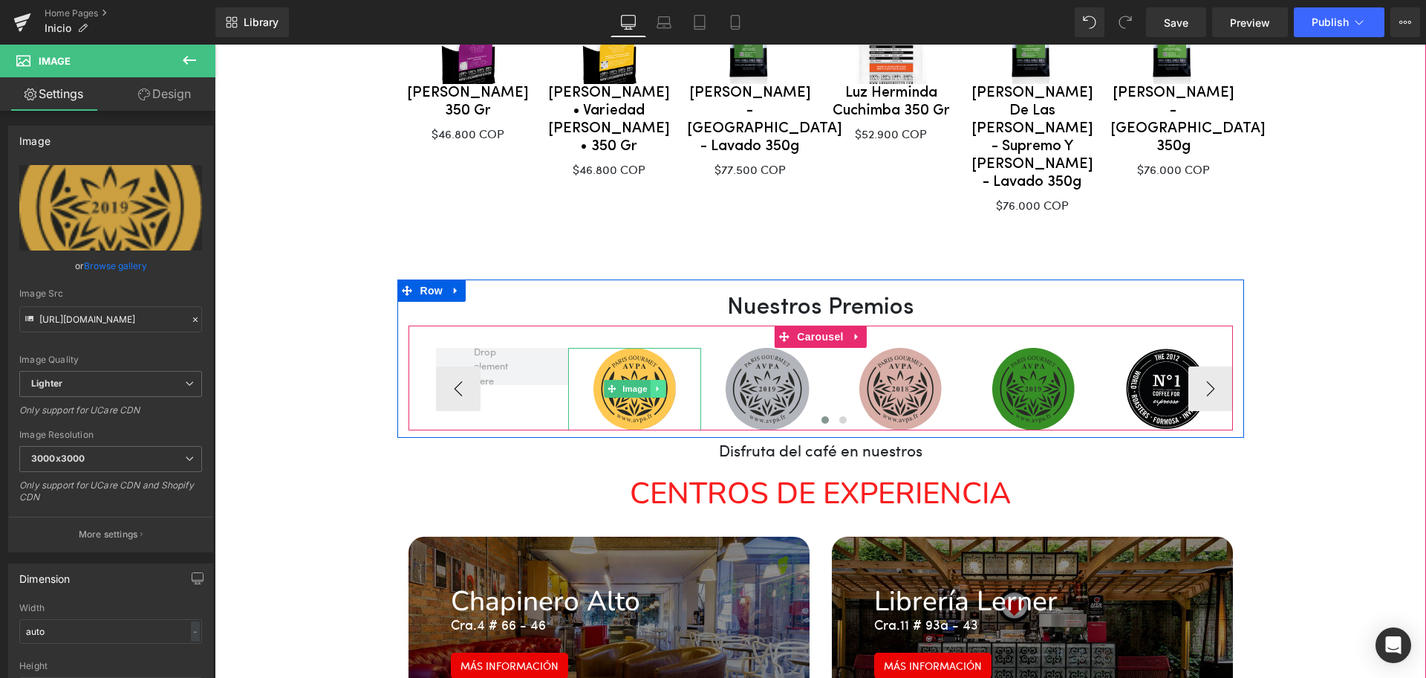
click at [654, 384] on icon at bounding box center [658, 388] width 8 height 9
click at [643, 380] on link at bounding box center [651, 389] width 16 height 18
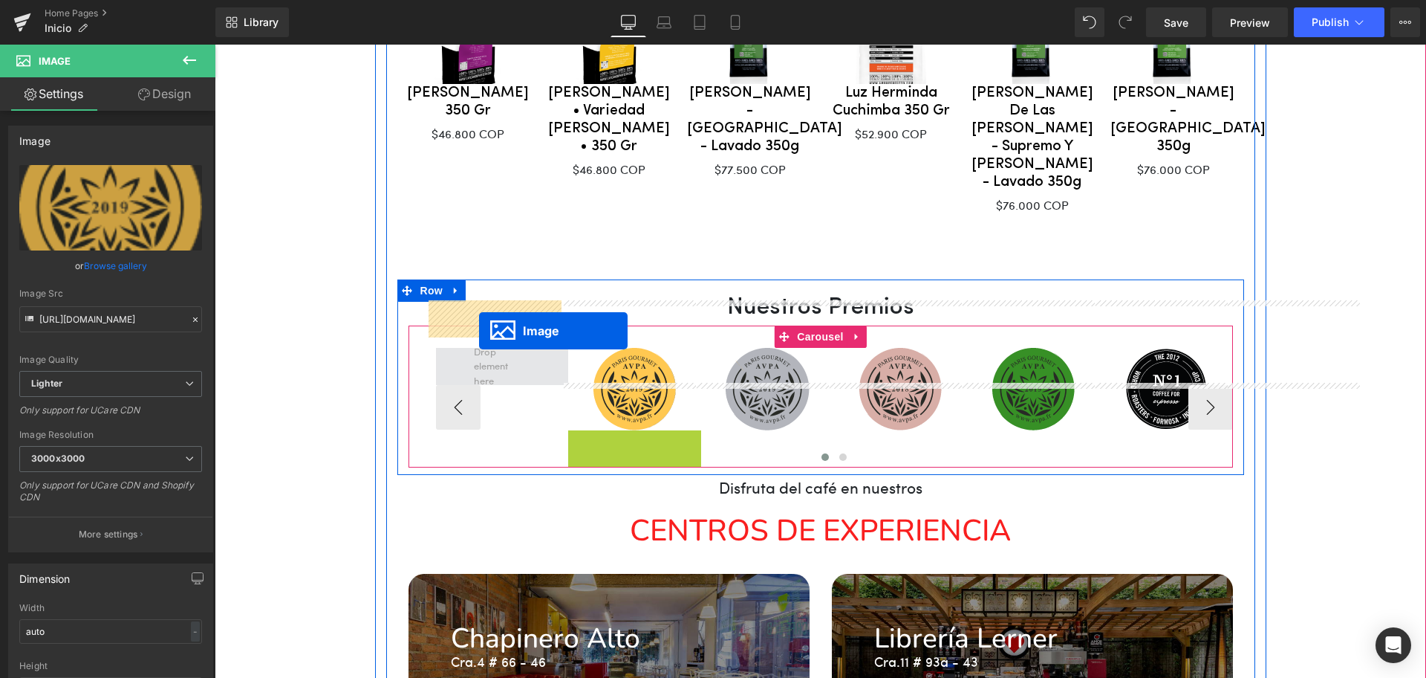
drag, startPoint x: 626, startPoint y: 423, endPoint x: 479, endPoint y: 331, distance: 172.9
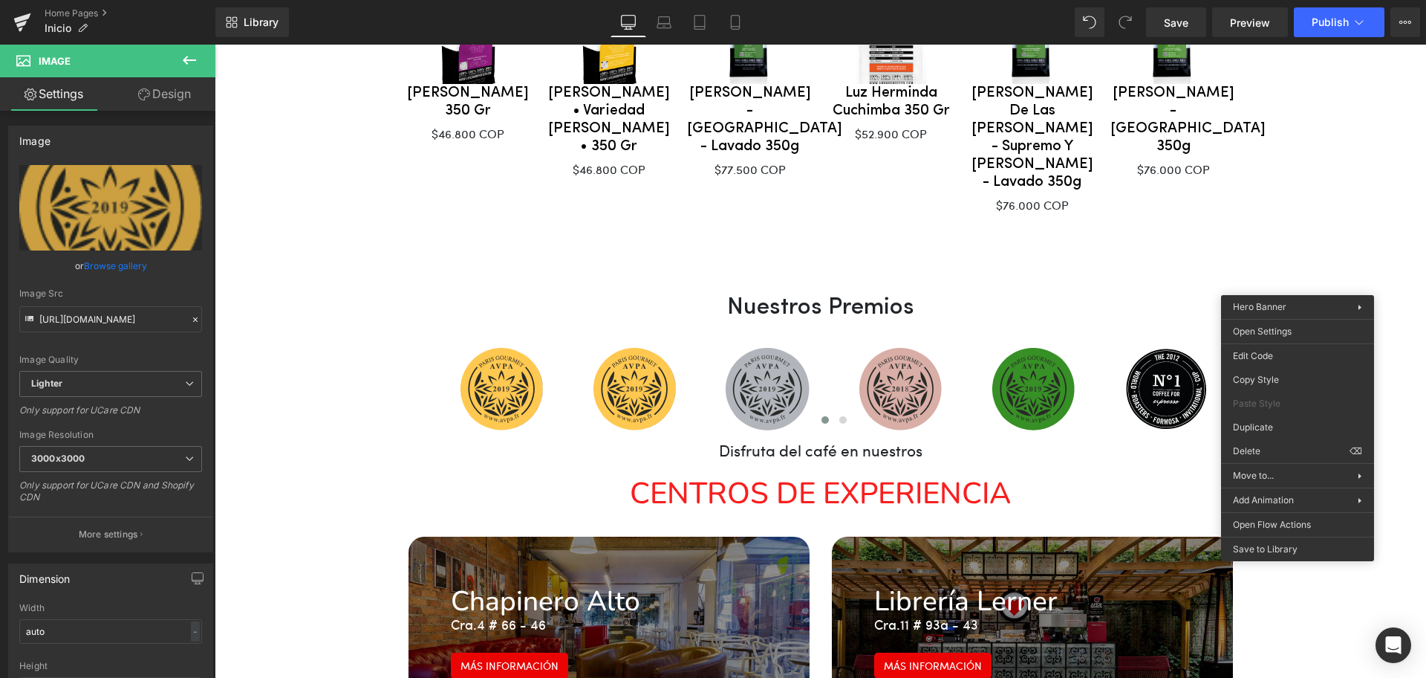
drag, startPoint x: 1640, startPoint y: 46, endPoint x: 416, endPoint y: 197, distance: 1233.7
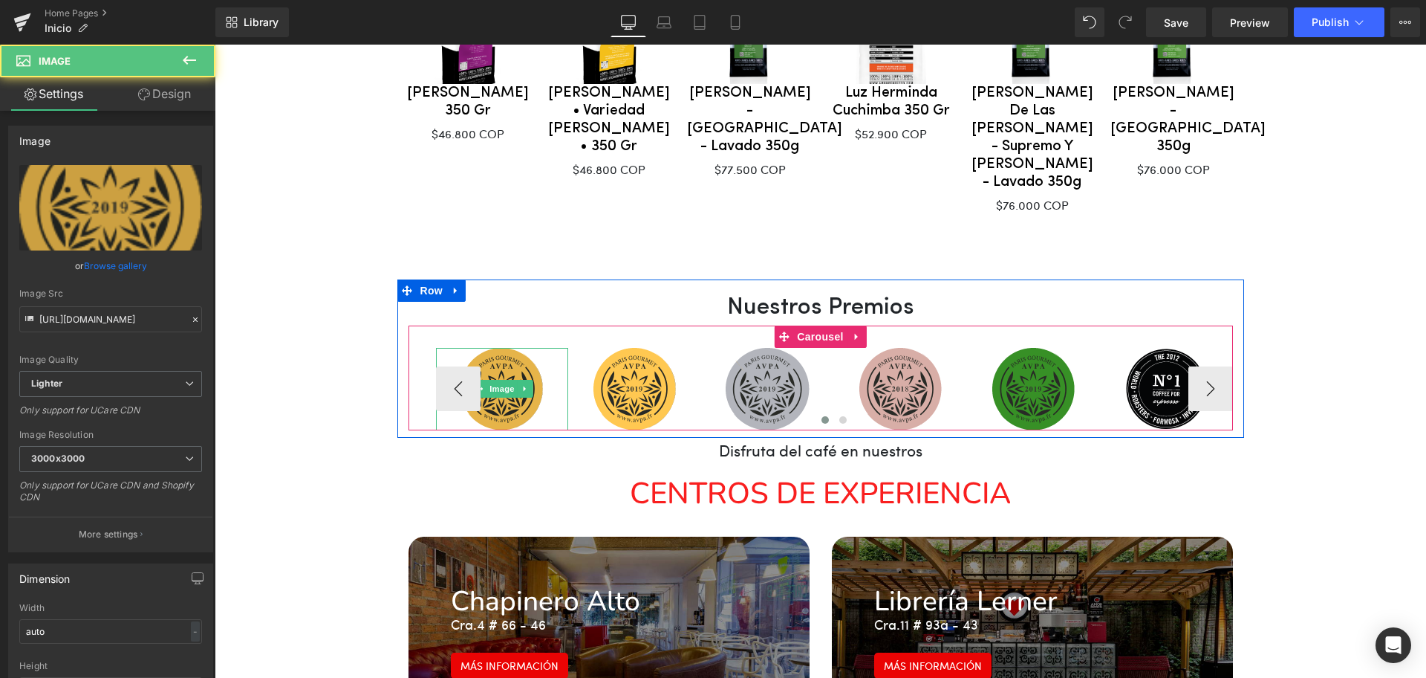
click at [521, 348] on img at bounding box center [502, 389] width 82 height 82
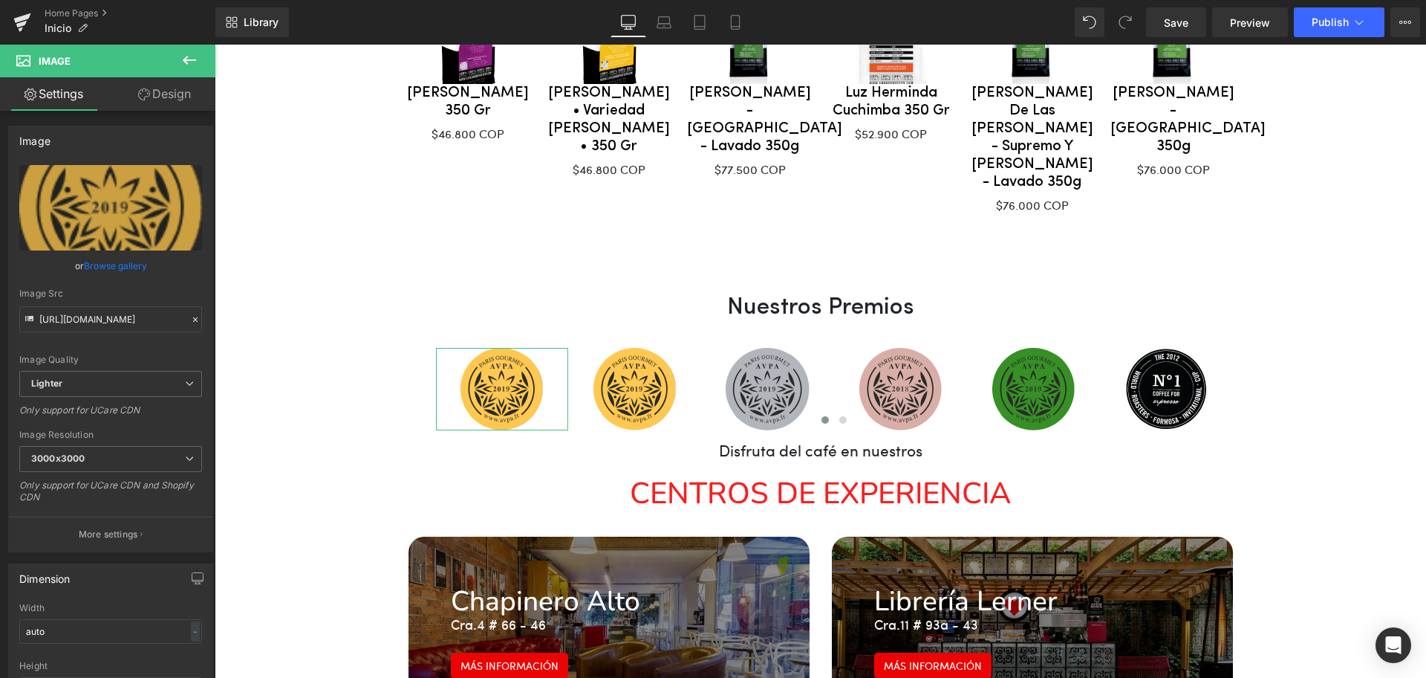
click at [114, 266] on link "Browse gallery" at bounding box center [115, 266] width 63 height 26
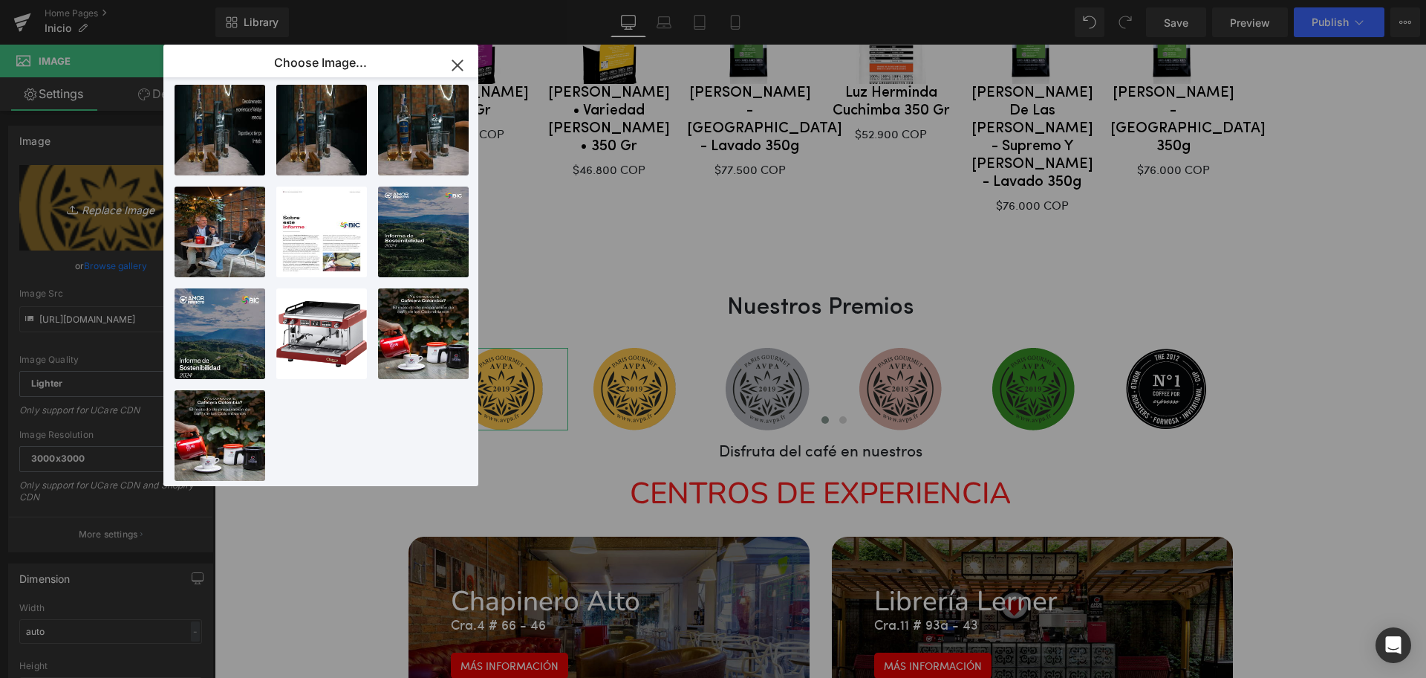
click at [94, 213] on icon "Replace Image" at bounding box center [110, 207] width 119 height 19
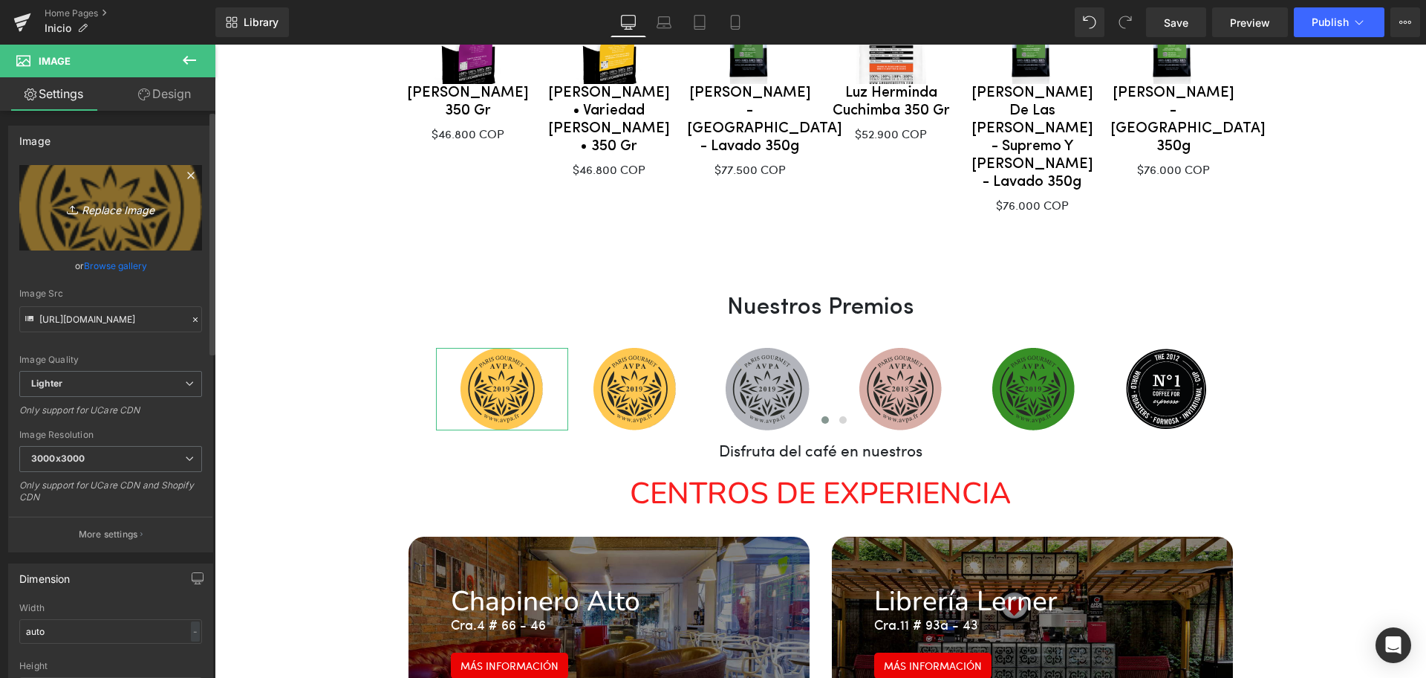
type input "C:\fakepath\logoGuru (1).png"
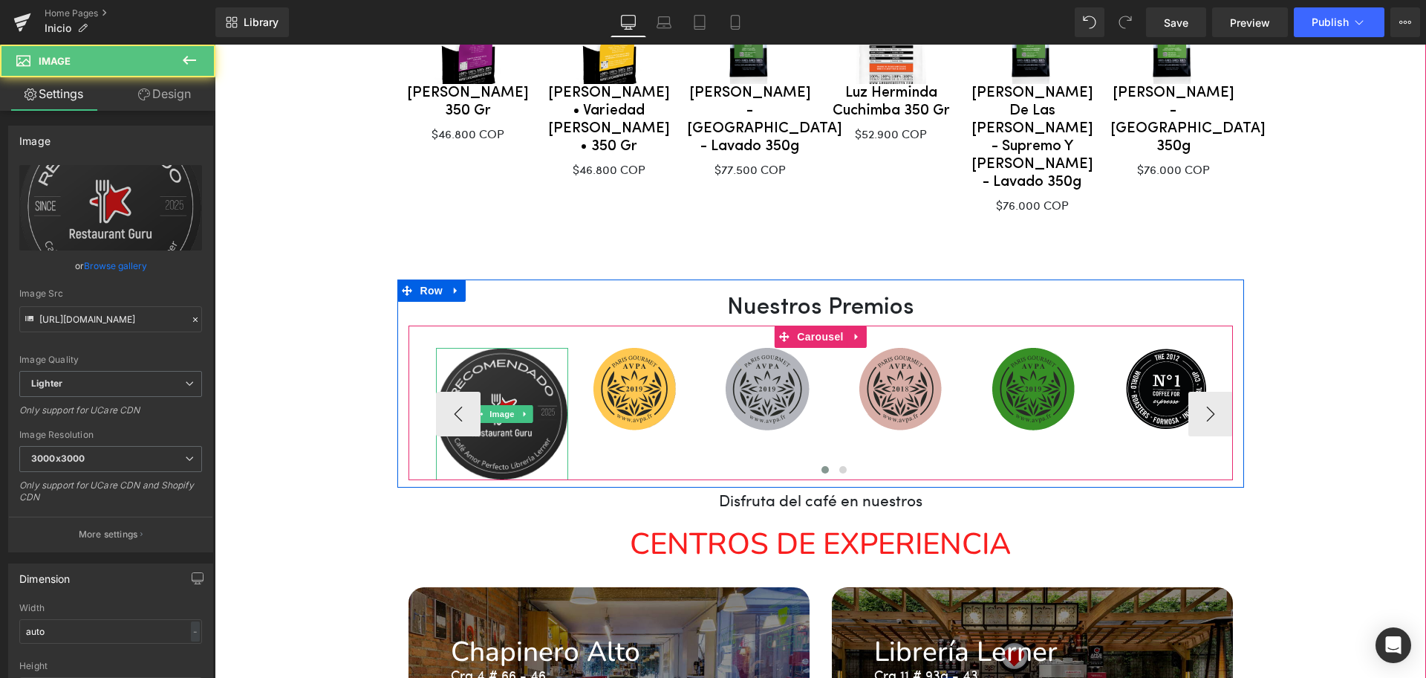
click at [528, 348] on img at bounding box center [502, 414] width 133 height 133
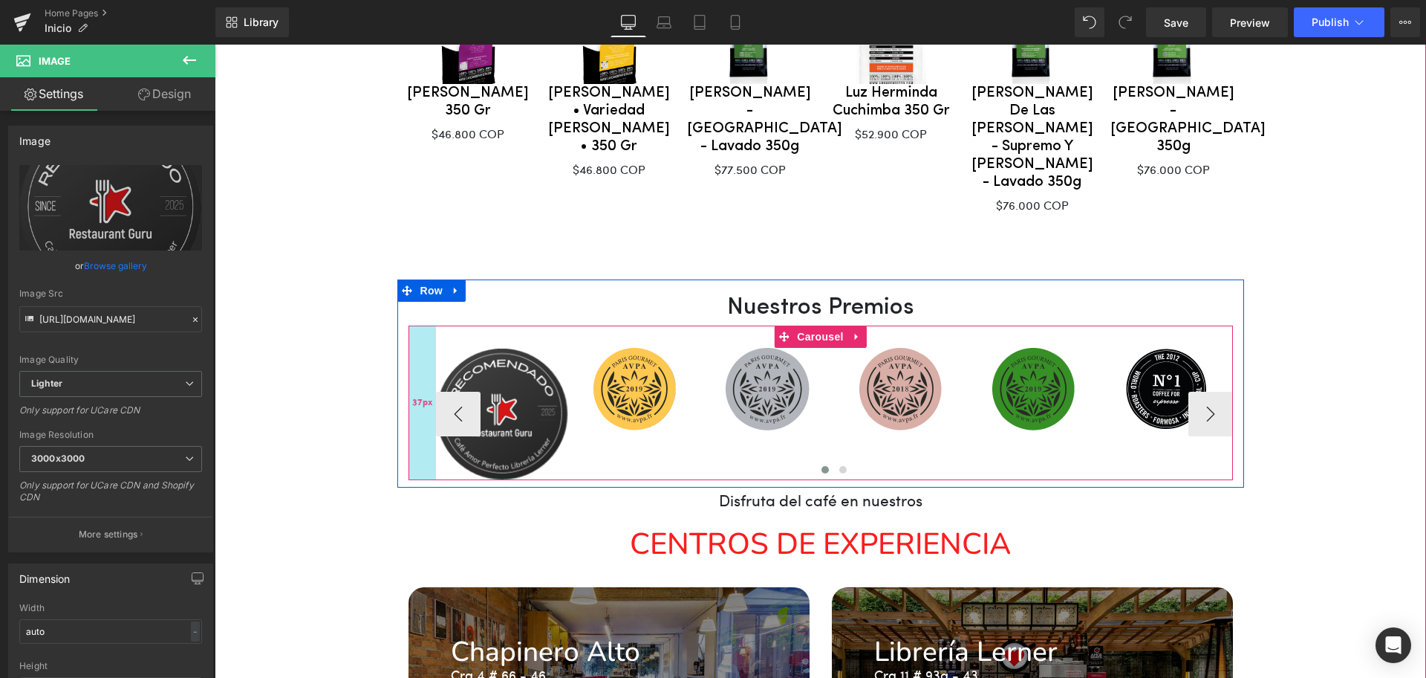
click at [409, 394] on div "37px" at bounding box center [422, 402] width 27 height 155
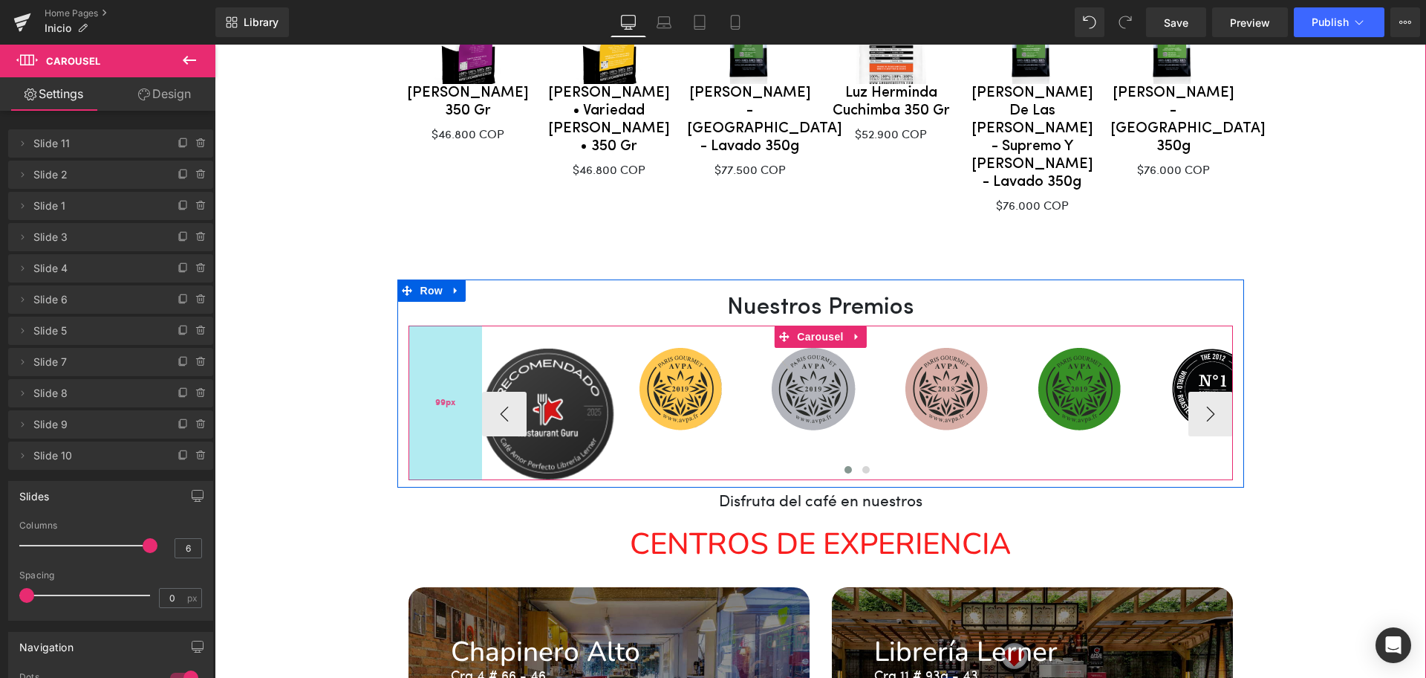
drag, startPoint x: 406, startPoint y: 394, endPoint x: 452, endPoint y: 421, distance: 53.3
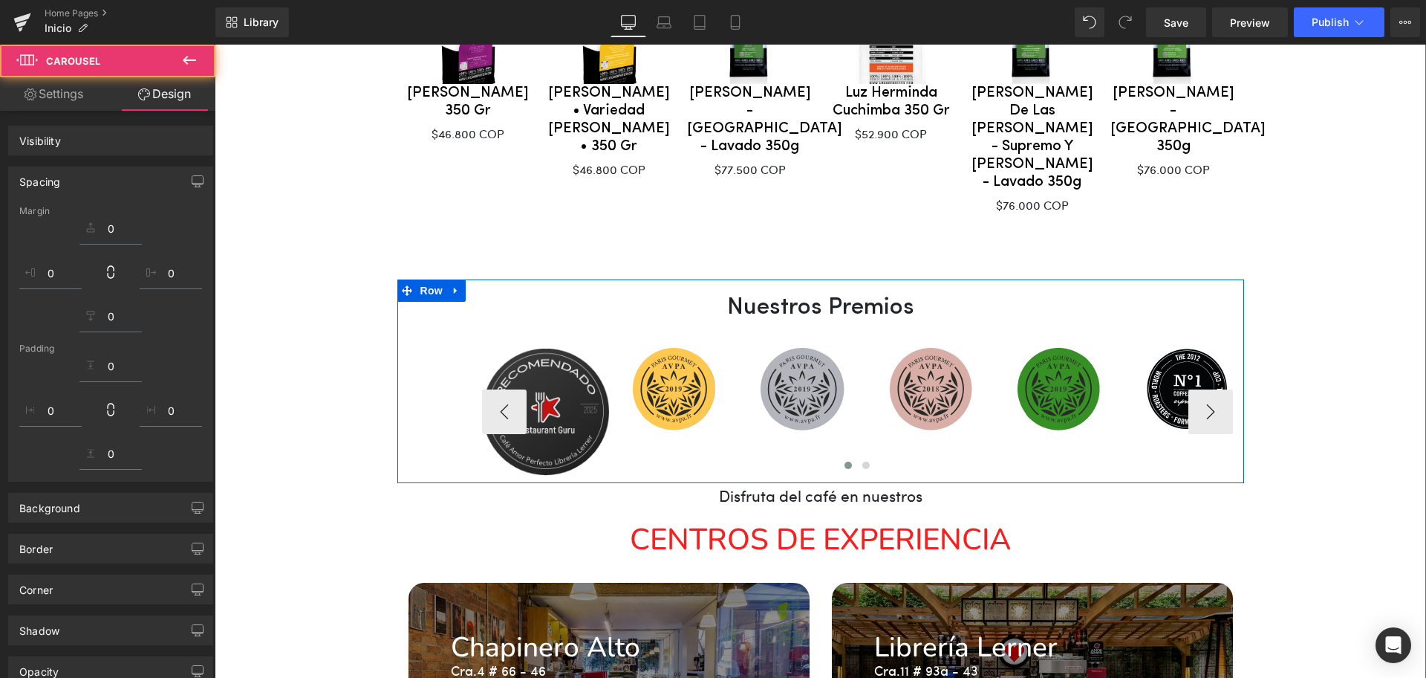
click at [603, 385] on div "Image Image Image Image Image Image Image Image" at bounding box center [1188, 412] width 1412 height 129
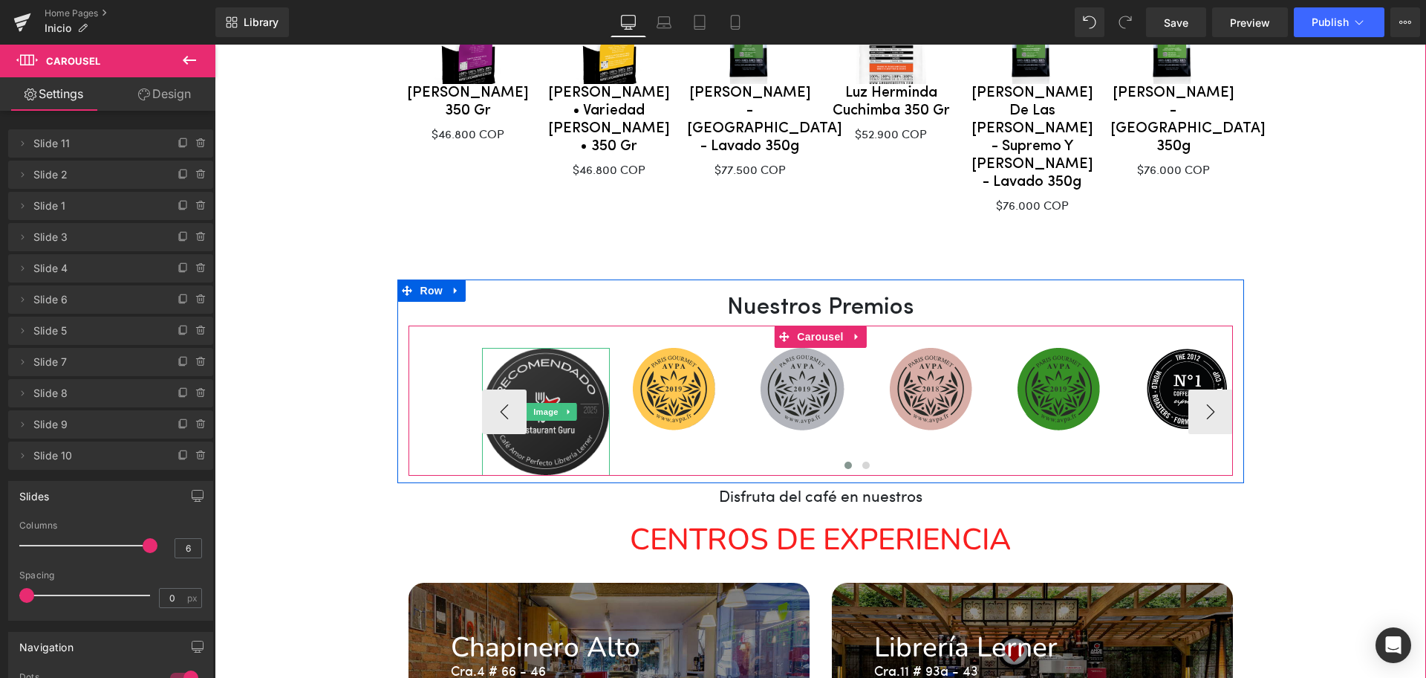
click at [593, 348] on img at bounding box center [546, 412] width 129 height 129
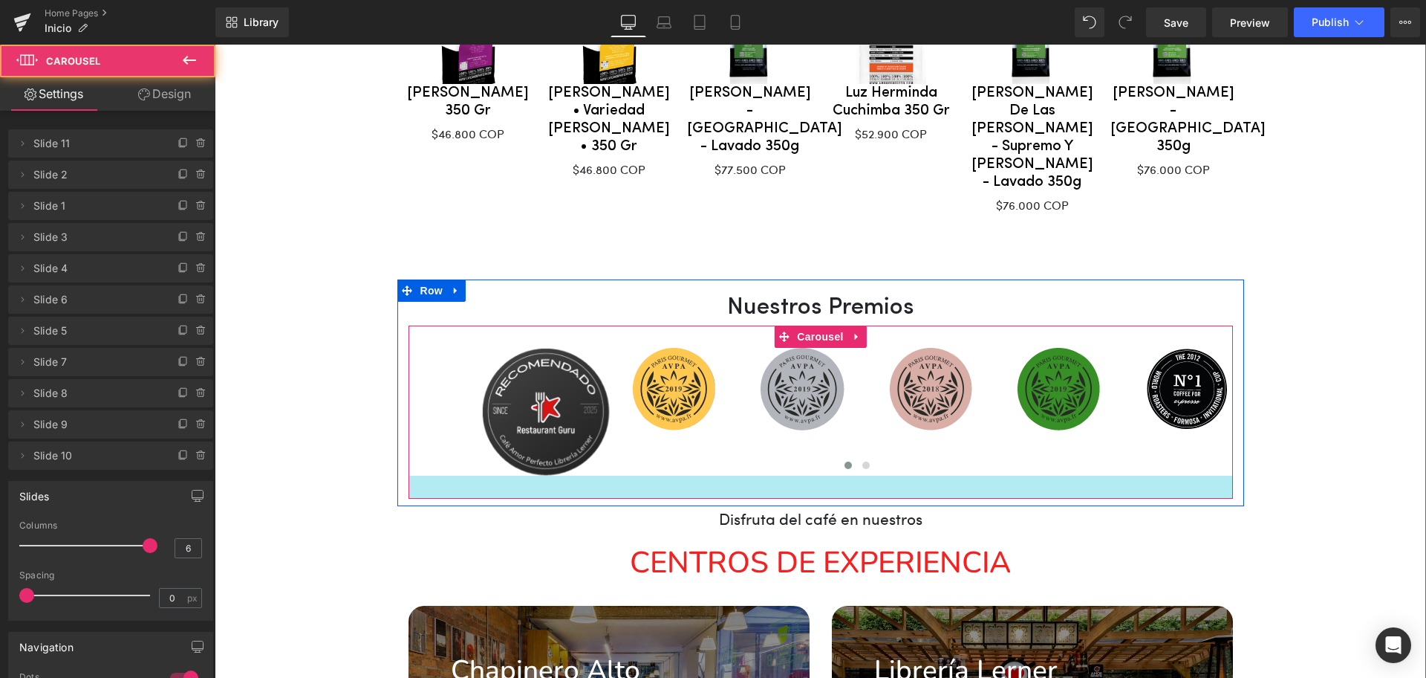
drag, startPoint x: 467, startPoint y: 425, endPoint x: 462, endPoint y: 448, distance: 23.5
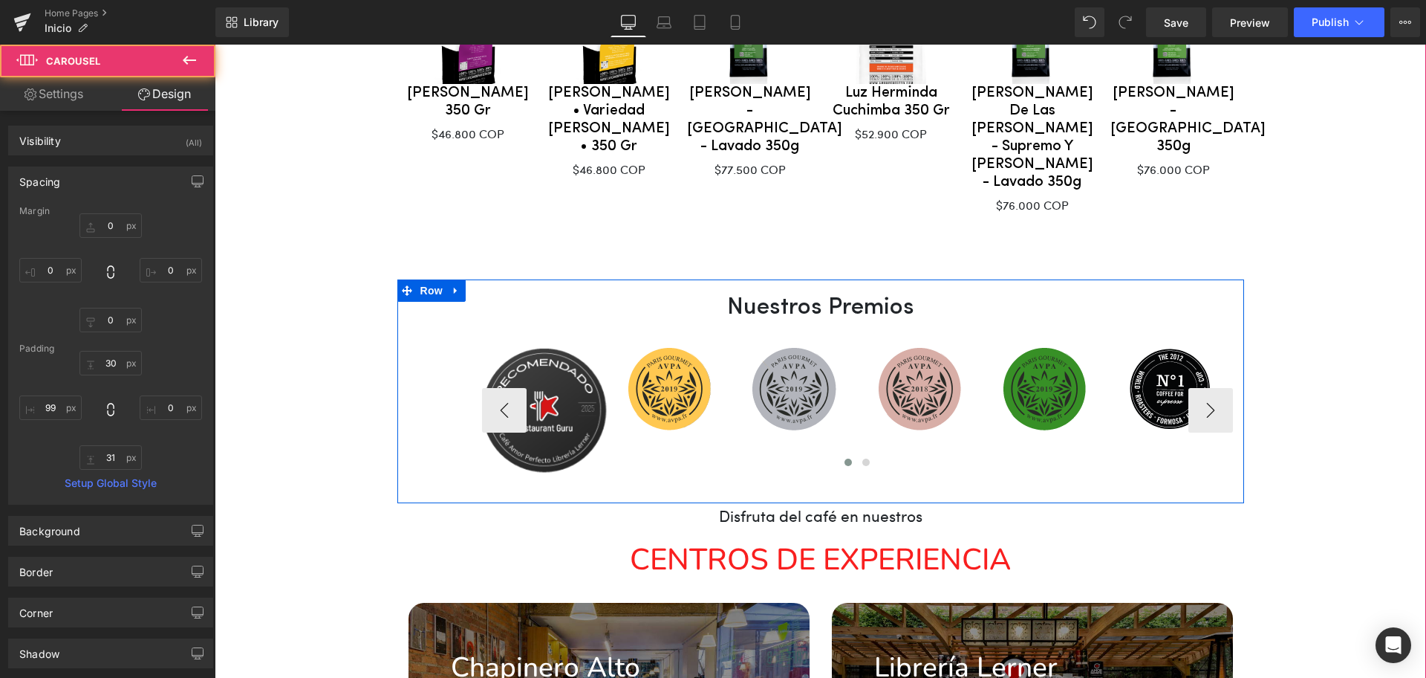
click at [605, 395] on div "Image Image Image Image Image Image Image Image" at bounding box center [1170, 411] width 1377 height 126
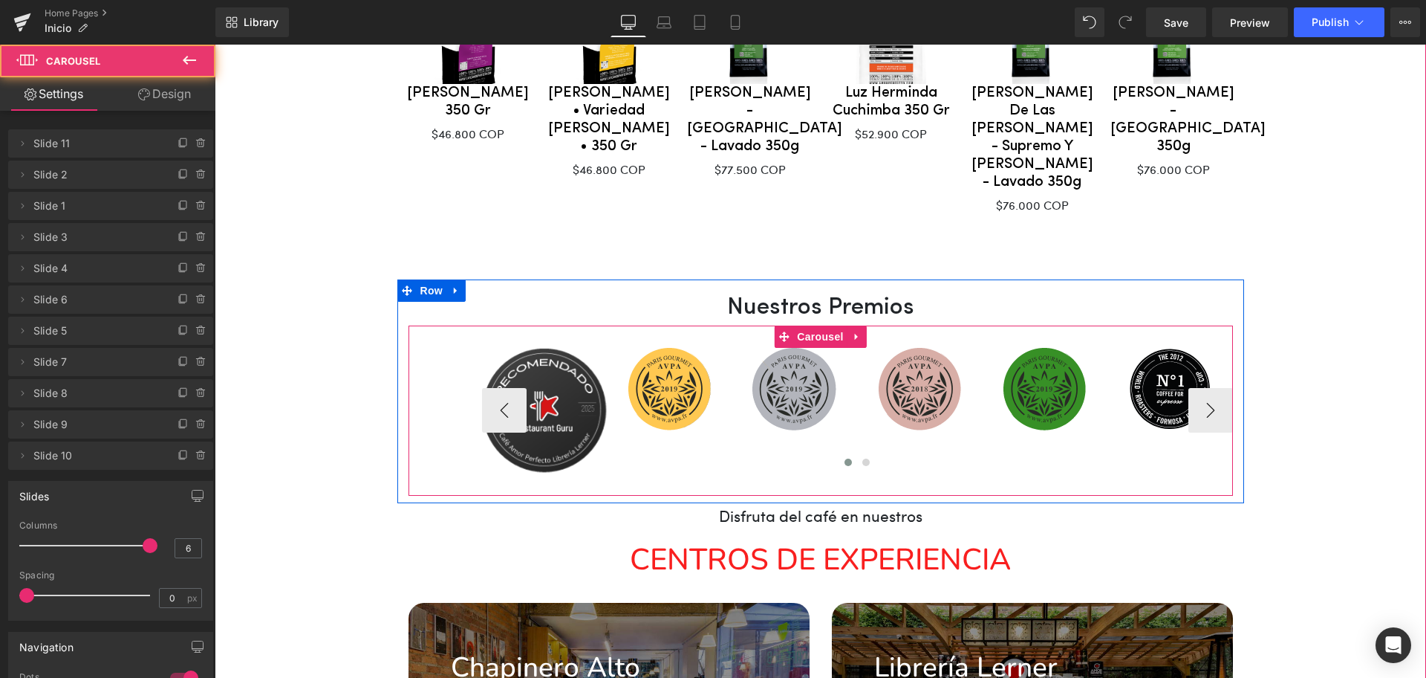
click at [490, 455] on div at bounding box center [857, 464] width 751 height 19
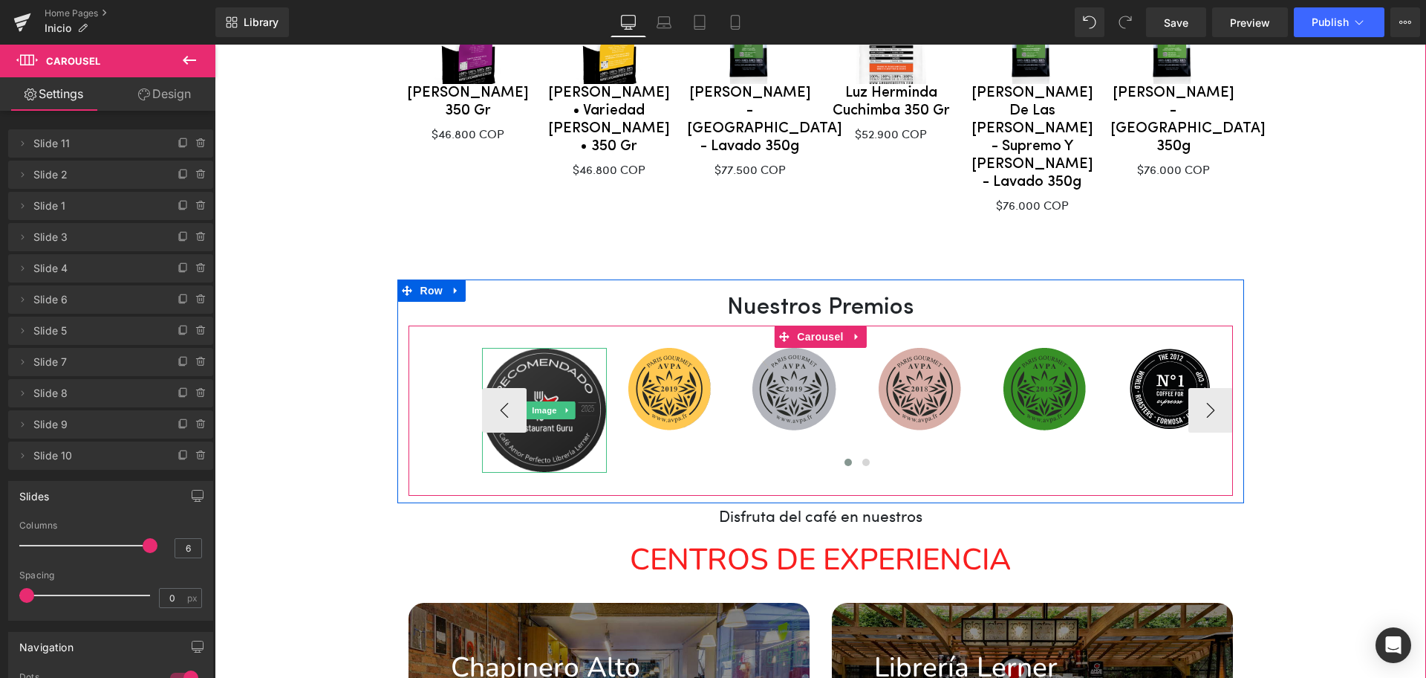
click at [595, 380] on img at bounding box center [545, 411] width 126 height 126
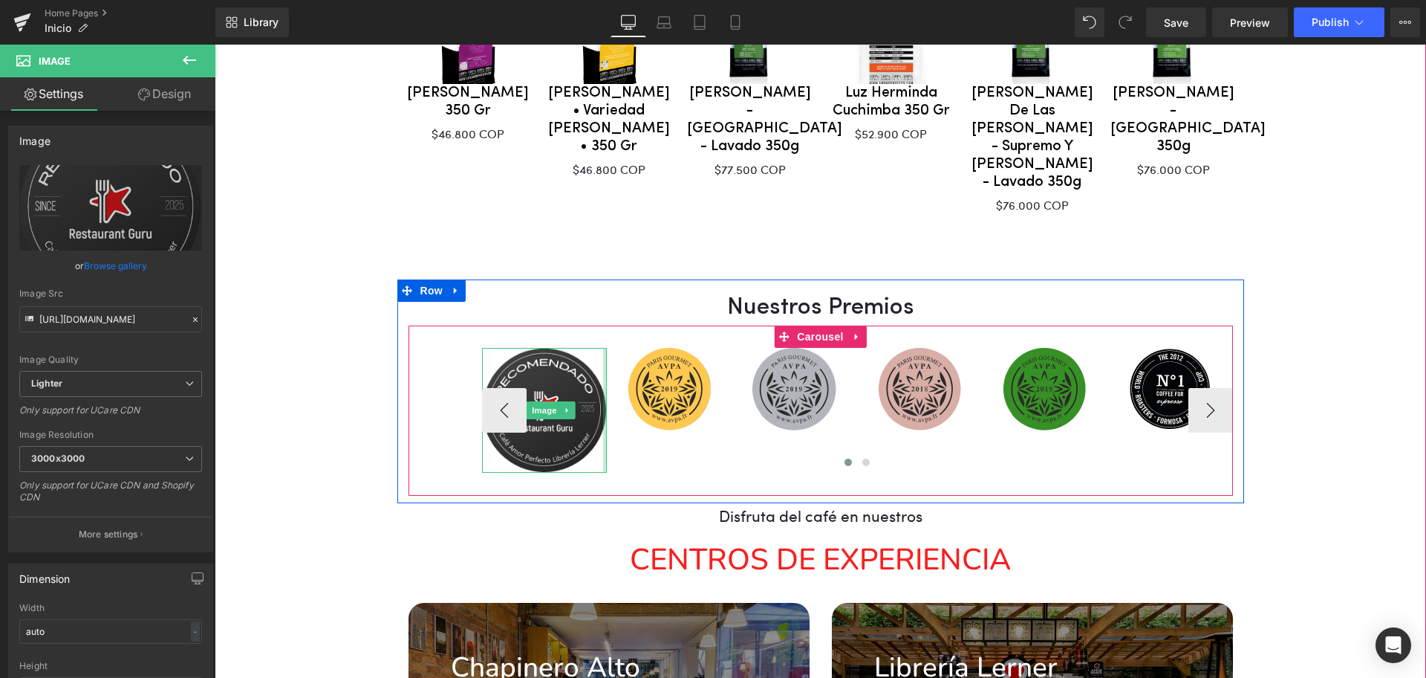
click at [603, 372] on div at bounding box center [605, 411] width 4 height 126
click at [536, 401] on span "Image" at bounding box center [544, 410] width 31 height 18
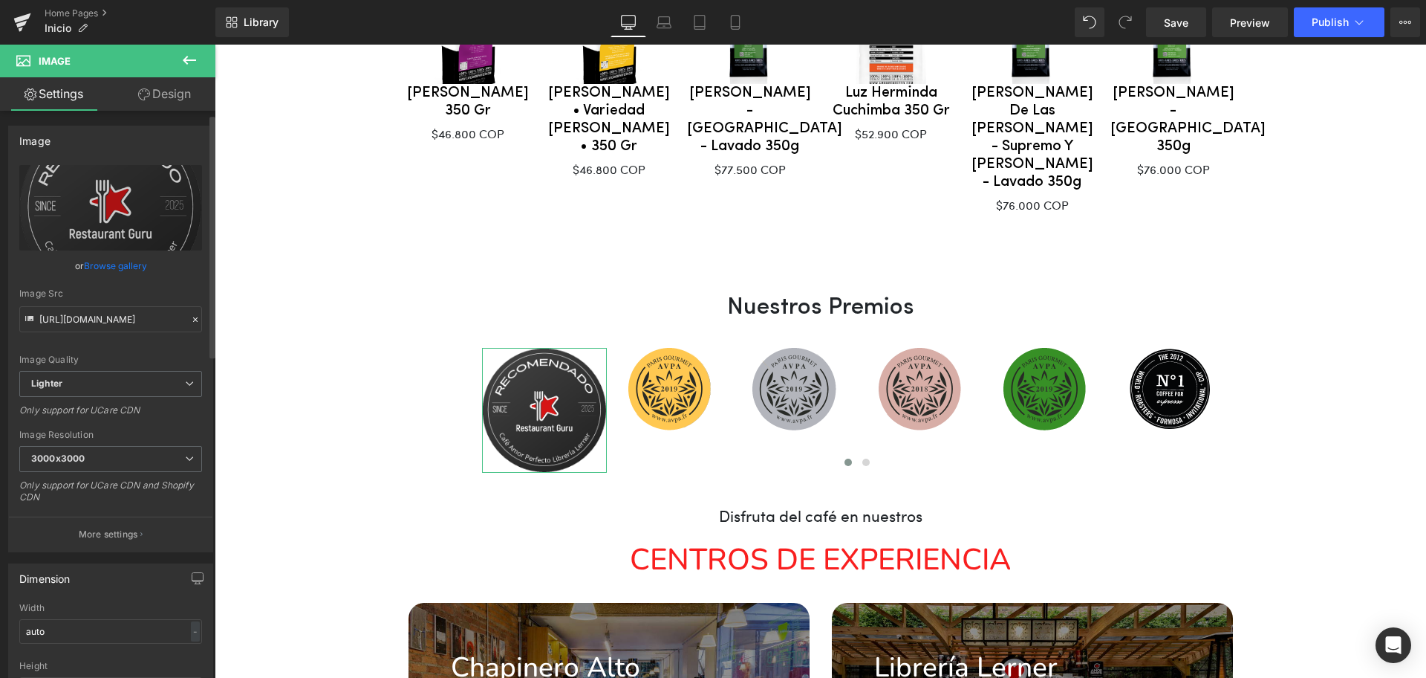
scroll to position [93, 0]
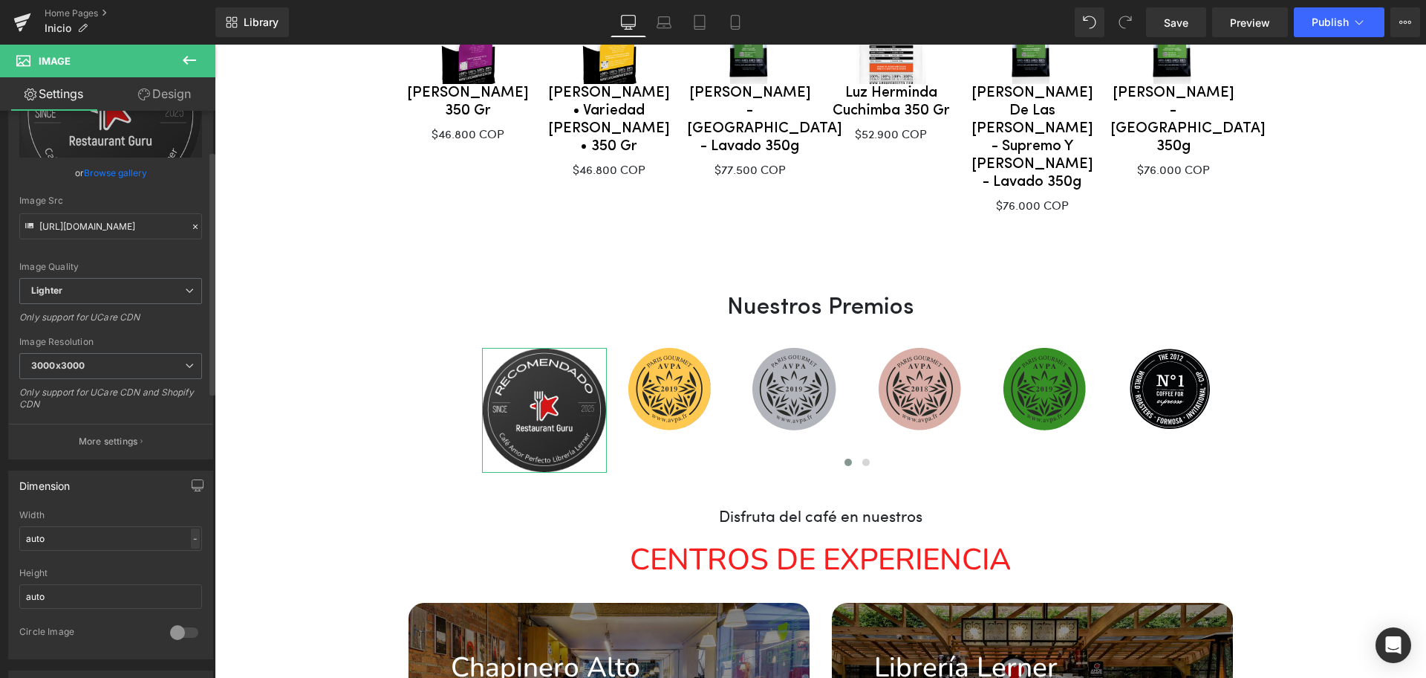
click at [191, 531] on div "-" at bounding box center [195, 538] width 9 height 20
click at [189, 582] on li "px" at bounding box center [192, 583] width 19 height 22
click at [146, 545] on input "auto" at bounding box center [110, 538] width 183 height 25
drag, startPoint x: 146, startPoint y: 545, endPoint x: 10, endPoint y: 557, distance: 137.3
click at [10, 557] on div "auto Width auto px % px auto Height auto 0 Circle Image" at bounding box center [111, 584] width 204 height 149
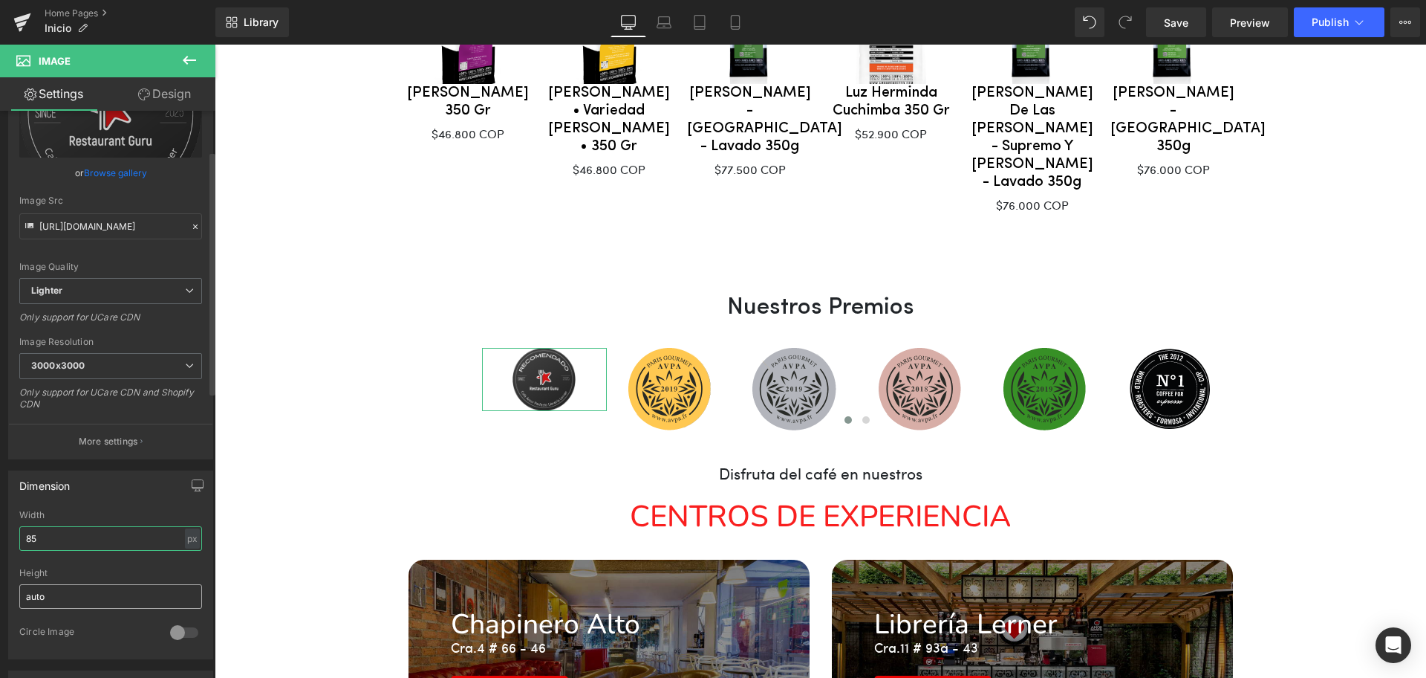
type input "85"
drag, startPoint x: 58, startPoint y: 606, endPoint x: 0, endPoint y: 594, distance: 59.0
click at [0, 594] on div "Dimension auto Width 85 px % px auto Height auto 0 Circle Image" at bounding box center [111, 559] width 222 height 200
type input "8"
type input "90"
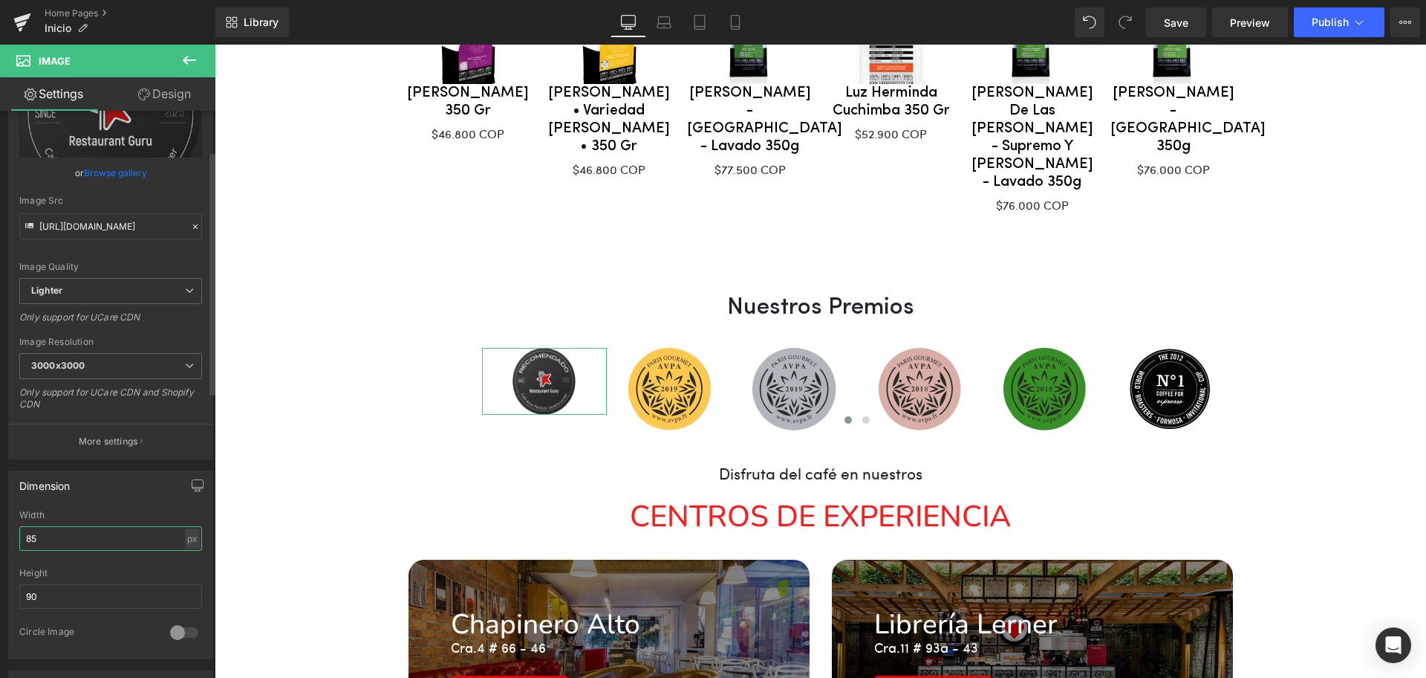
drag, startPoint x: 41, startPoint y: 542, endPoint x: 0, endPoint y: 540, distance: 40.9
click at [0, 540] on div "Dimension auto Width 85 px % px auto Height 90 0 Circle Image" at bounding box center [111, 559] width 222 height 200
type input "120"
drag, startPoint x: 55, startPoint y: 593, endPoint x: 0, endPoint y: 582, distance: 56.0
click at [0, 582] on div "Dimension auto Width 120 px % px auto Height 90 0 Circle Image" at bounding box center [111, 559] width 222 height 200
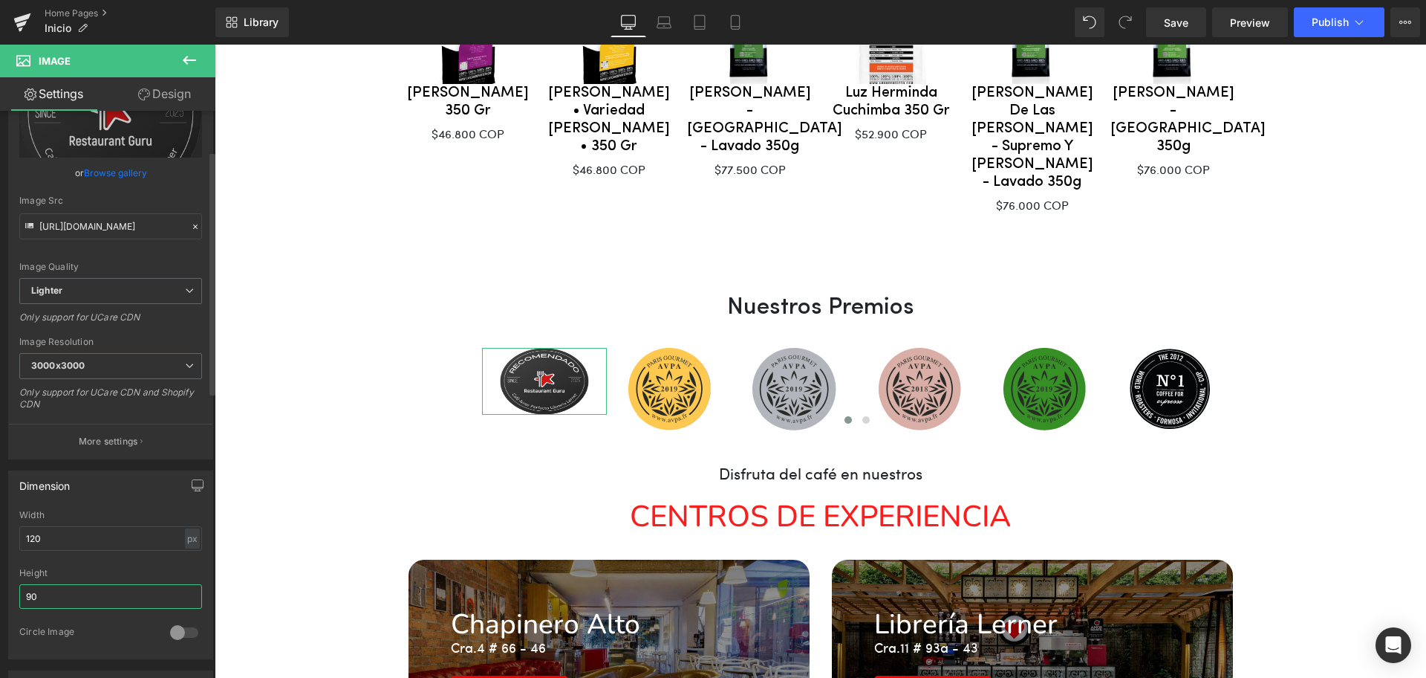
type input "2"
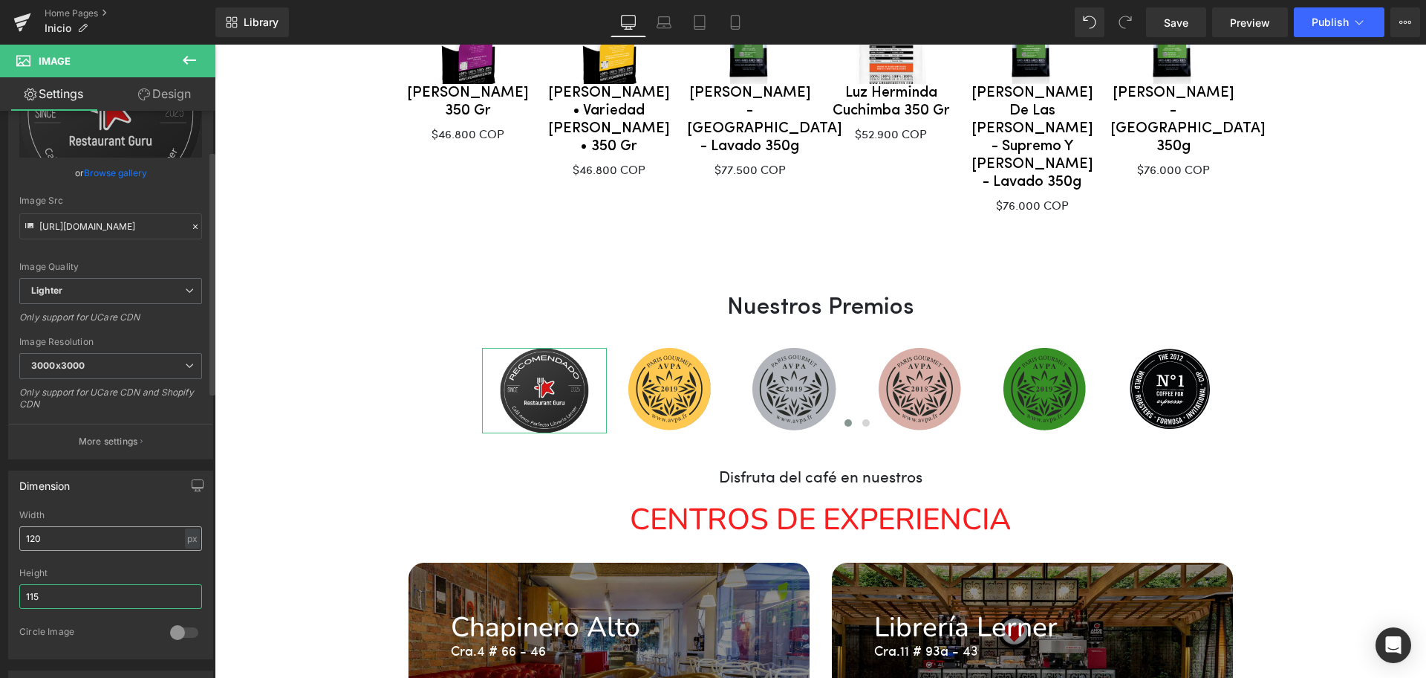
type input "115"
drag, startPoint x: 44, startPoint y: 540, endPoint x: 0, endPoint y: 539, distance: 43.8
click at [0, 539] on div "Dimension auto Width 120 px % px auto Height 115 0 Circle Image" at bounding box center [111, 559] width 222 height 200
type input "115"
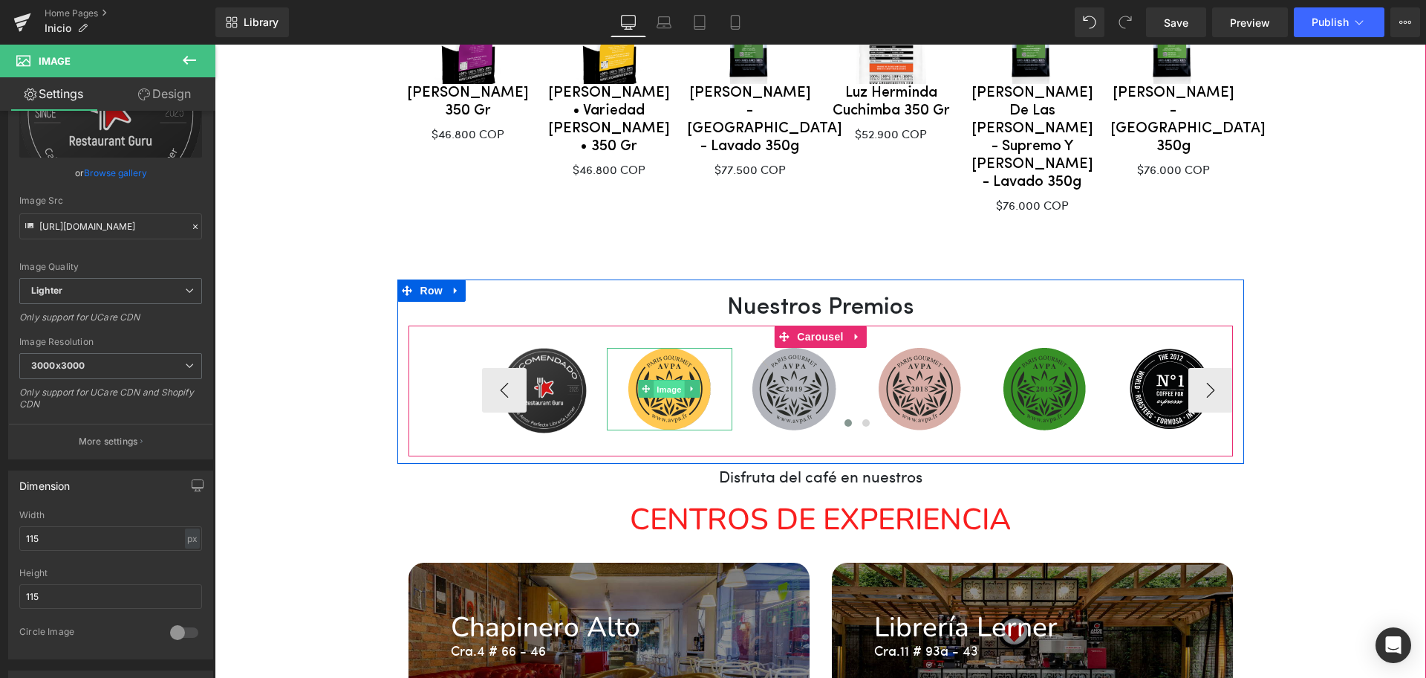
click at [655, 380] on span "Image" at bounding box center [669, 389] width 31 height 18
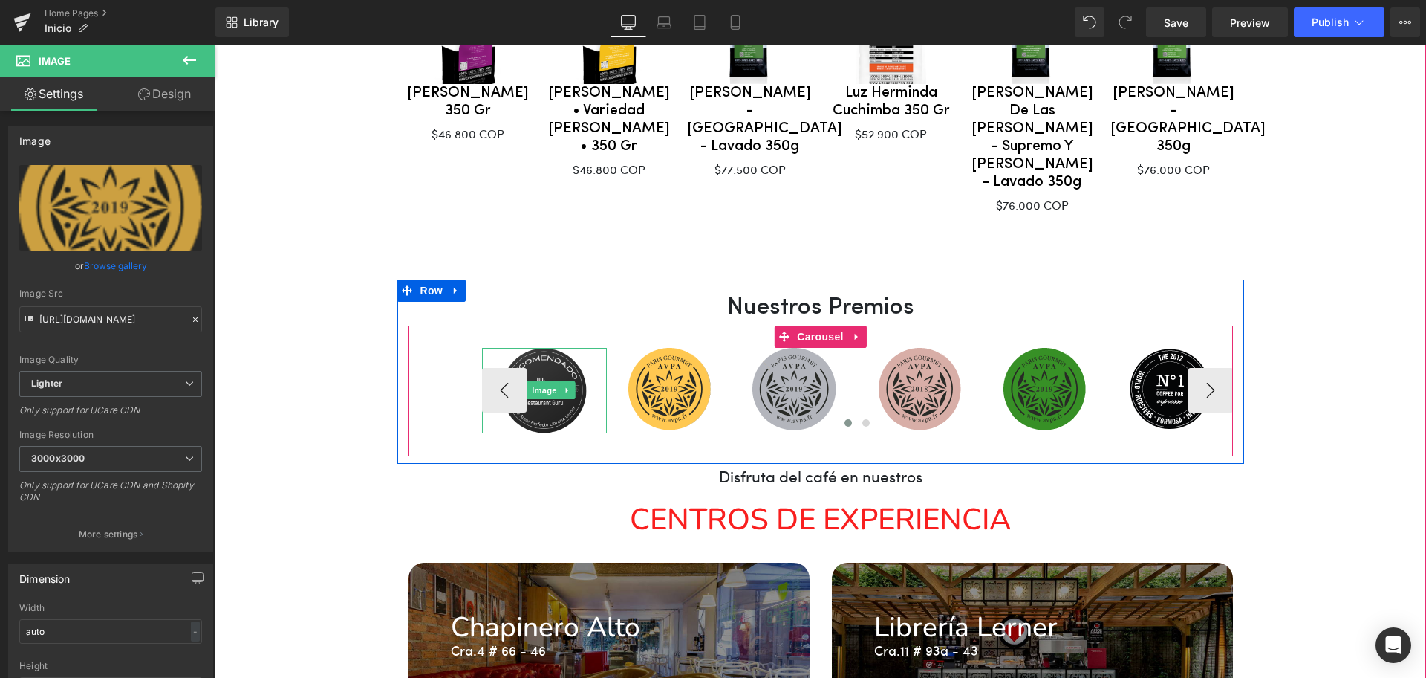
click at [561, 348] on img at bounding box center [543, 390] width 85 height 85
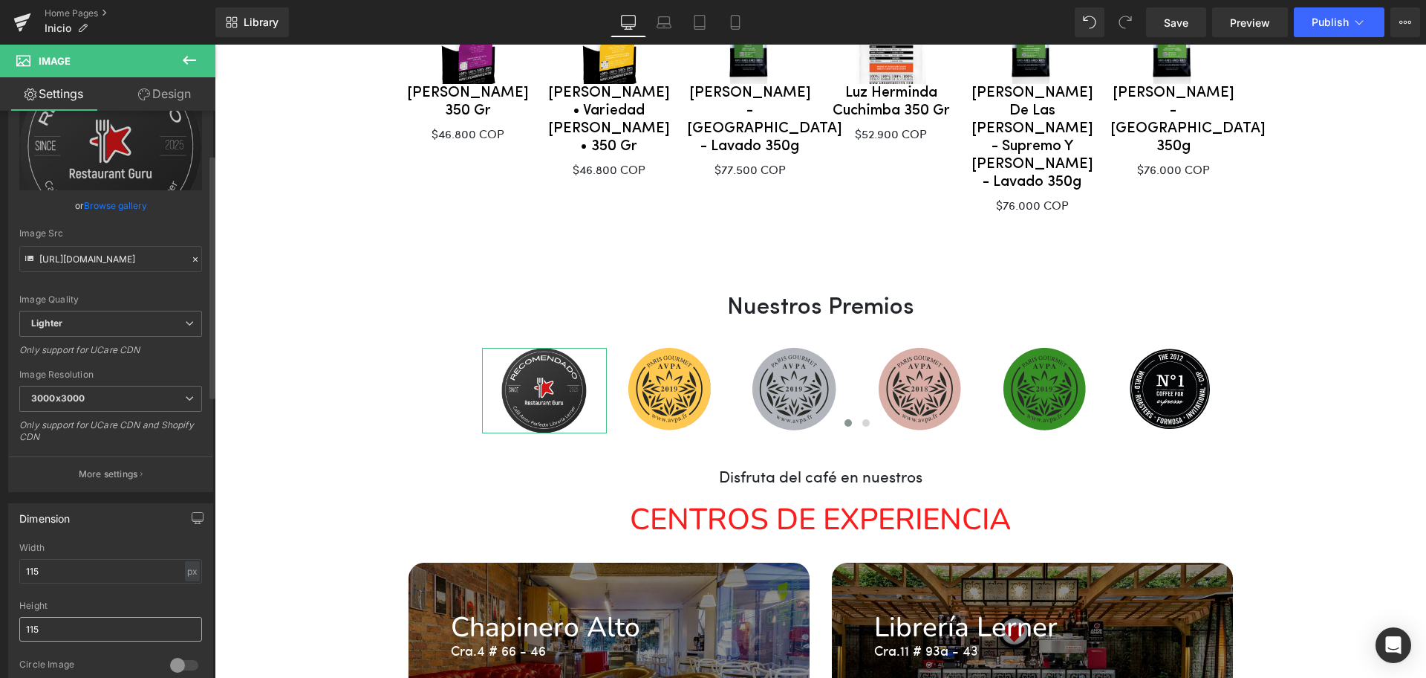
scroll to position [186, 0]
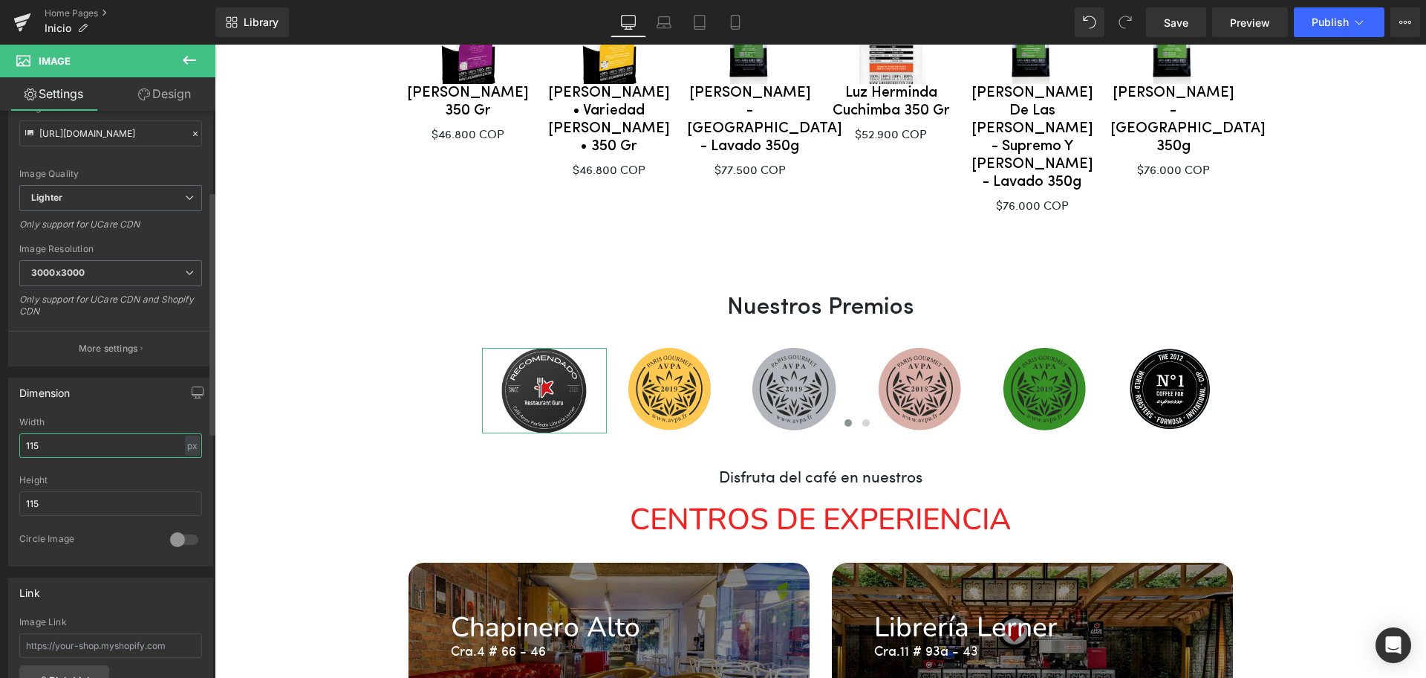
drag, startPoint x: 28, startPoint y: 441, endPoint x: 4, endPoint y: 437, distance: 24.2
click at [4, 437] on div "Dimension 115px Width 115 px % px 115px Height 115 0 Circle Image" at bounding box center [111, 466] width 222 height 200
type input "114"
click at [79, 505] on input "115" at bounding box center [110, 503] width 183 height 25
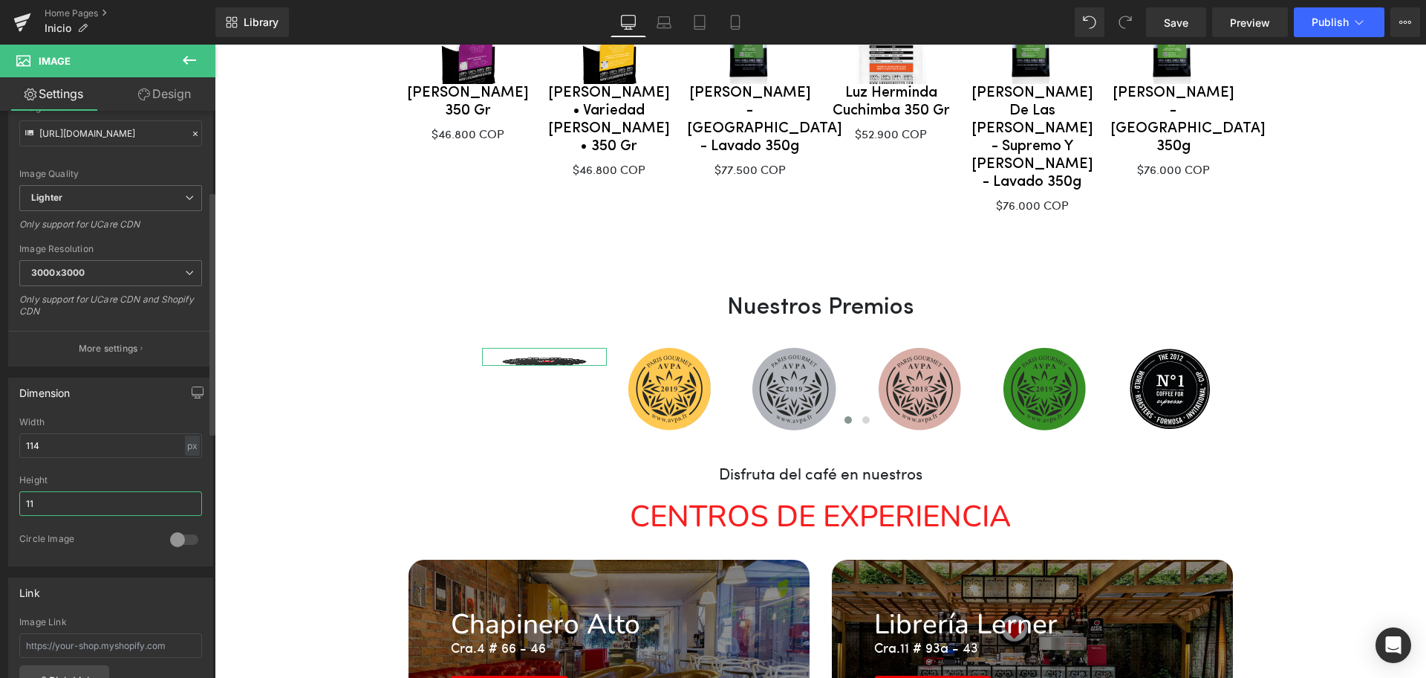
type input "114"
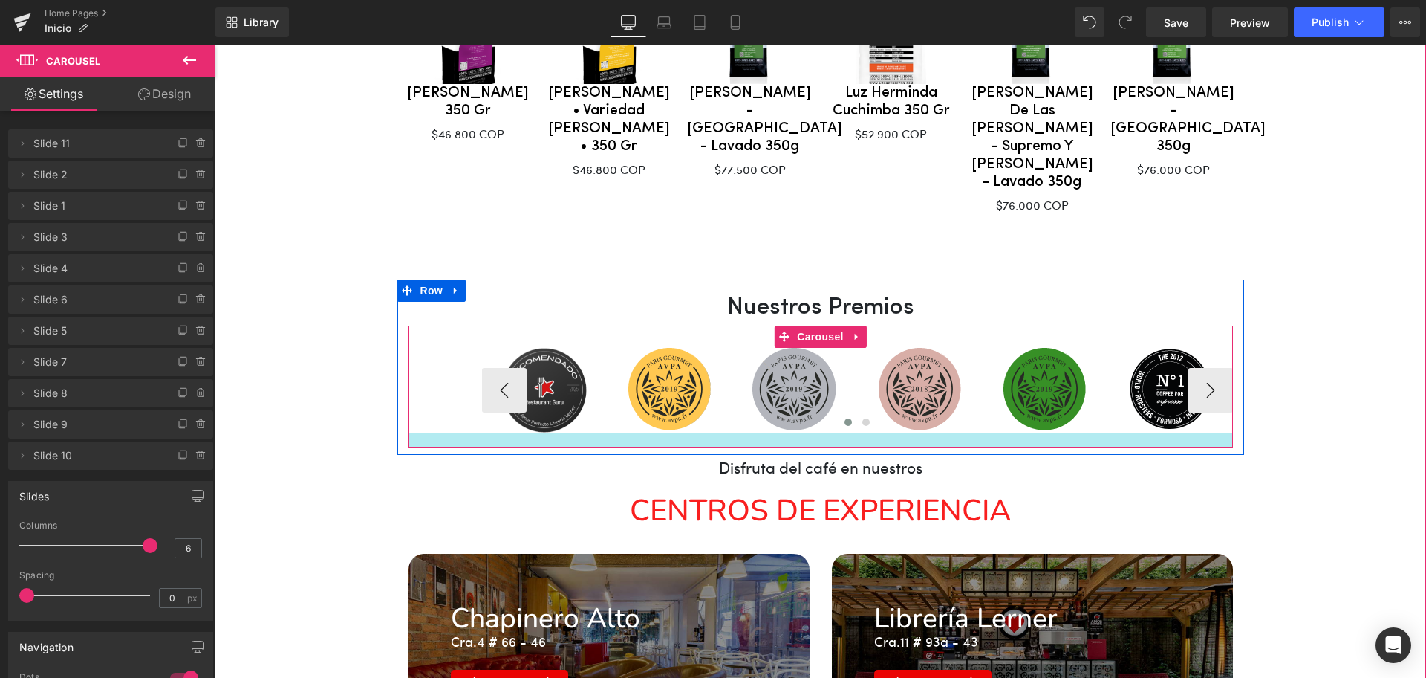
drag, startPoint x: 600, startPoint y: 404, endPoint x: 604, endPoint y: 396, distance: 9.0
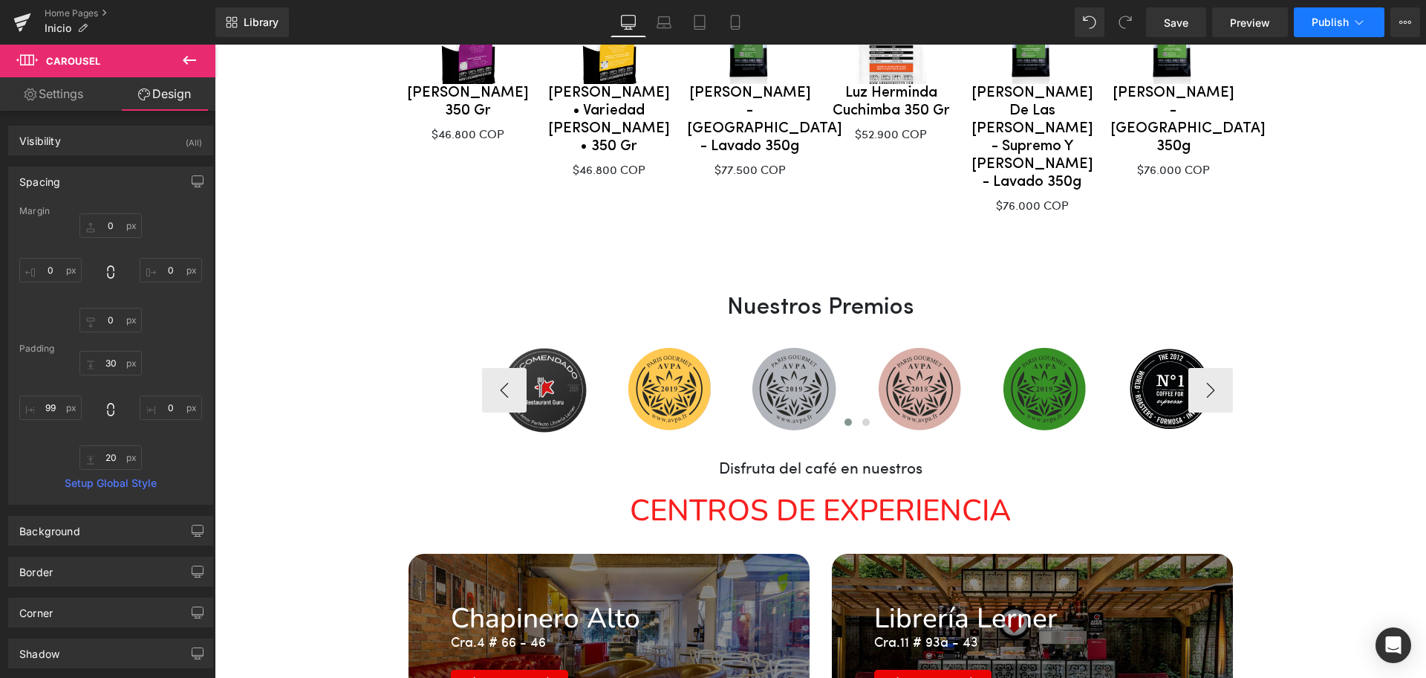
click at [1315, 27] on span "Publish" at bounding box center [1330, 22] width 37 height 12
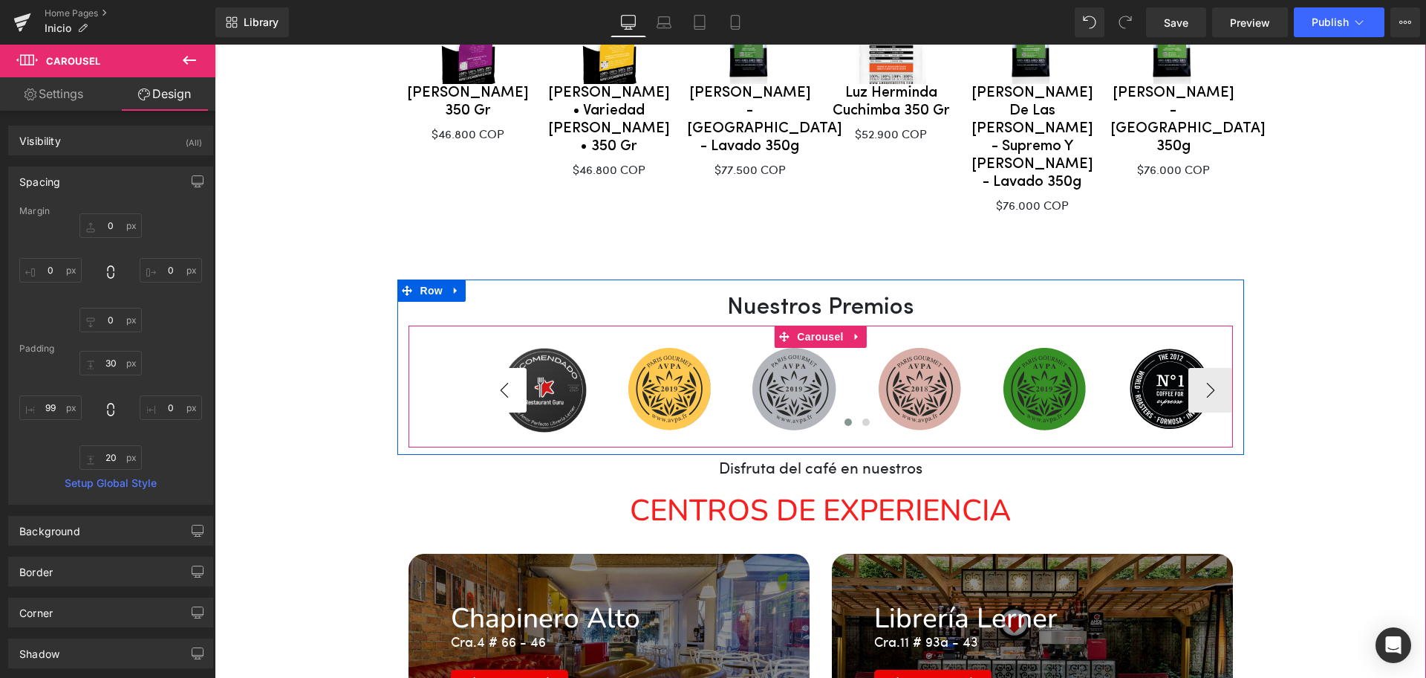
click at [482, 368] on button "‹" at bounding box center [504, 390] width 45 height 45
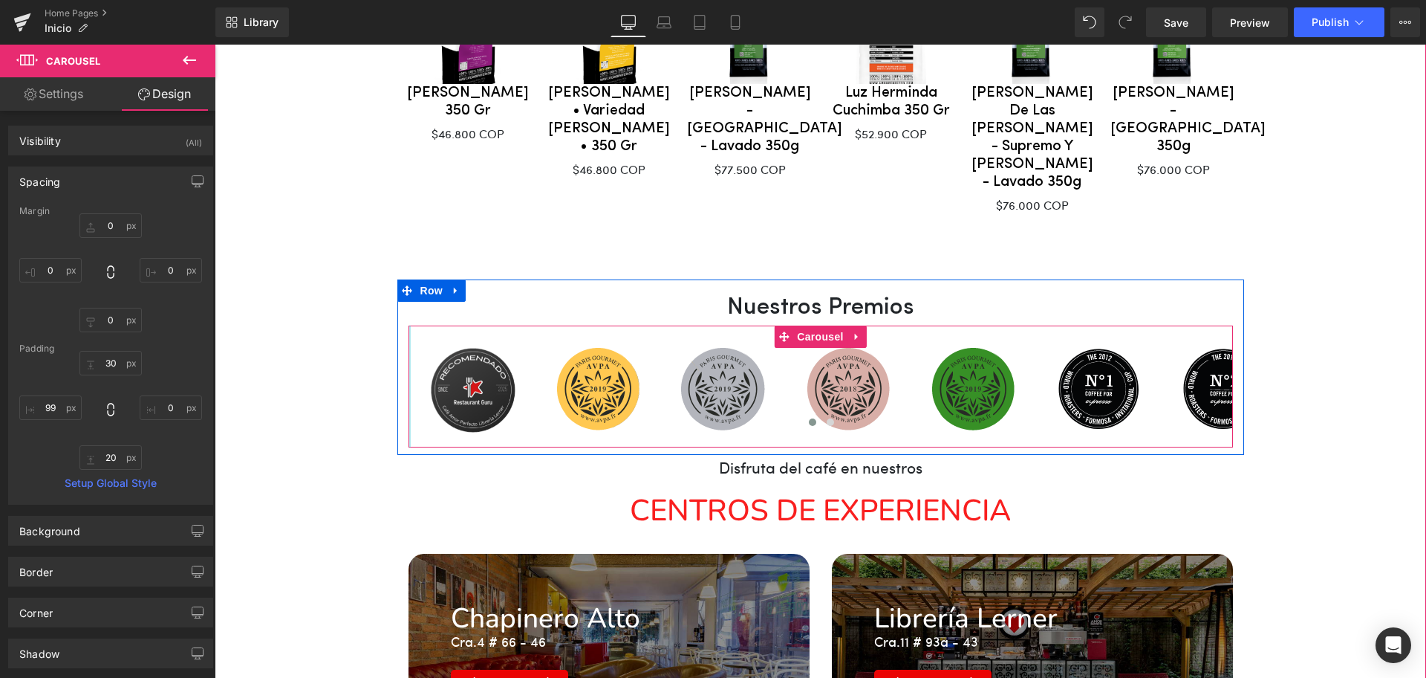
drag, startPoint x: 407, startPoint y: 308, endPoint x: 336, endPoint y: 311, distance: 71.4
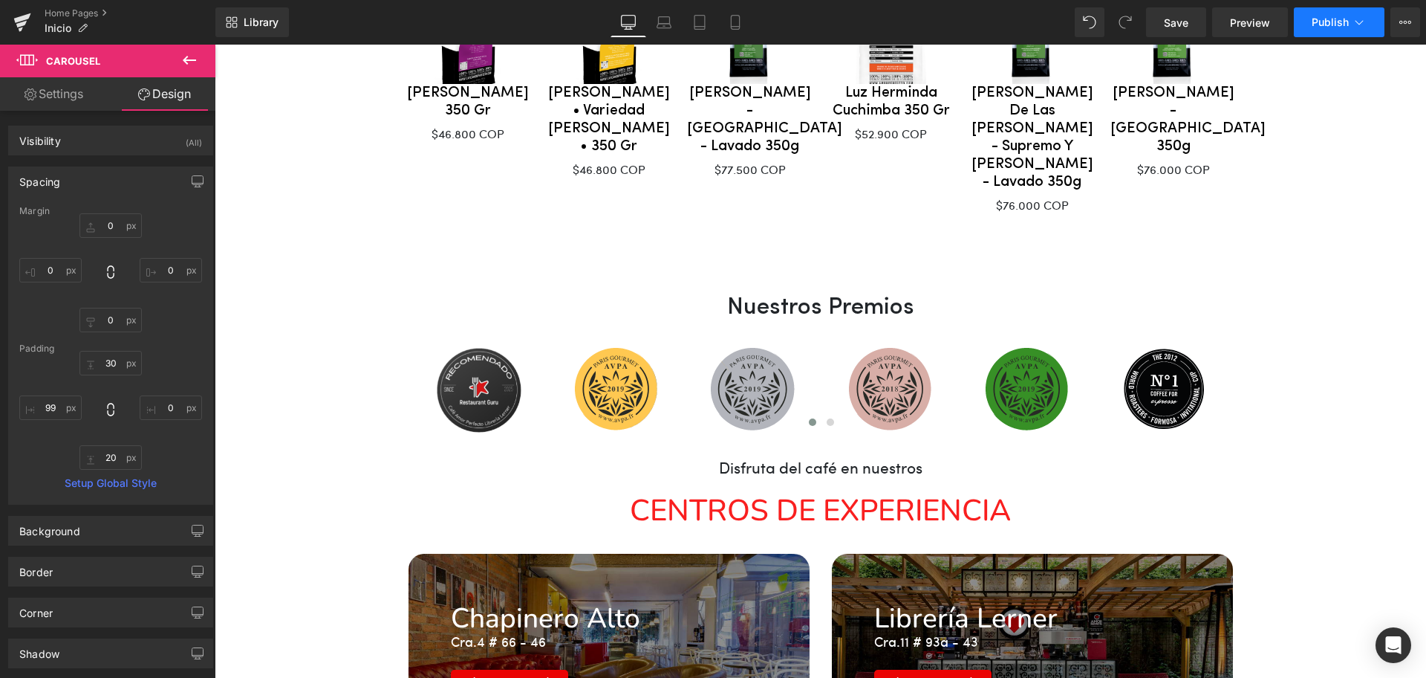
click at [1328, 26] on span "Publish" at bounding box center [1330, 22] width 37 height 12
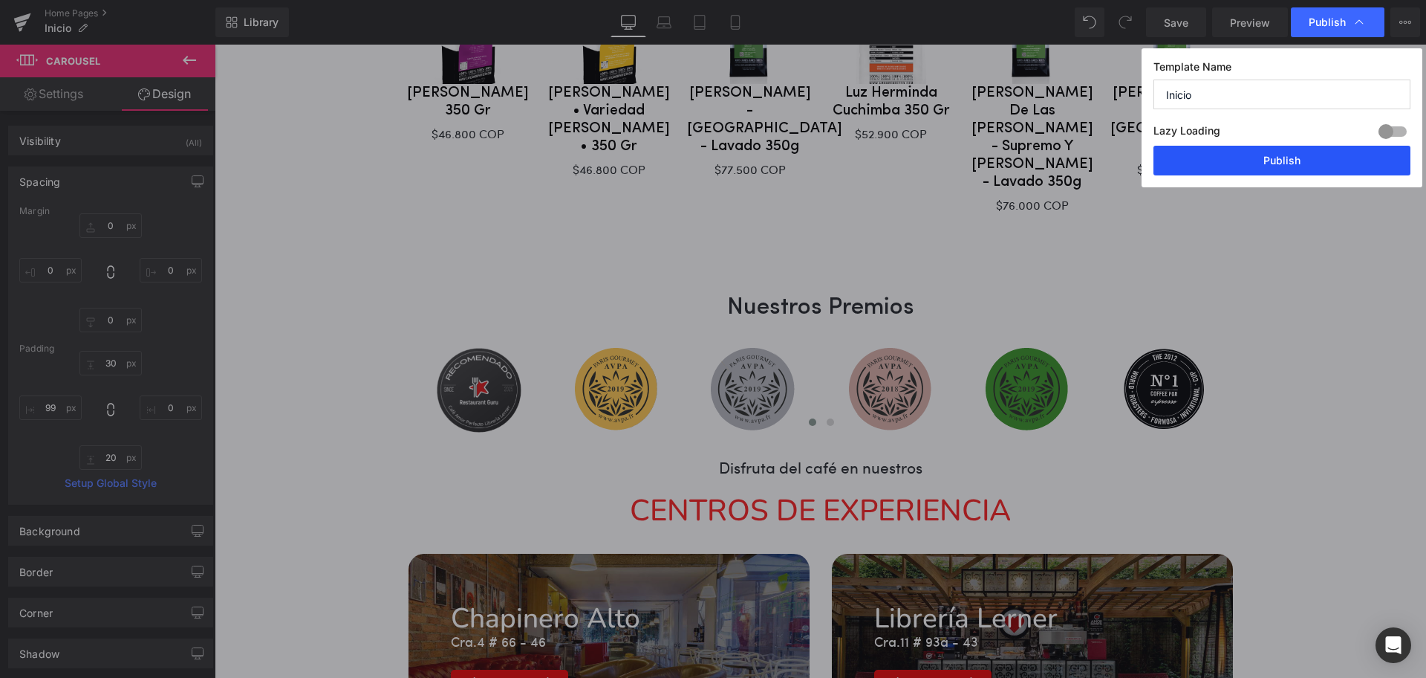
click at [1288, 163] on button "Publish" at bounding box center [1282, 161] width 257 height 30
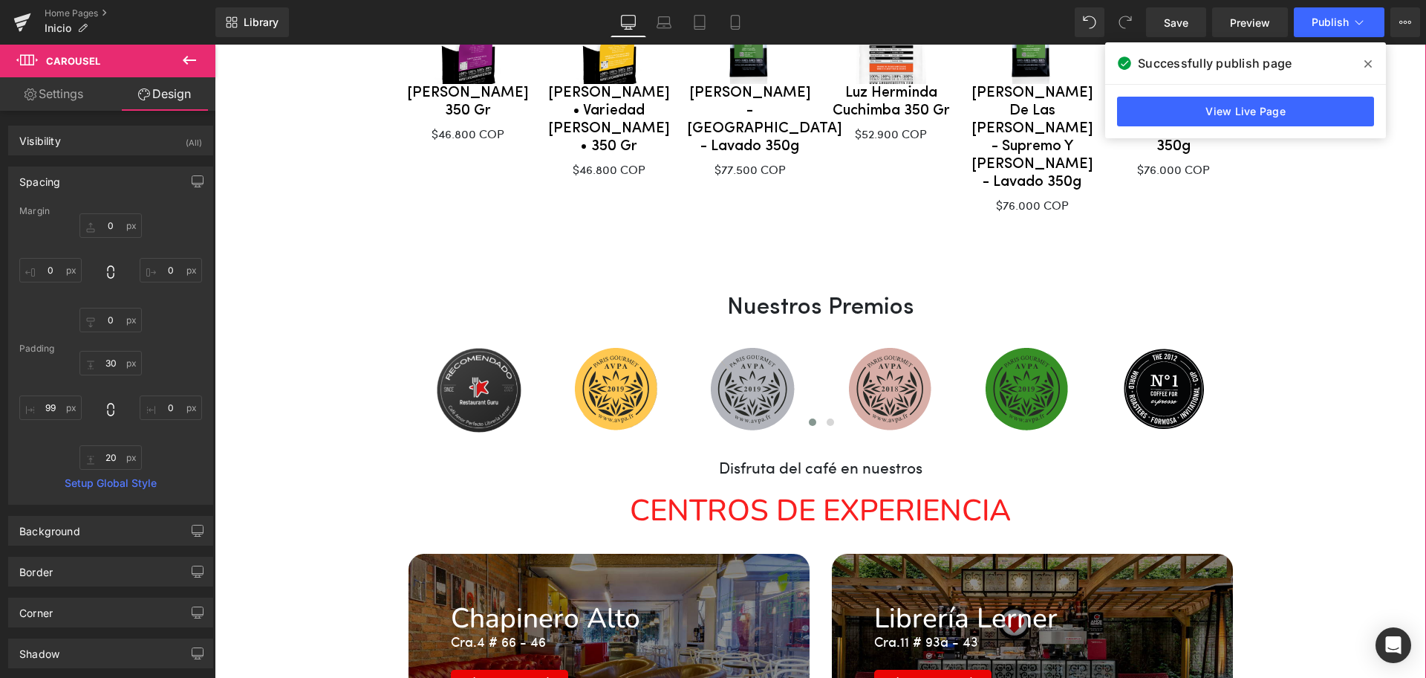
drag, startPoint x: 1353, startPoint y: 237, endPoint x: 1140, endPoint y: 152, distance: 229.7
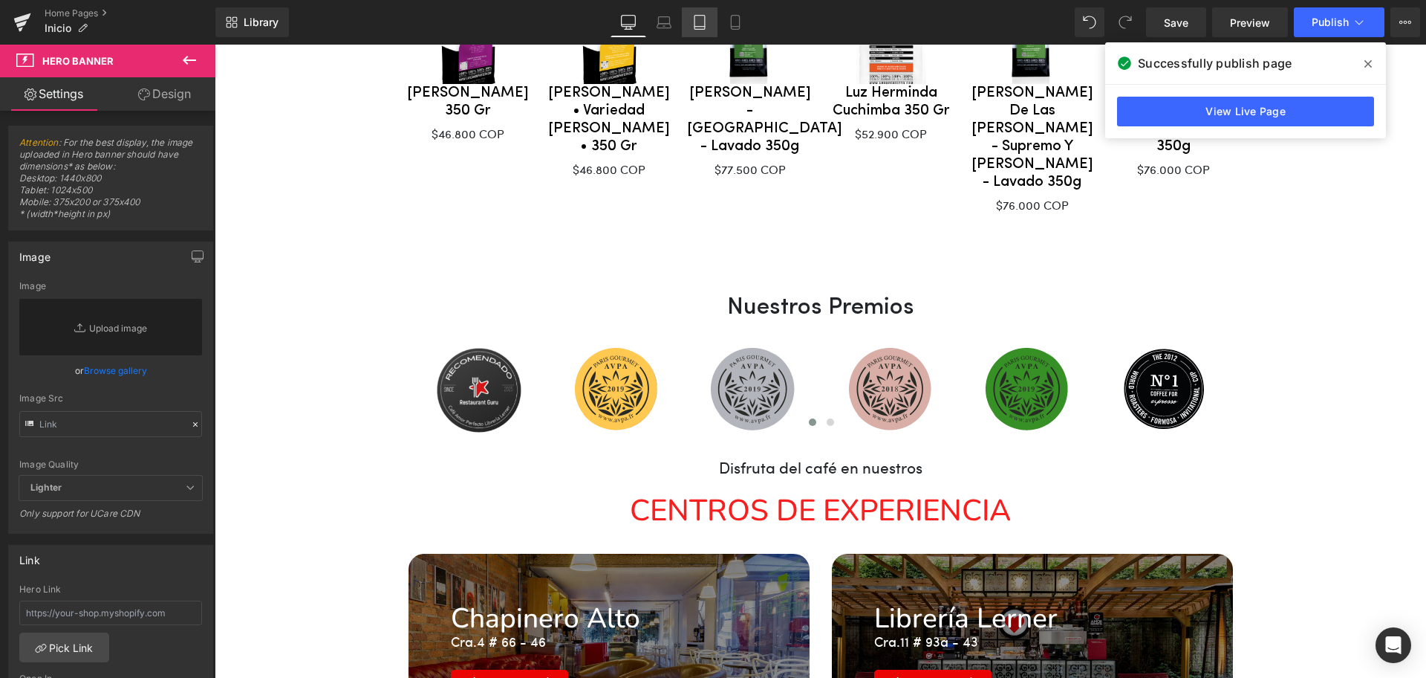
click at [682, 28] on link "Tablet" at bounding box center [700, 22] width 36 height 30
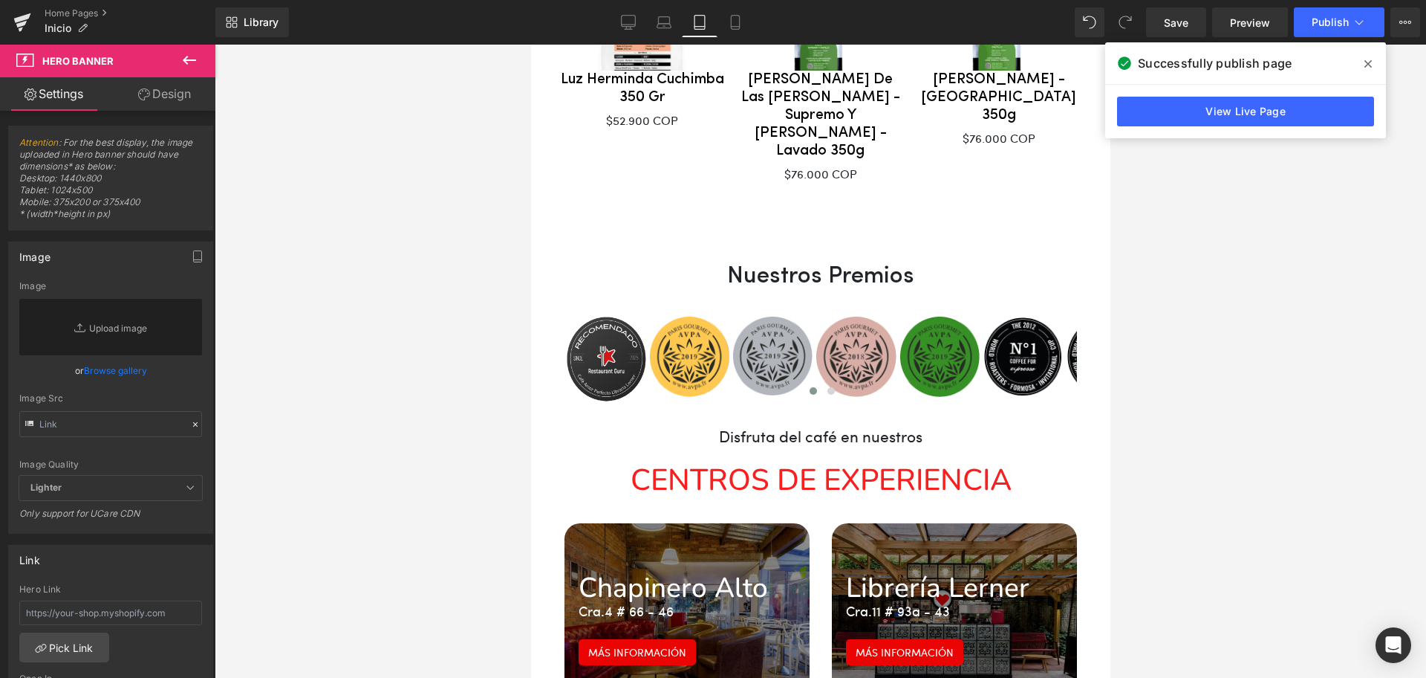
scroll to position [2918, 0]
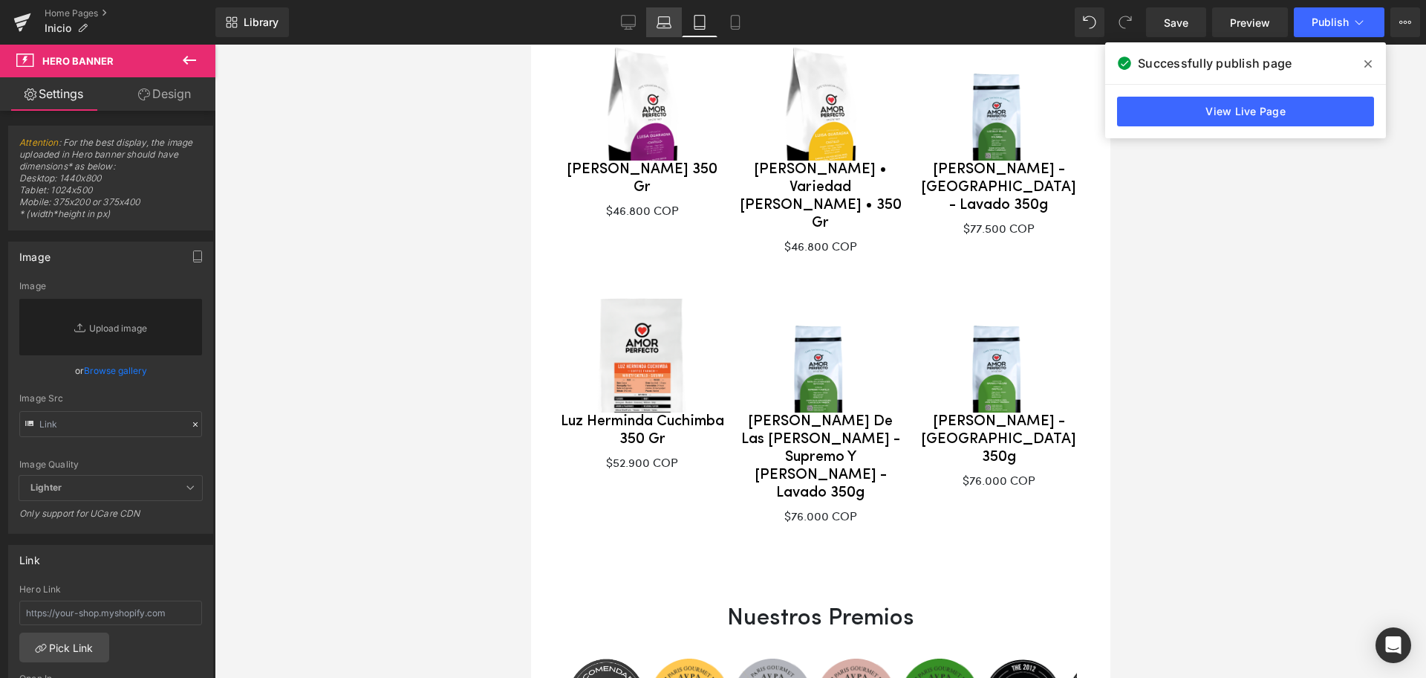
click at [663, 34] on link "Laptop" at bounding box center [664, 22] width 36 height 30
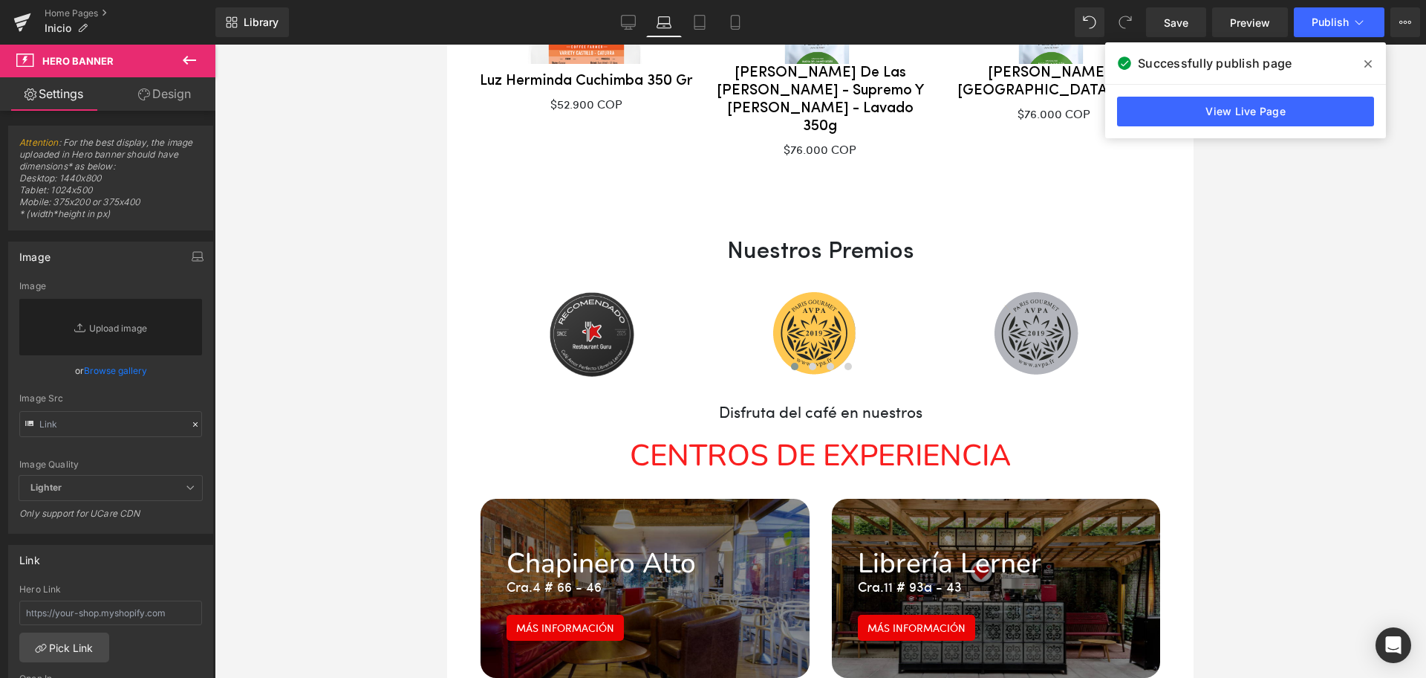
scroll to position [2594, 0]
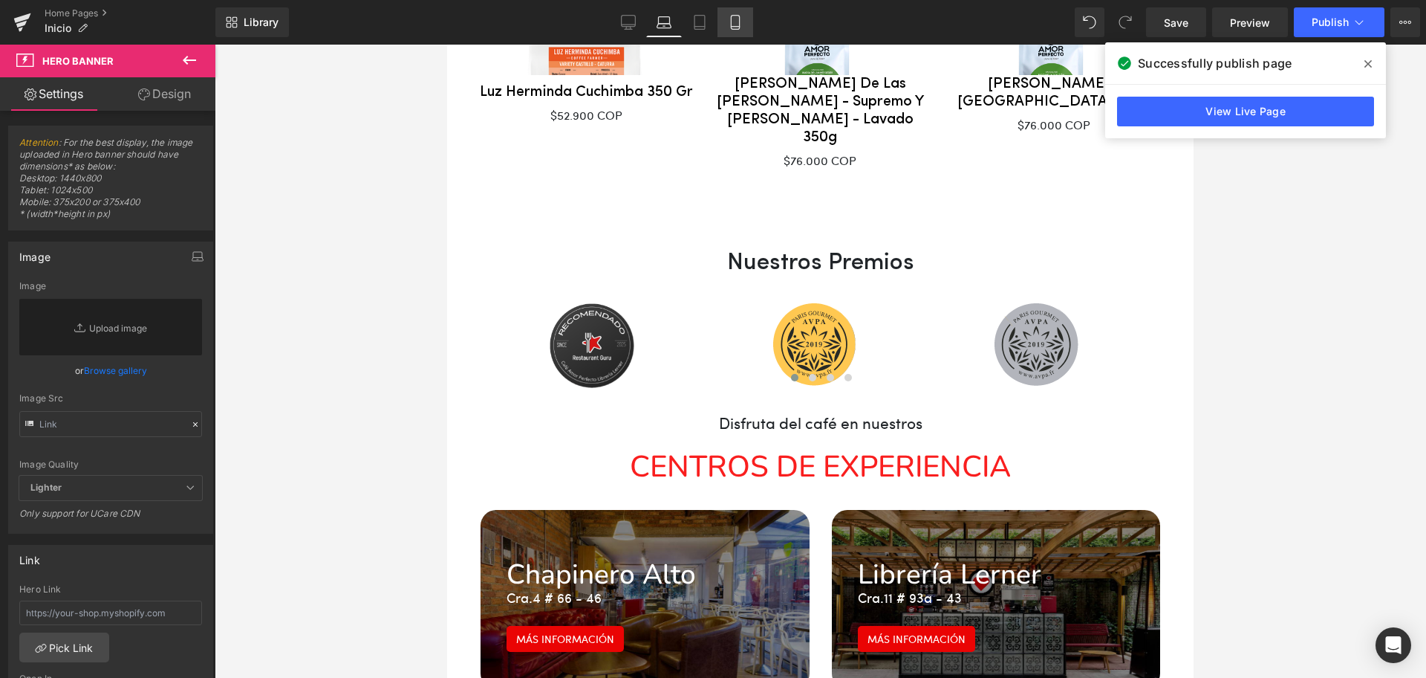
click at [739, 25] on icon at bounding box center [735, 23] width 8 height 14
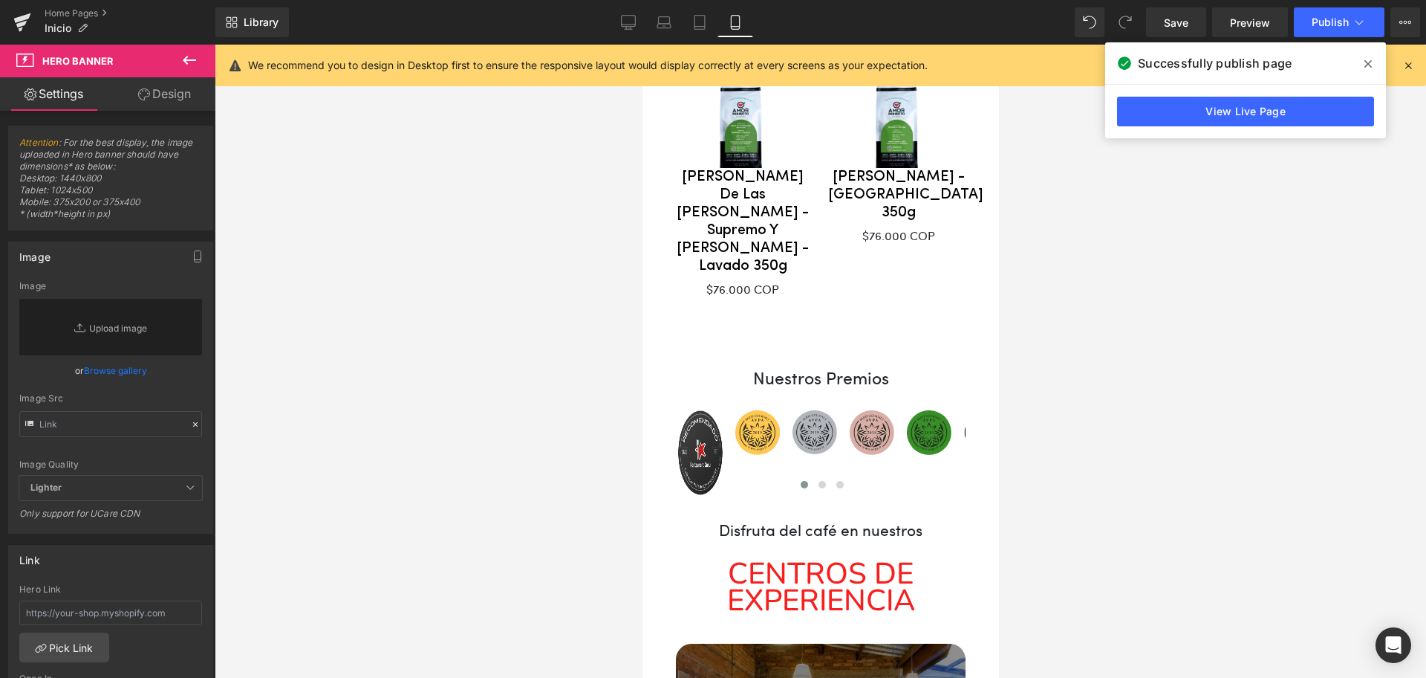
scroll to position [4012, 0]
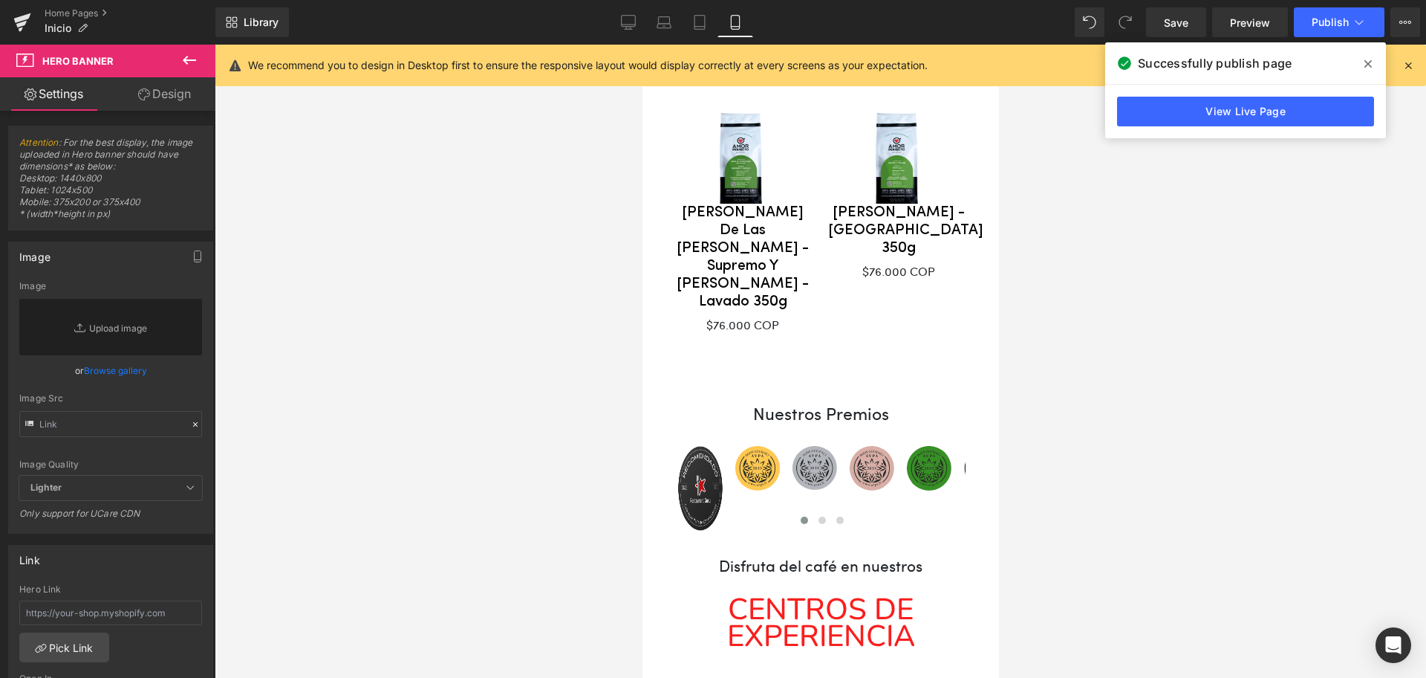
click at [730, 479] on span "Image" at bounding box center [745, 488] width 31 height 18
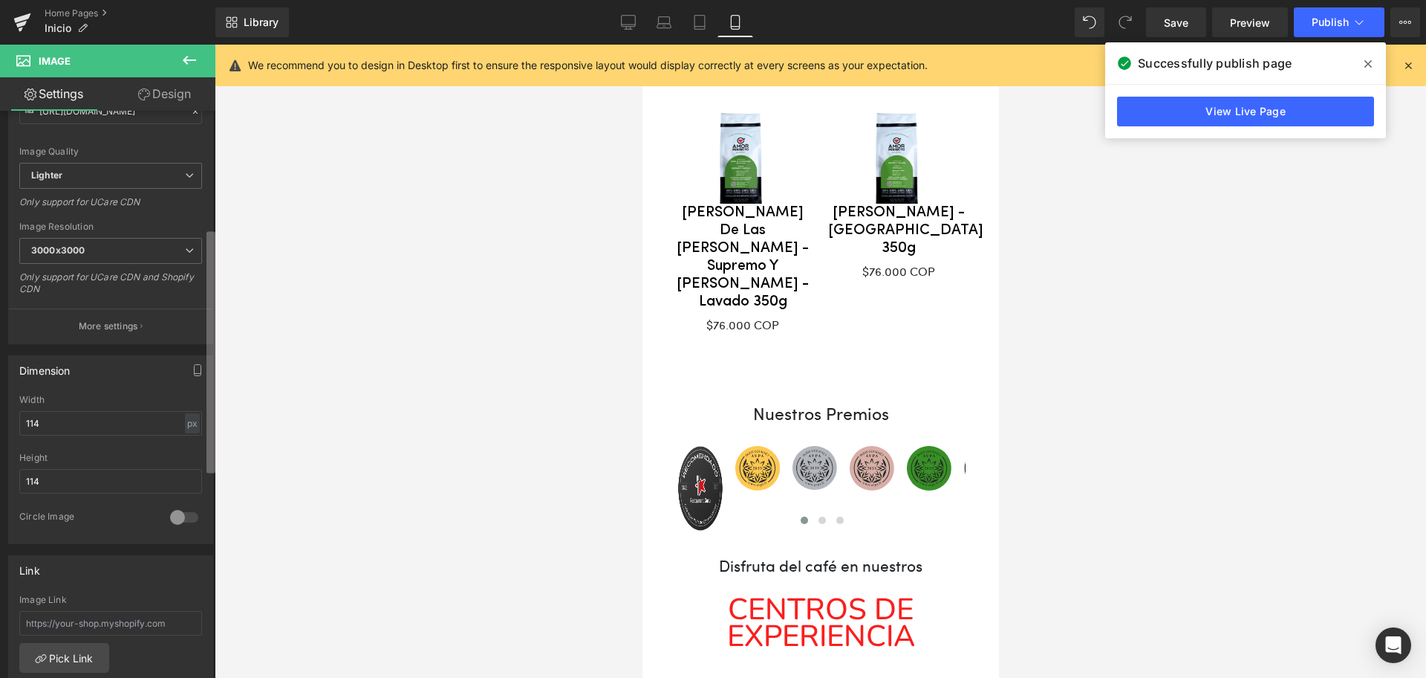
scroll to position [400, 0]
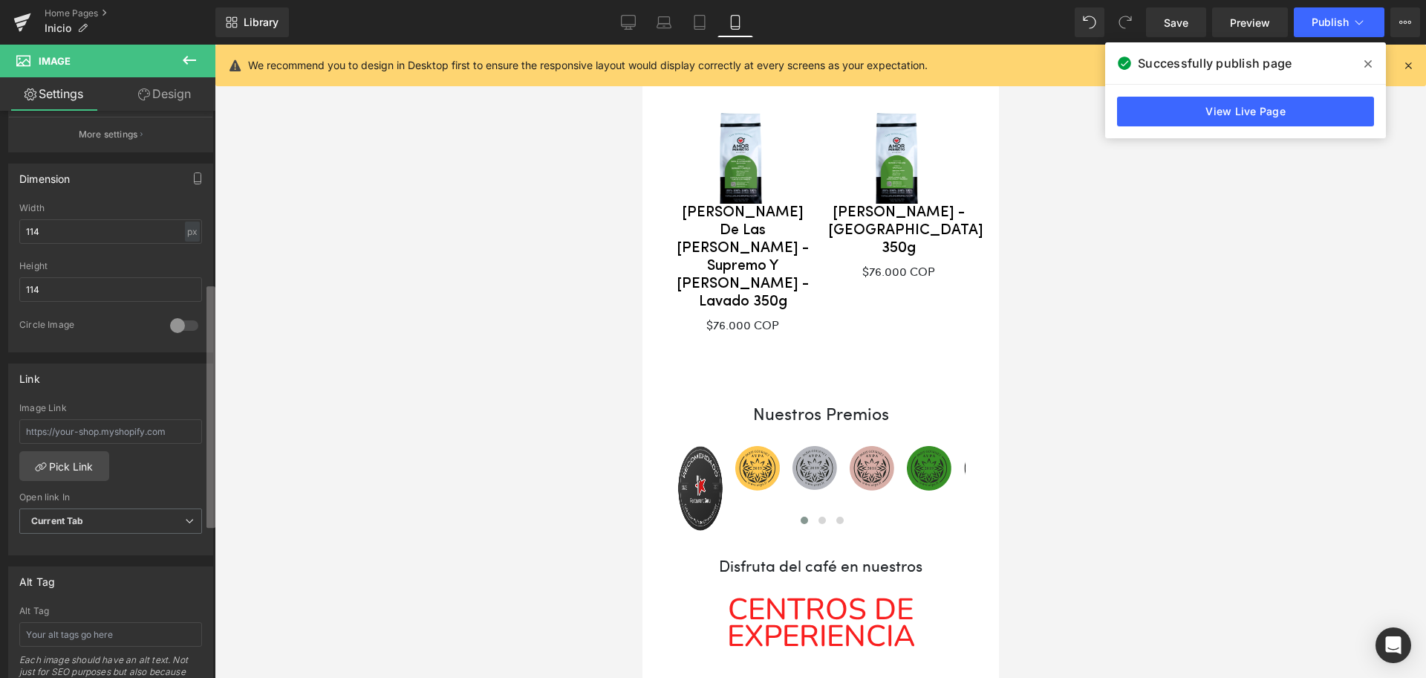
click at [216, 487] on div "Image You are previewing how the will restyle your page. You can not edit Eleme…" at bounding box center [713, 351] width 1426 height 703
click at [77, 238] on input "114" at bounding box center [110, 231] width 183 height 25
type input "1"
click at [76, 290] on input "114" at bounding box center [110, 289] width 183 height 25
drag, startPoint x: 70, startPoint y: 224, endPoint x: 11, endPoint y: 231, distance: 59.1
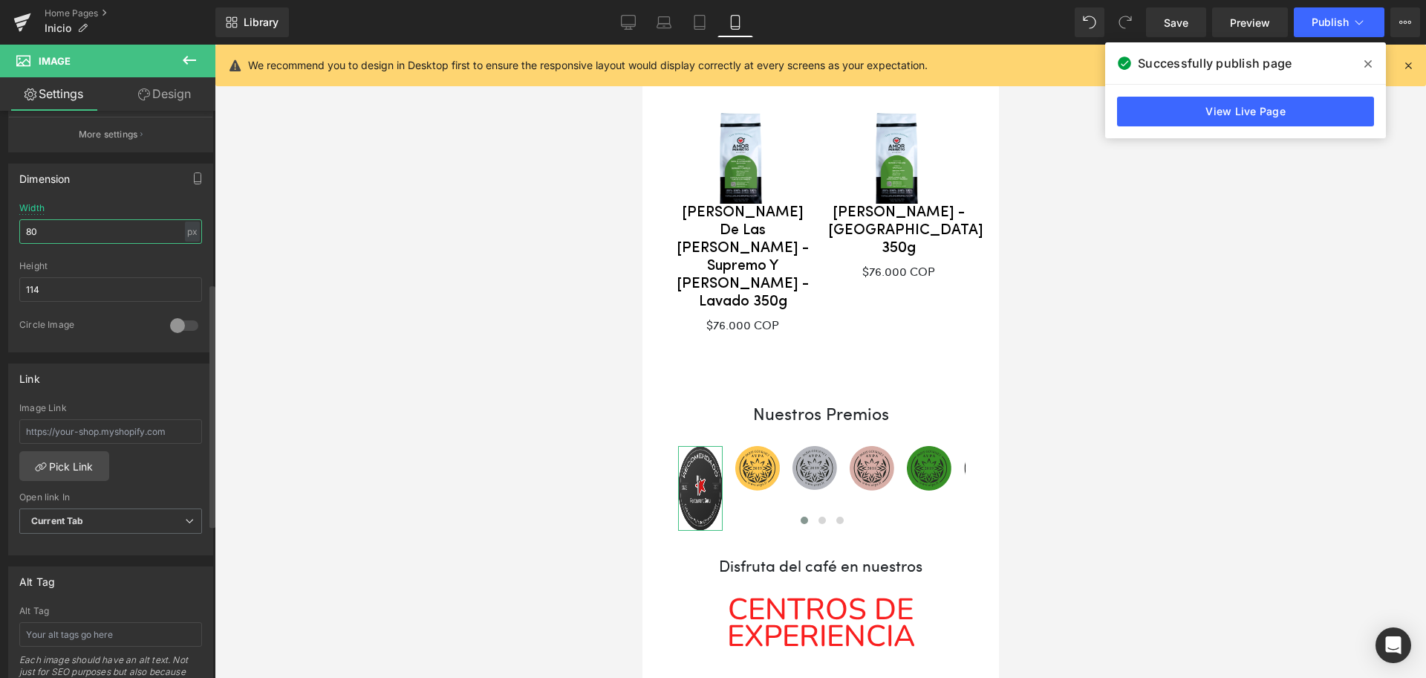
click at [11, 231] on div "114px Width 80 px % px 114px Height 114 0 Circle Image" at bounding box center [111, 277] width 204 height 149
type input "60"
click at [68, 290] on input "114" at bounding box center [110, 289] width 183 height 25
drag, startPoint x: 68, startPoint y: 290, endPoint x: 0, endPoint y: 289, distance: 68.4
click at [0, 289] on div "Dimension 114px Width 60 px % px 114px Height 114 0 Circle Image" at bounding box center [111, 252] width 222 height 200
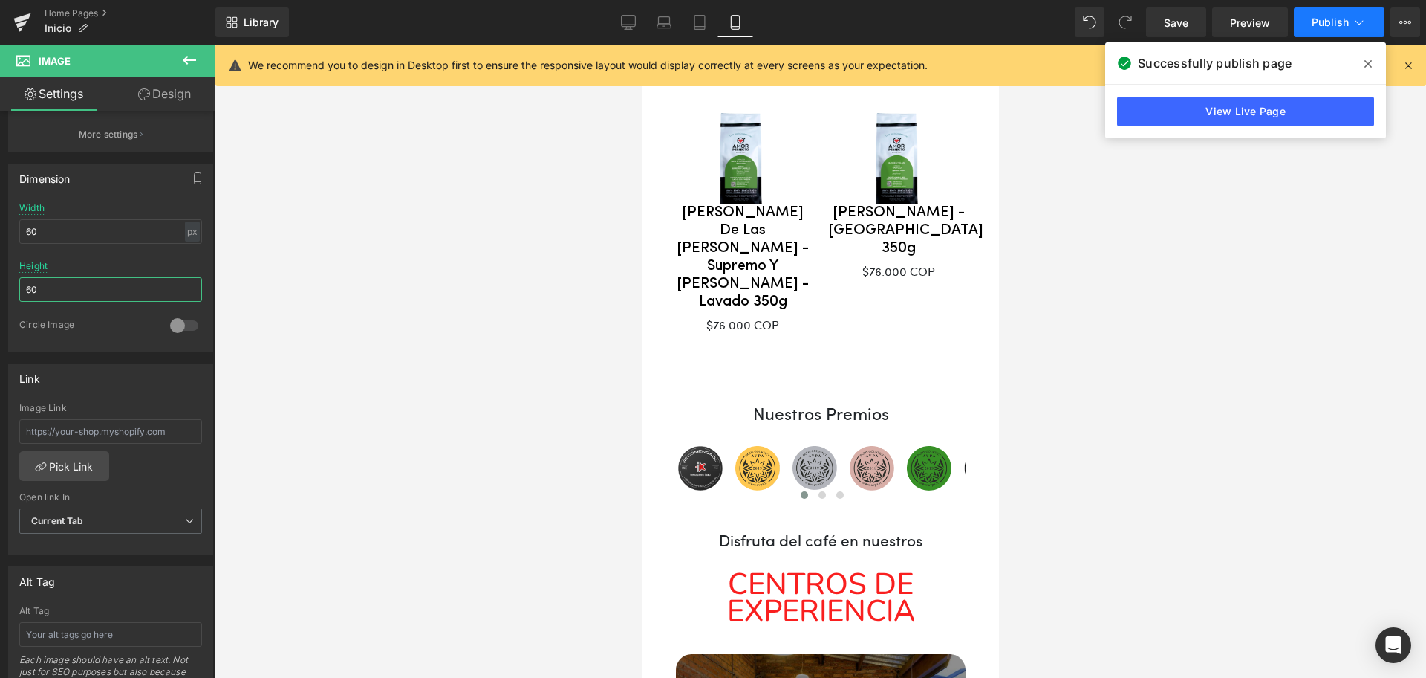
type input "60"
click at [1334, 29] on button "Publish" at bounding box center [1339, 22] width 91 height 30
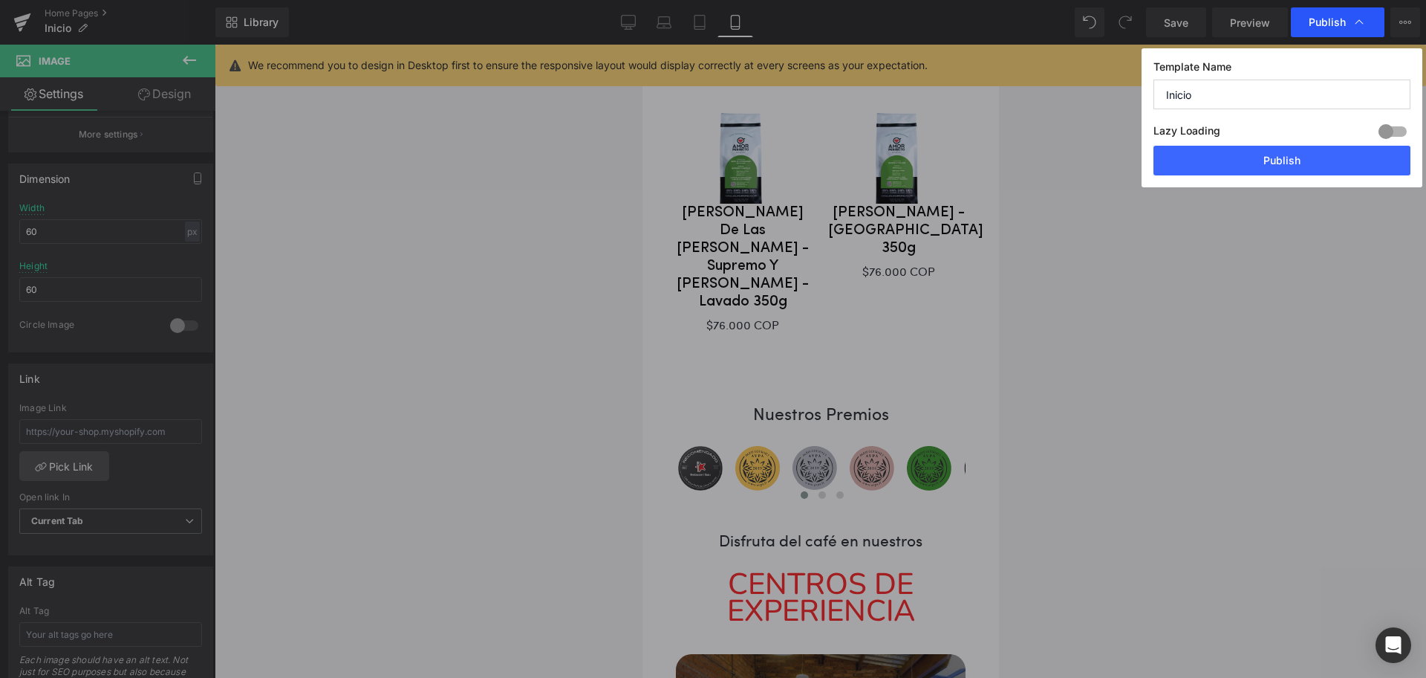
click at [1311, 20] on span "Publish" at bounding box center [1327, 22] width 37 height 13
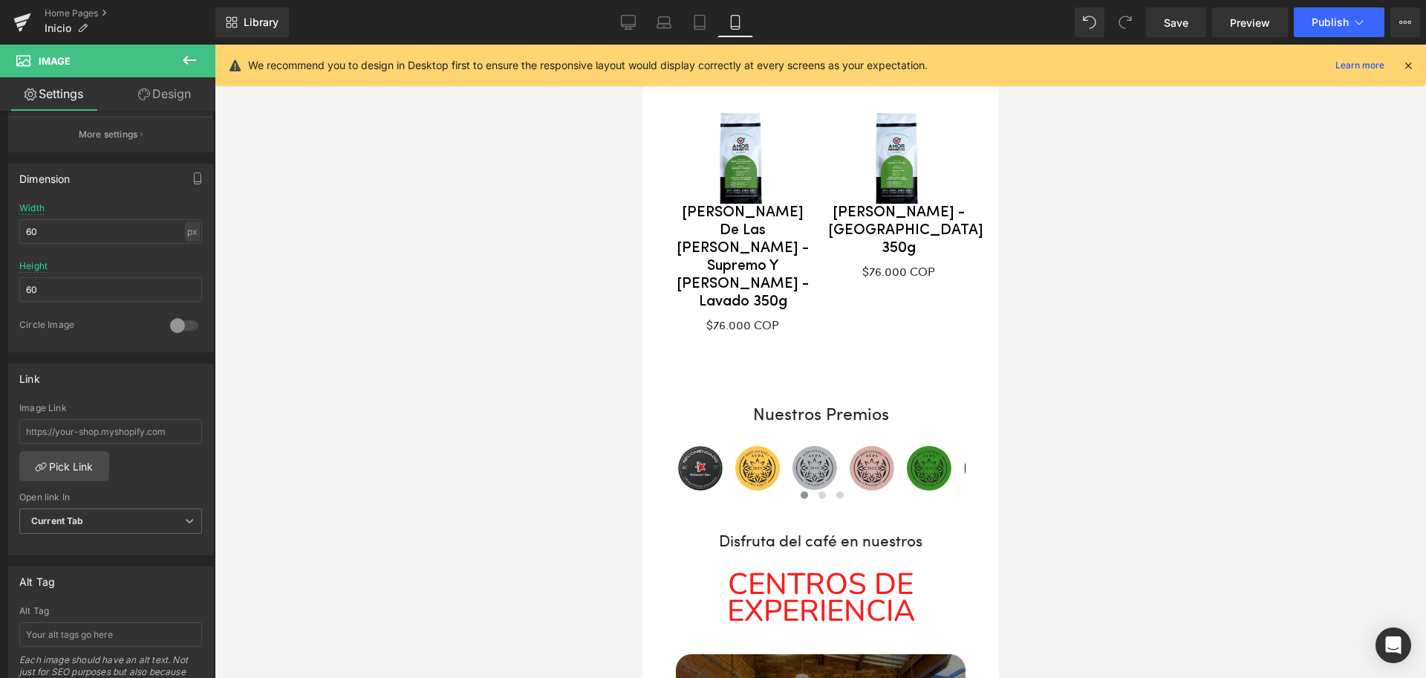
click at [1311, 20] on button "Publish" at bounding box center [1339, 22] width 91 height 30
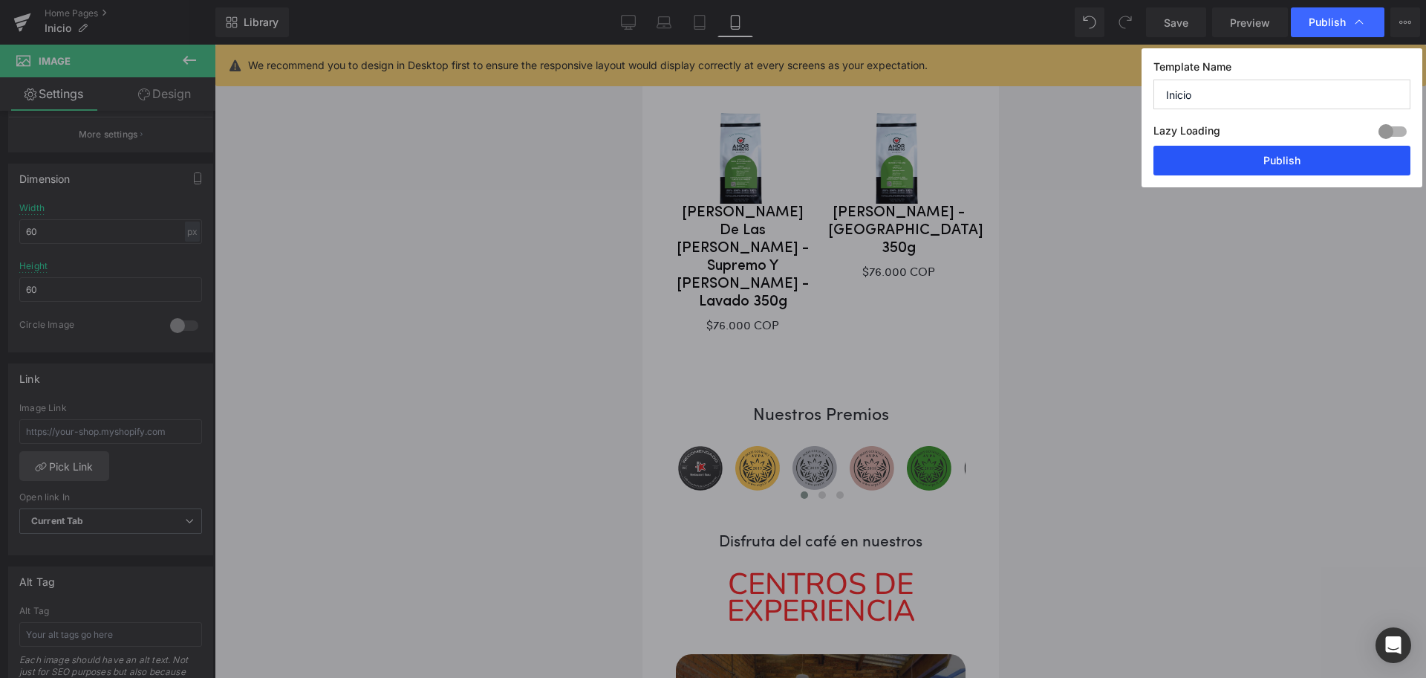
click at [1298, 168] on button "Publish" at bounding box center [1282, 161] width 257 height 30
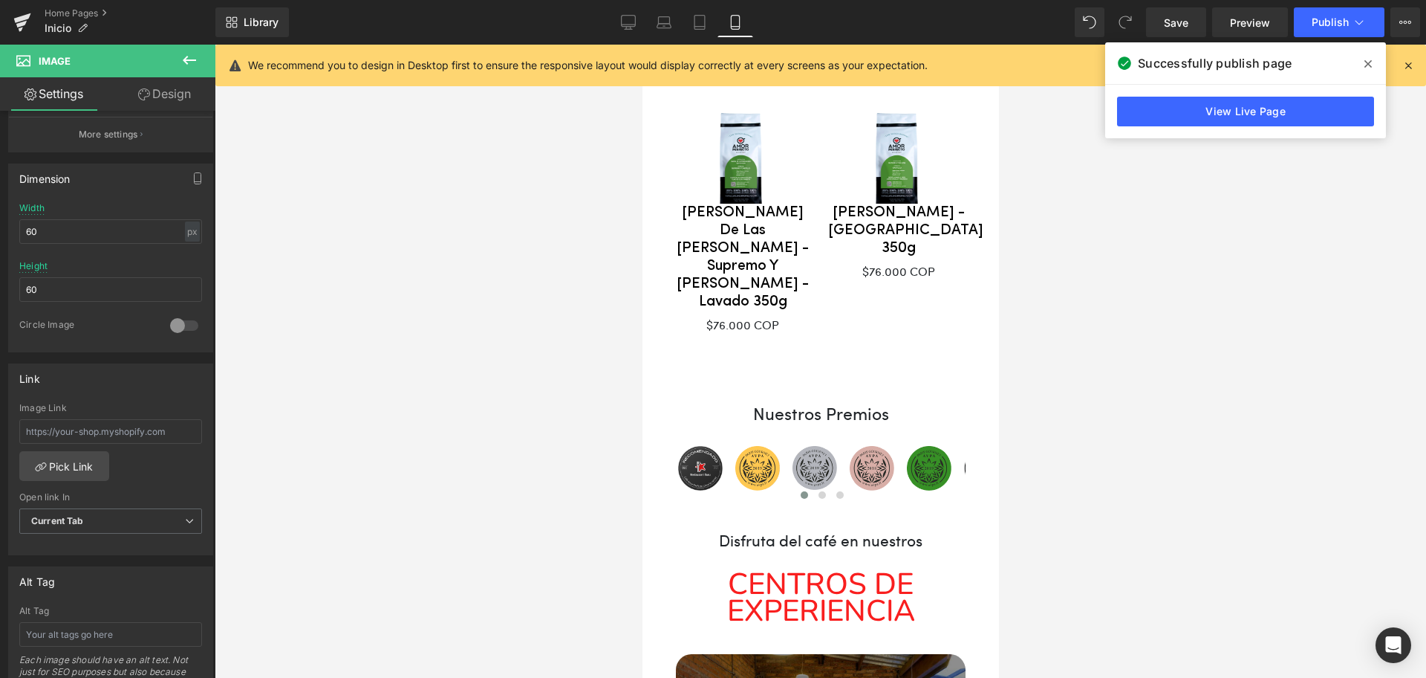
click at [1372, 64] on icon at bounding box center [1368, 64] width 7 height 12
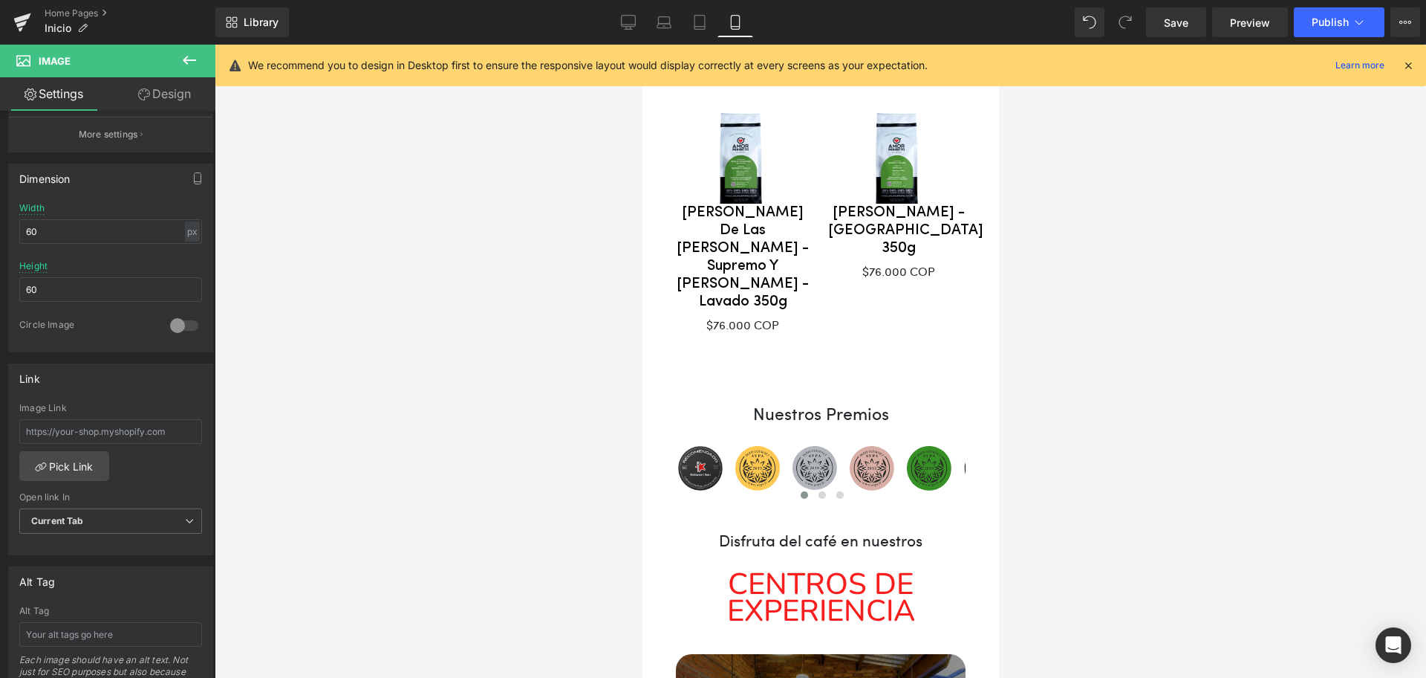
click at [1413, 62] on icon at bounding box center [1408, 65] width 13 height 13
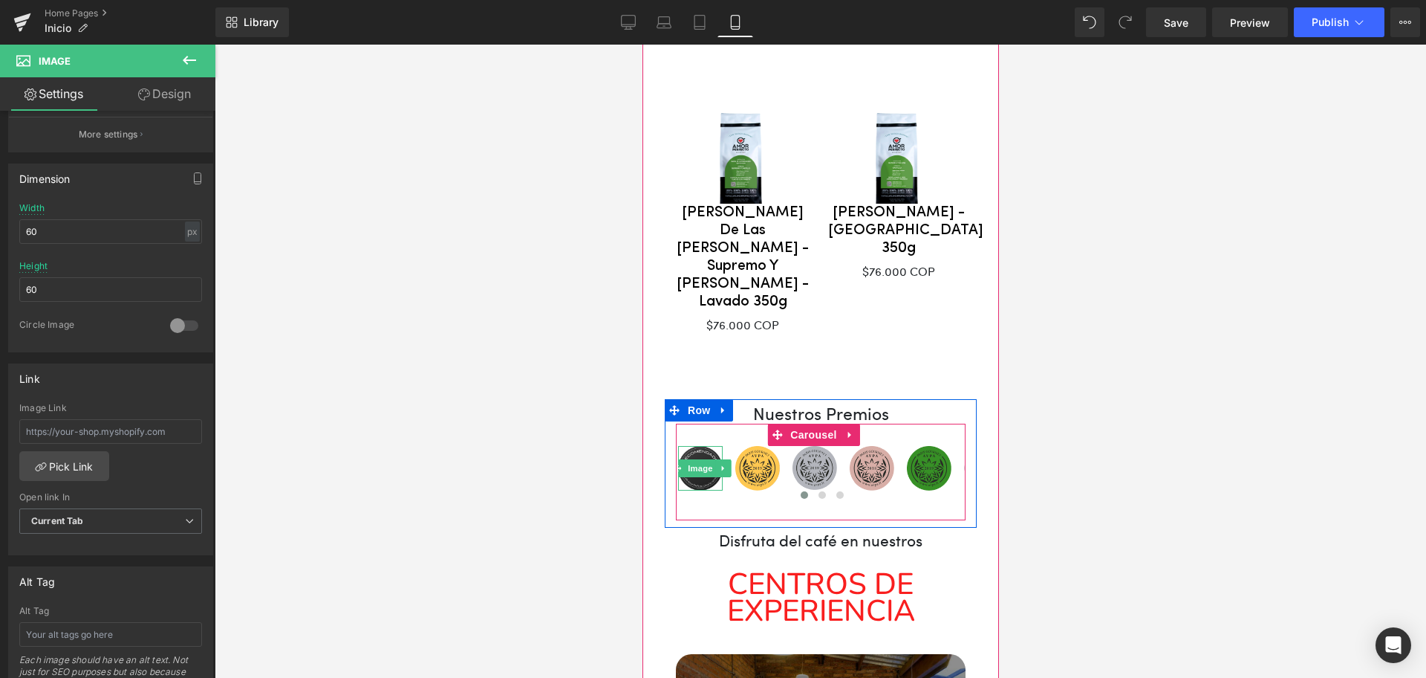
click at [694, 459] on span "Image" at bounding box center [699, 468] width 31 height 18
click at [695, 446] on img at bounding box center [700, 468] width 45 height 45
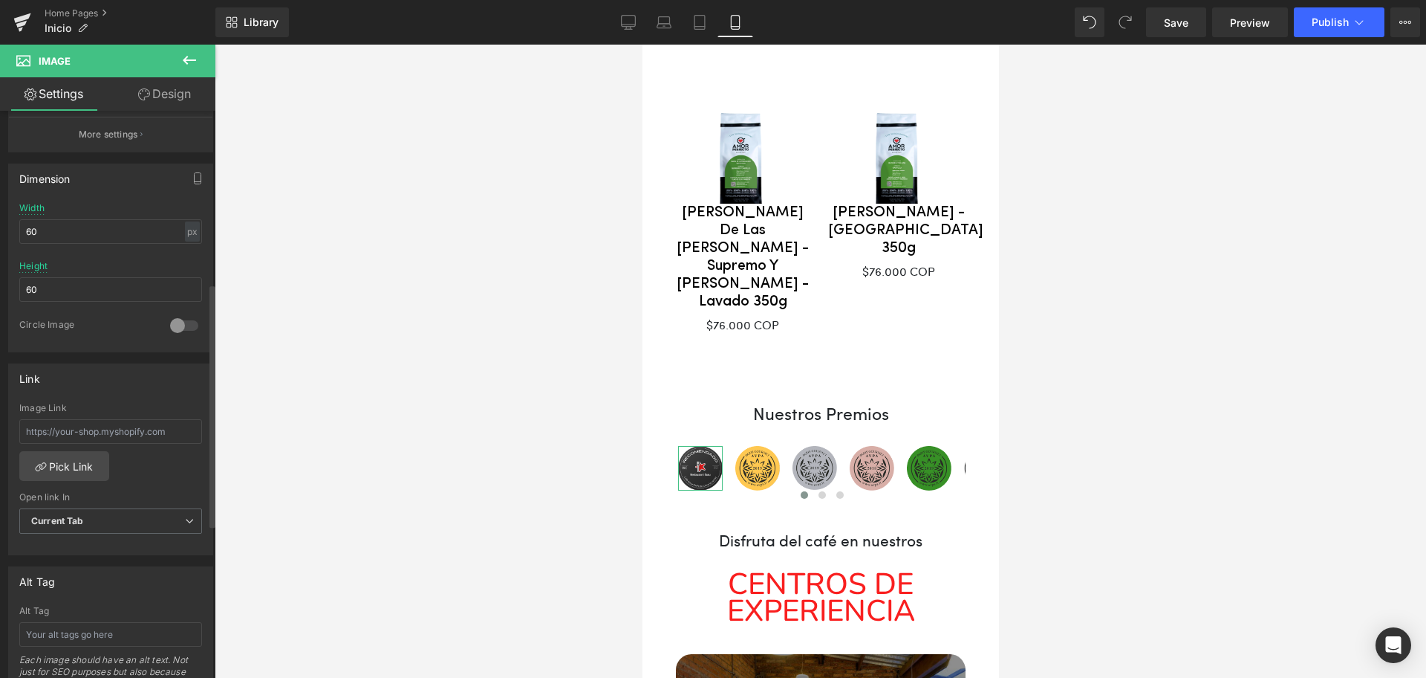
click at [180, 321] on div at bounding box center [184, 326] width 36 height 24
click at [1307, 33] on button "Publish" at bounding box center [1339, 22] width 91 height 30
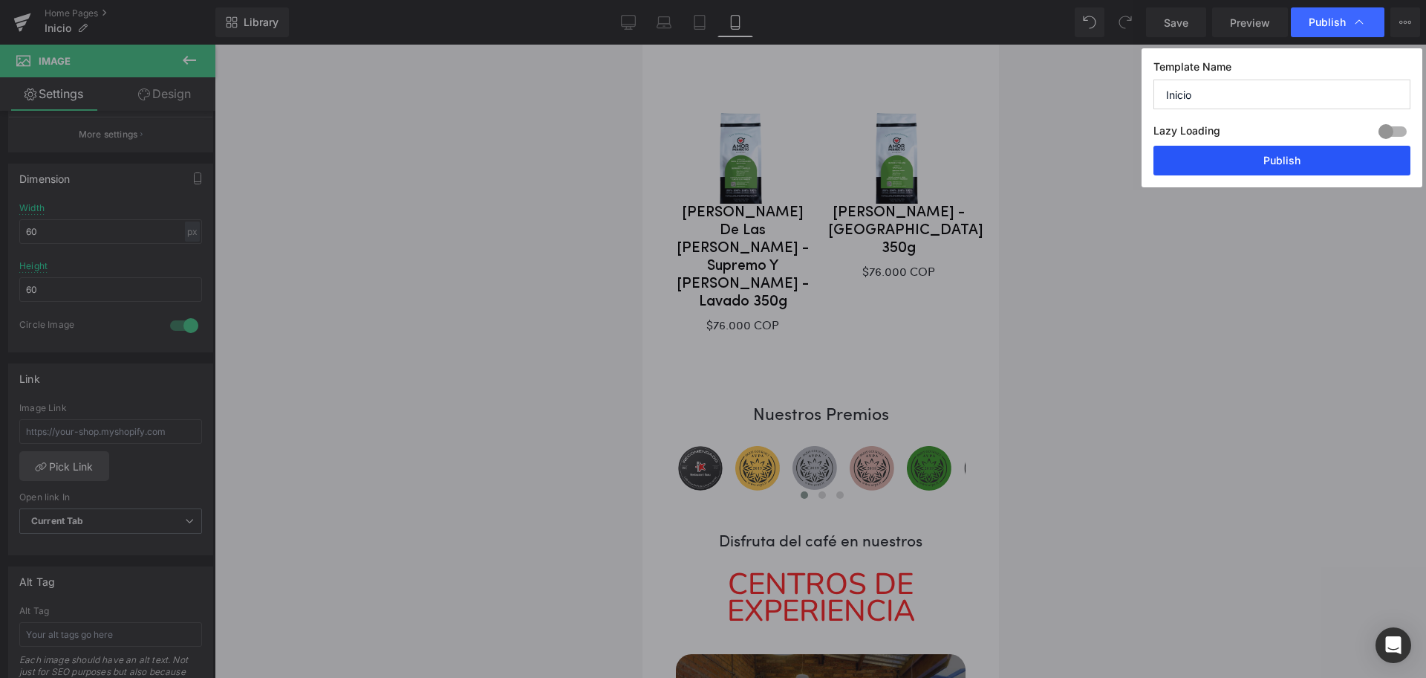
click at [1275, 162] on button "Publish" at bounding box center [1282, 161] width 257 height 30
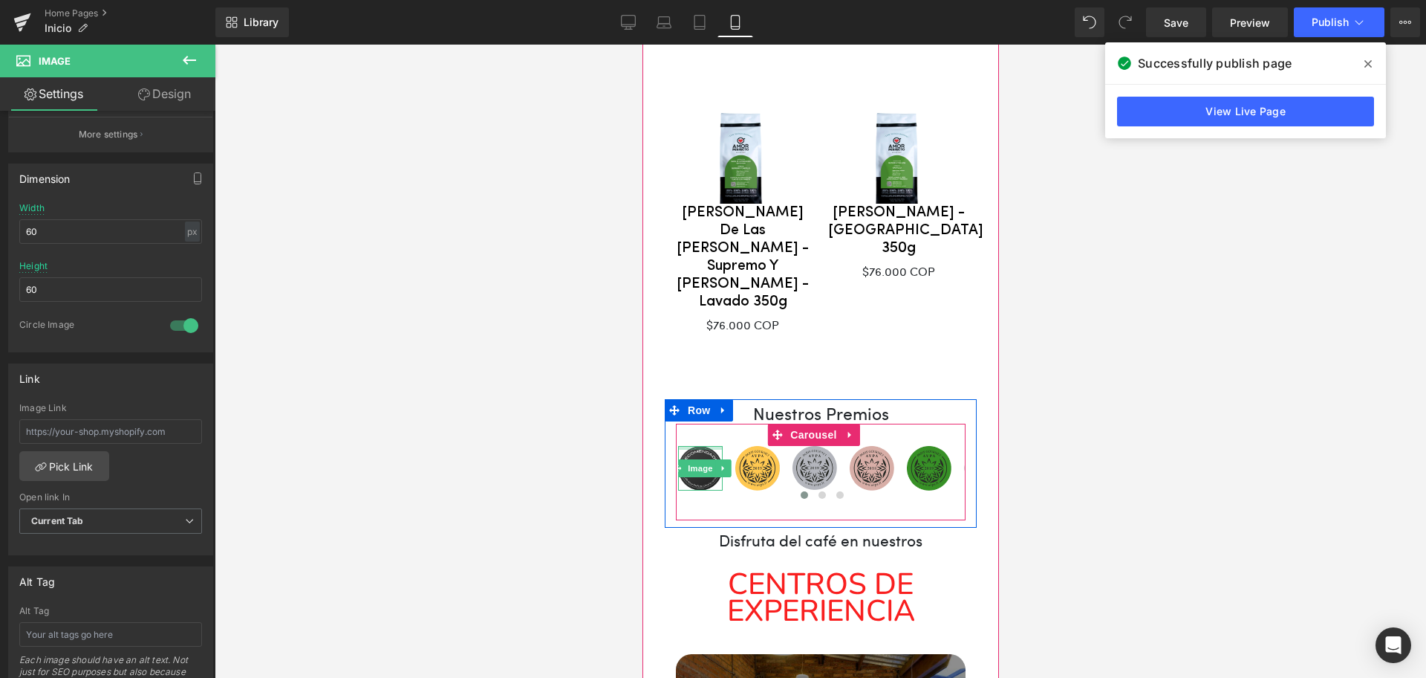
click at [699, 446] on div at bounding box center [700, 448] width 45 height 4
click at [702, 446] on img at bounding box center [700, 468] width 45 height 45
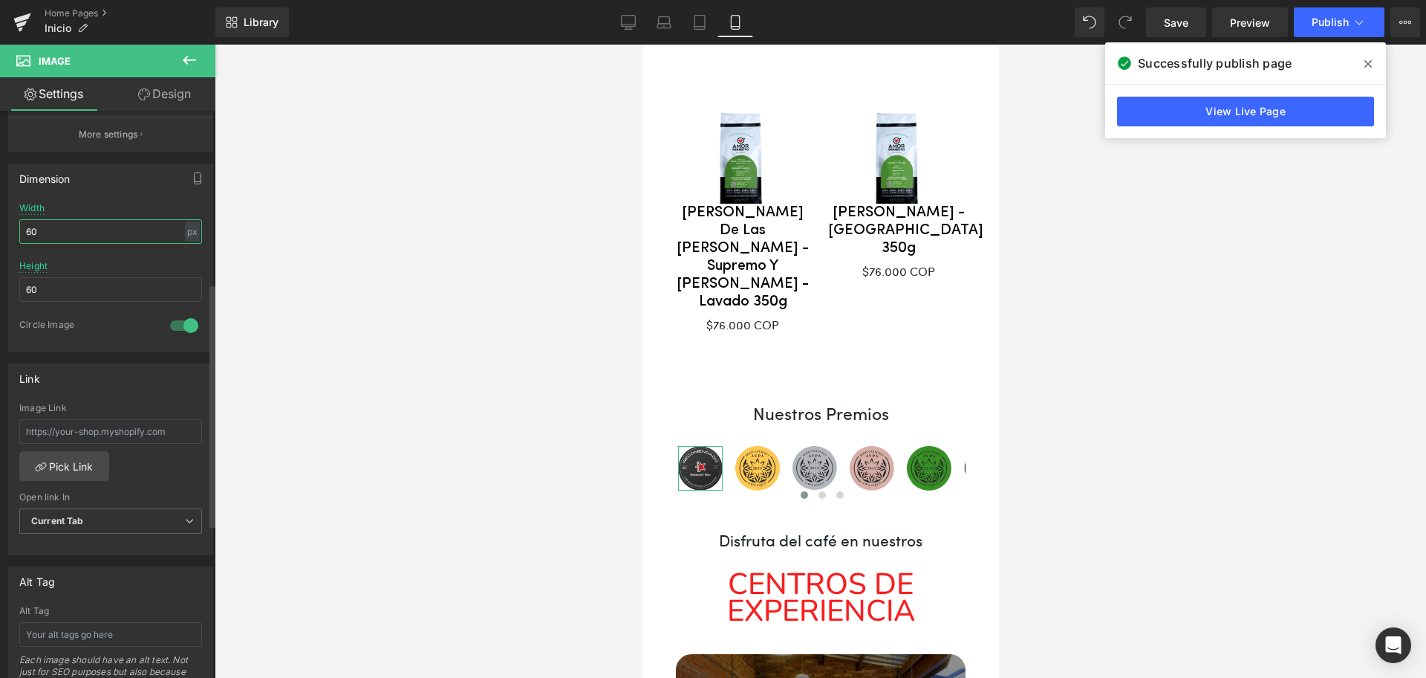
click at [56, 239] on input "60" at bounding box center [110, 231] width 183 height 25
type input "6"
type input "55"
drag, startPoint x: 62, startPoint y: 290, endPoint x: 0, endPoint y: 279, distance: 62.5
click at [0, 279] on div "Dimension 114px Width 55 px % px 114px Height 60 0 Circle Image" at bounding box center [111, 252] width 222 height 200
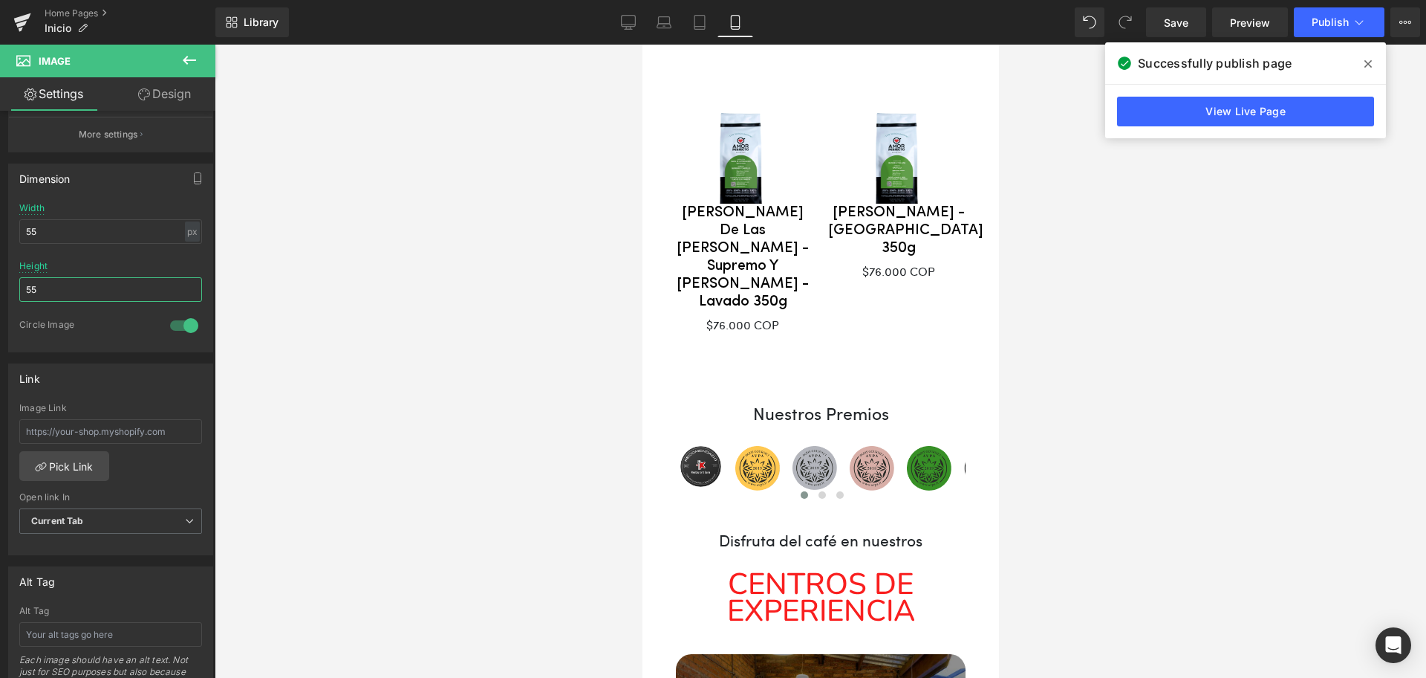
type input "55"
click at [314, 320] on div at bounding box center [821, 361] width 1212 height 633
click at [1306, 15] on button "Publish" at bounding box center [1339, 22] width 91 height 30
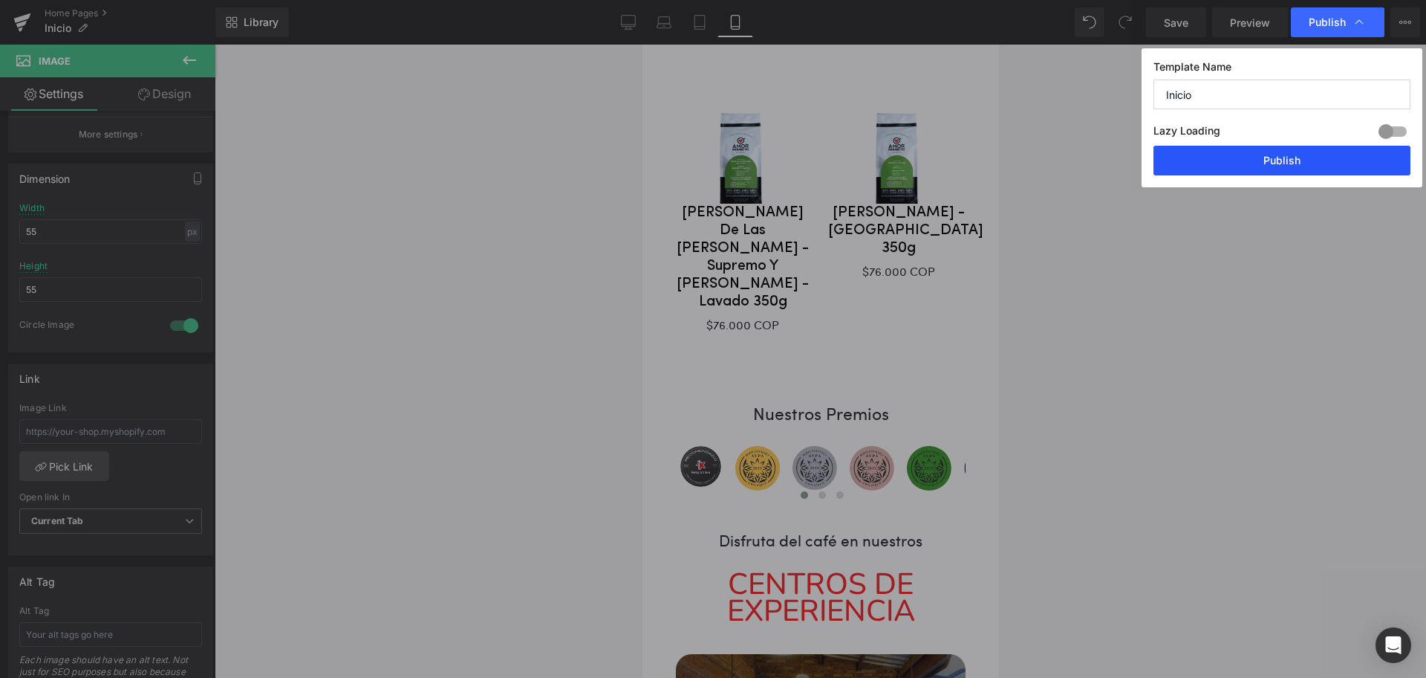
drag, startPoint x: 1271, startPoint y: 155, endPoint x: 255, endPoint y: 566, distance: 1096.5
click at [1271, 155] on button "Publish" at bounding box center [1282, 161] width 257 height 30
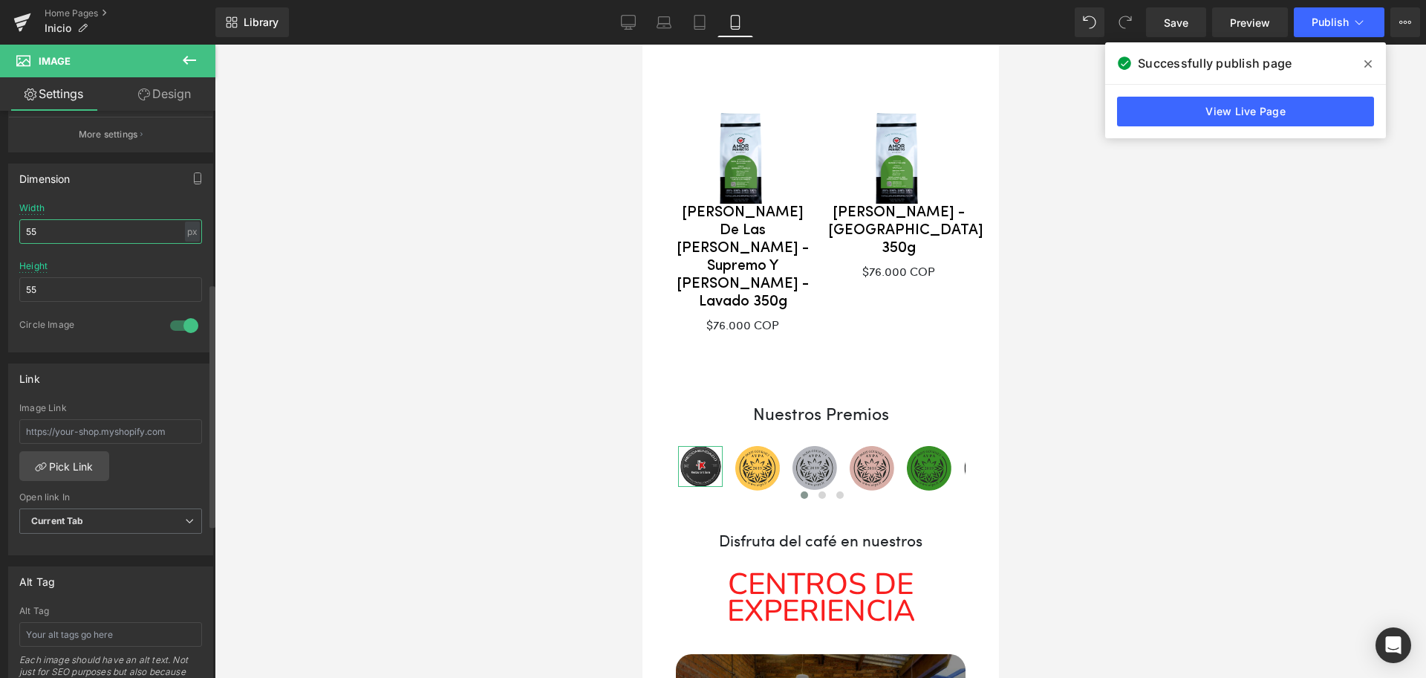
drag, startPoint x: 88, startPoint y: 233, endPoint x: 0, endPoint y: 235, distance: 88.4
click at [0, 235] on div "Dimension 114px Width 55 px % px 114px Height 55 0 Circle Image" at bounding box center [111, 252] width 222 height 200
type input "48"
click at [1266, 109] on link "View Live Page" at bounding box center [1245, 112] width 257 height 30
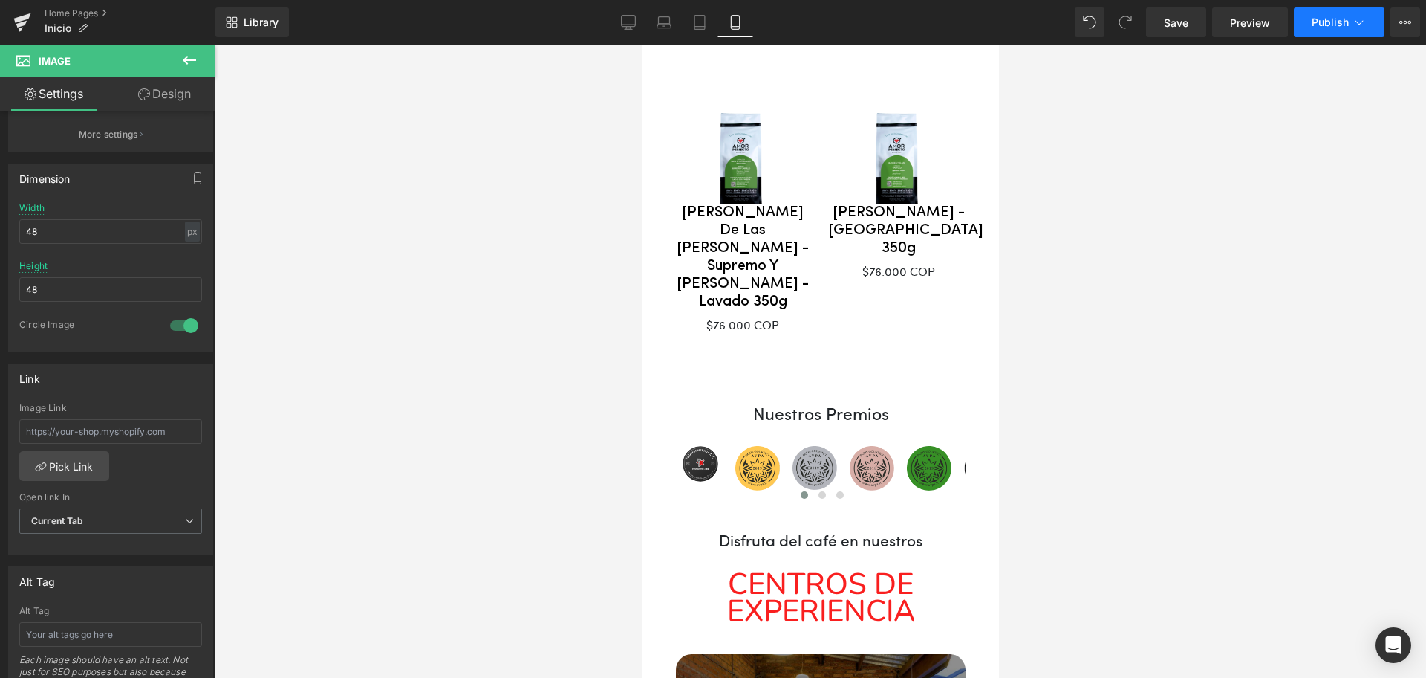
click at [1323, 27] on span "Publish" at bounding box center [1330, 22] width 37 height 12
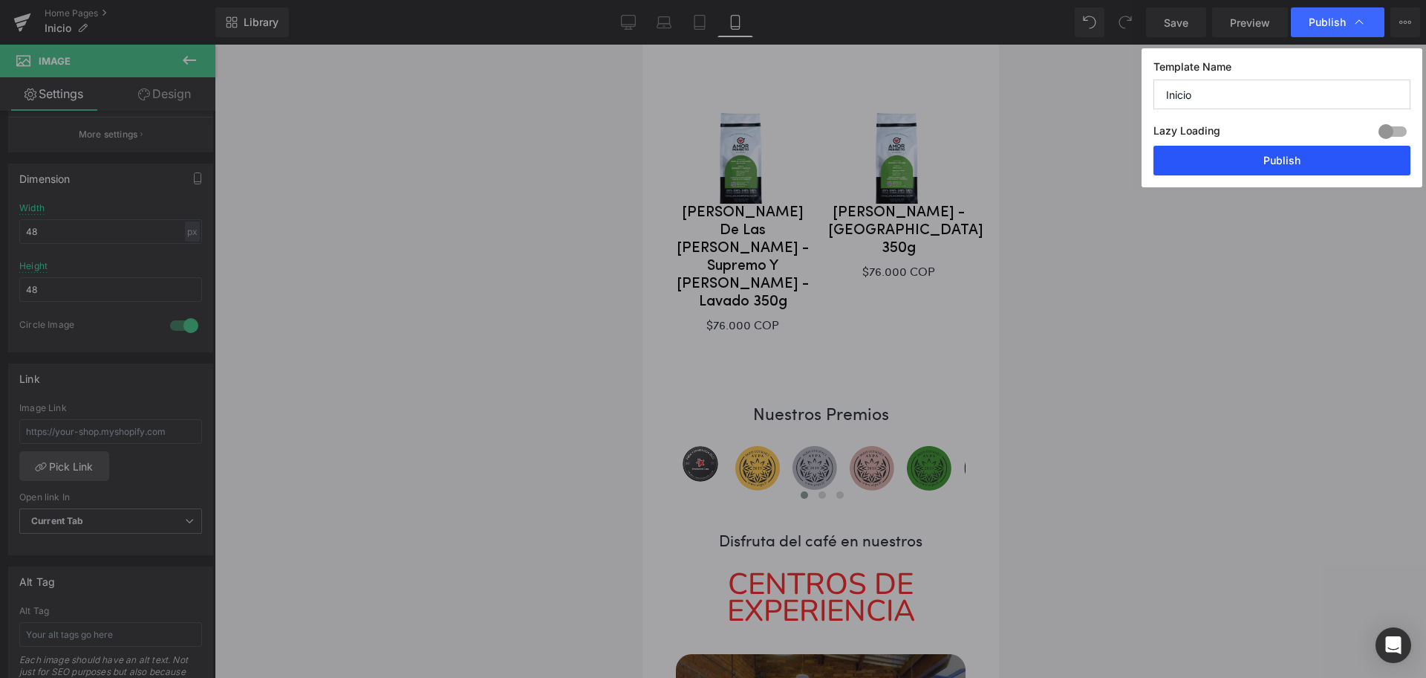
click at [1306, 158] on button "Publish" at bounding box center [1282, 161] width 257 height 30
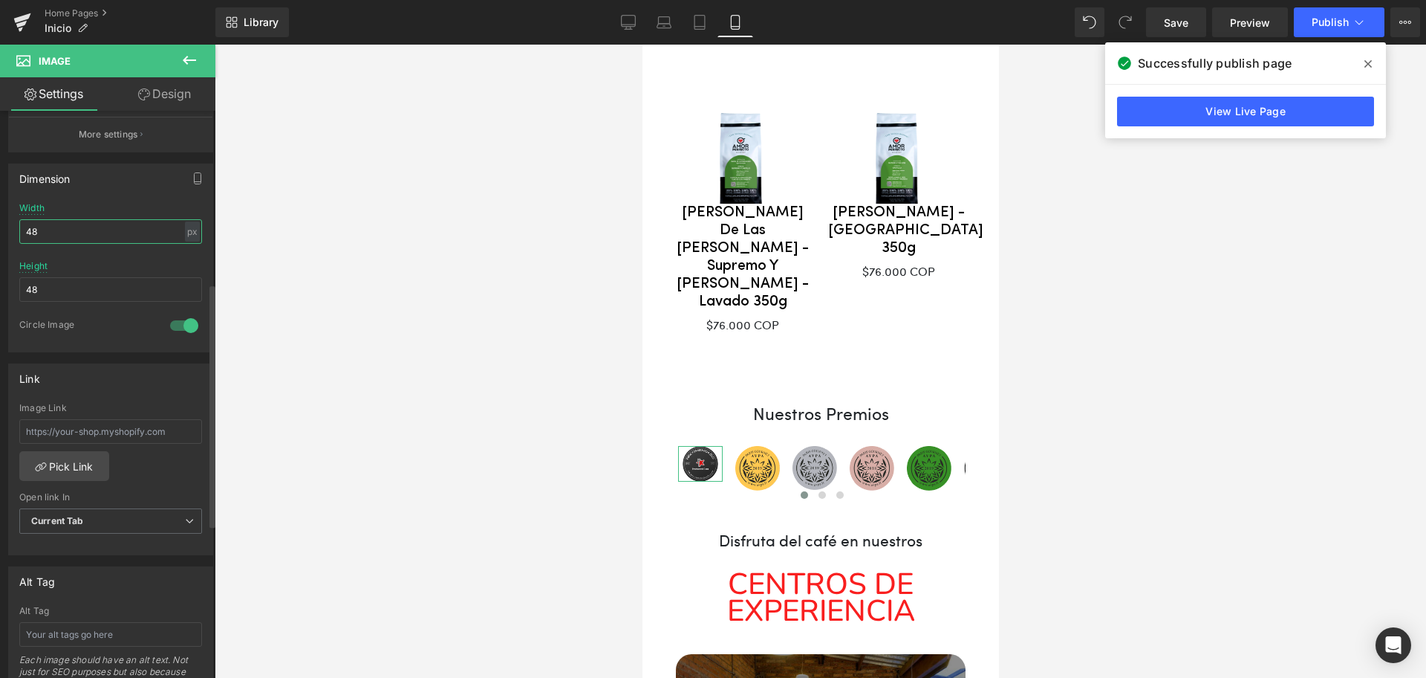
drag, startPoint x: 105, startPoint y: 233, endPoint x: 0, endPoint y: 233, distance: 104.8
click at [0, 233] on div "Dimension 114px Width 48 px % px 114px Height 48 0 Circle Image" at bounding box center [111, 252] width 222 height 200
type input "40"
drag, startPoint x: 55, startPoint y: 281, endPoint x: 0, endPoint y: 282, distance: 55.0
click at [0, 282] on div "Dimension 114px Width 40 px % px 114px Height 48 0 Circle Image" at bounding box center [111, 252] width 222 height 200
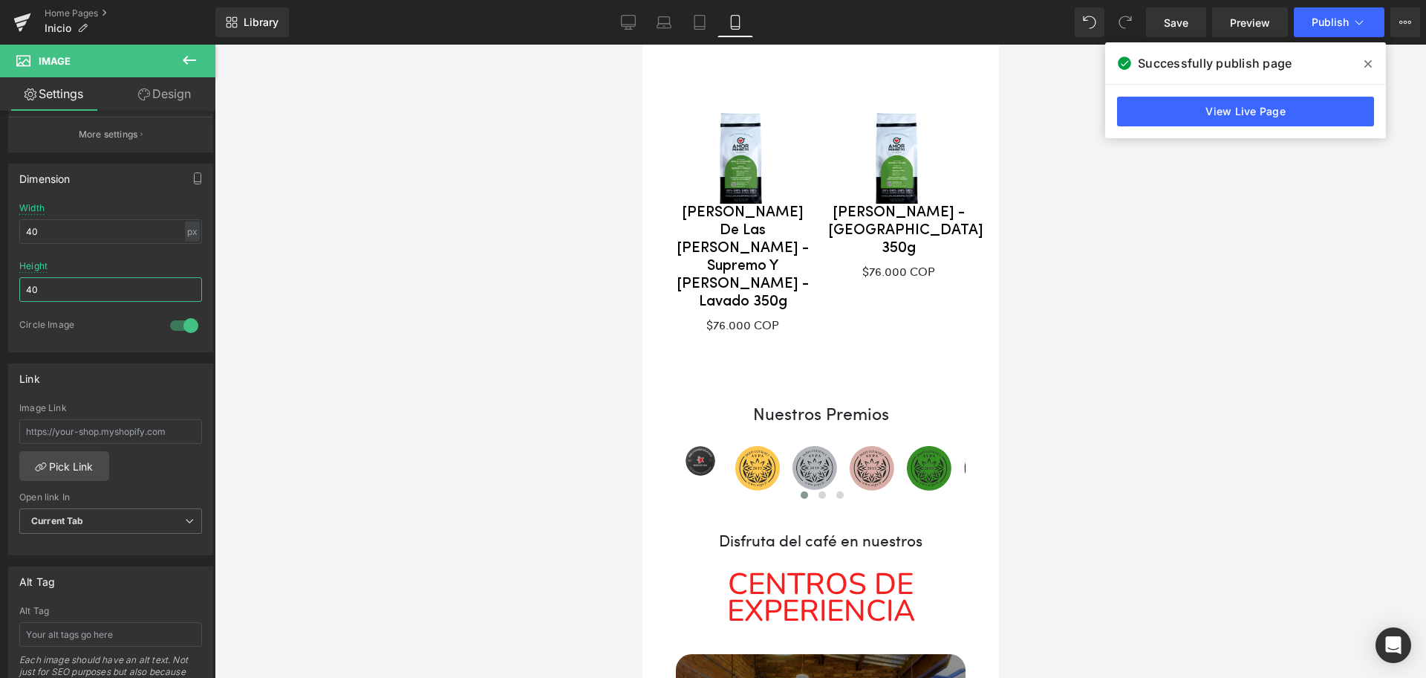
type input "40"
click at [1369, 68] on icon at bounding box center [1368, 64] width 7 height 12
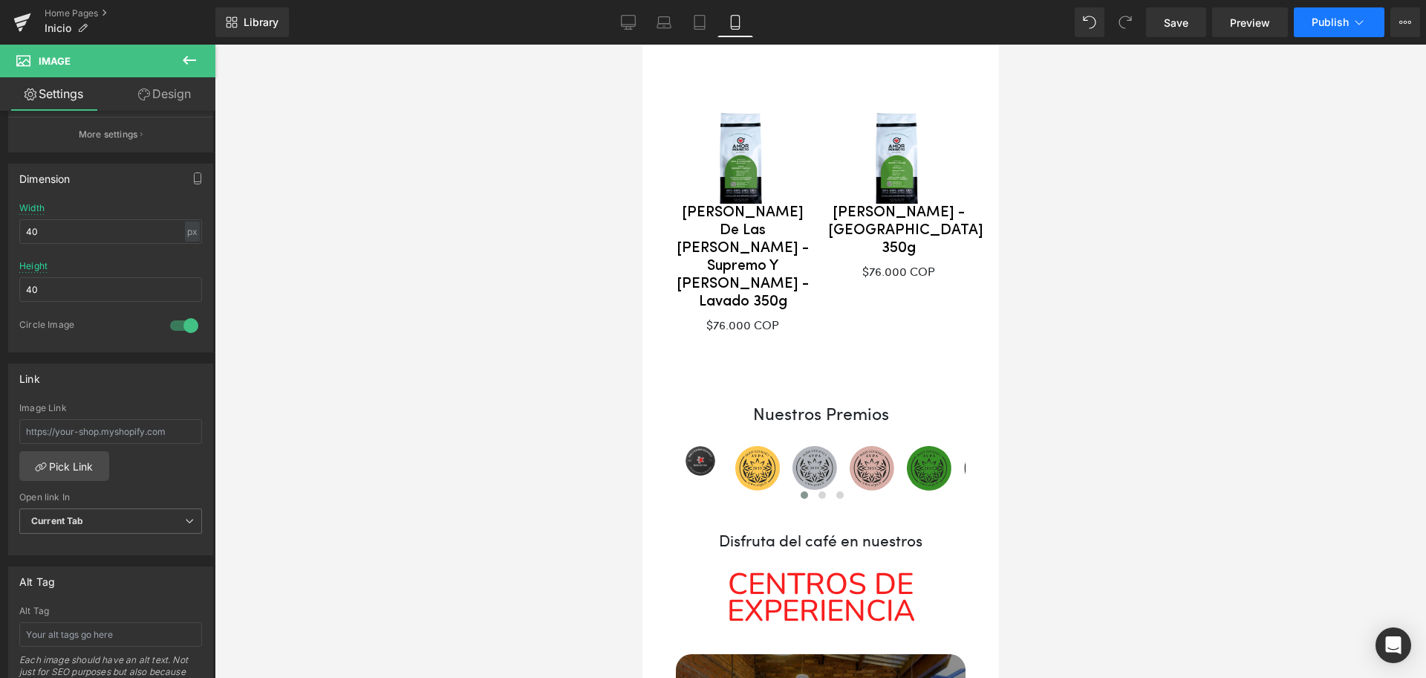
click at [1319, 25] on span "Publish" at bounding box center [1330, 22] width 37 height 12
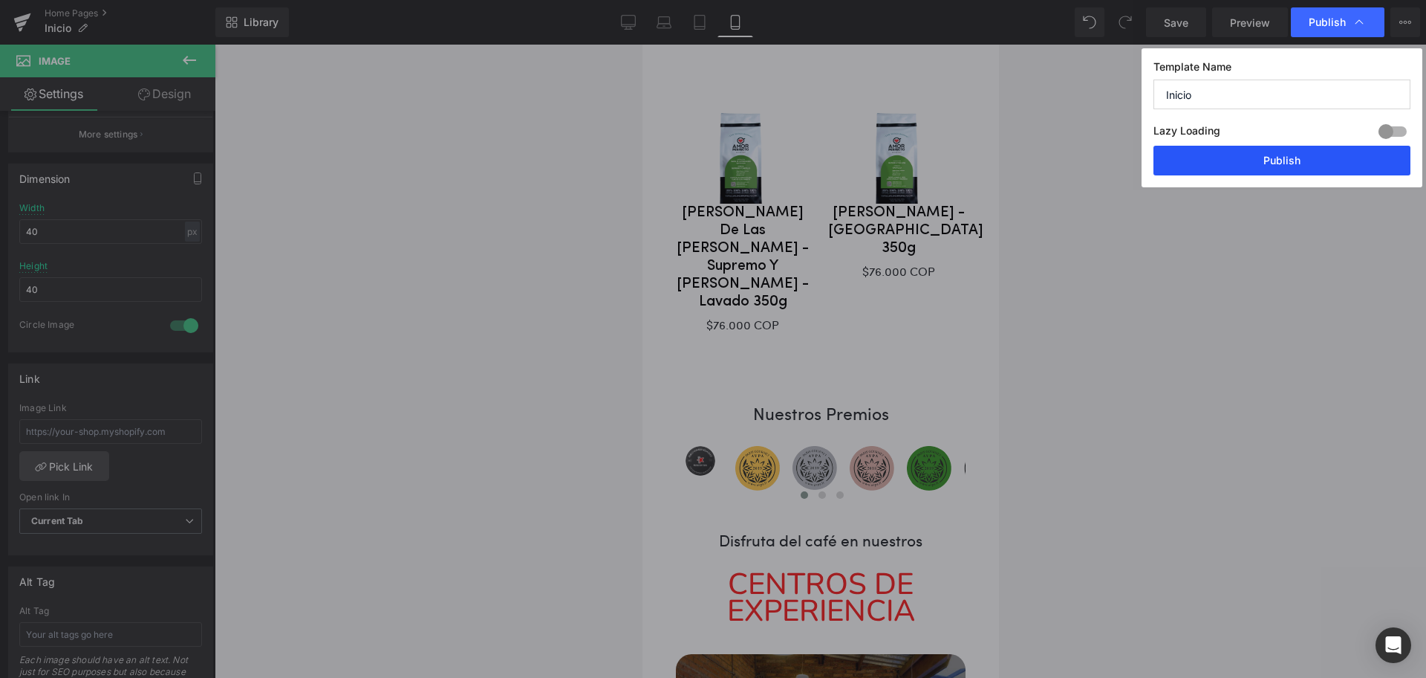
click at [1287, 160] on button "Publish" at bounding box center [1282, 161] width 257 height 30
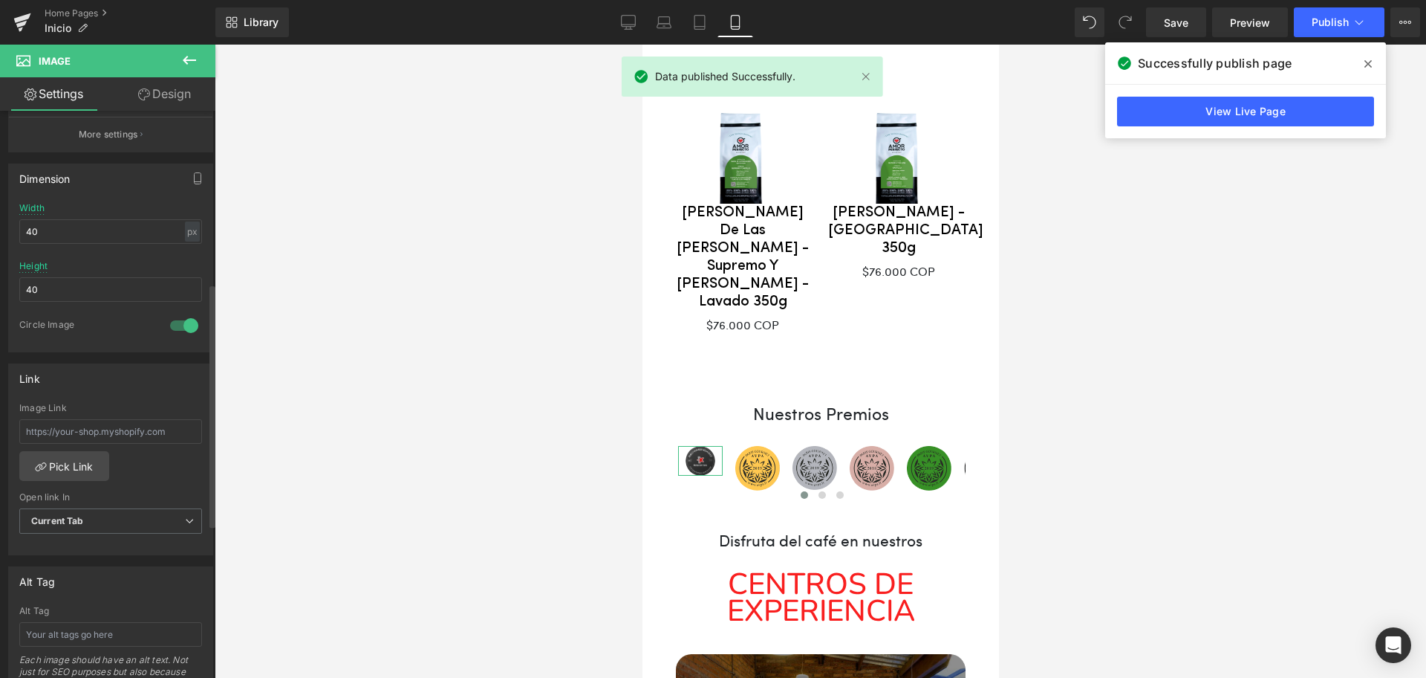
click at [178, 325] on div at bounding box center [184, 326] width 36 height 24
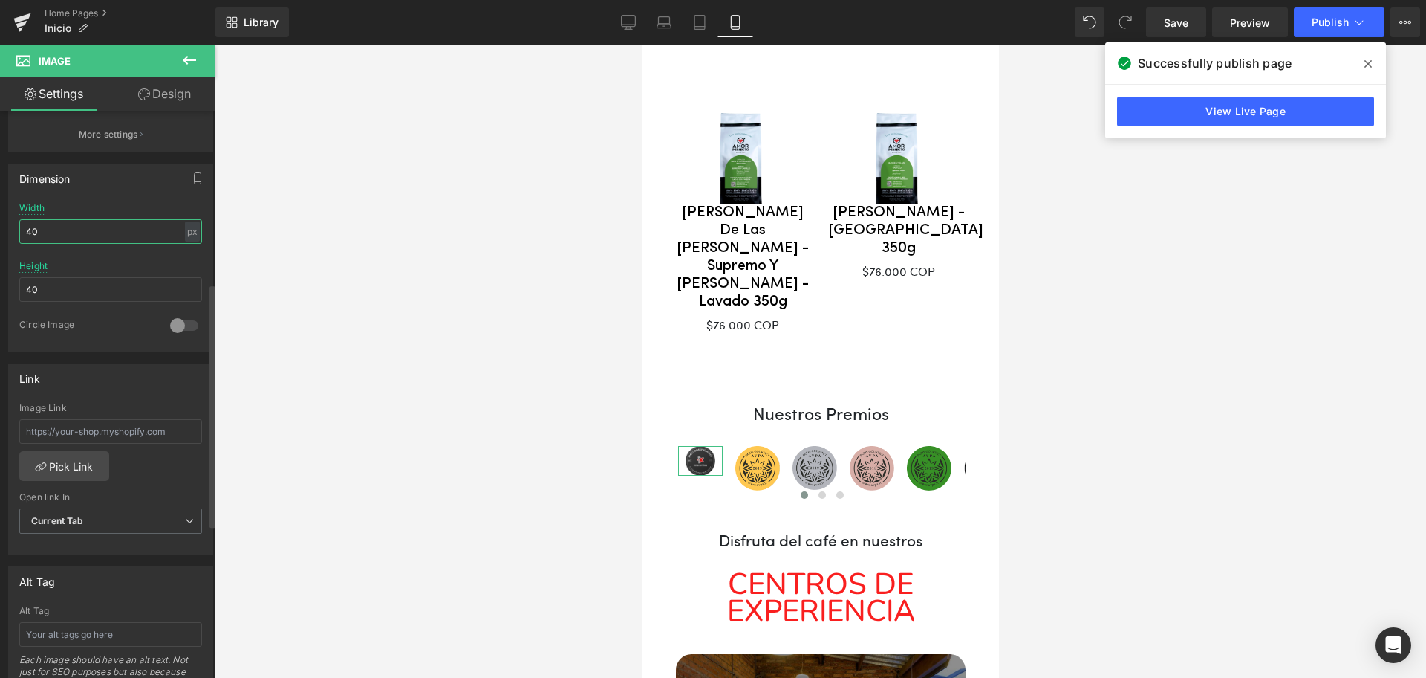
drag, startPoint x: 53, startPoint y: 230, endPoint x: 0, endPoint y: 218, distance: 53.9
click at [0, 218] on div "Dimension 114px Width 40 px % px 114px Height 40 0 Circle Image" at bounding box center [111, 252] width 222 height 200
type input "41"
drag, startPoint x: 61, startPoint y: 293, endPoint x: 0, endPoint y: 298, distance: 61.1
click at [0, 298] on div "Dimension 114px Width 41 px % px 114px Height 40 0 Circle Image" at bounding box center [111, 252] width 222 height 200
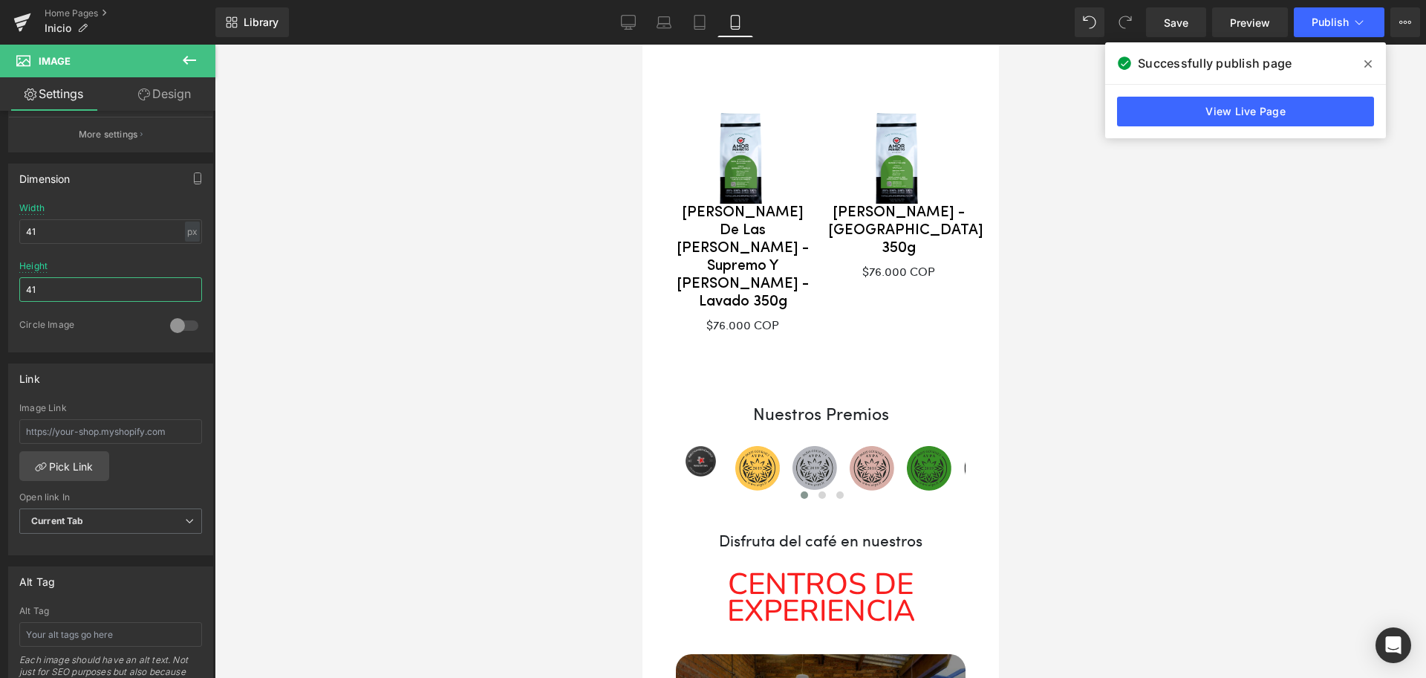
type input "41"
click at [1374, 59] on span at bounding box center [1369, 64] width 24 height 24
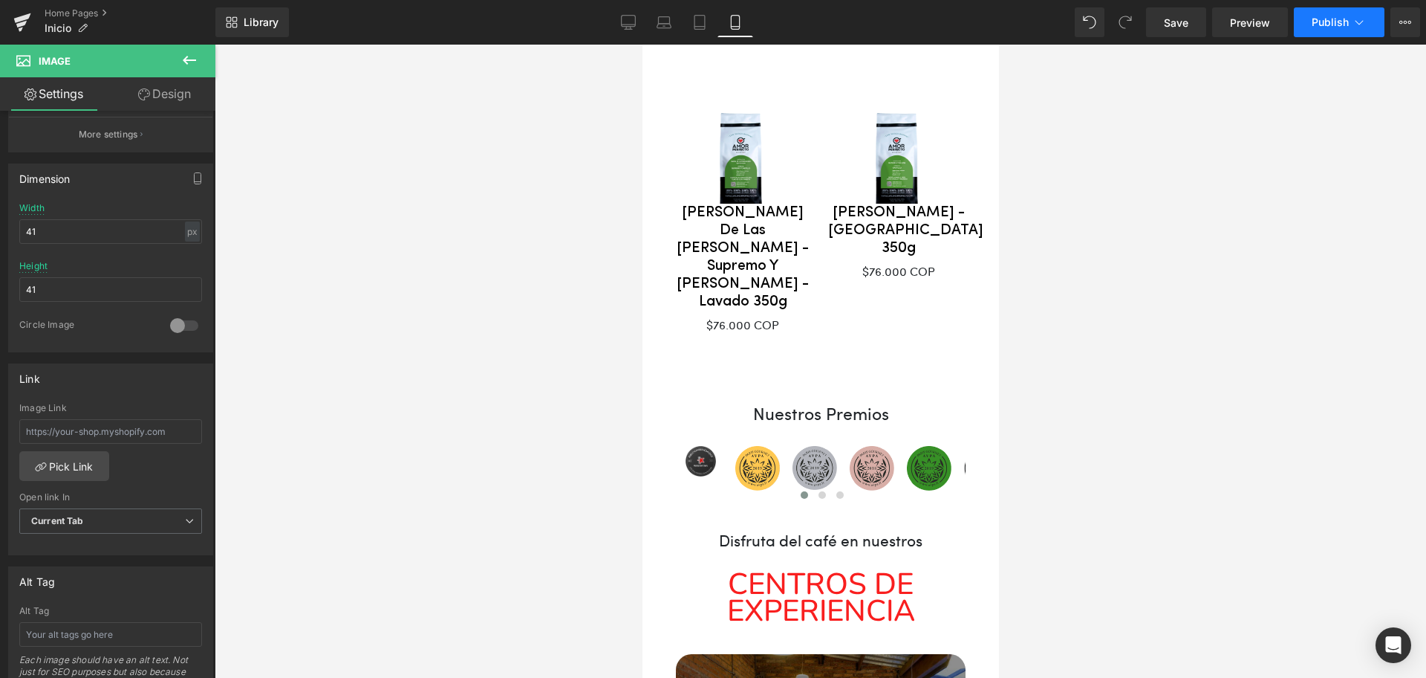
click at [1309, 24] on button "Publish" at bounding box center [1339, 22] width 91 height 30
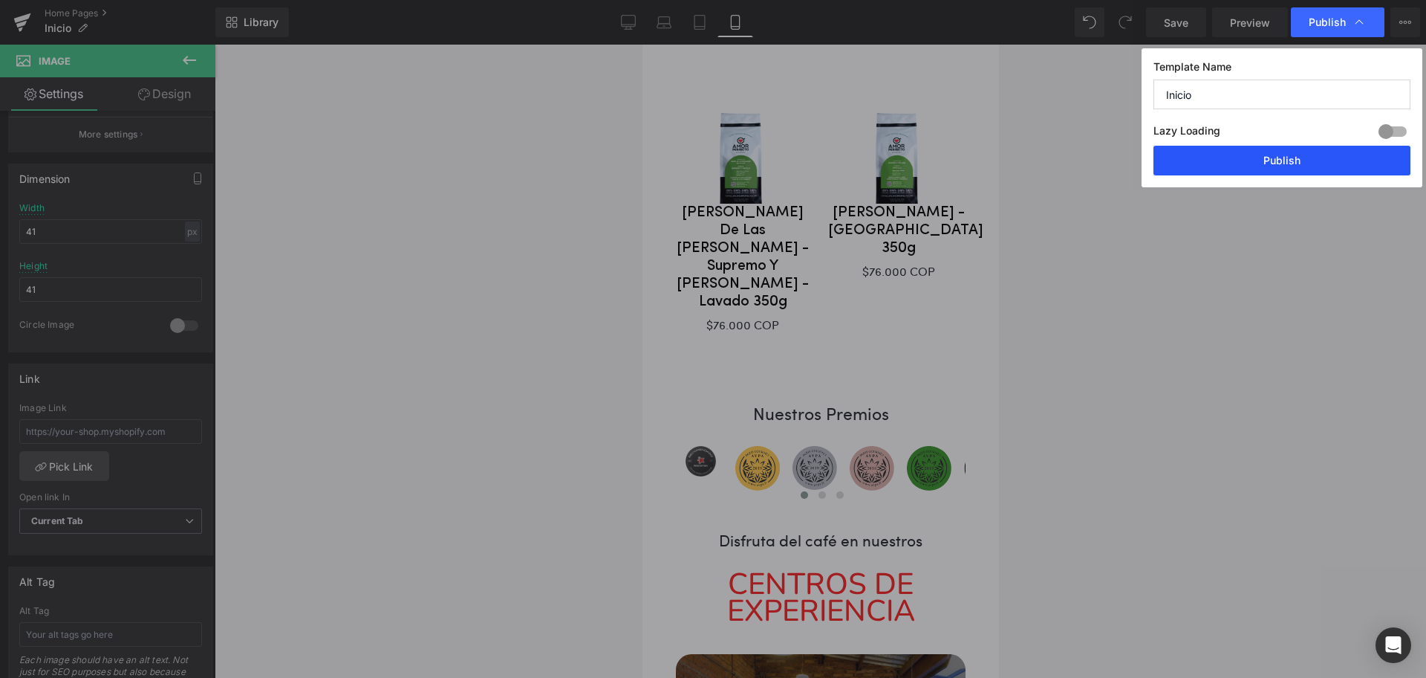
click at [1299, 148] on button "Publish" at bounding box center [1282, 161] width 257 height 30
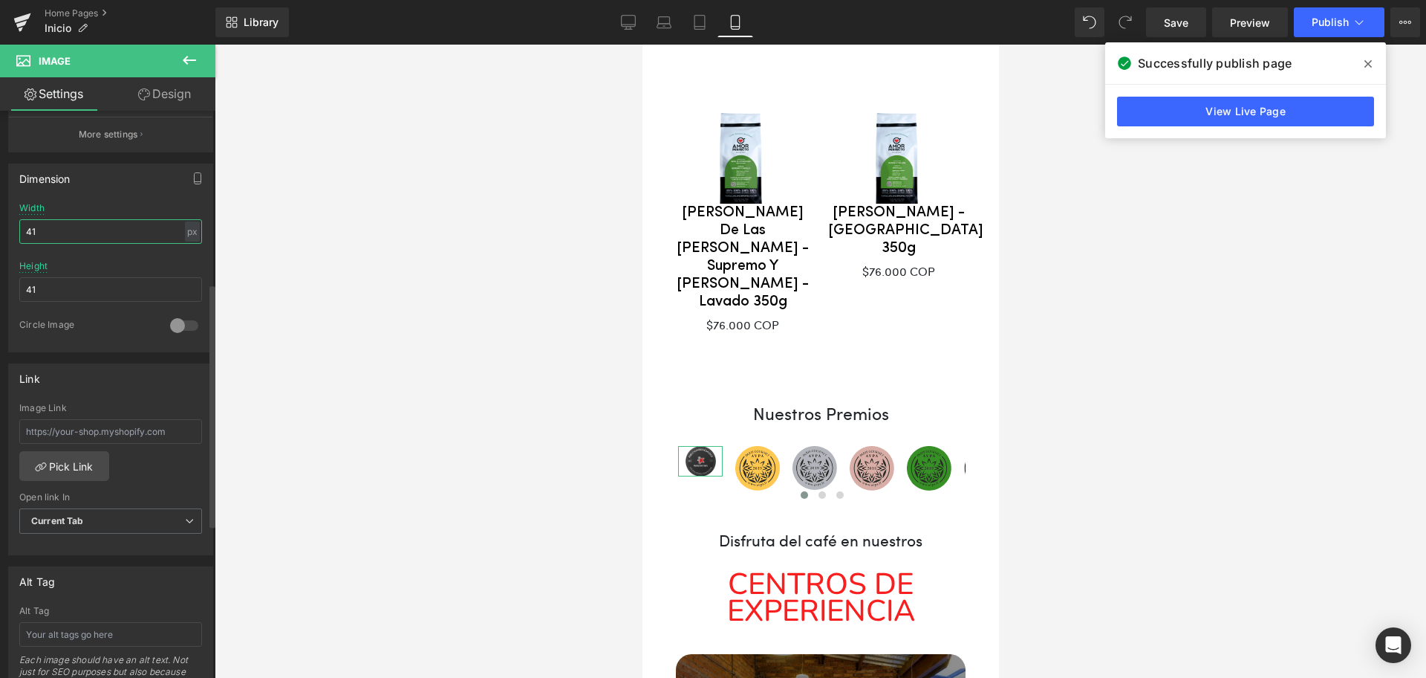
drag, startPoint x: 54, startPoint y: 239, endPoint x: 13, endPoint y: 227, distance: 43.5
click at [13, 227] on div "114px Width 41 px % px 114px Height 41 0 Circle Image" at bounding box center [111, 277] width 204 height 149
type input "44"
drag, startPoint x: 49, startPoint y: 282, endPoint x: 0, endPoint y: 267, distance: 51.2
click at [0, 267] on div "Dimension 114px Width 44 px % px 114px Height 41 0 Circle Image" at bounding box center [111, 252] width 222 height 200
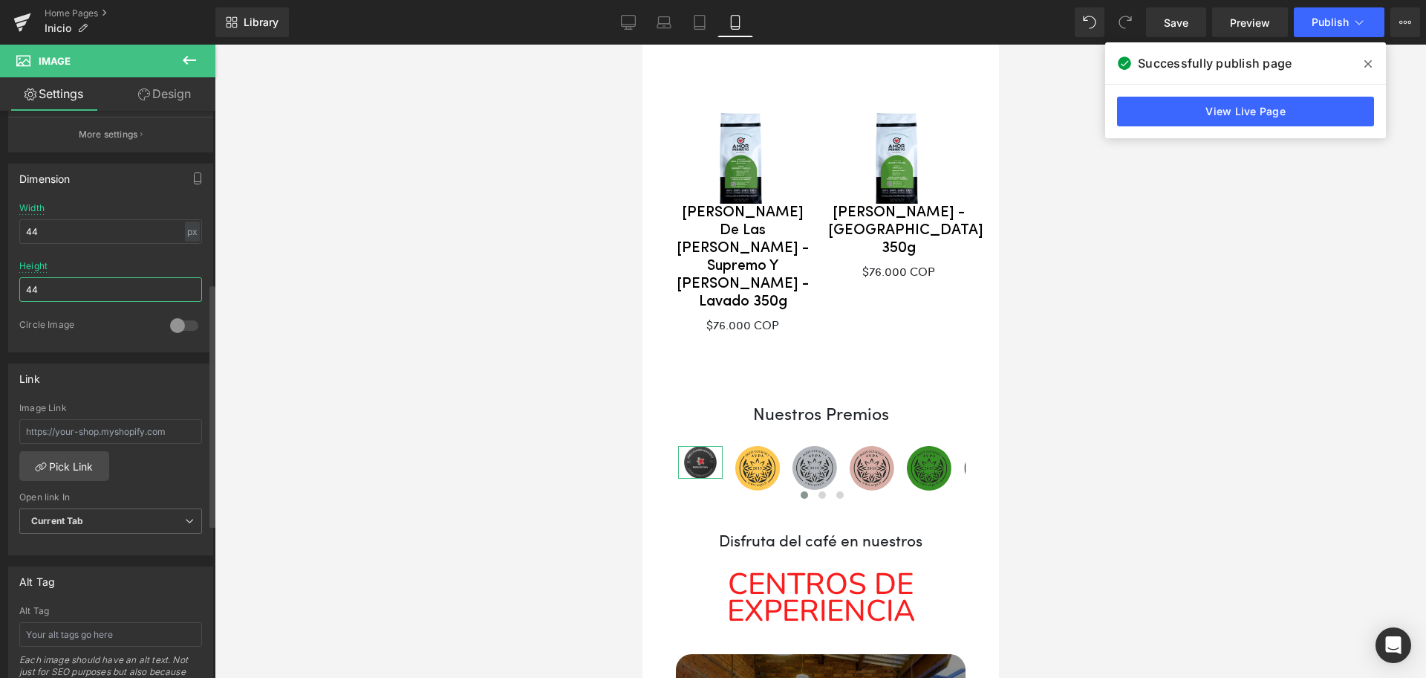
type input "44"
click at [166, 324] on div at bounding box center [184, 326] width 36 height 24
click at [185, 227] on div "px" at bounding box center [192, 231] width 15 height 20
click at [192, 175] on icon "button" at bounding box center [198, 178] width 12 height 12
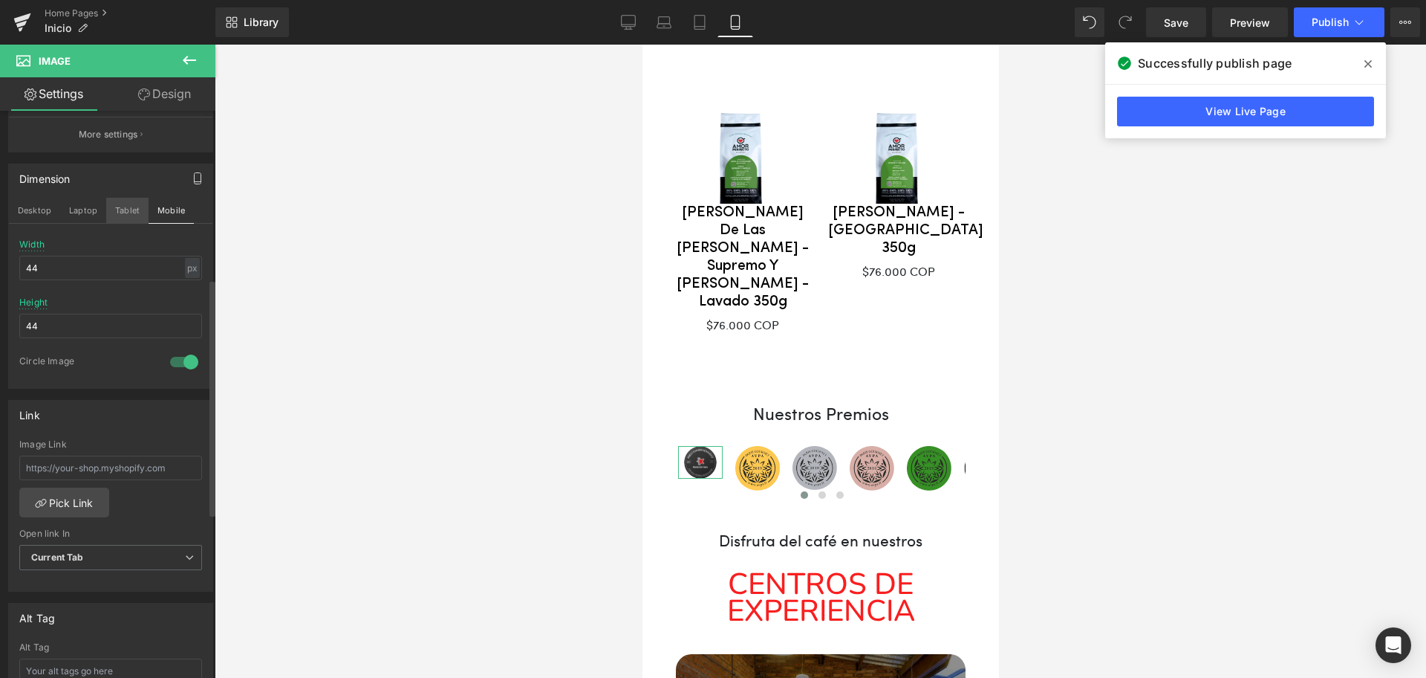
click at [132, 208] on button "Tablet" at bounding box center [127, 210] width 42 height 25
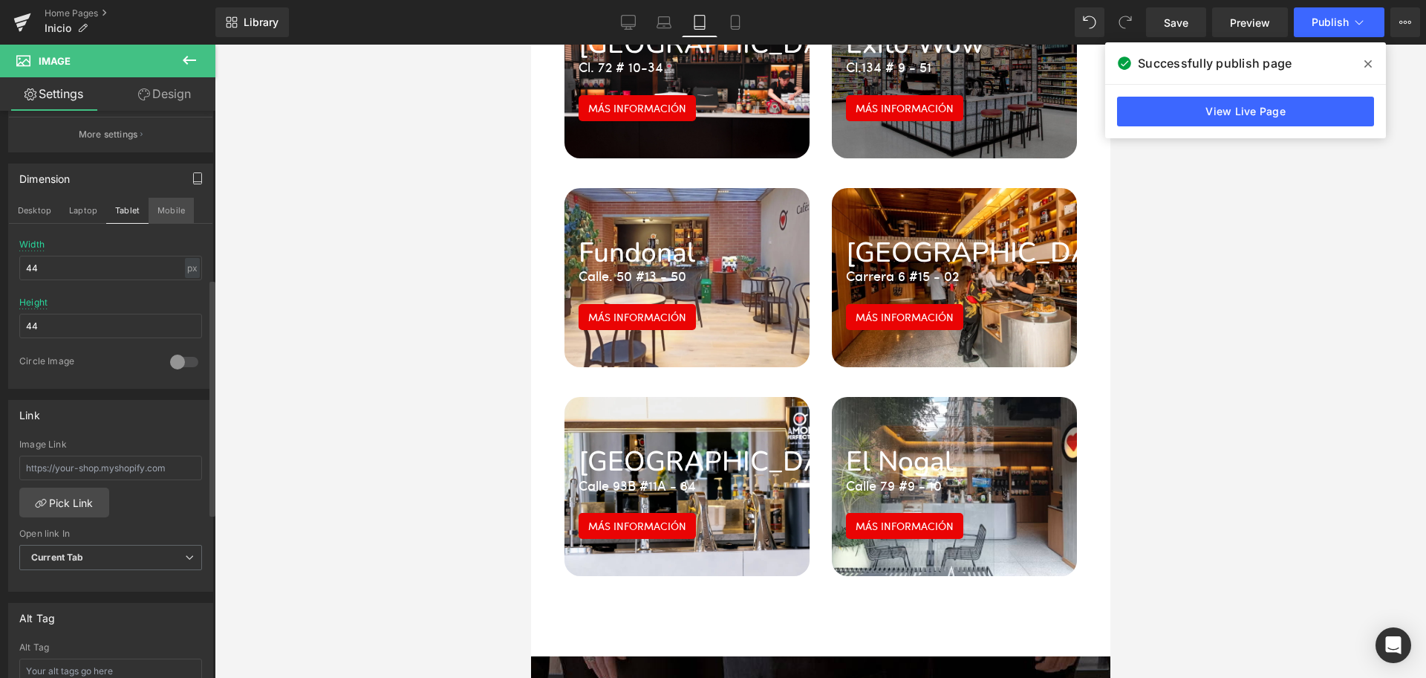
scroll to position [3120, 0]
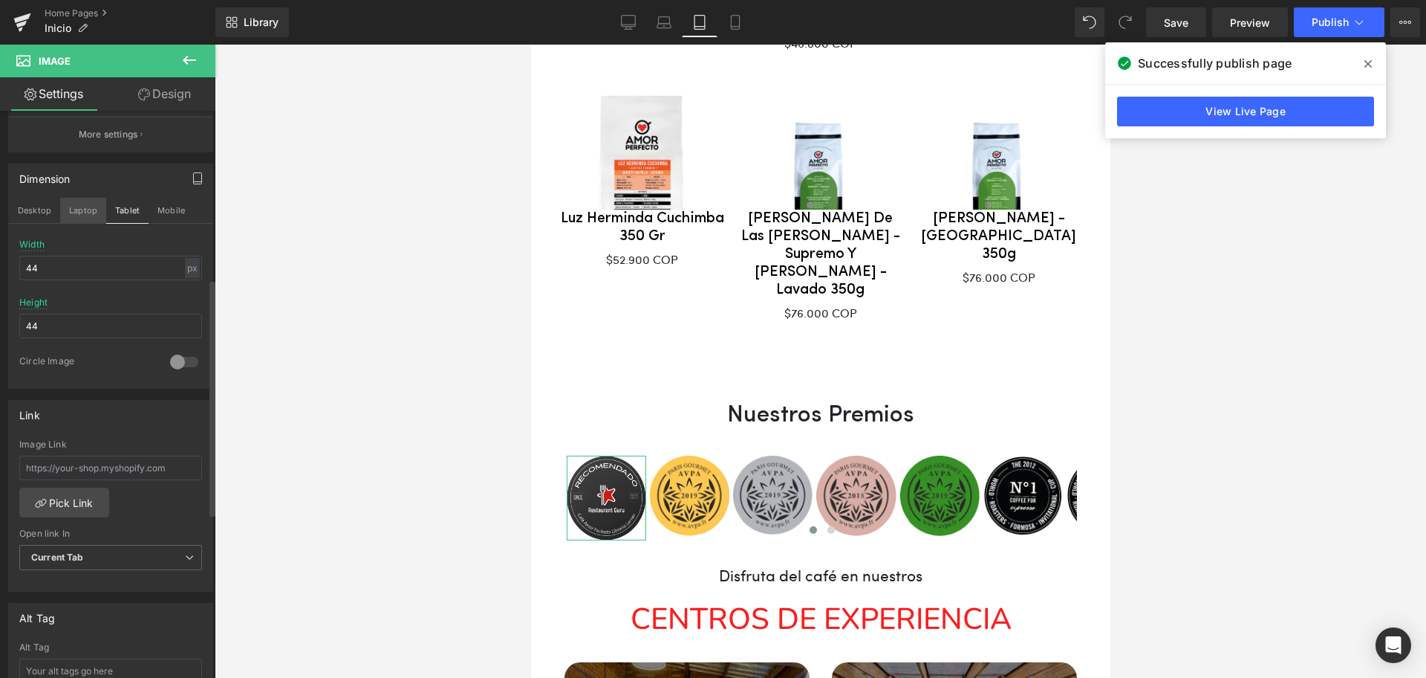
click at [102, 212] on button "Laptop" at bounding box center [83, 210] width 46 height 25
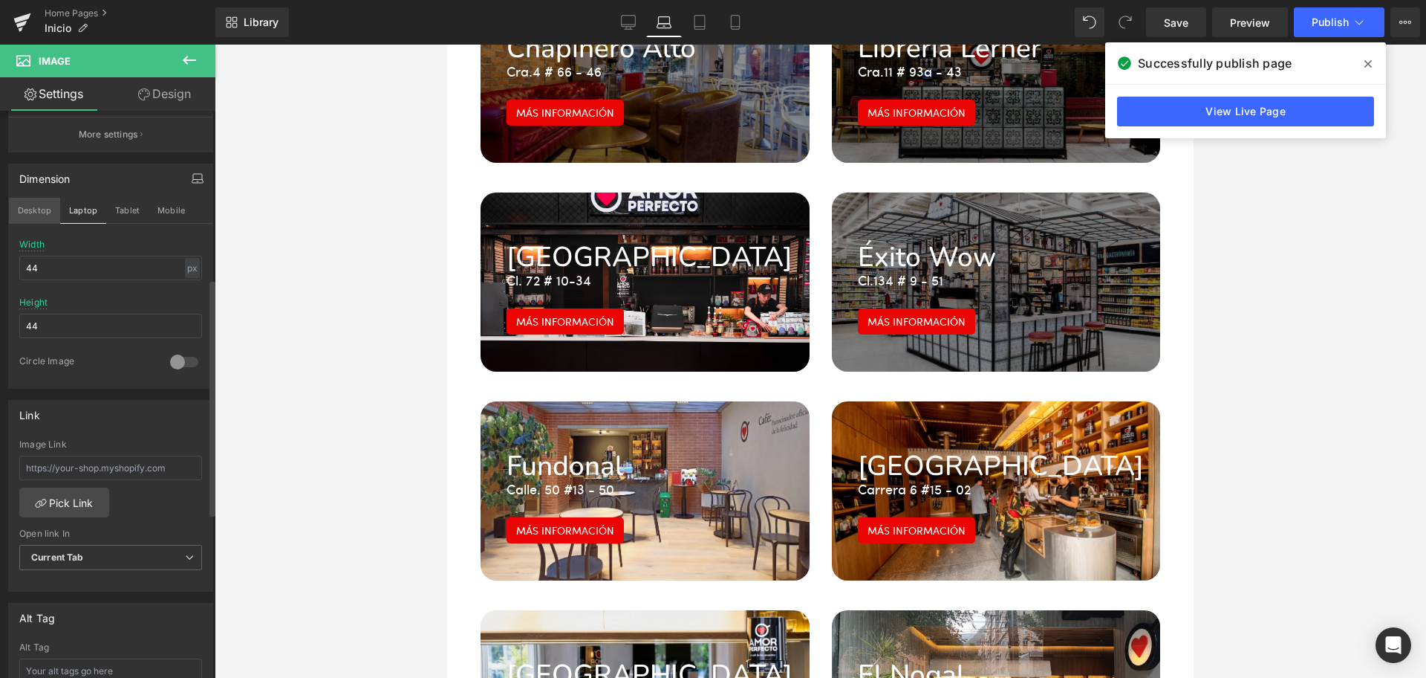
scroll to position [2509, 0]
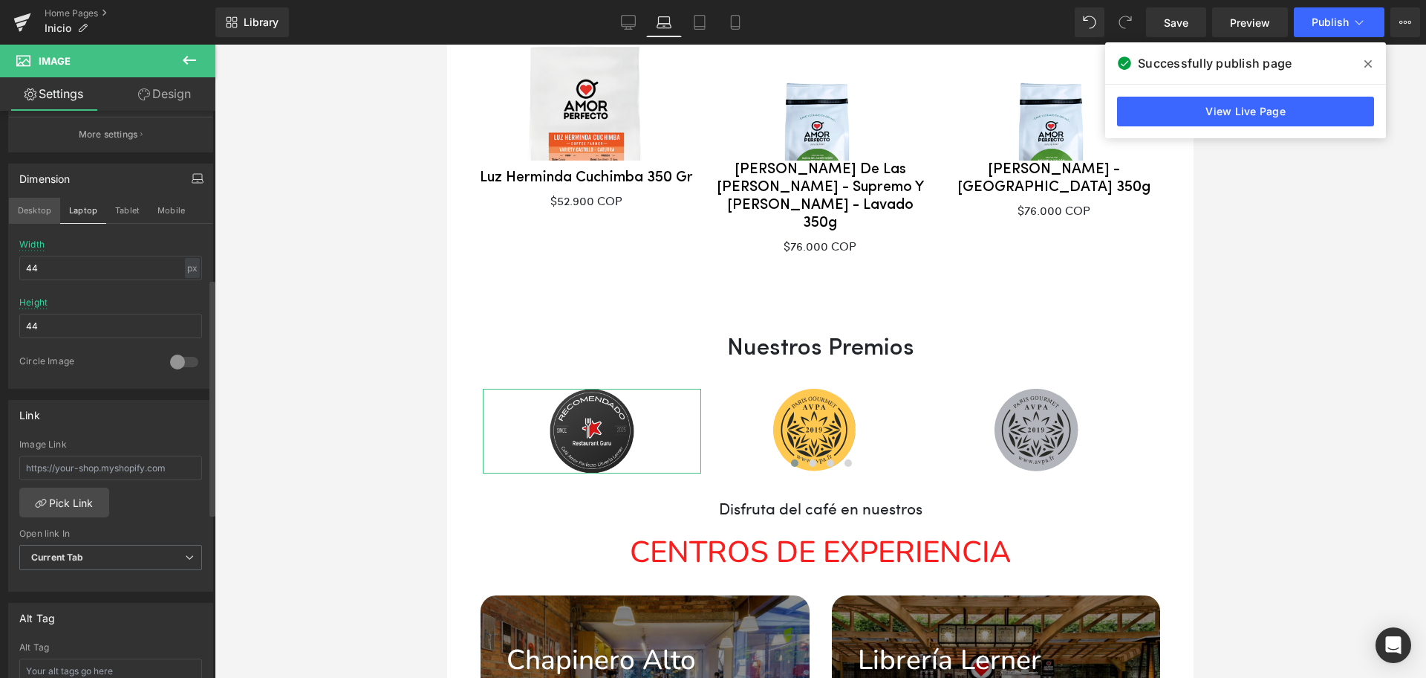
click at [42, 212] on button "Desktop" at bounding box center [34, 210] width 51 height 25
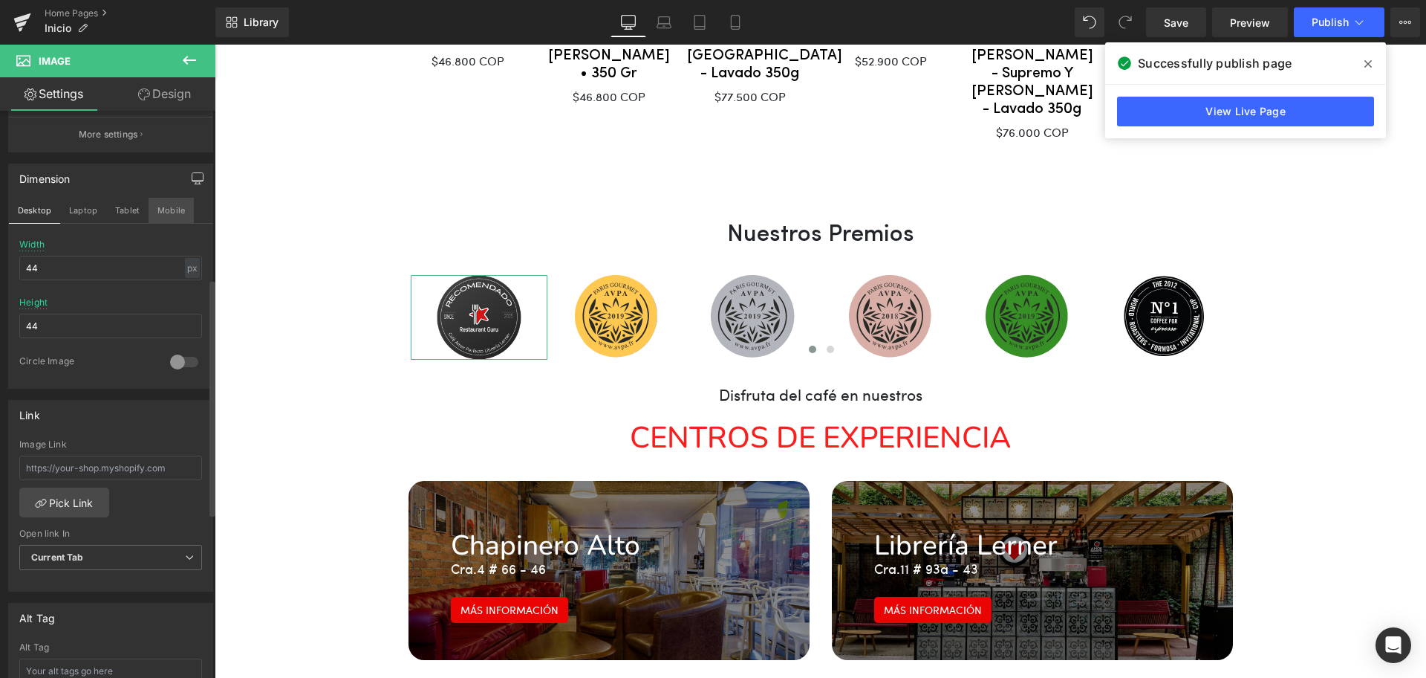
click at [175, 207] on button "Mobile" at bounding box center [171, 210] width 45 height 25
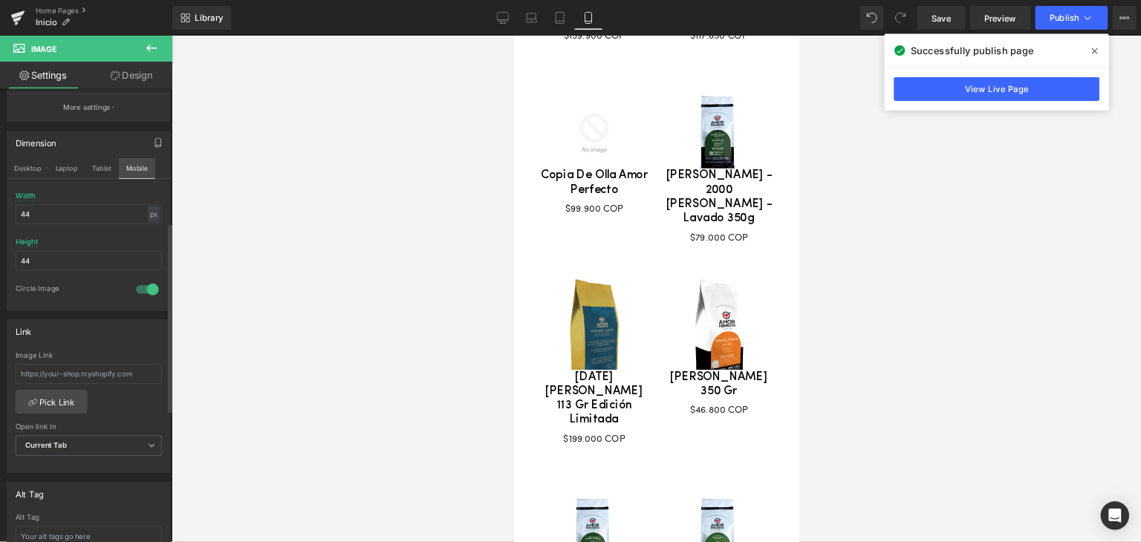
scroll to position [4030, 0]
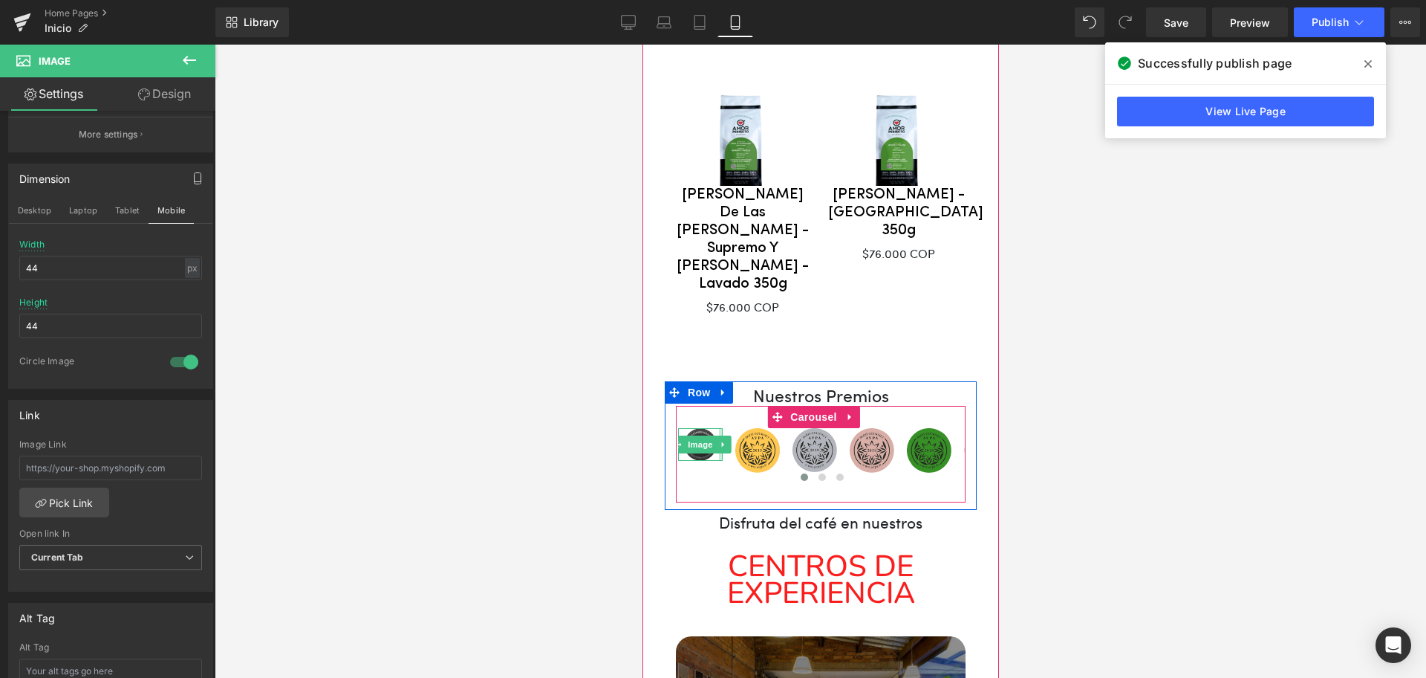
click at [724, 428] on div "Image Image Image Image Image Image Image Image Image" at bounding box center [992, 450] width 629 height 45
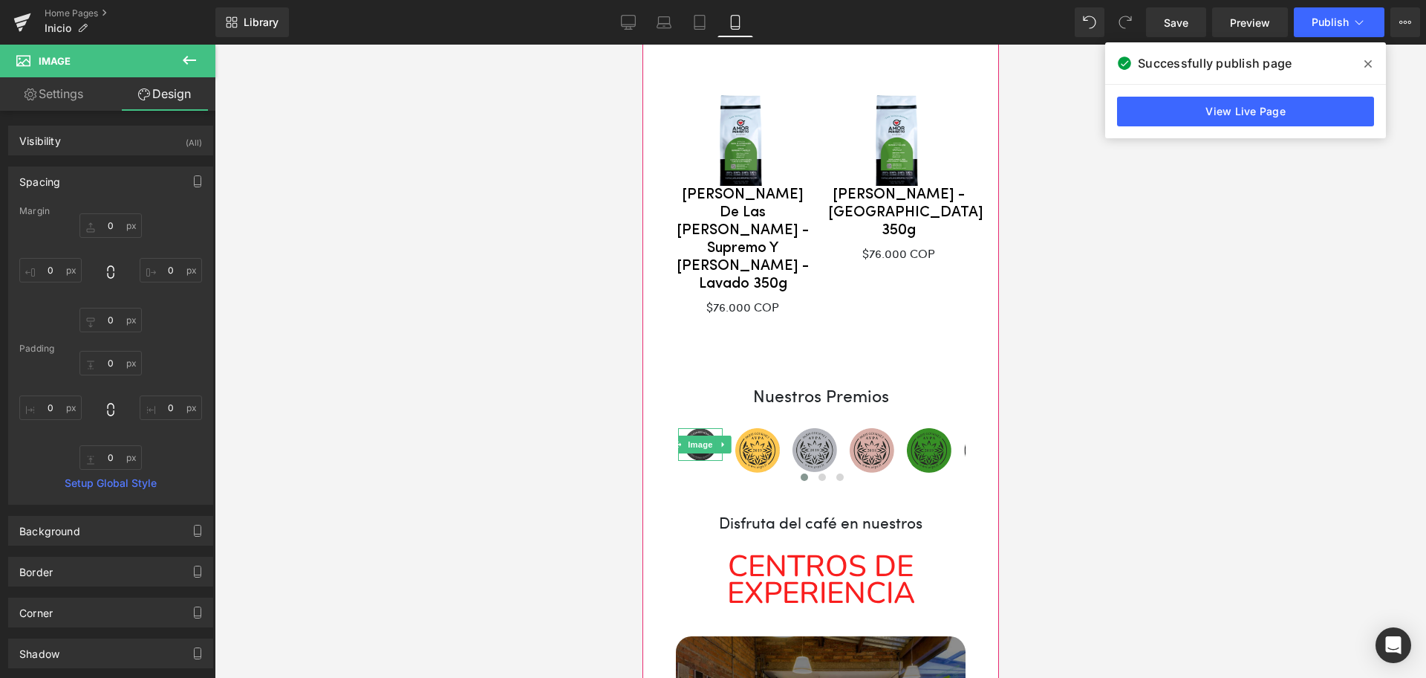
click at [1046, 279] on div at bounding box center [821, 361] width 1212 height 633
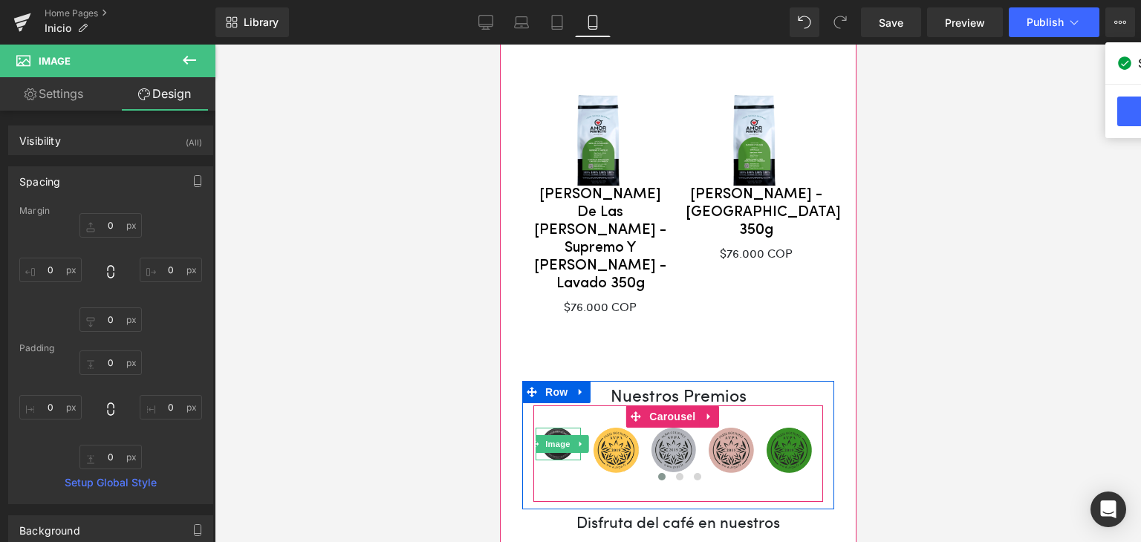
click at [554, 428] on img at bounding box center [557, 444] width 33 height 33
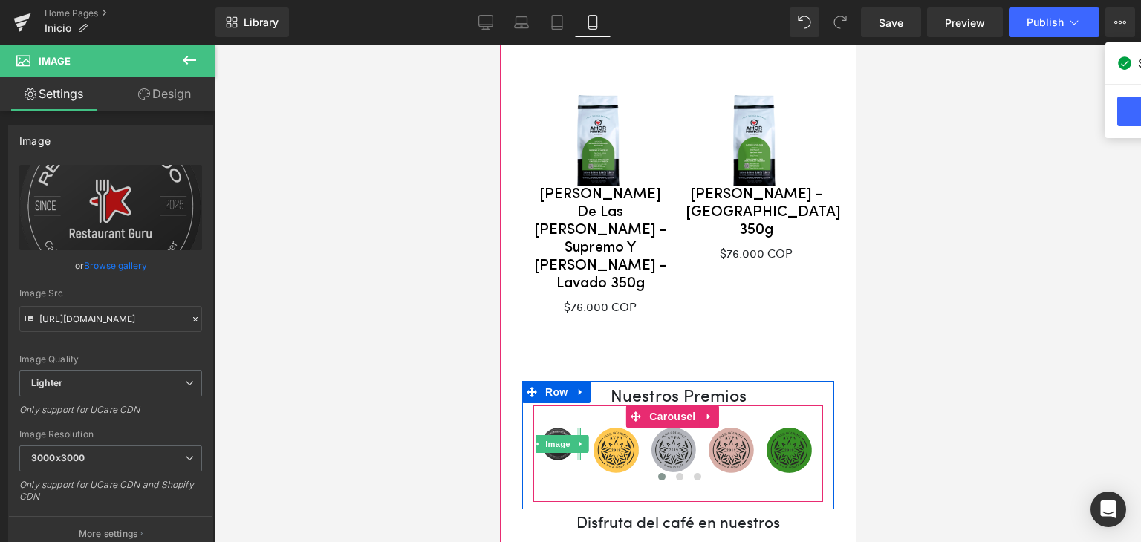
drag, startPoint x: 578, startPoint y: 265, endPoint x: 1376, endPoint y: 317, distance: 799.6
click at [580, 428] on div "Image Image Image Image Image Image Image Image Image" at bounding box center [853, 450] width 636 height 45
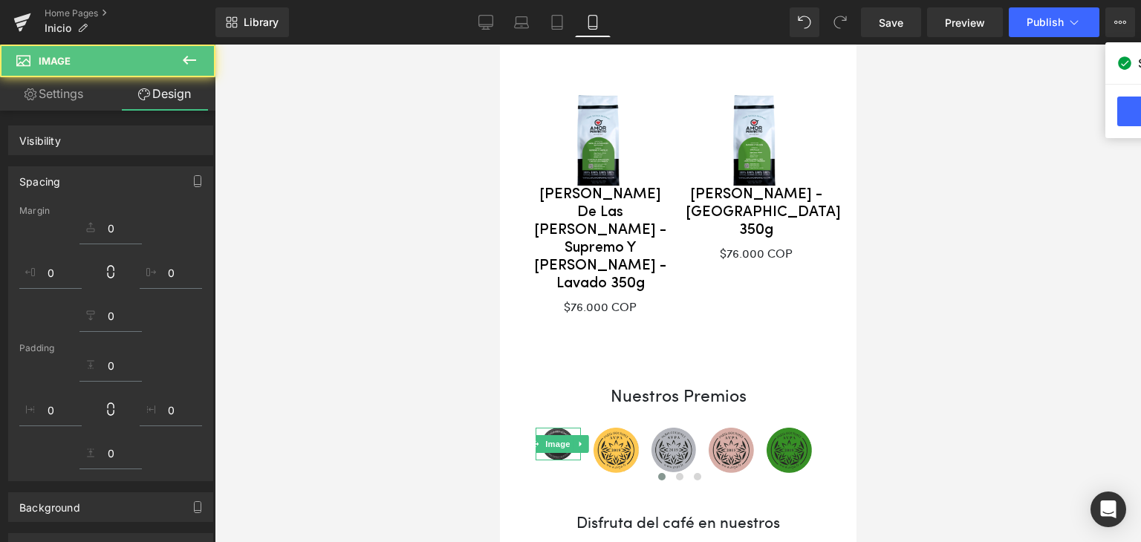
click at [883, 259] on div at bounding box center [678, 294] width 926 height 498
